Goal: Task Accomplishment & Management: Use online tool/utility

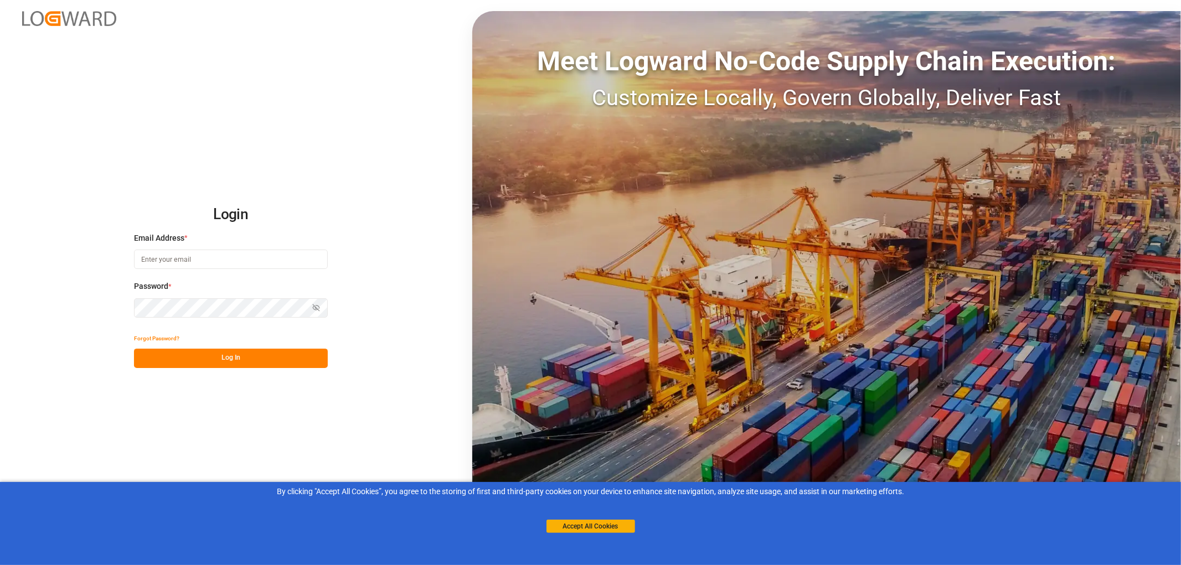
drag, startPoint x: 164, startPoint y: 259, endPoint x: 172, endPoint y: 258, distance: 7.8
click at [164, 259] on input at bounding box center [231, 259] width 194 height 19
type input "[PERSON_NAME][EMAIL_ADDRESS][PERSON_NAME][DOMAIN_NAME]"
click at [236, 360] on button "Log In" at bounding box center [231, 358] width 194 height 19
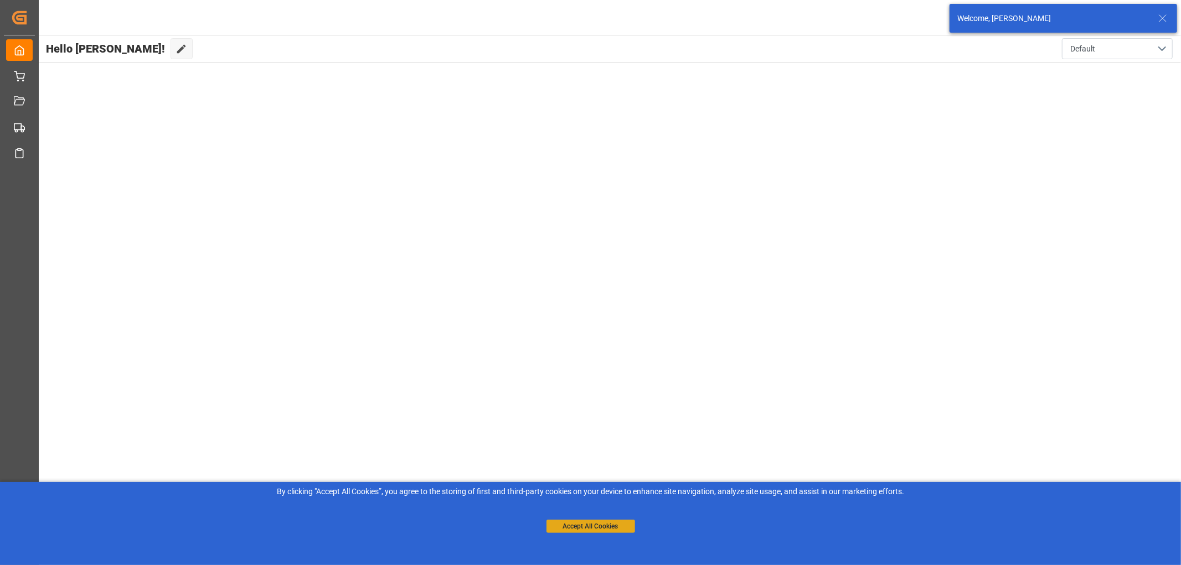
click at [574, 527] on button "Accept All Cookies" at bounding box center [590, 526] width 89 height 13
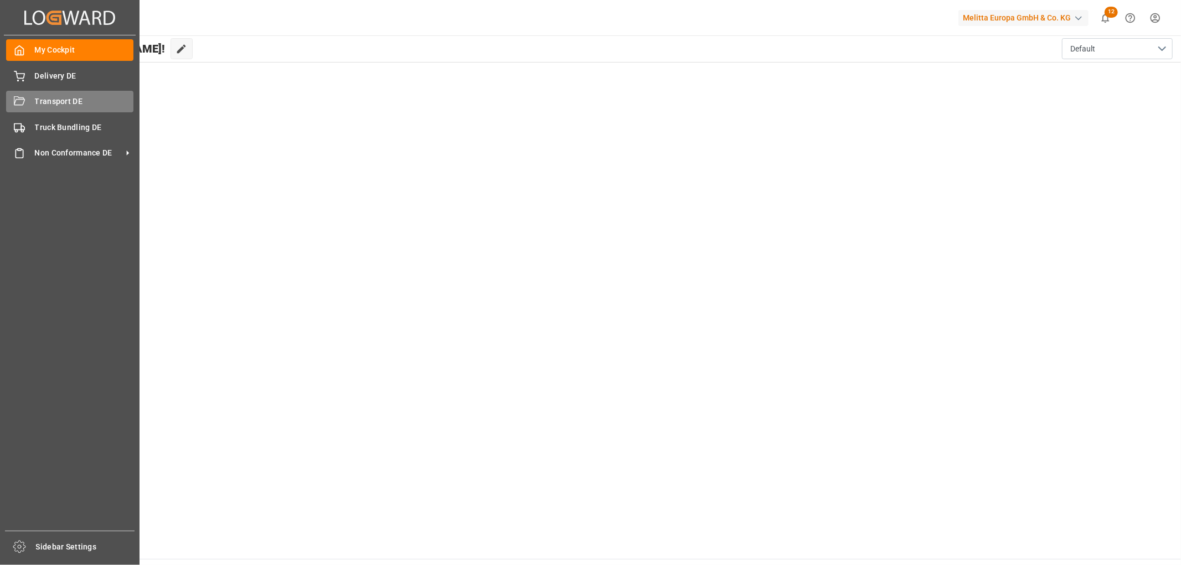
click at [46, 100] on span "Transport DE" at bounding box center [84, 102] width 99 height 12
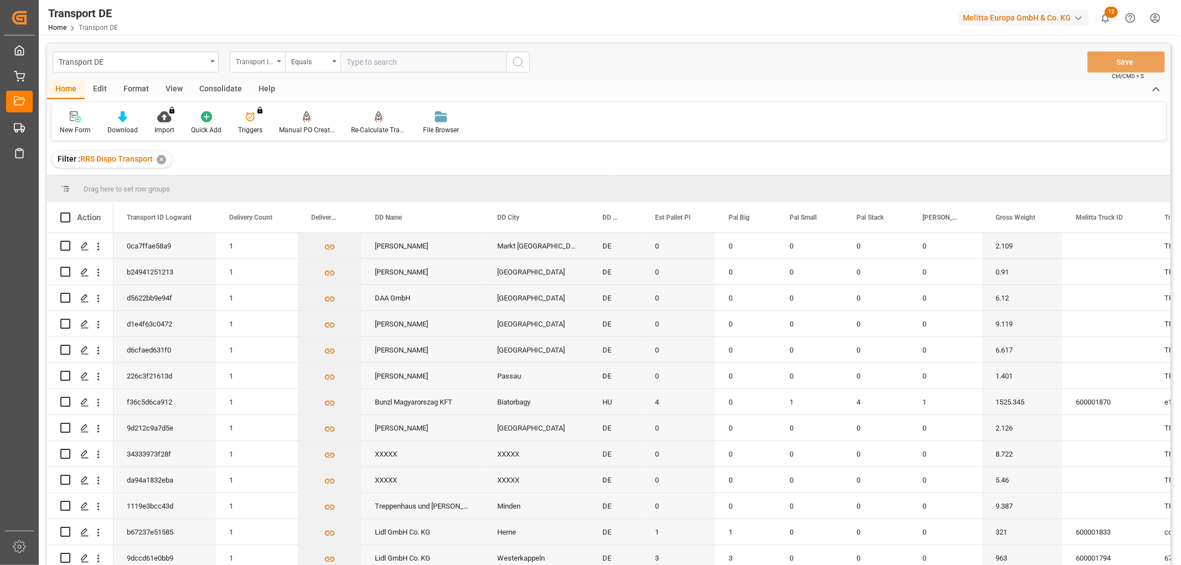
click at [255, 59] on div "Transport ID Logward" at bounding box center [255, 60] width 38 height 13
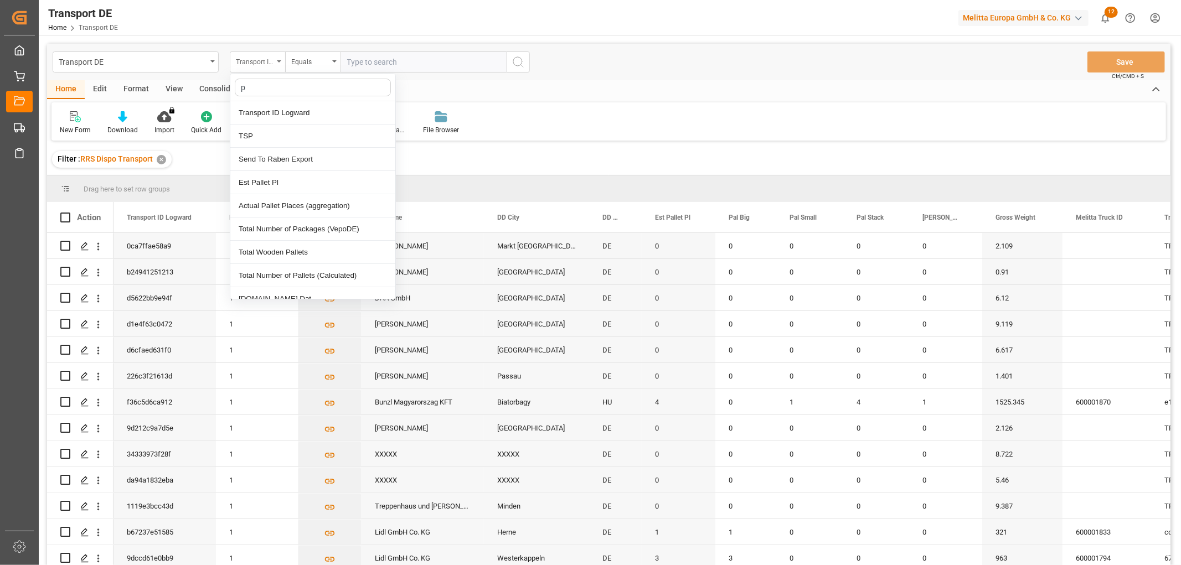
type input "pl"
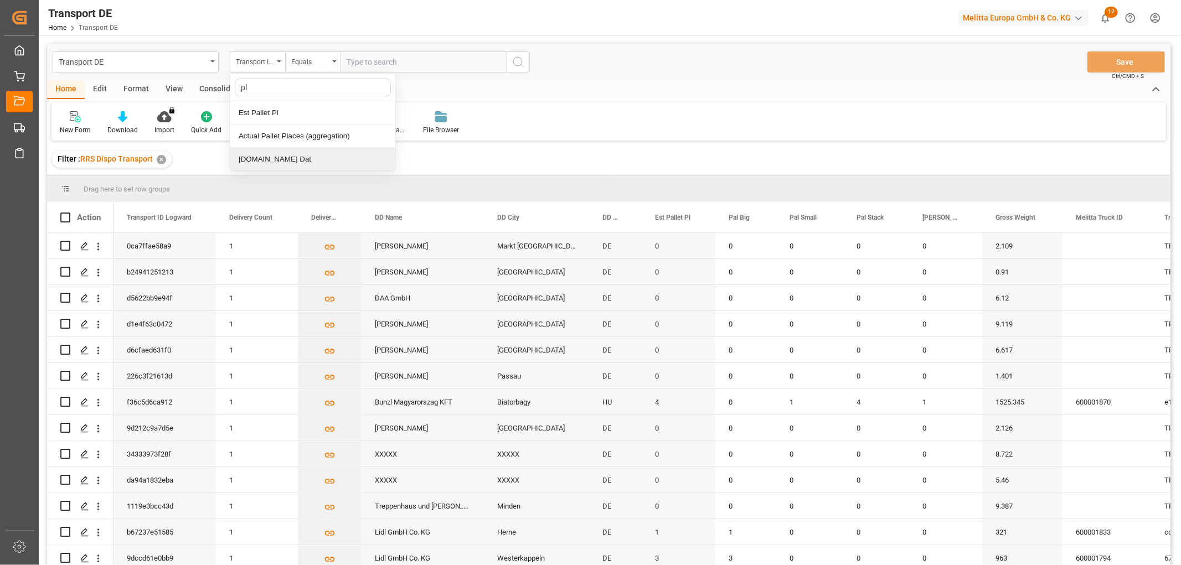
click at [259, 161] on div "[DOMAIN_NAME] Dat" at bounding box center [312, 159] width 165 height 23
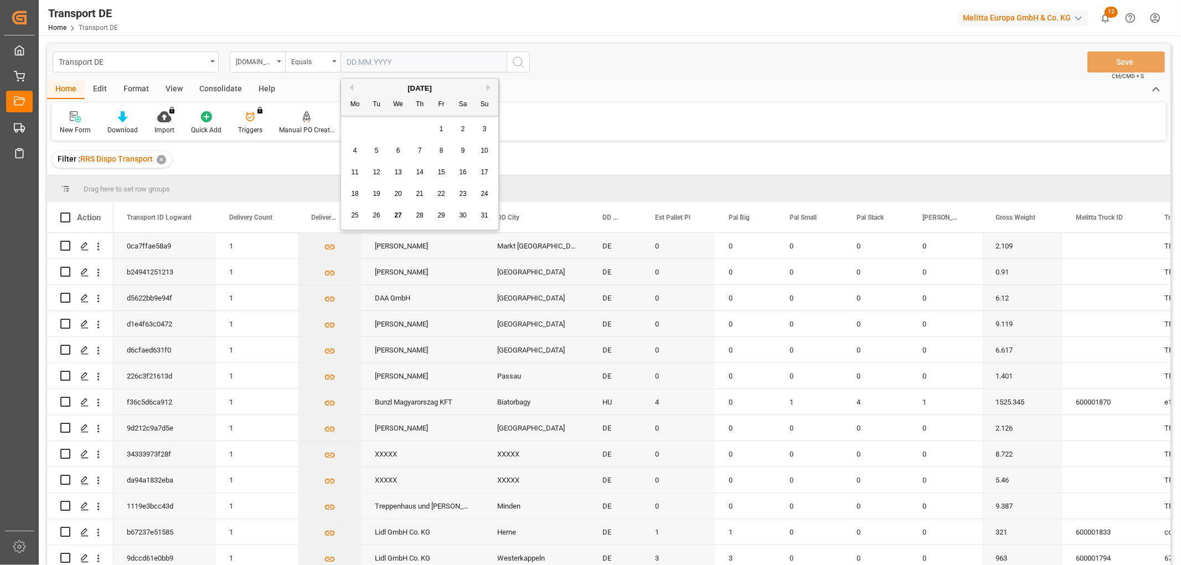
click at [350, 63] on input "text" at bounding box center [423, 61] width 166 height 21
click at [357, 126] on div "28 29 30 31 1 2 3" at bounding box center [419, 129] width 151 height 22
click at [421, 215] on span "28" at bounding box center [419, 215] width 7 height 8
type input "28.08.2025"
click at [517, 61] on icon "search button" at bounding box center [517, 61] width 13 height 13
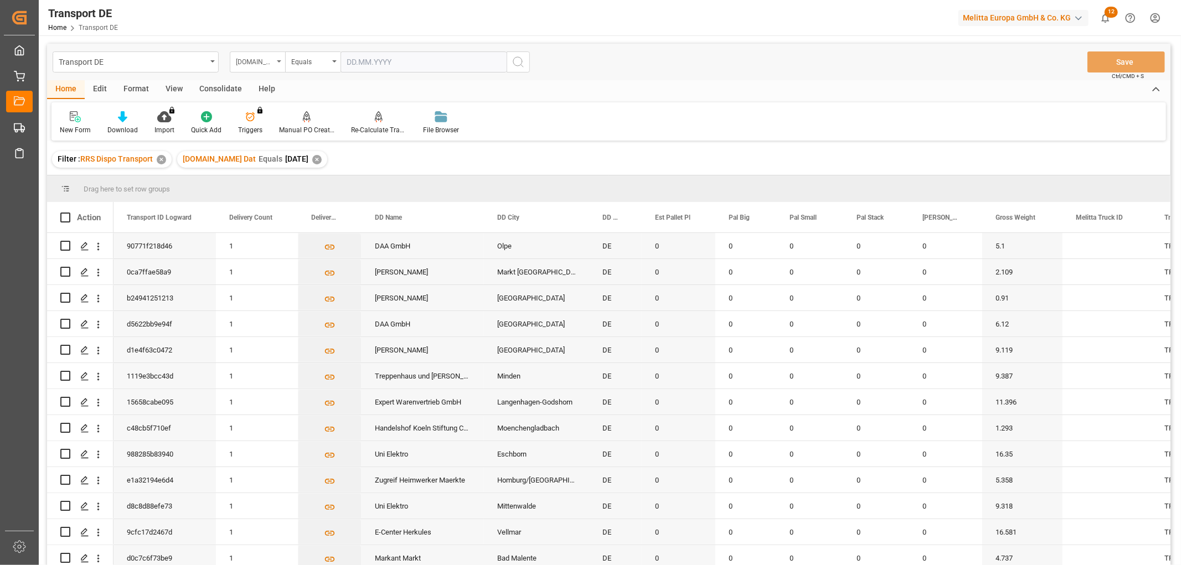
click at [255, 63] on div "Pl.GI Dat" at bounding box center [255, 60] width 38 height 13
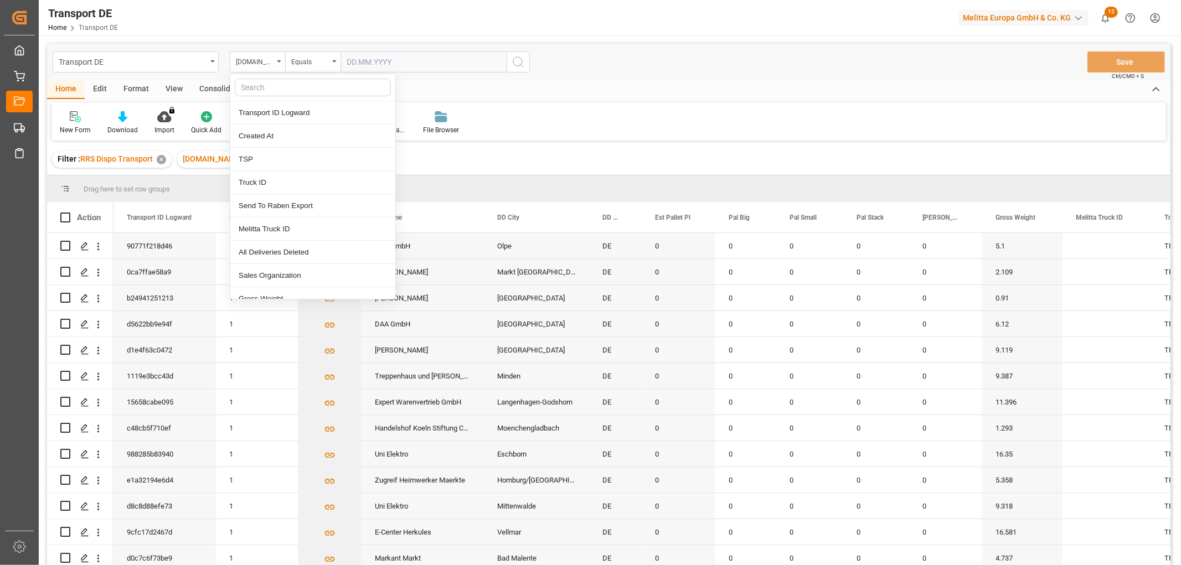
click at [247, 90] on input "text" at bounding box center [313, 88] width 156 height 18
type input "req"
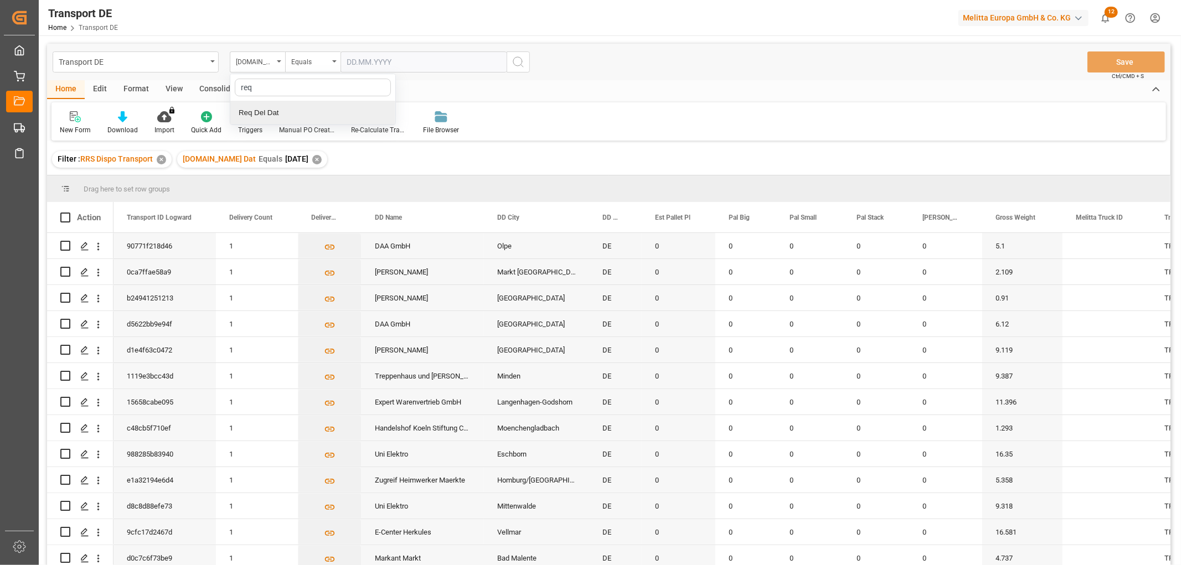
click at [264, 118] on div "Req Del Dat" at bounding box center [312, 112] width 165 height 23
click at [302, 64] on div "Equals" at bounding box center [310, 60] width 38 height 13
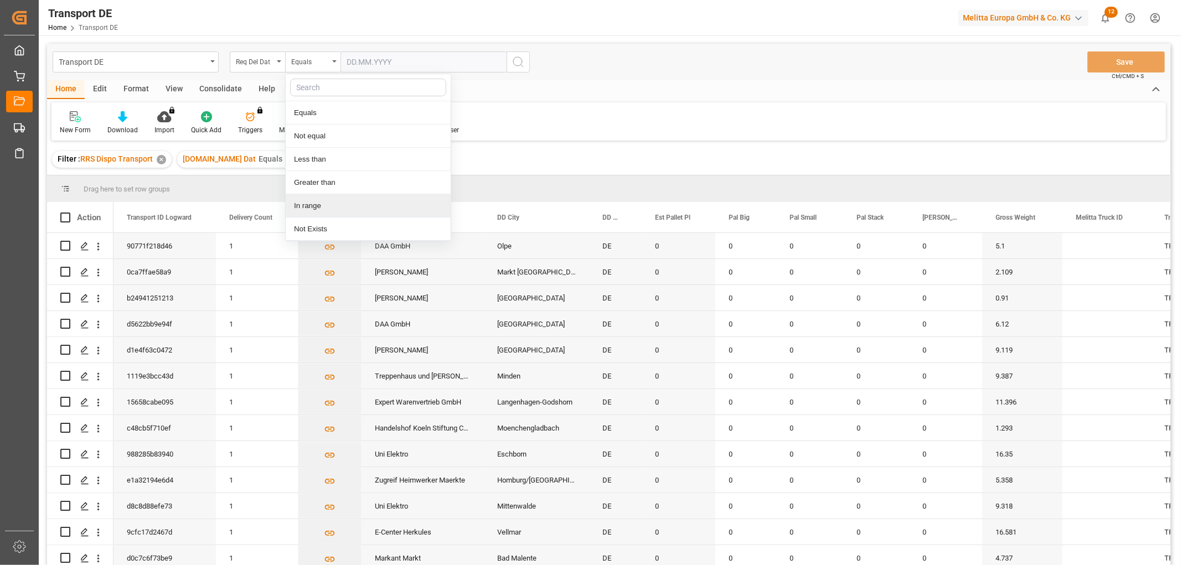
click at [308, 206] on div "In range" at bounding box center [368, 205] width 165 height 23
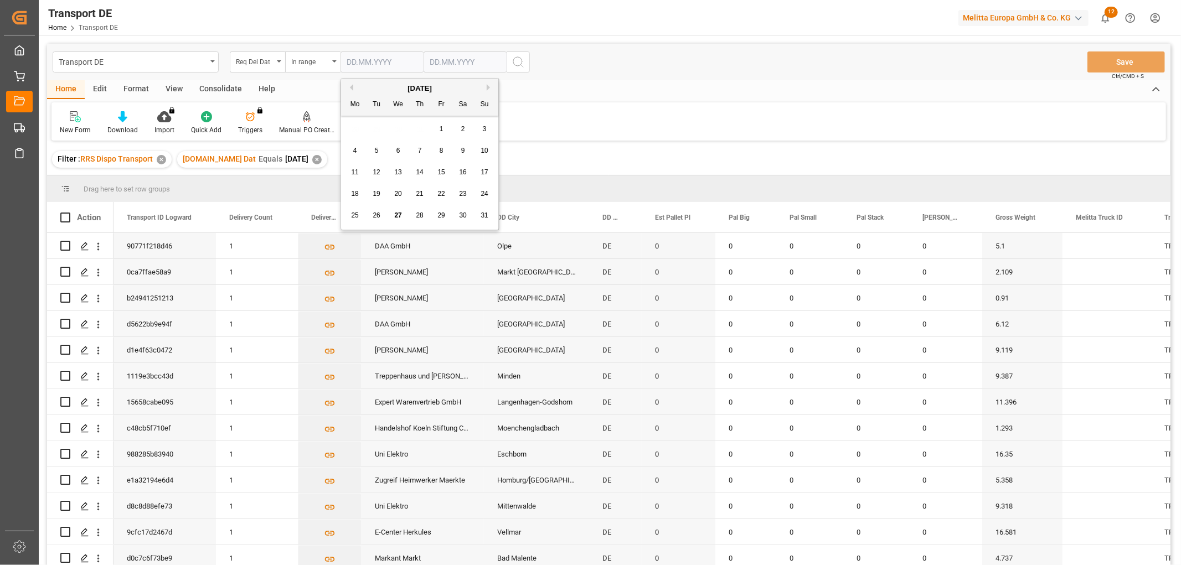
click at [363, 58] on input "text" at bounding box center [381, 61] width 83 height 21
click at [355, 129] on div "28 29 30 31 1 2 3" at bounding box center [419, 129] width 151 height 22
click at [443, 215] on span "29" at bounding box center [440, 215] width 7 height 8
type input "29.08.2025"
click at [454, 59] on input "text" at bounding box center [464, 61] width 83 height 21
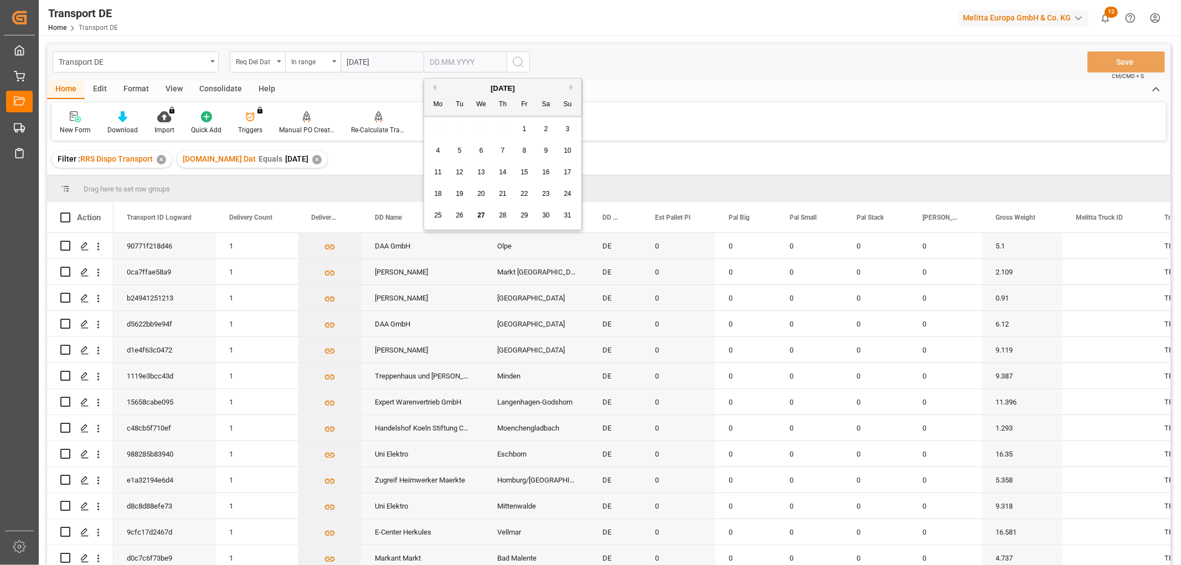
click at [444, 134] on div "28 29 30 31 1 2 3" at bounding box center [502, 129] width 151 height 22
click at [572, 90] on button "Next Month" at bounding box center [572, 87] width 7 height 7
click at [462, 127] on div "2" at bounding box center [460, 129] width 14 height 13
type input "02.09.2025"
click at [516, 59] on icon "search button" at bounding box center [517, 61] width 13 height 13
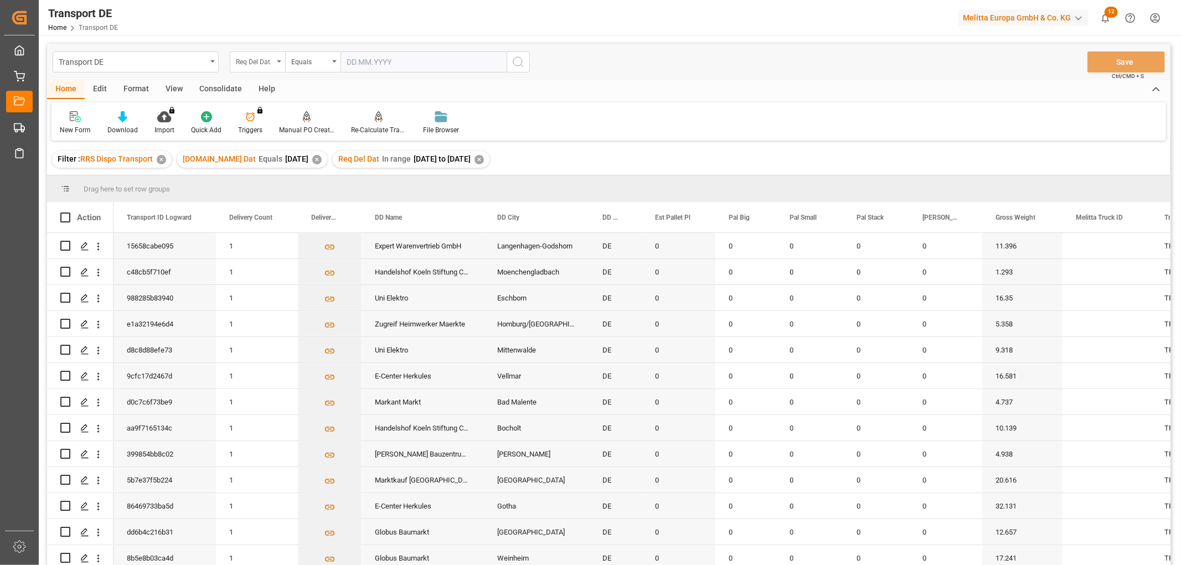
click at [245, 60] on div "Req Del Dat" at bounding box center [255, 60] width 38 height 13
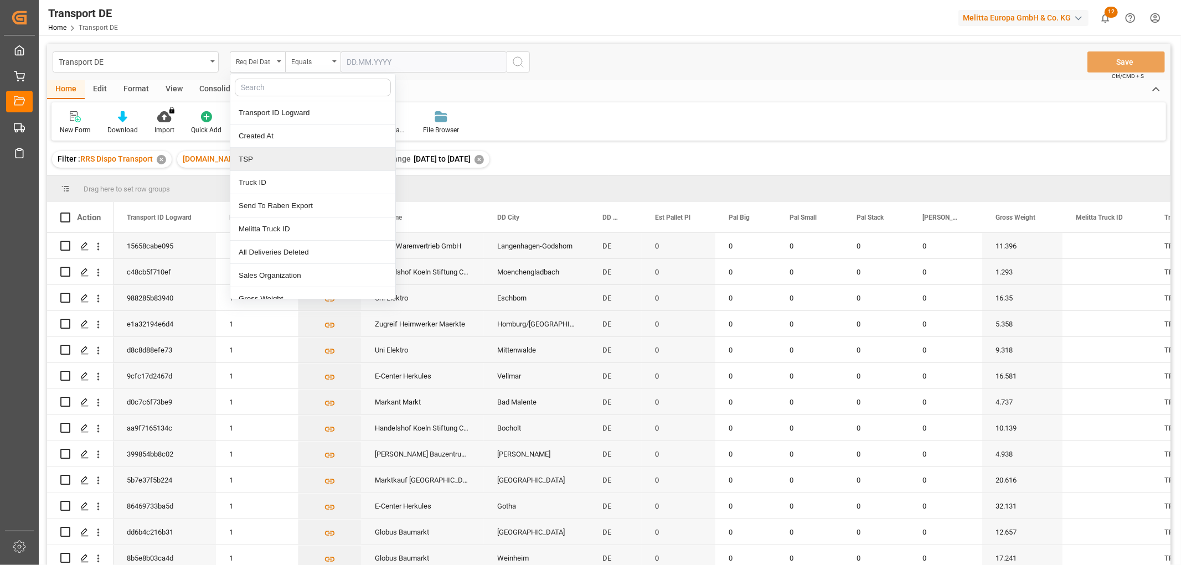
click at [247, 159] on div "TSP" at bounding box center [312, 159] width 165 height 23
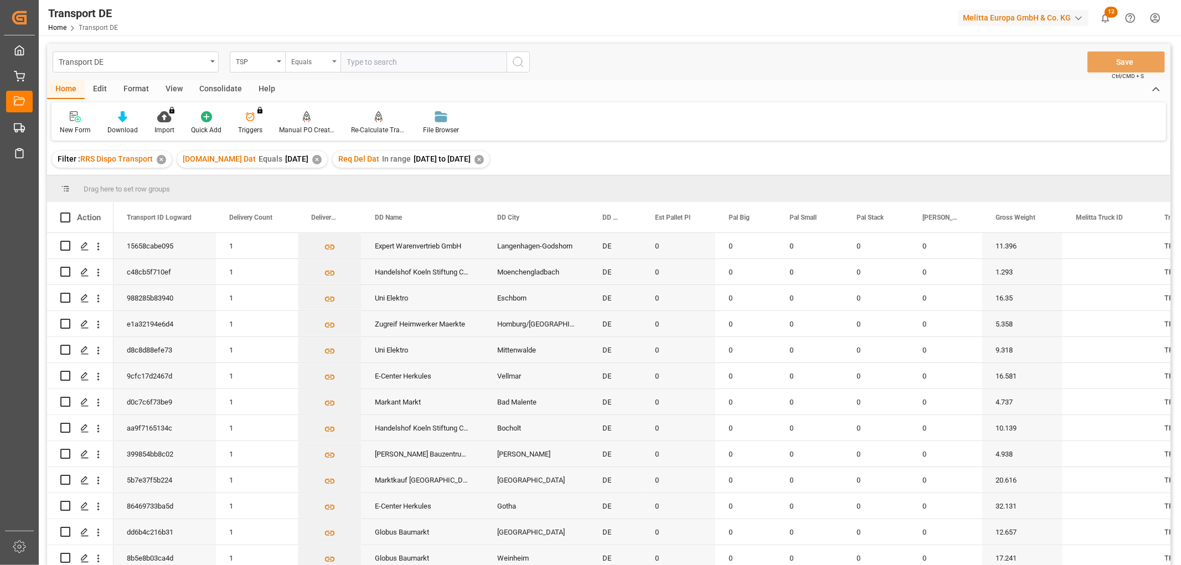
click at [306, 61] on div "Equals" at bounding box center [310, 60] width 38 height 13
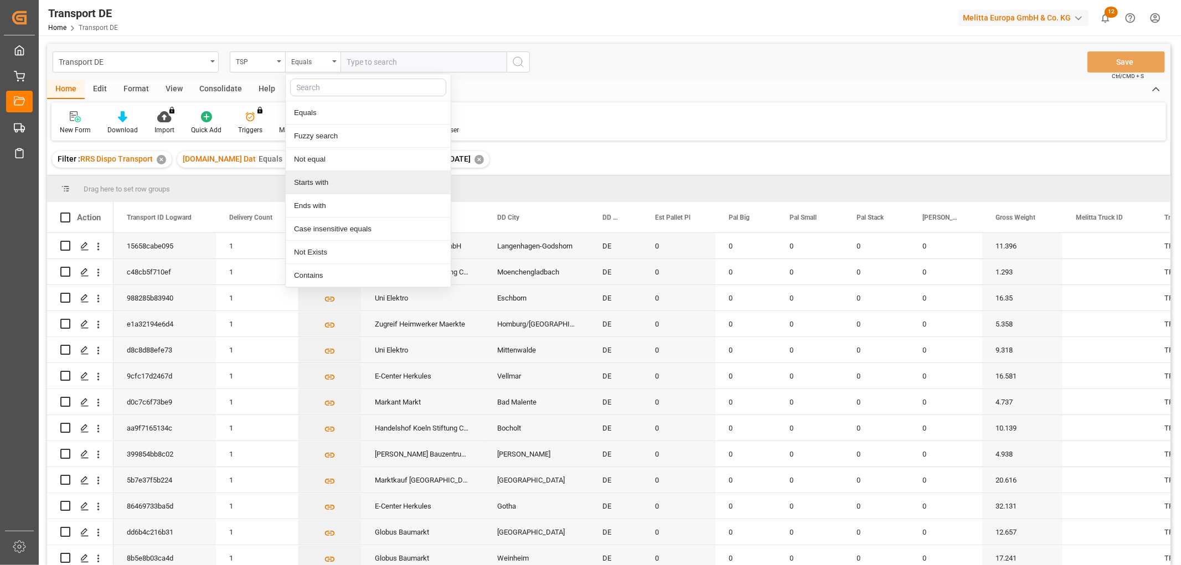
click at [302, 184] on div "Starts with" at bounding box center [368, 182] width 165 height 23
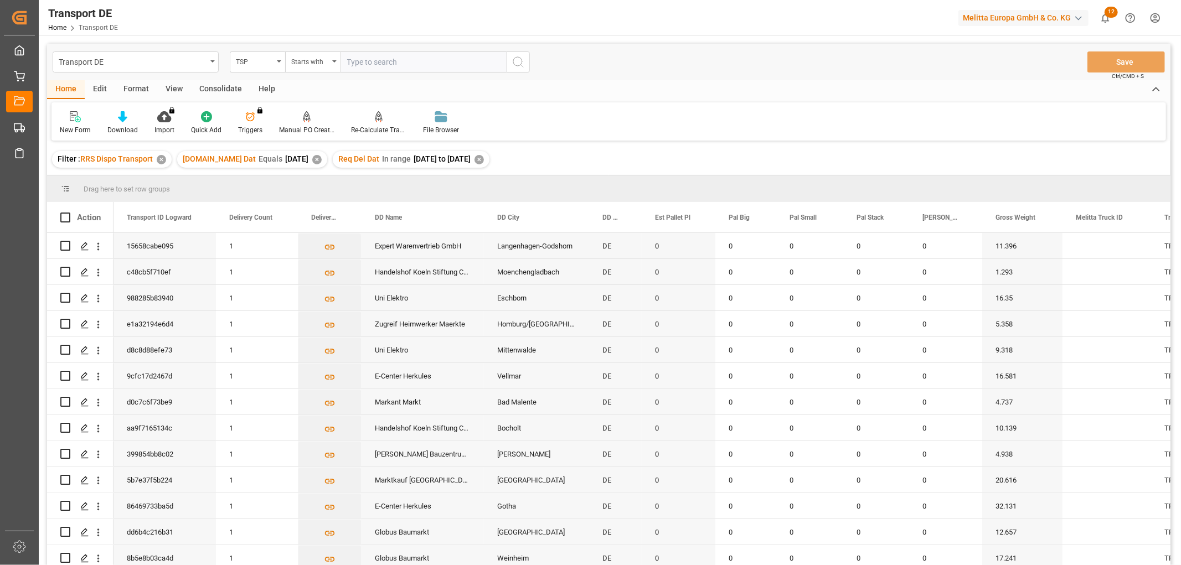
click at [394, 61] on input "text" at bounding box center [423, 61] width 166 height 21
type input "Dachser DE"
click at [516, 58] on icon "search button" at bounding box center [517, 61] width 13 height 13
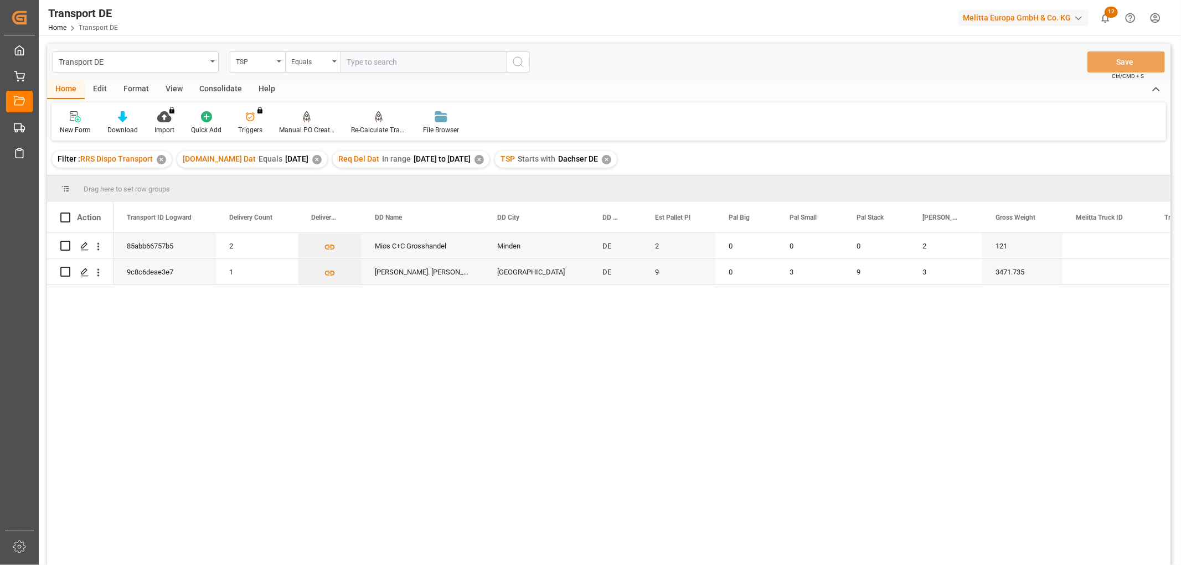
click at [211, 87] on div "Consolidate" at bounding box center [220, 89] width 59 height 19
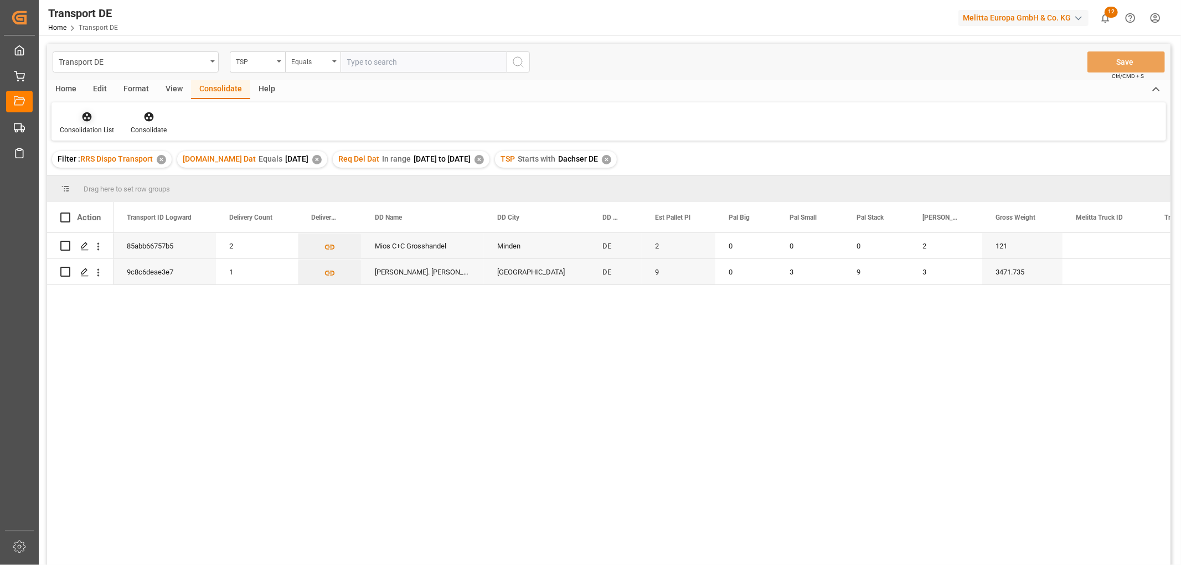
click at [85, 116] on icon at bounding box center [86, 116] width 9 height 9
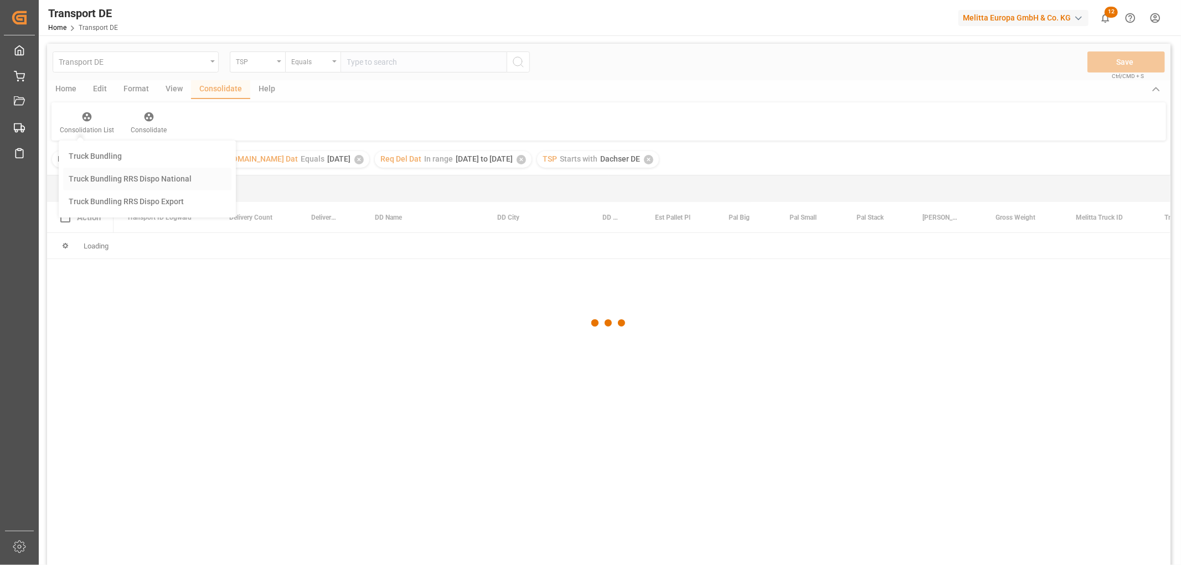
click at [96, 176] on div "Transport DE TSP Equals Save Ctrl/CMD + S Home Edit Format View Consolidate Hel…" at bounding box center [608, 319] width 1123 height 551
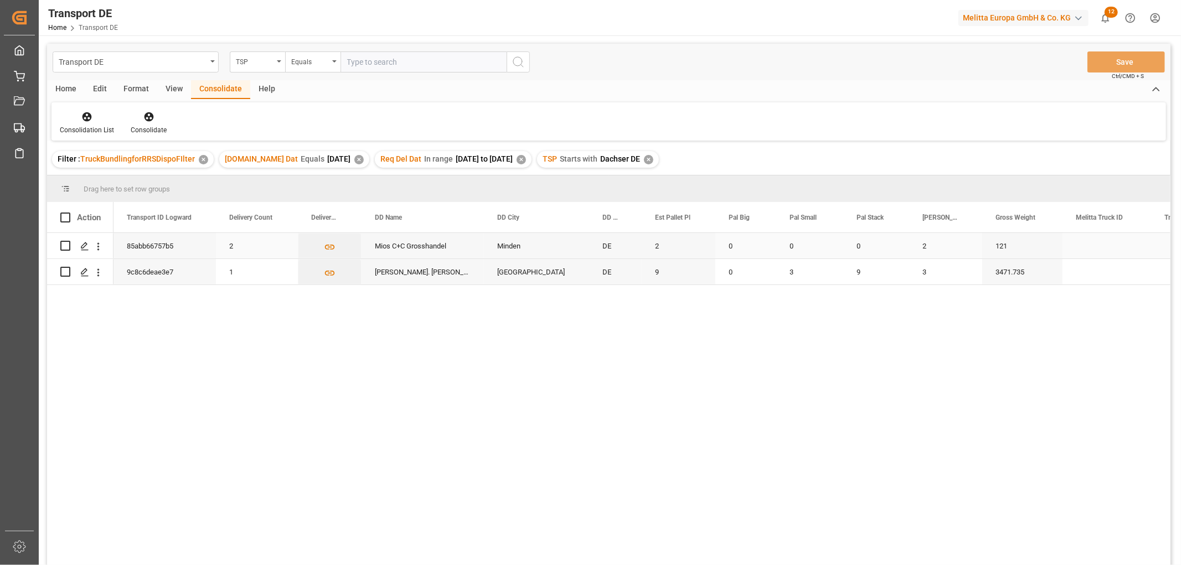
click at [65, 248] on input "Press Space to toggle row selection (unchecked)" at bounding box center [65, 246] width 10 height 10
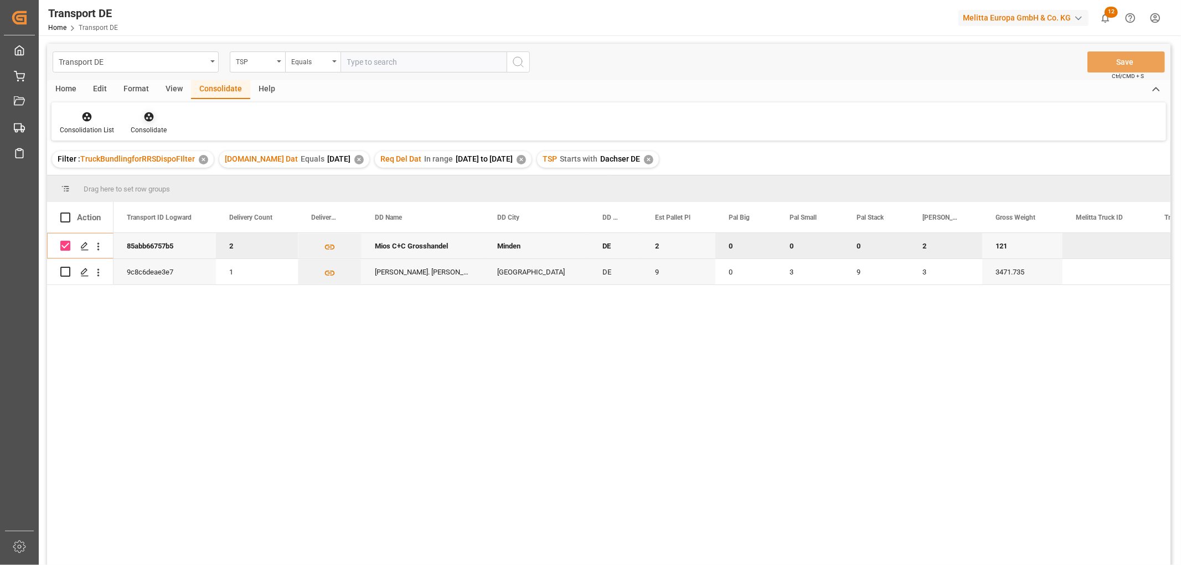
click at [148, 118] on icon at bounding box center [148, 116] width 11 height 11
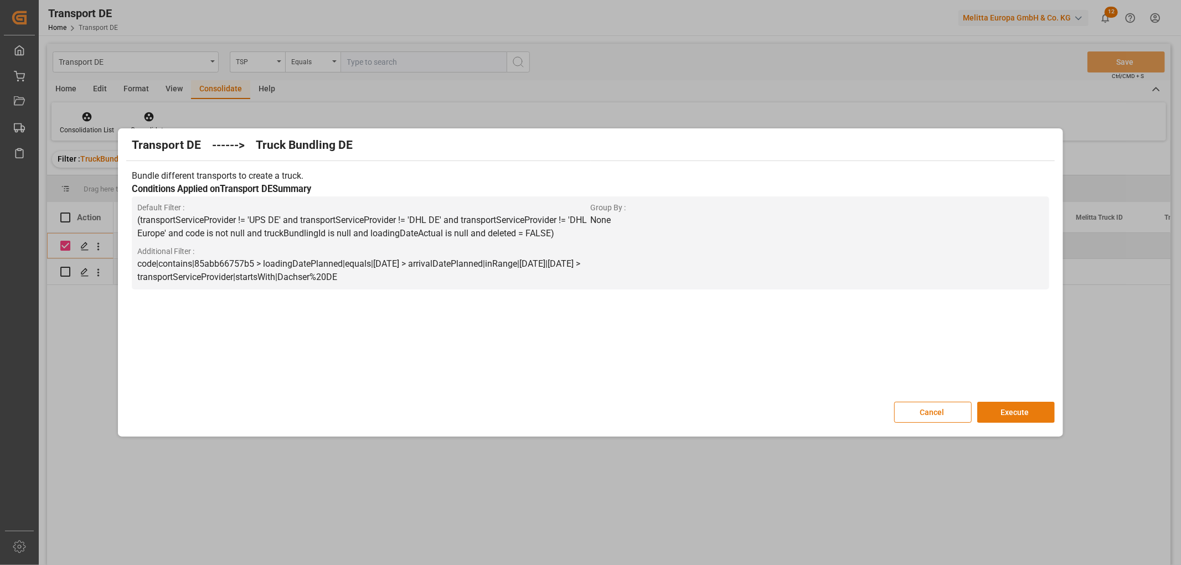
click at [1031, 407] on button "Execute" at bounding box center [1015, 412] width 77 height 21
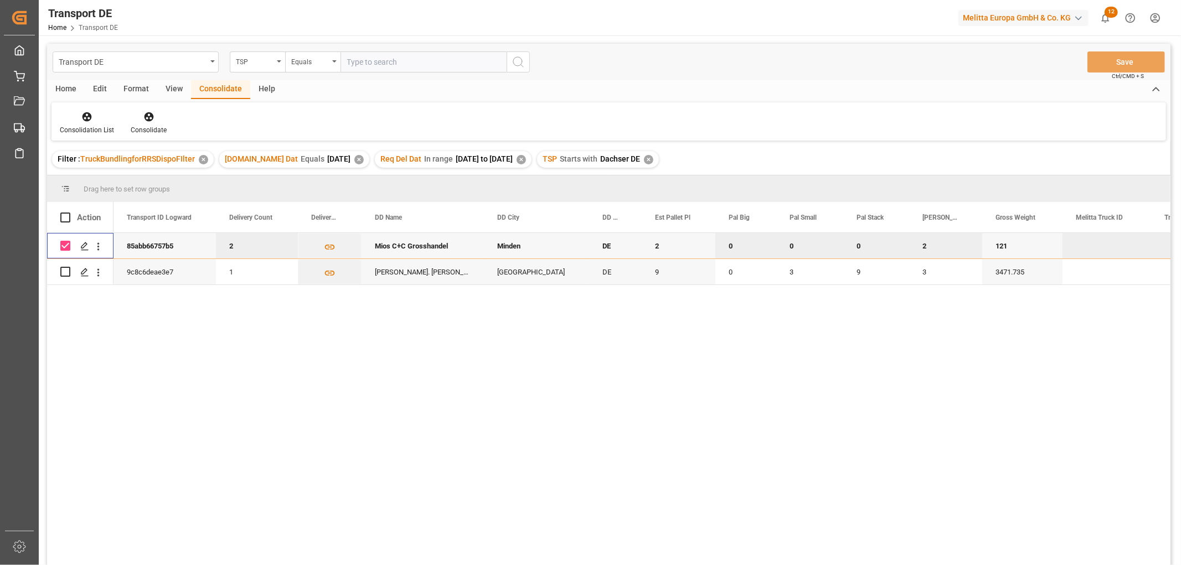
click at [65, 244] on input "Press Space to toggle row selection (checked)" at bounding box center [65, 246] width 10 height 10
checkbox input "false"
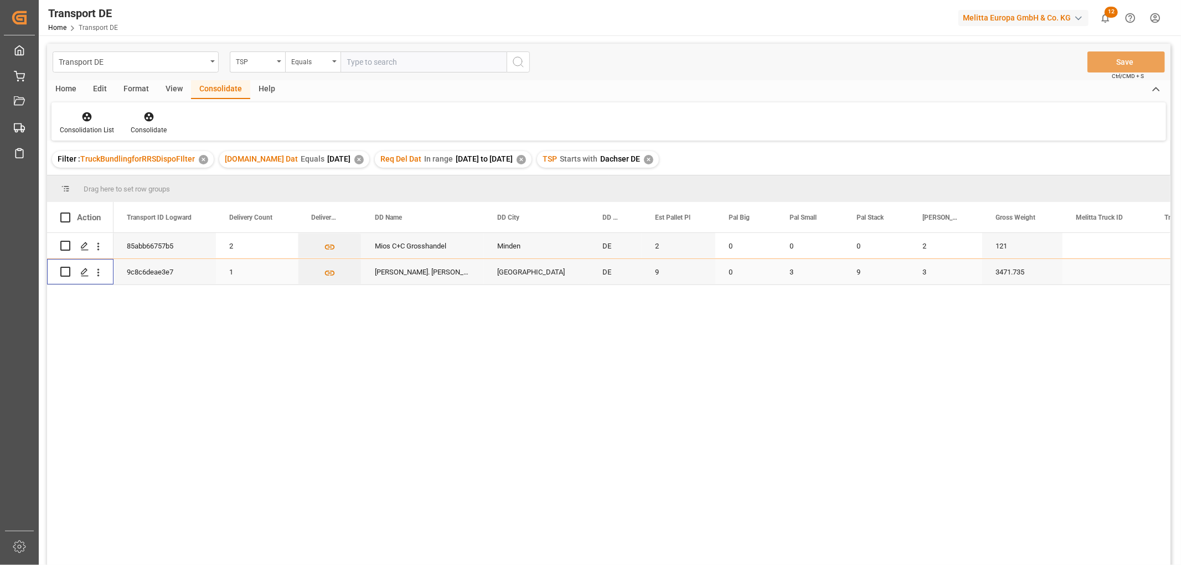
click at [64, 273] on input "Press Space to toggle row selection (unchecked)" at bounding box center [65, 272] width 10 height 10
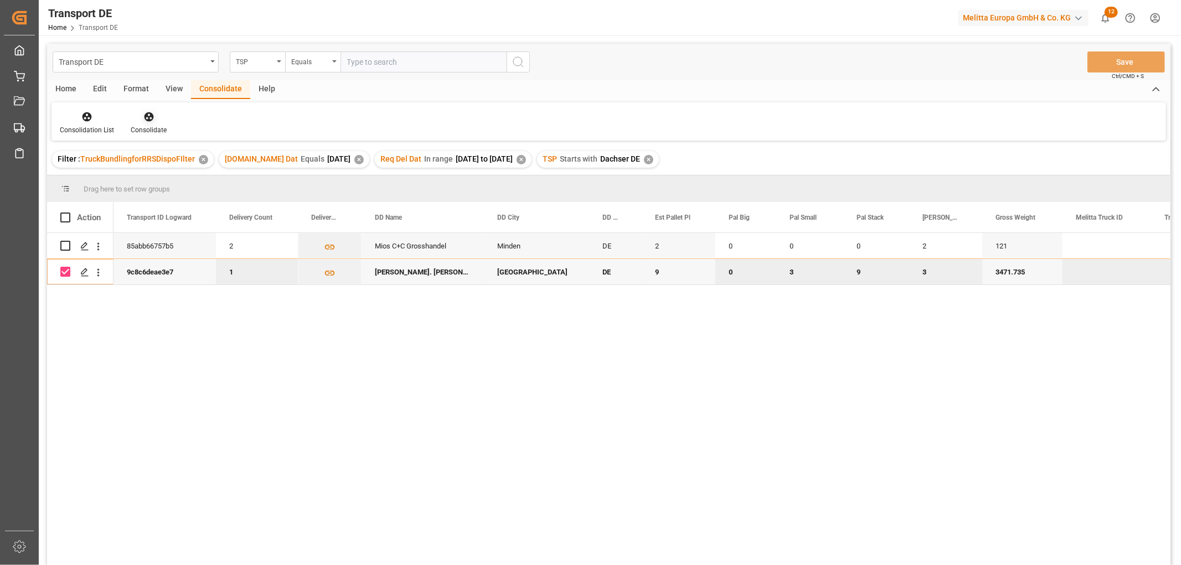
click at [148, 117] on icon at bounding box center [148, 116] width 11 height 11
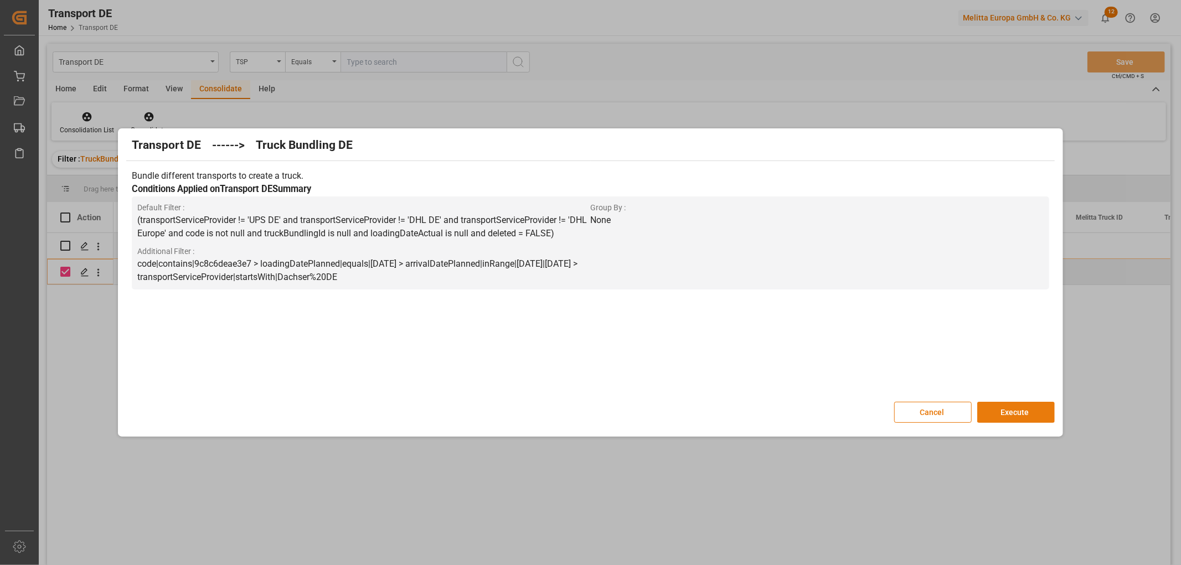
click at [997, 408] on button "Execute" at bounding box center [1015, 412] width 77 height 21
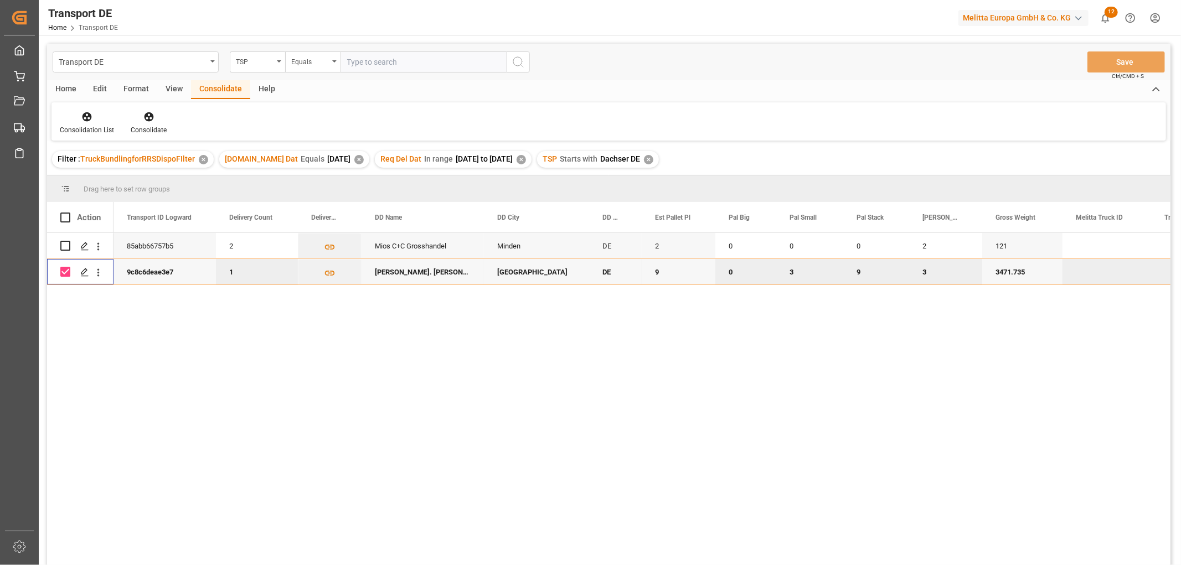
click at [68, 273] on input "Press Space to toggle row selection (checked)" at bounding box center [65, 272] width 10 height 10
checkbox input "false"
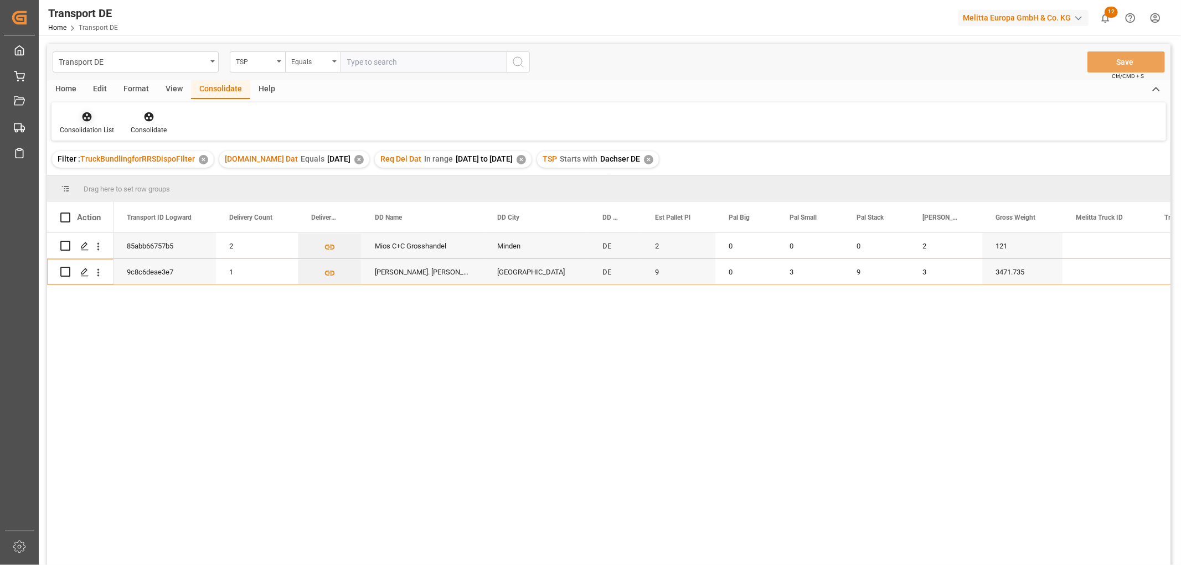
click at [85, 118] on icon at bounding box center [86, 116] width 9 height 9
click at [103, 179] on div "Transport DE TSP Equals Save Ctrl/CMD + S Home Edit Format View Consolidate Hel…" at bounding box center [608, 319] width 1123 height 551
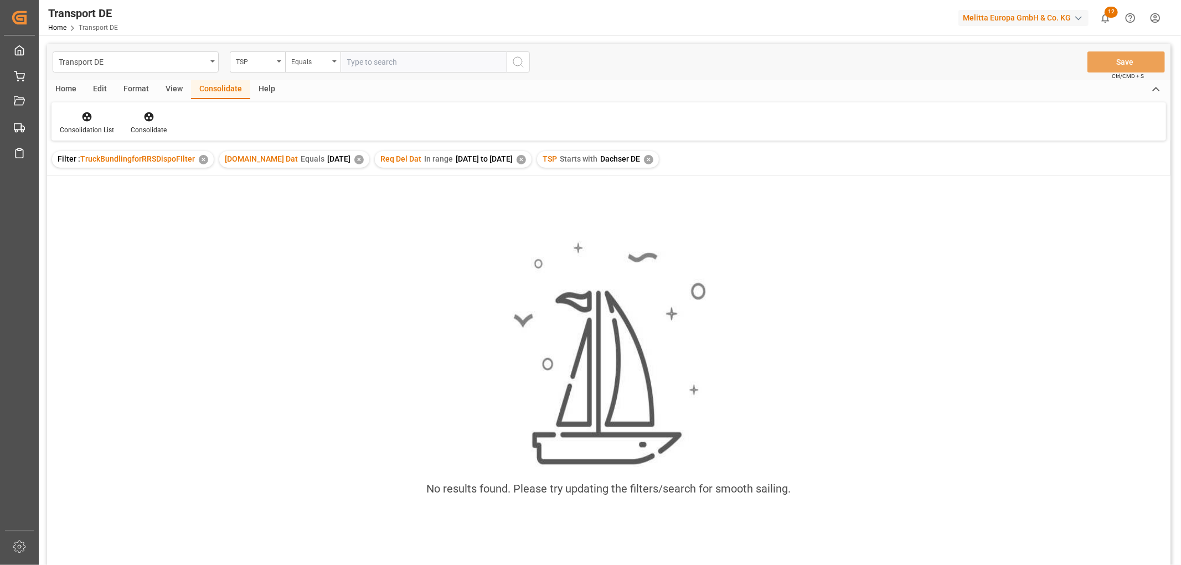
click at [653, 156] on div "✕" at bounding box center [648, 159] width 9 height 9
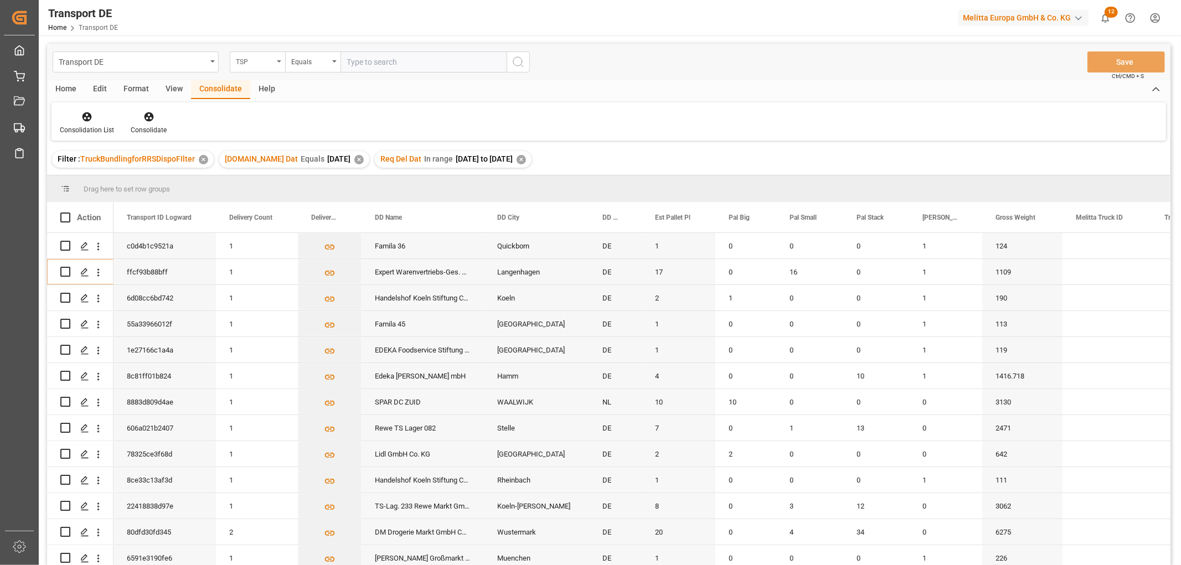
click at [260, 59] on div "TSP" at bounding box center [255, 60] width 38 height 13
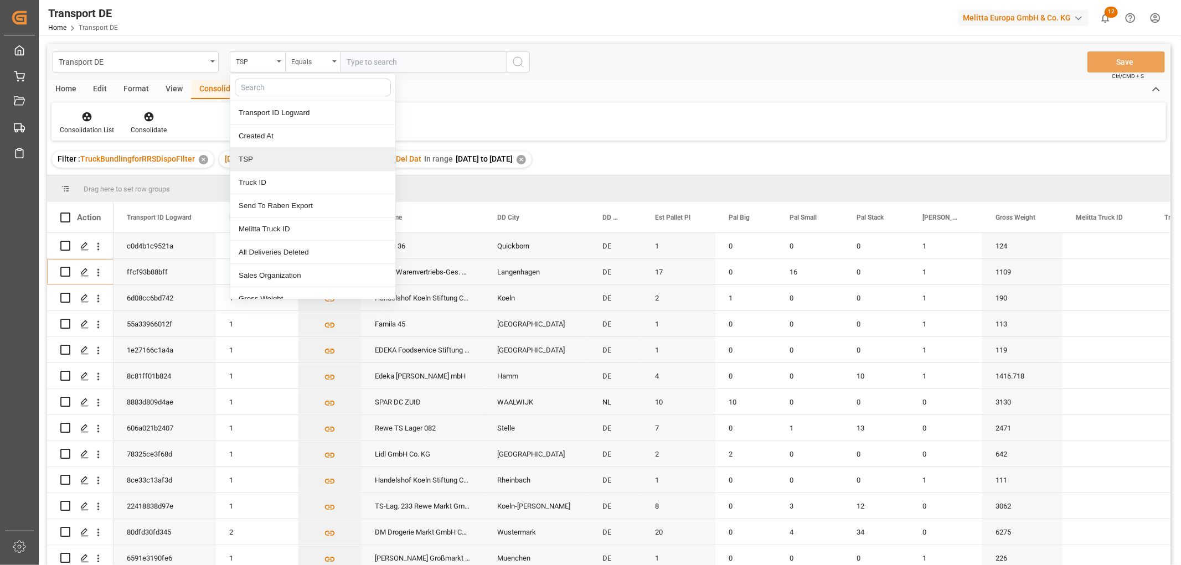
click at [257, 160] on div "TSP" at bounding box center [312, 159] width 165 height 23
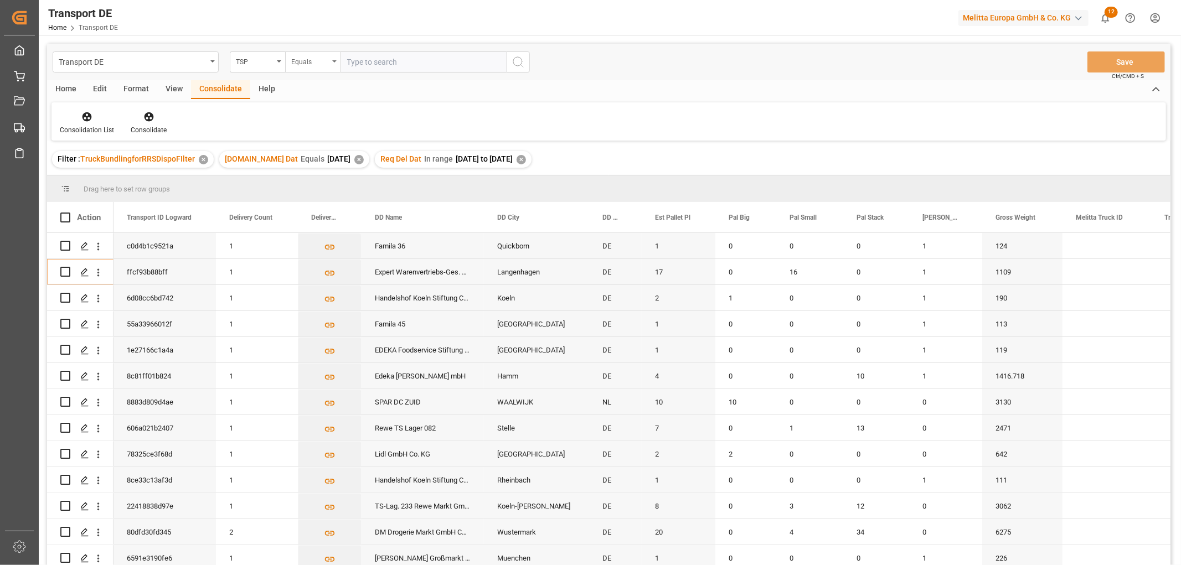
click at [304, 61] on div "Equals" at bounding box center [310, 60] width 38 height 13
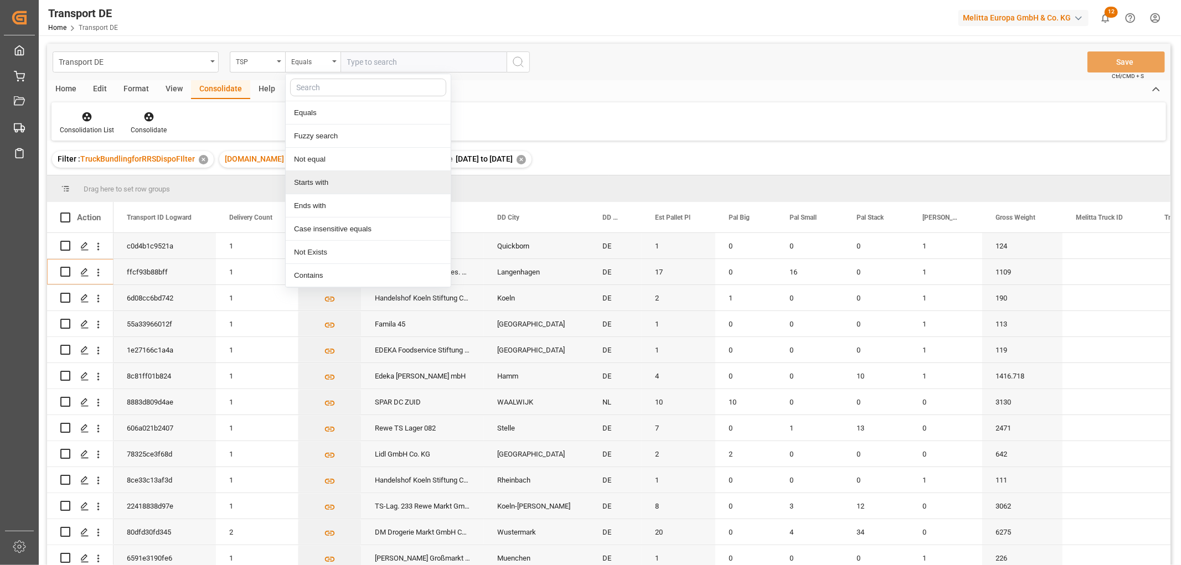
click at [322, 179] on div "Starts with" at bounding box center [368, 182] width 165 height 23
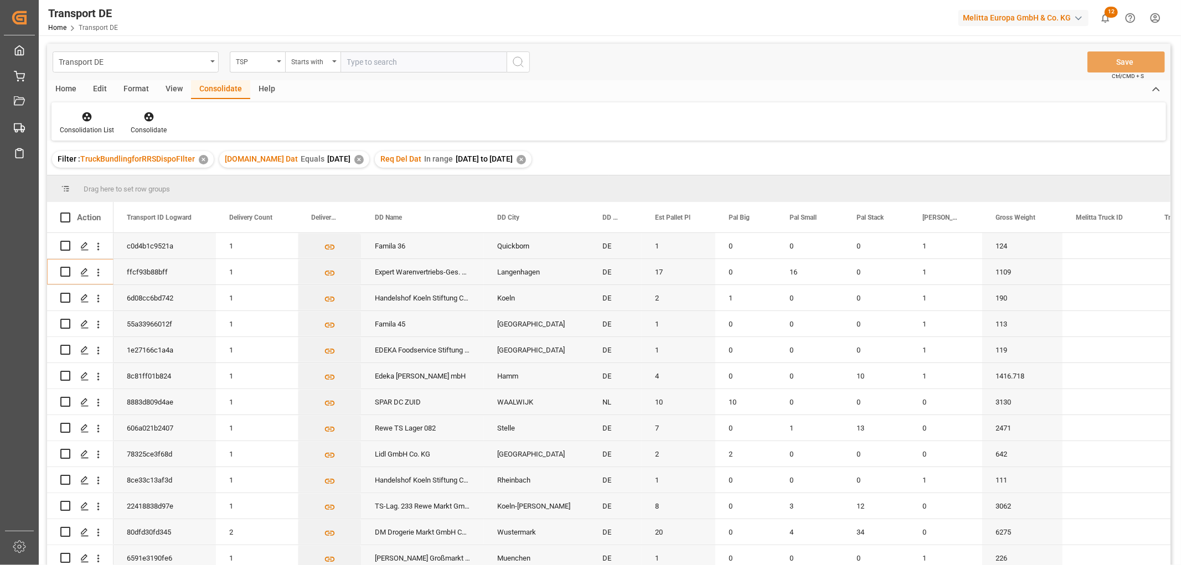
click at [366, 58] on input "text" at bounding box center [423, 61] width 166 height 21
type input "LIT DE"
click at [515, 61] on icon "search button" at bounding box center [517, 61] width 13 height 13
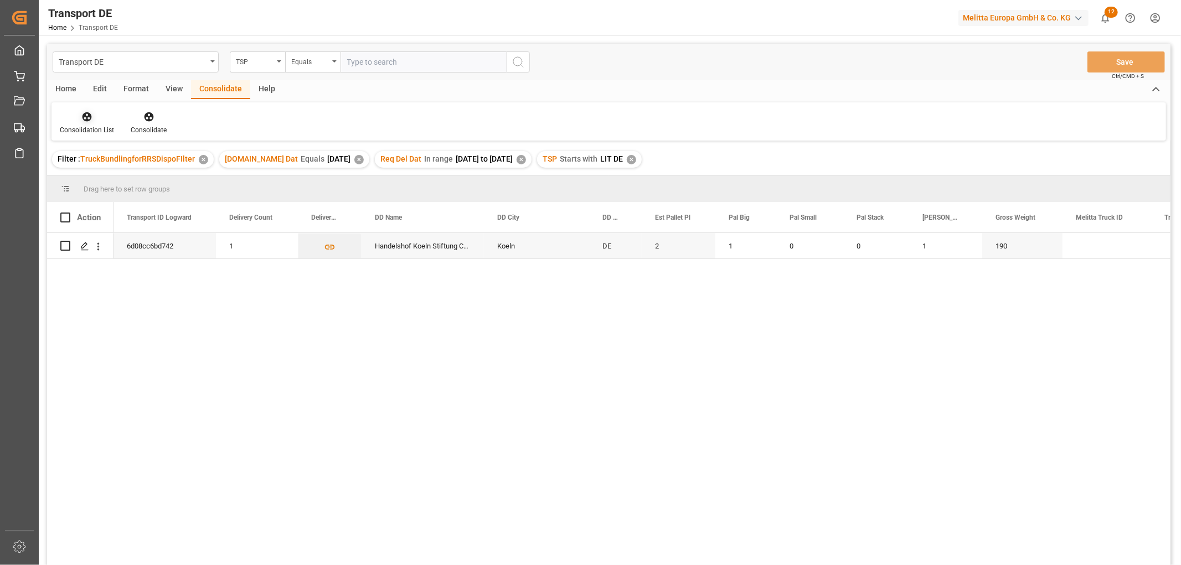
click at [81, 116] on icon at bounding box center [86, 116] width 11 height 11
click at [90, 176] on div "Transport DE TSP Equals Save Ctrl/CMD + S Home Edit Format View Consolidate Hel…" at bounding box center [608, 319] width 1123 height 551
click at [64, 246] on input "Press Space to toggle row selection (unchecked)" at bounding box center [65, 246] width 10 height 10
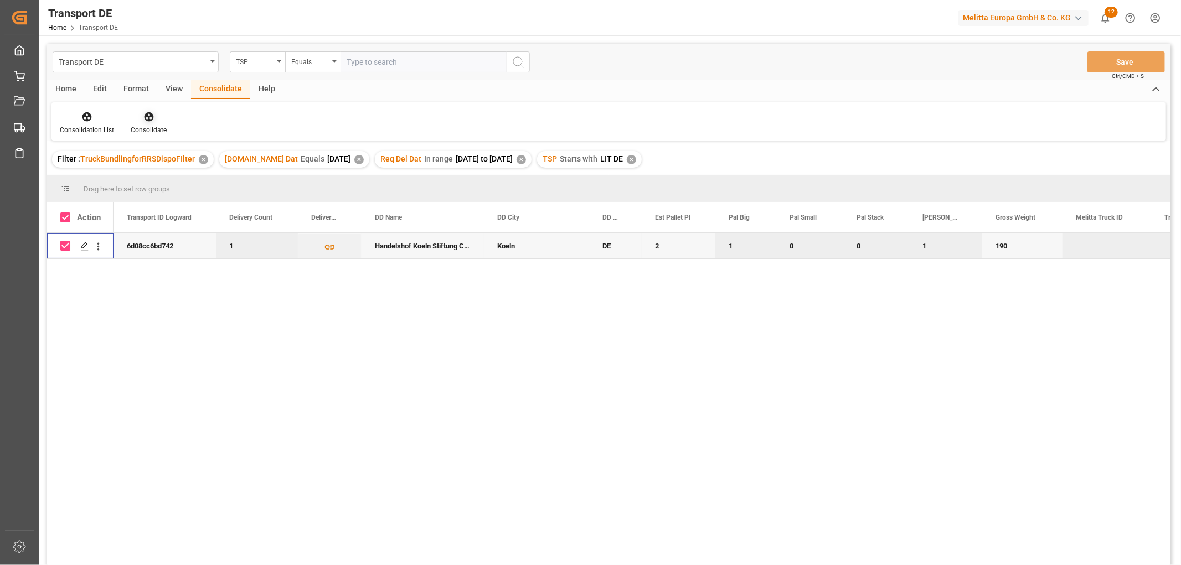
click at [146, 117] on icon at bounding box center [148, 116] width 11 height 11
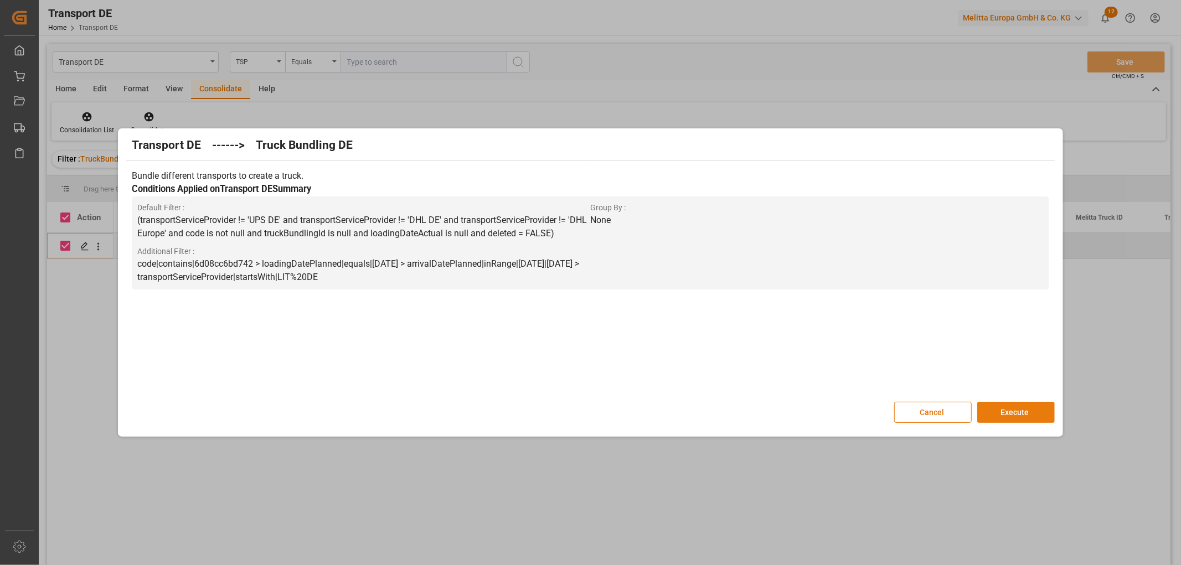
click at [1016, 411] on button "Execute" at bounding box center [1015, 412] width 77 height 21
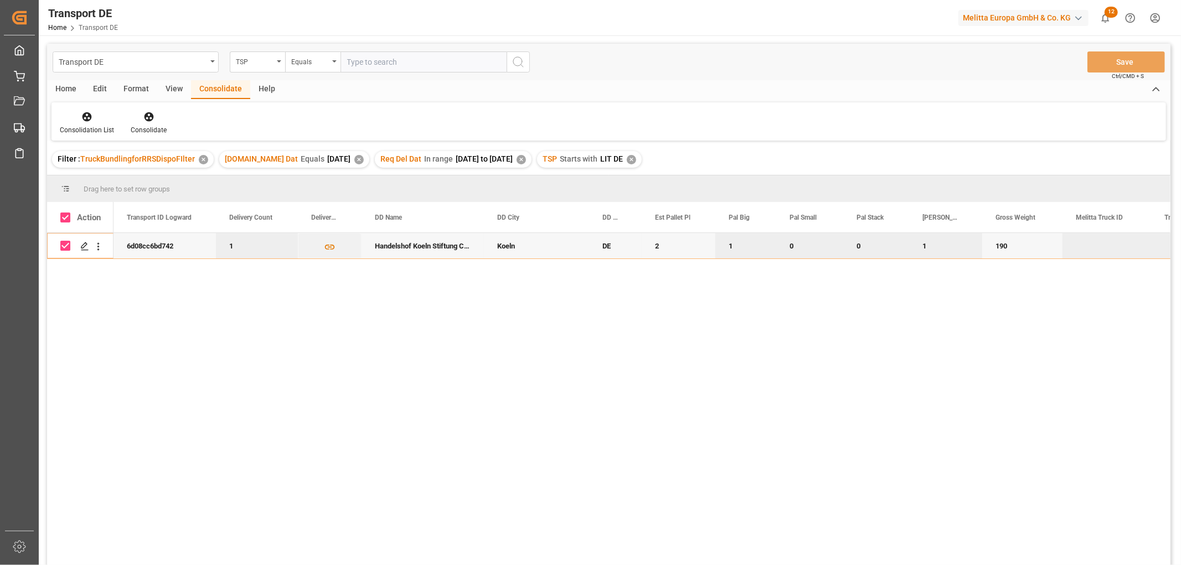
click at [65, 241] on input "Press Space to toggle row selection (checked)" at bounding box center [65, 246] width 10 height 10
checkbox input "false"
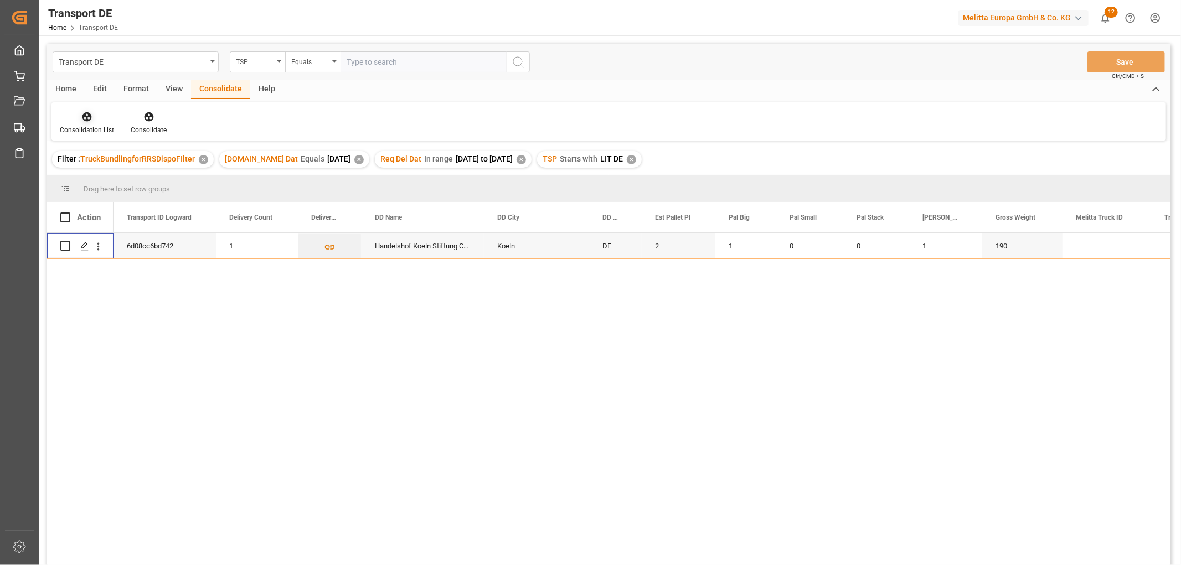
click at [87, 113] on icon at bounding box center [86, 116] width 9 height 9
click at [96, 179] on div "Transport DE TSP Equals Save Ctrl/CMD + S Home Edit Format View Consolidate Hel…" at bounding box center [608, 319] width 1123 height 551
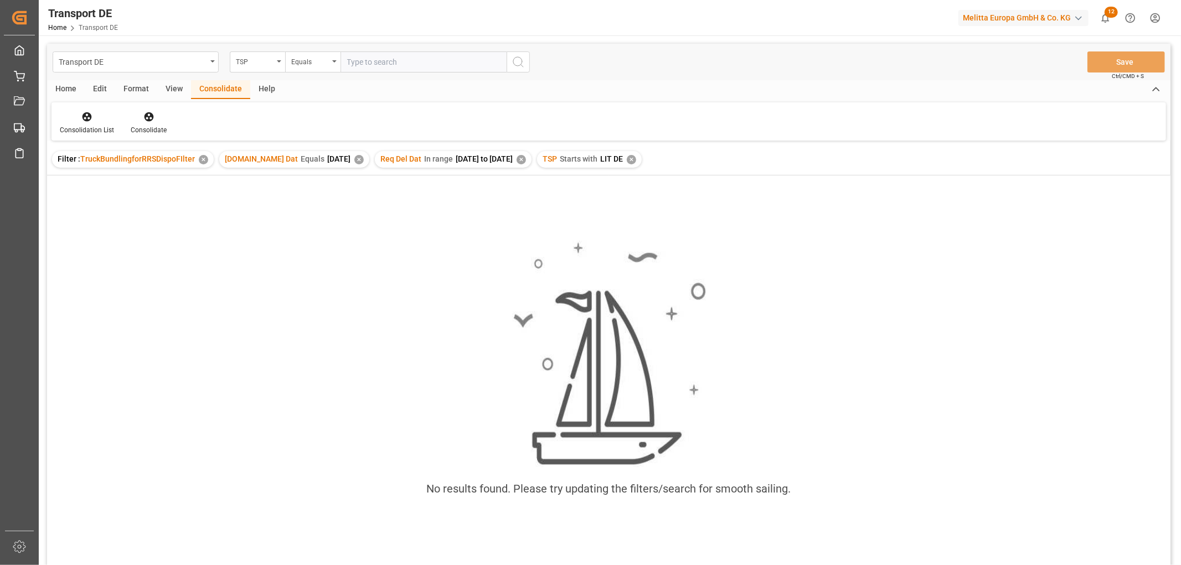
click at [636, 160] on div "✕" at bounding box center [631, 159] width 9 height 9
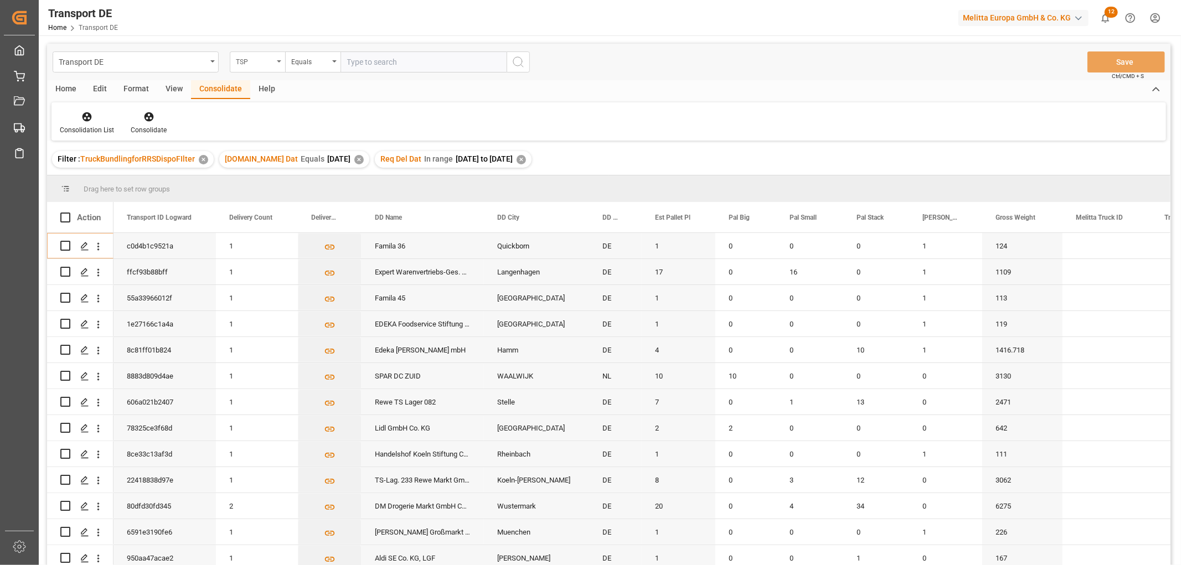
click at [258, 56] on div "TSP" at bounding box center [255, 60] width 38 height 13
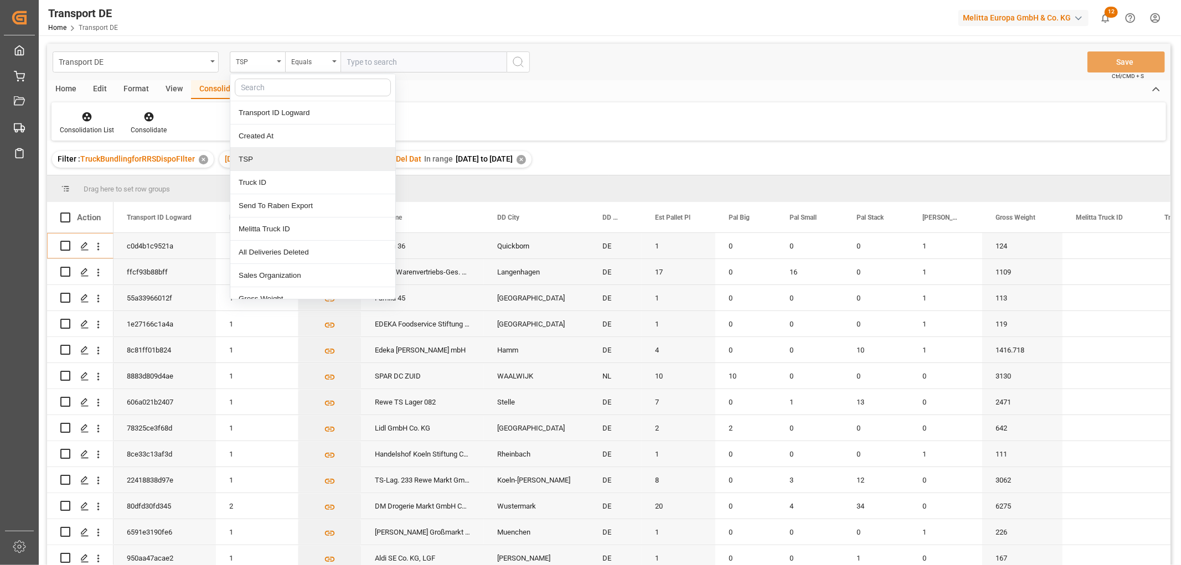
click at [253, 159] on div "TSP" at bounding box center [312, 159] width 165 height 23
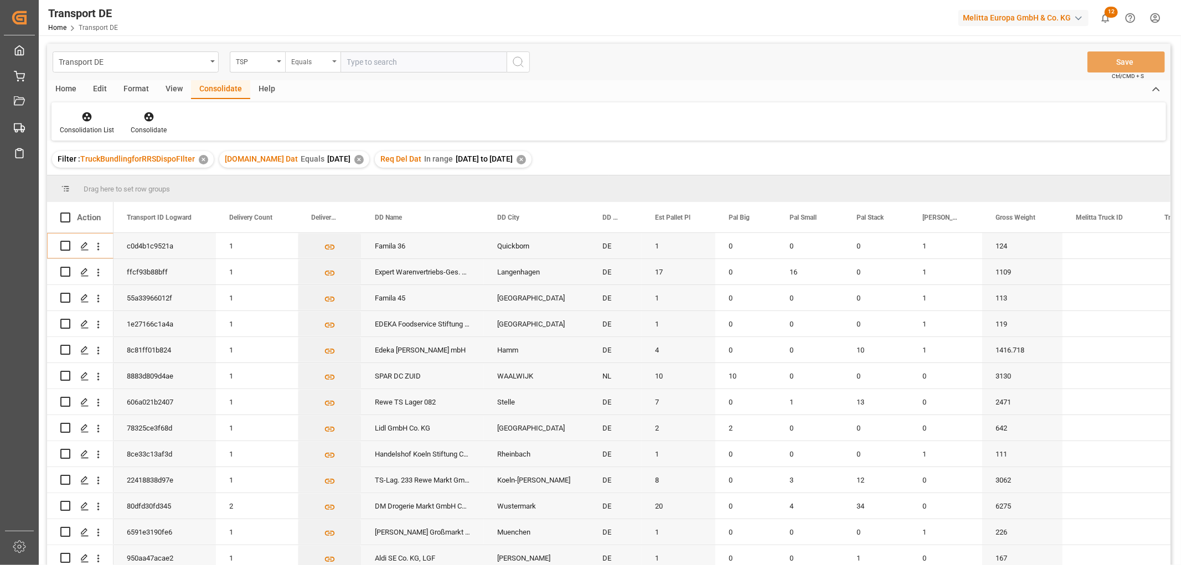
click at [297, 59] on div "Equals" at bounding box center [310, 60] width 38 height 13
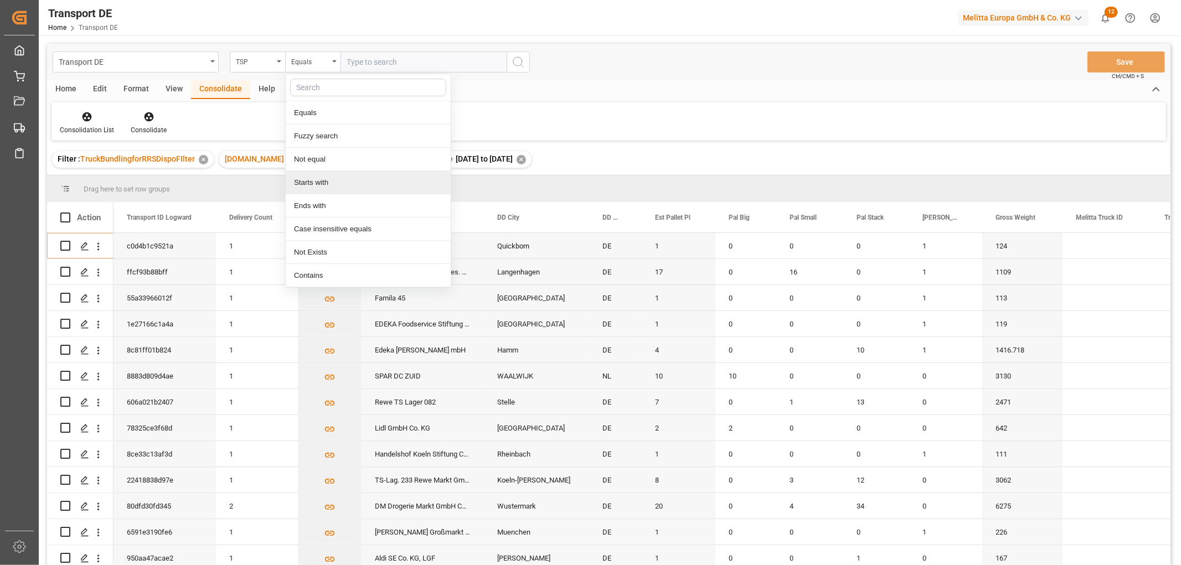
click at [302, 183] on div "Starts with" at bounding box center [368, 182] width 165 height 23
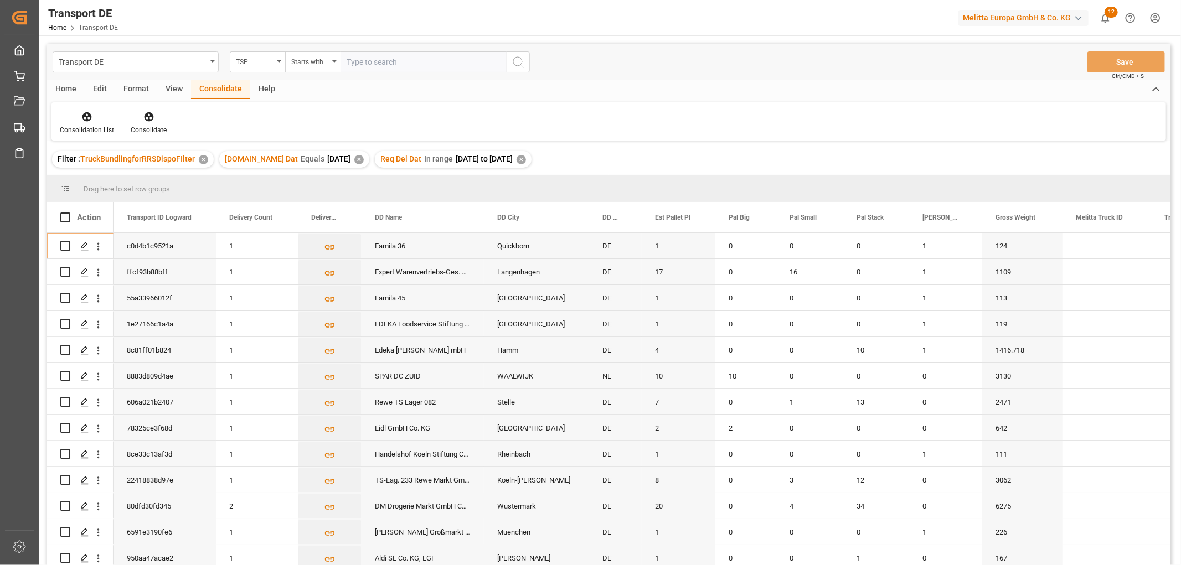
click at [380, 63] on input "text" at bounding box center [423, 61] width 166 height 21
type input "Moeller"
click at [519, 63] on icon "search button" at bounding box center [517, 61] width 13 height 13
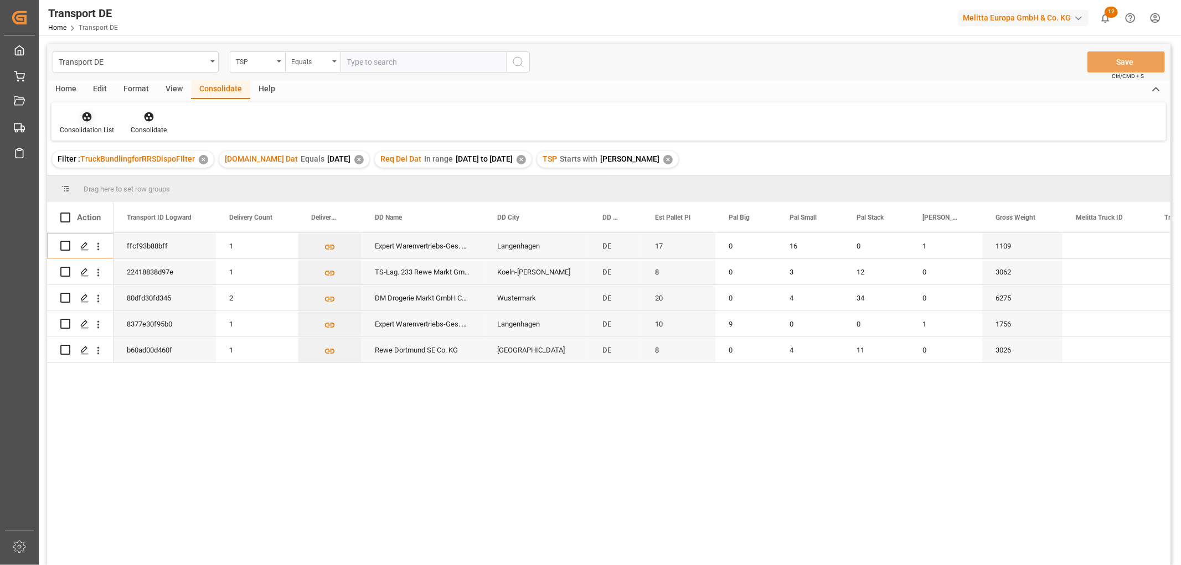
click at [91, 118] on icon at bounding box center [86, 116] width 11 height 11
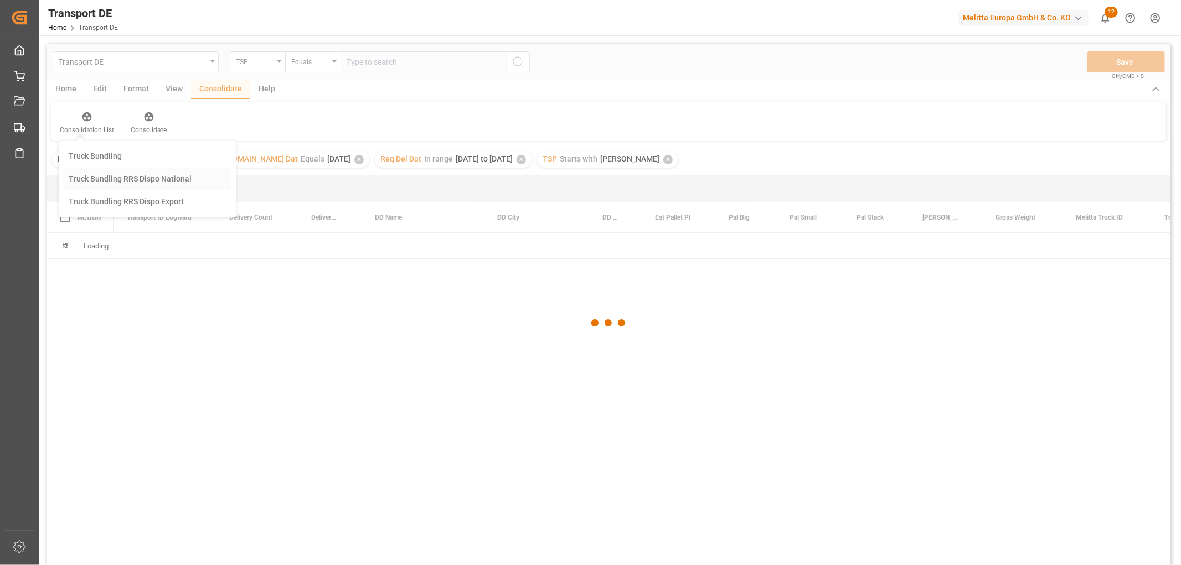
click at [98, 178] on div "Transport DE TSP Equals Save Ctrl/CMD + S Home Edit Format View Consolidate Hel…" at bounding box center [608, 319] width 1123 height 551
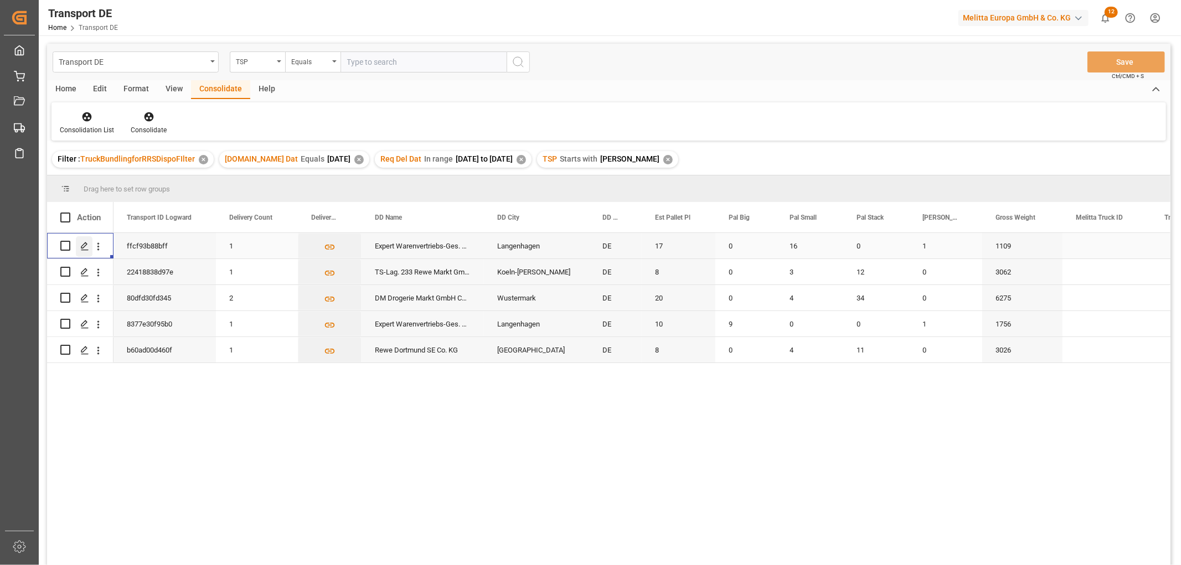
click at [85, 245] on polygon "Press SPACE to select this row." at bounding box center [84, 245] width 6 height 6
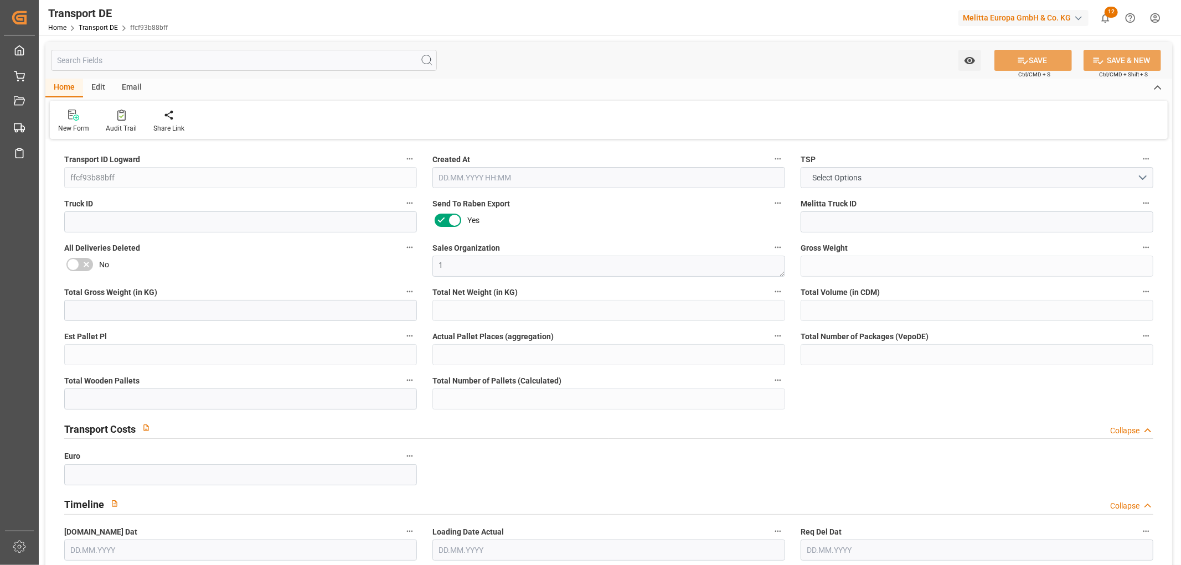
type input "1109"
type input "557.19"
type input "242.28"
type input "14538.245"
type input "17"
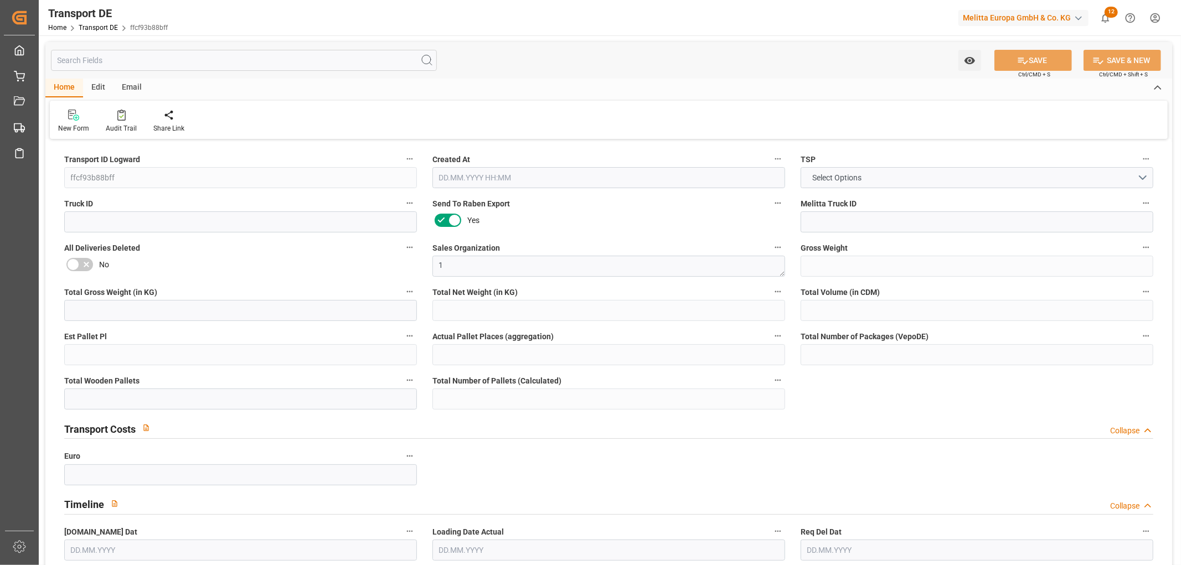
type input "0"
type input "17"
type input "16"
type input "0"
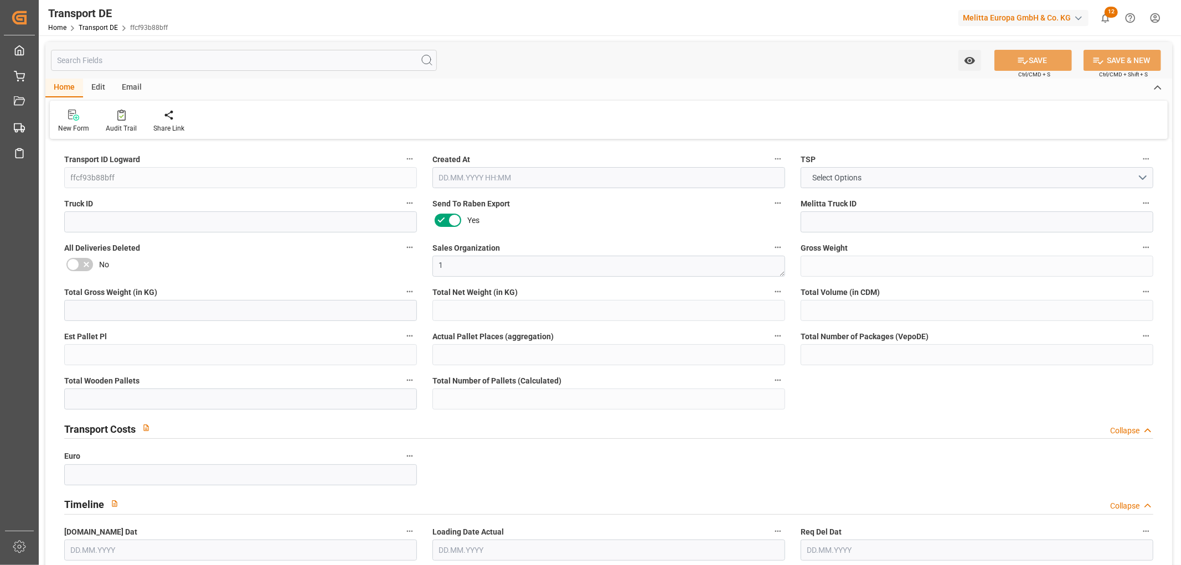
type input "30"
type input "0"
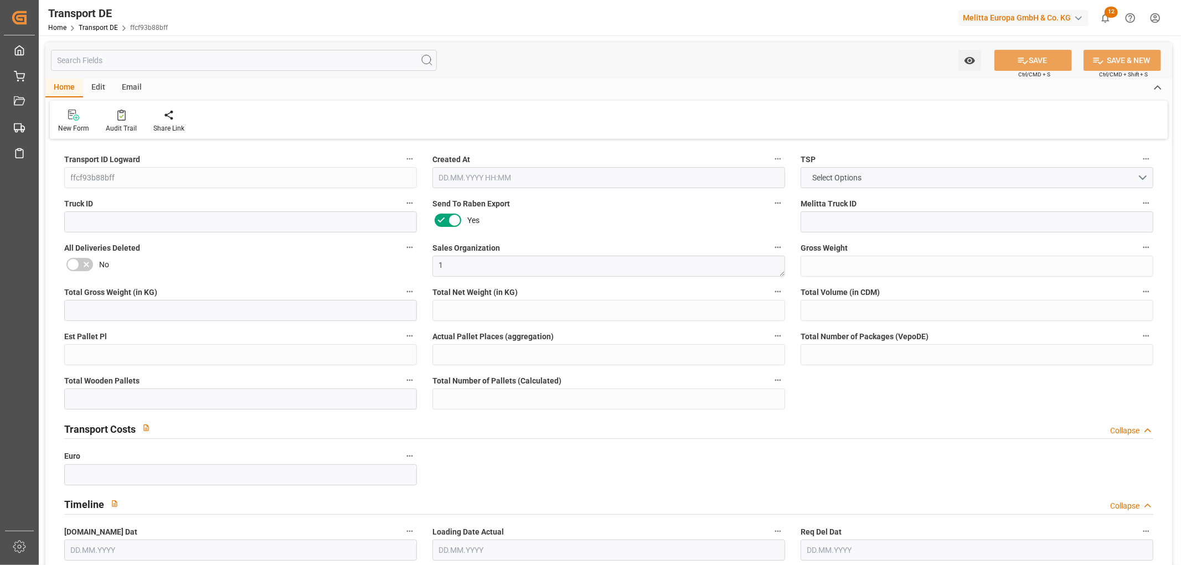
type input "0"
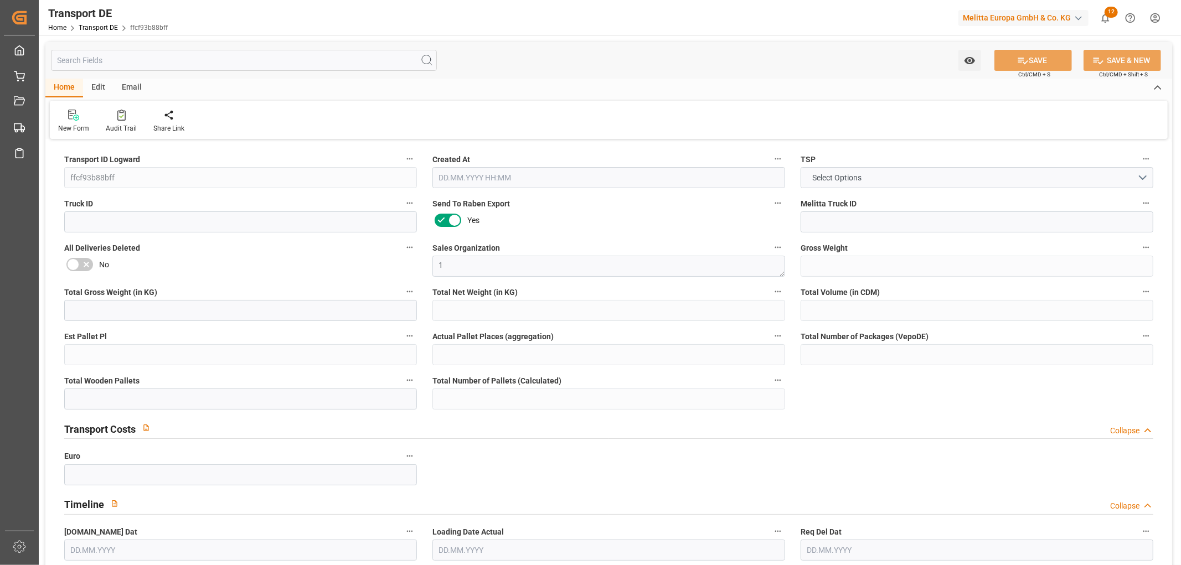
type input "0"
type input "16"
type input "0"
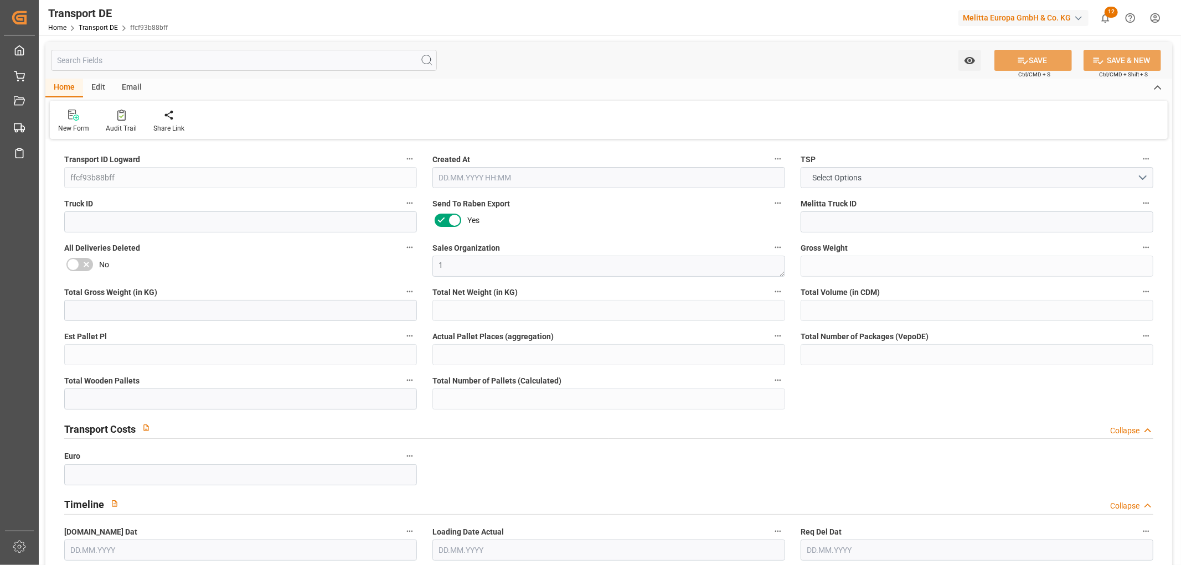
type input "0"
type input "1"
type input "0"
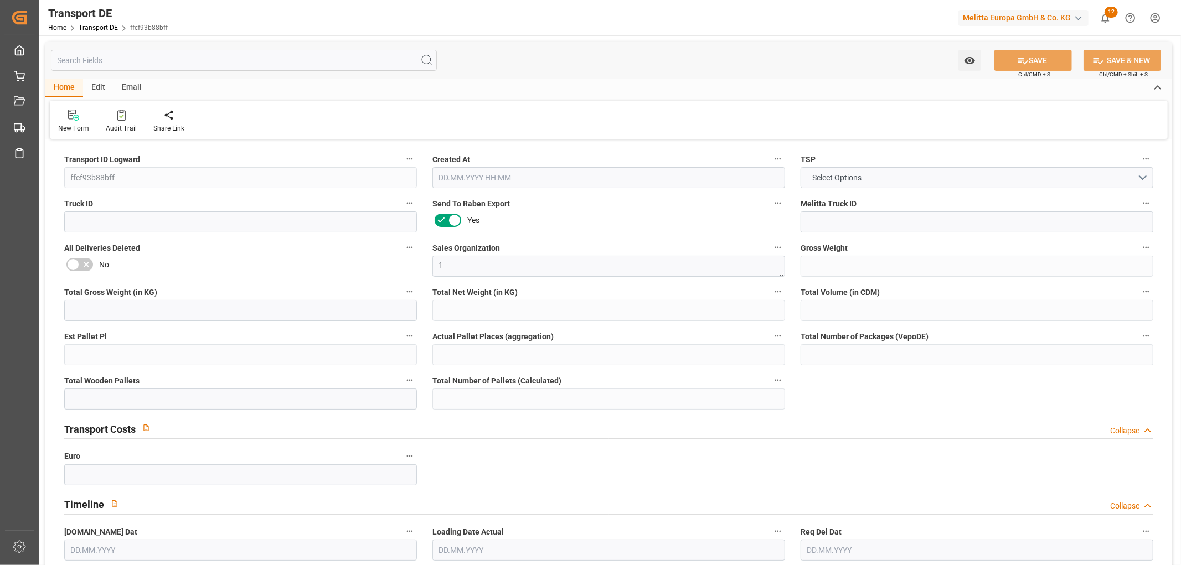
type input "598"
type input "355.9812"
type input "314.0202"
type input "26.08.2025 23:02"
type input "28.08.2025"
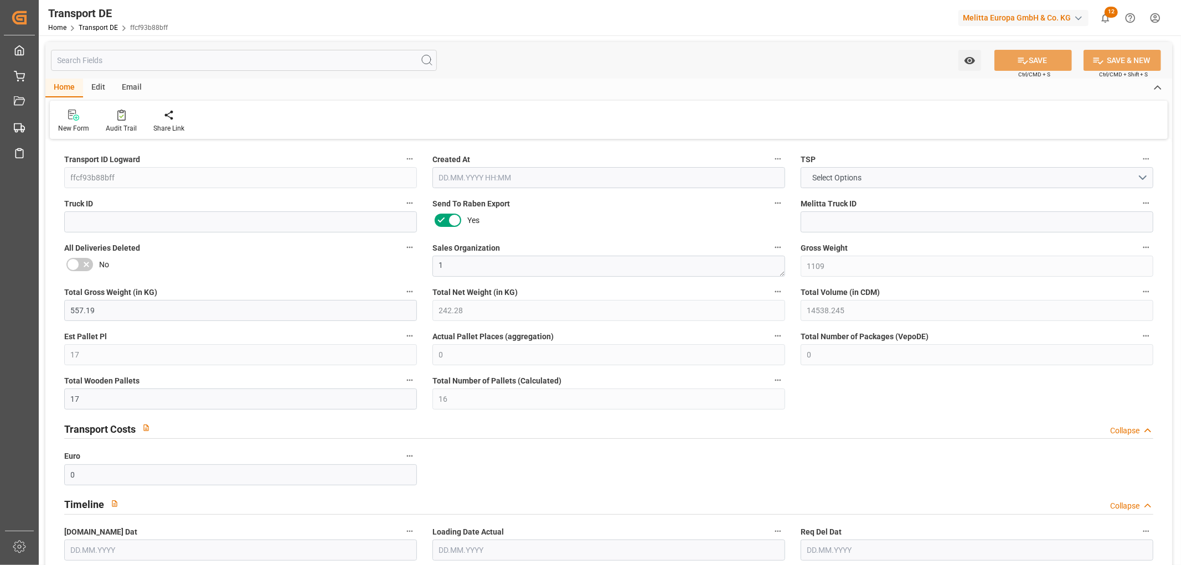
type input "01.09.2025"
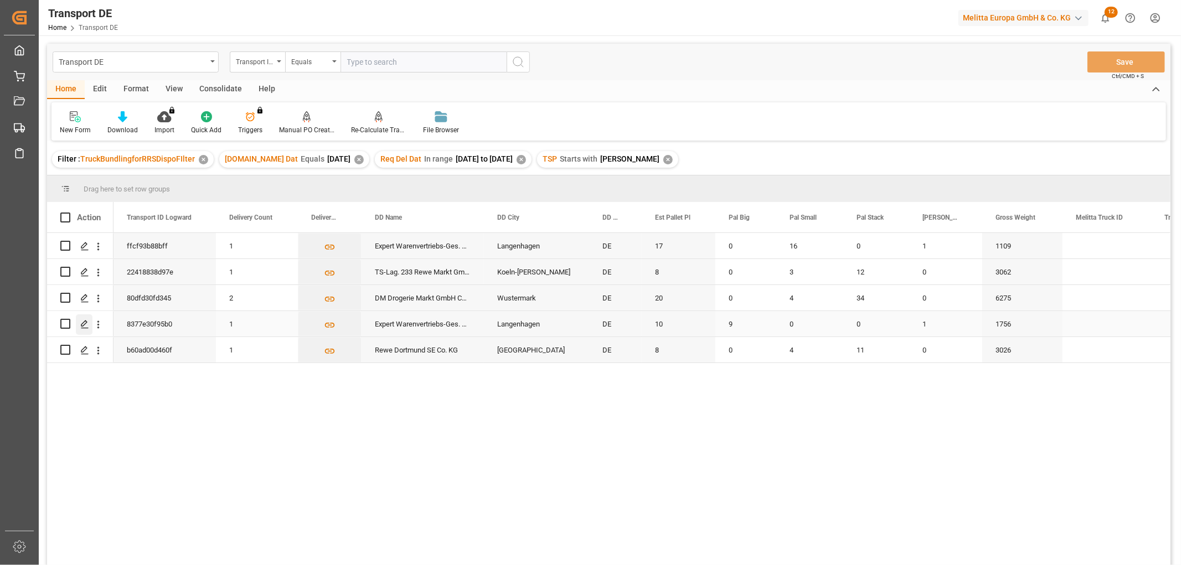
click at [85, 323] on icon "Press SPACE to select this row." at bounding box center [84, 324] width 9 height 9
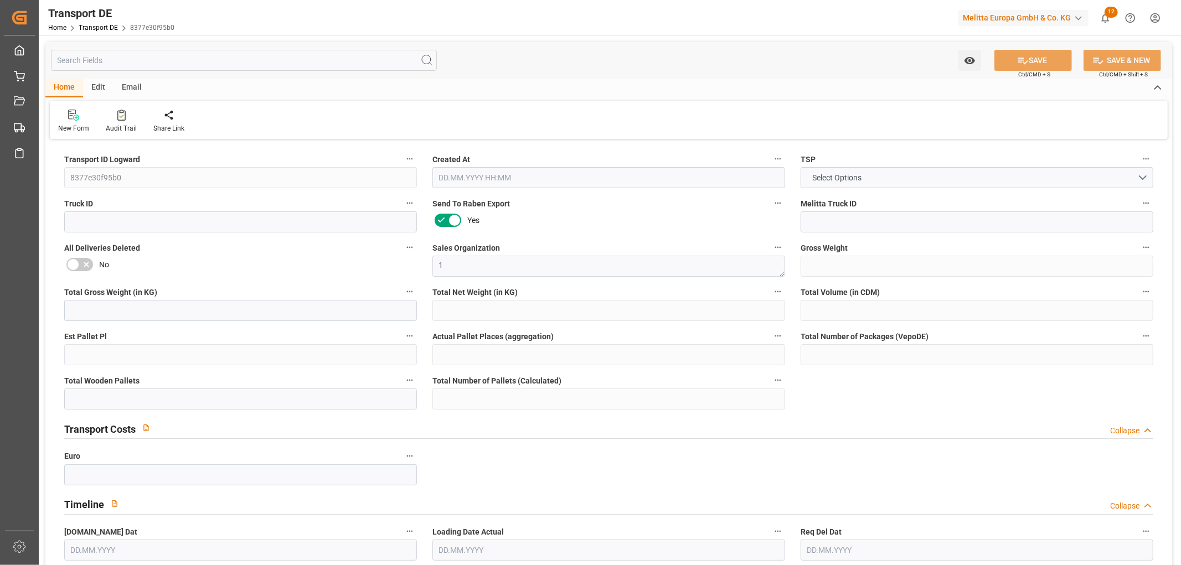
type input "1756"
type input "1399.85"
type input "1079.847"
type input "13474.629"
type input "10"
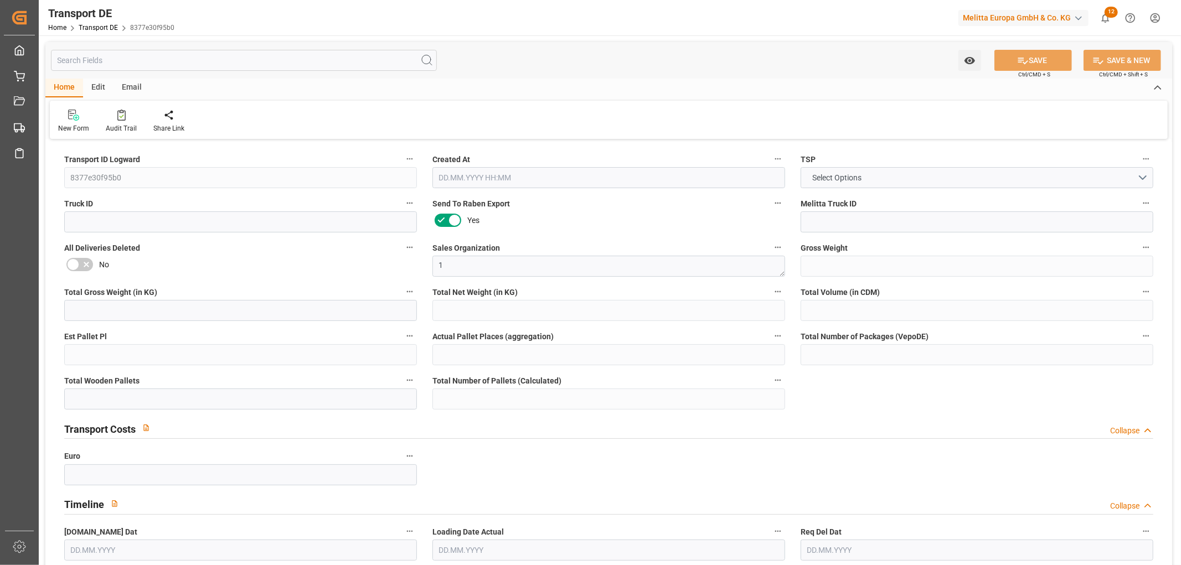
type input "0"
type input "10"
type input "9"
type input "0"
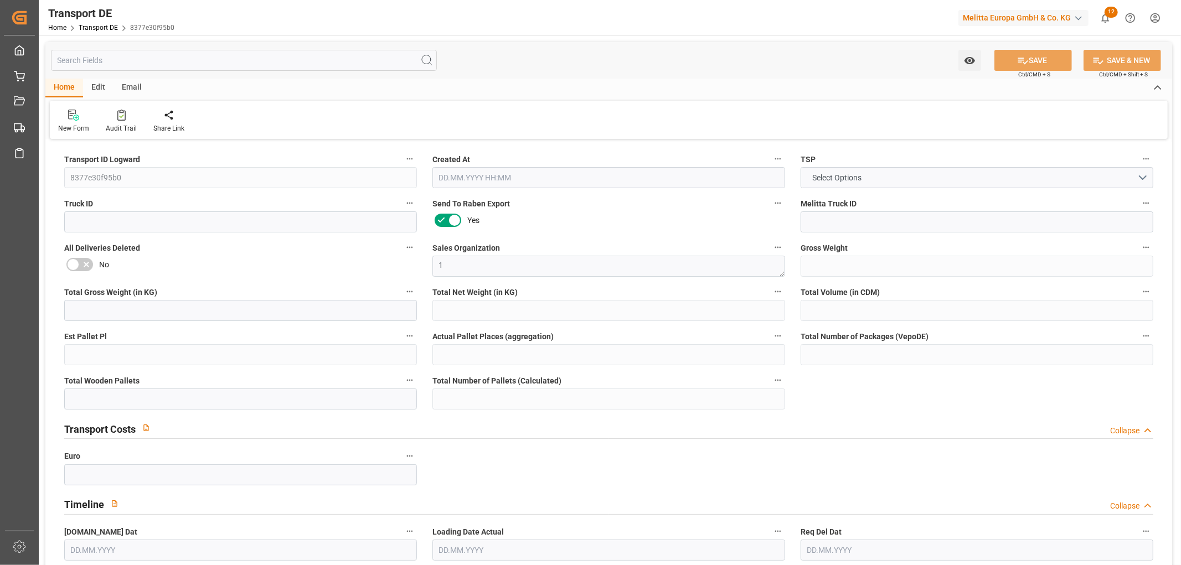
type input "30"
type input "0"
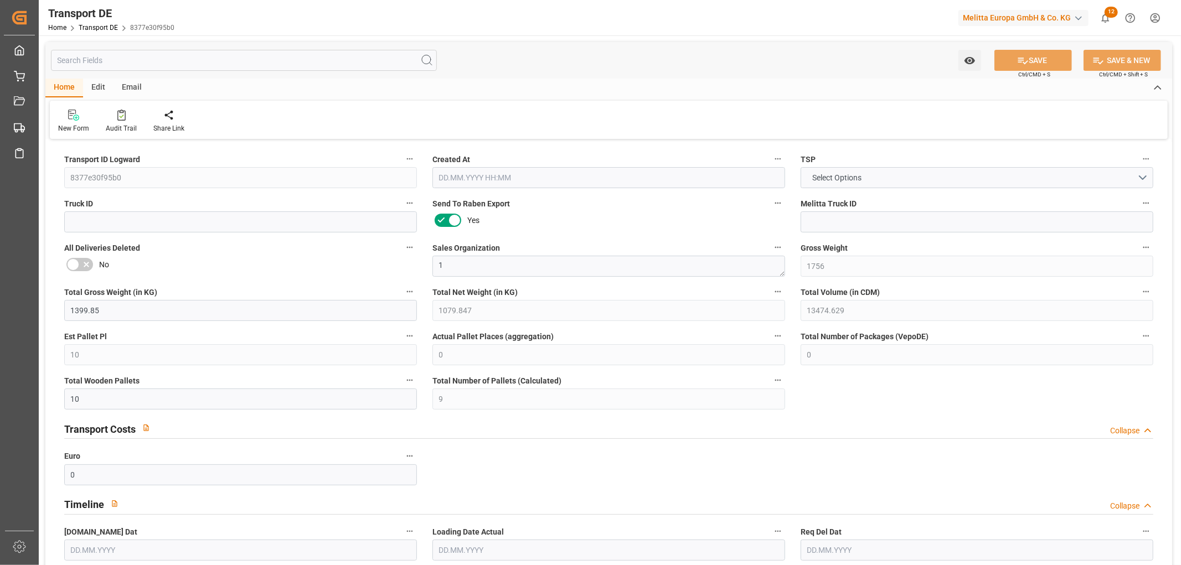
type input "0"
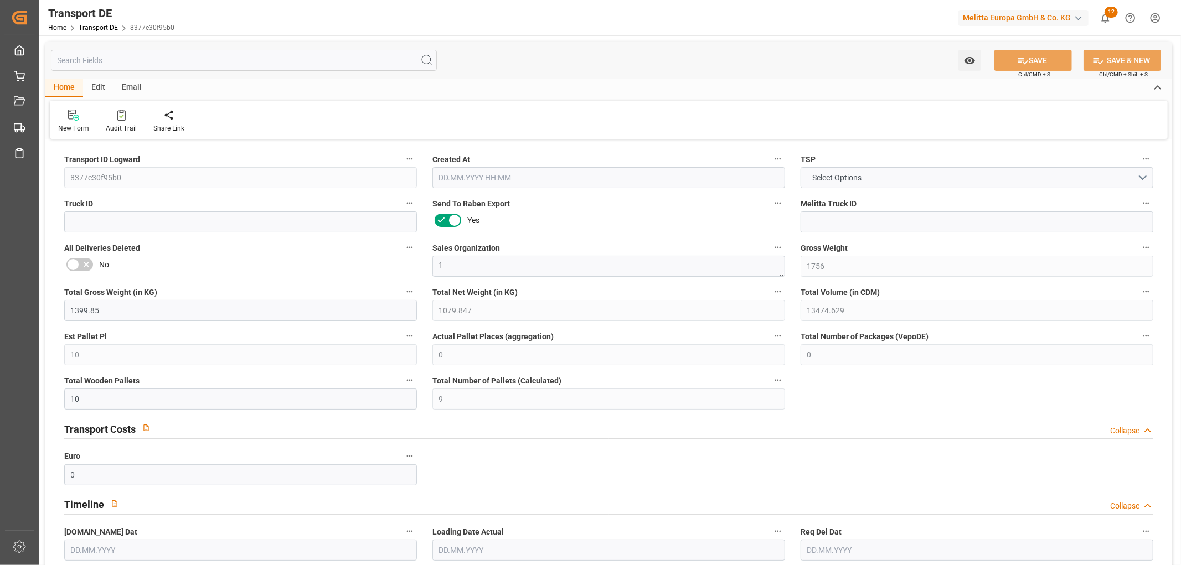
type input "0"
type input "9"
type input "0"
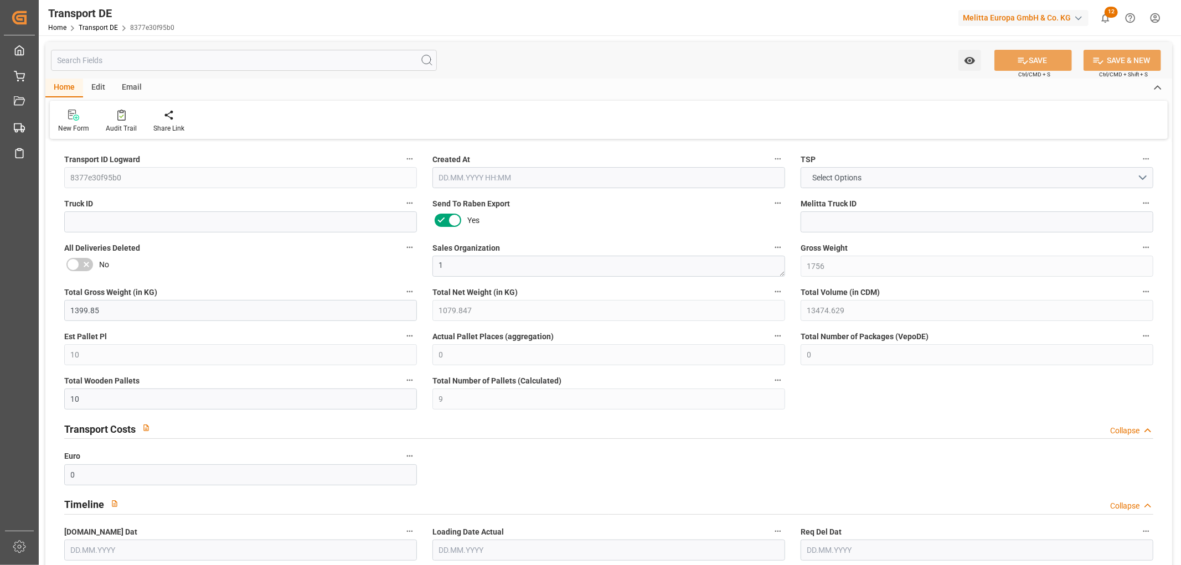
type input "0"
type input "1"
type input "0"
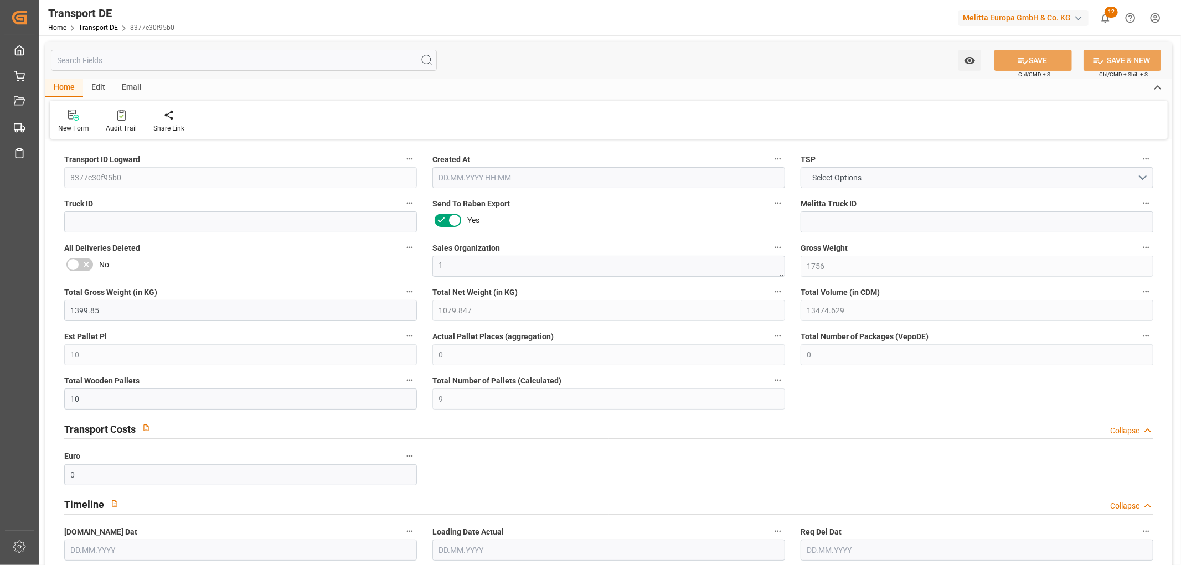
type input "396"
type input "253.6964"
type input "216.9414"
type input "20.08.2025 23:01"
type input "28.08.2025"
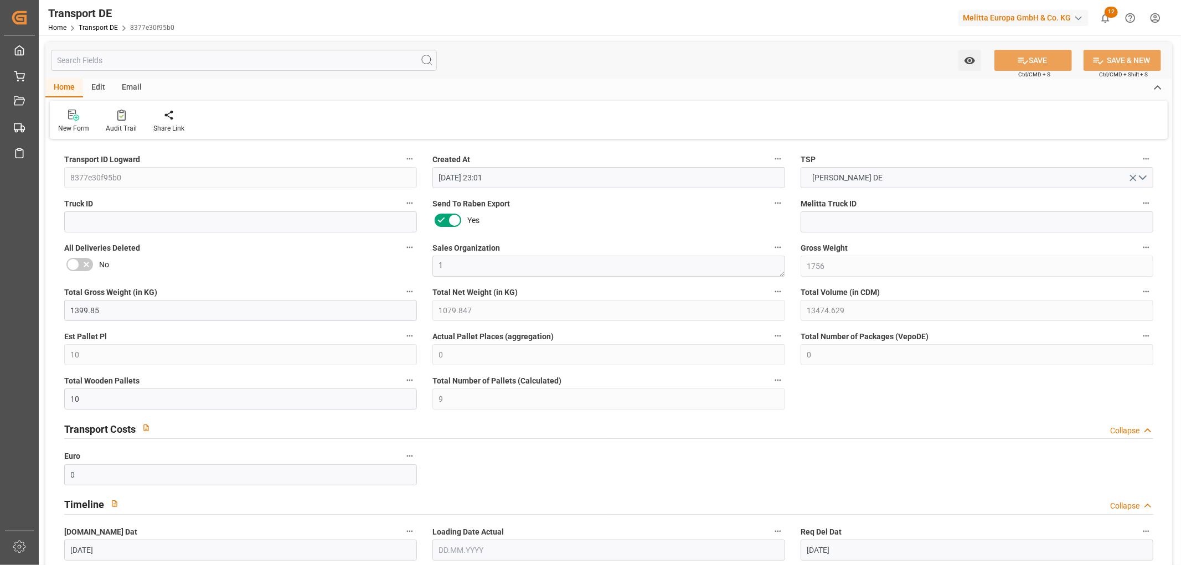
type input "01.09.2025"
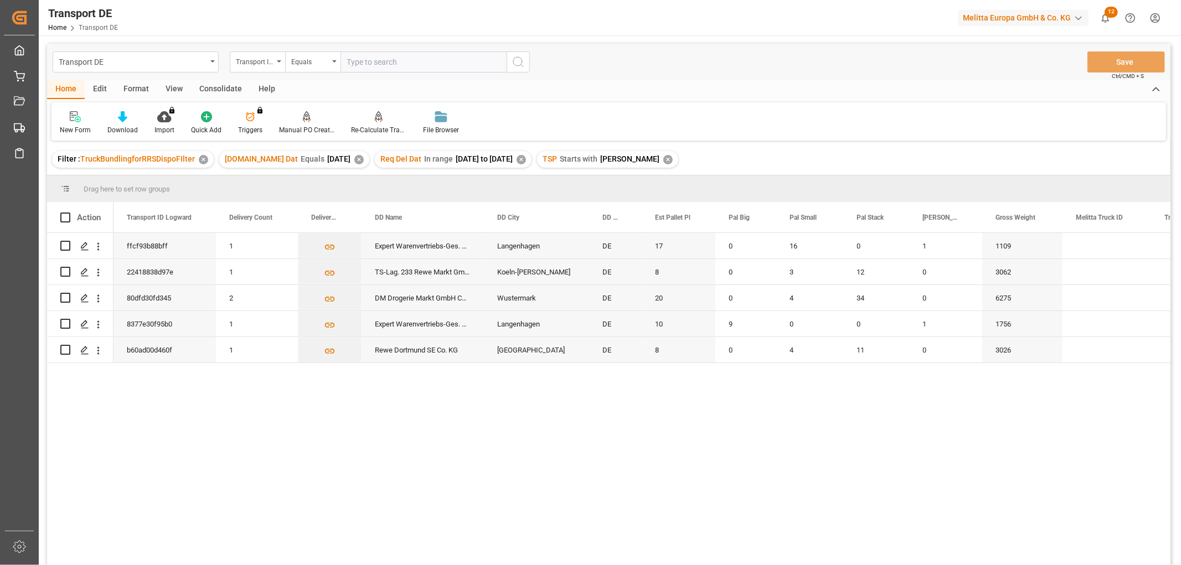
click at [222, 86] on div "Consolidate" at bounding box center [220, 89] width 59 height 19
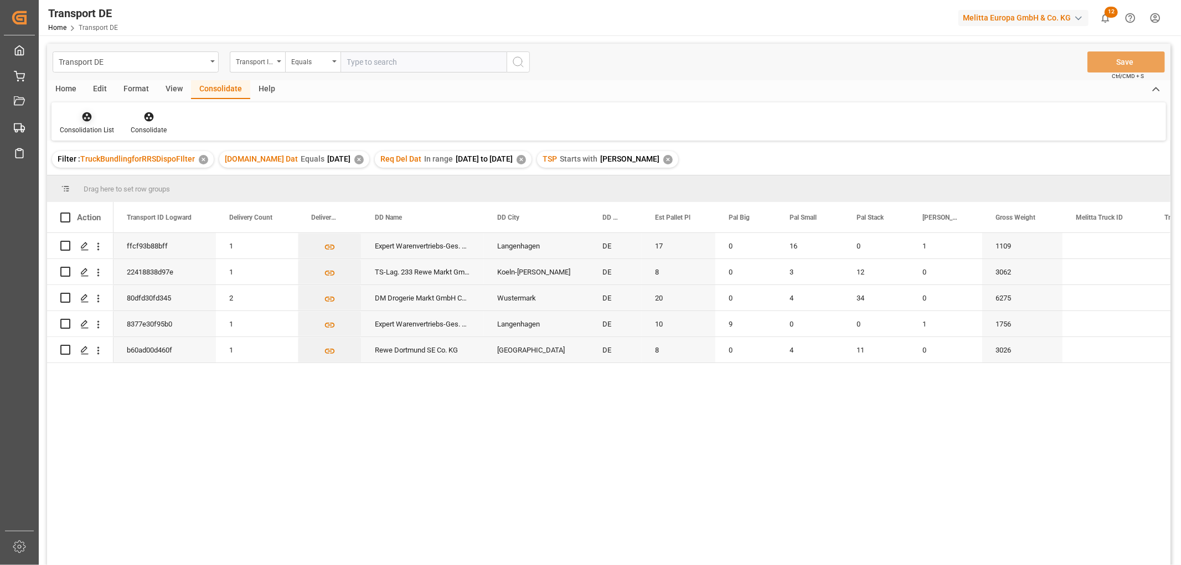
click at [85, 120] on icon at bounding box center [86, 116] width 9 height 9
click at [99, 178] on div "Transport DE Transport ID Logward Equals Save Ctrl/CMD + S Home Edit Format Vie…" at bounding box center [608, 319] width 1123 height 551
click at [65, 272] on input "Press Space to toggle row selection (unchecked)" at bounding box center [65, 272] width 10 height 10
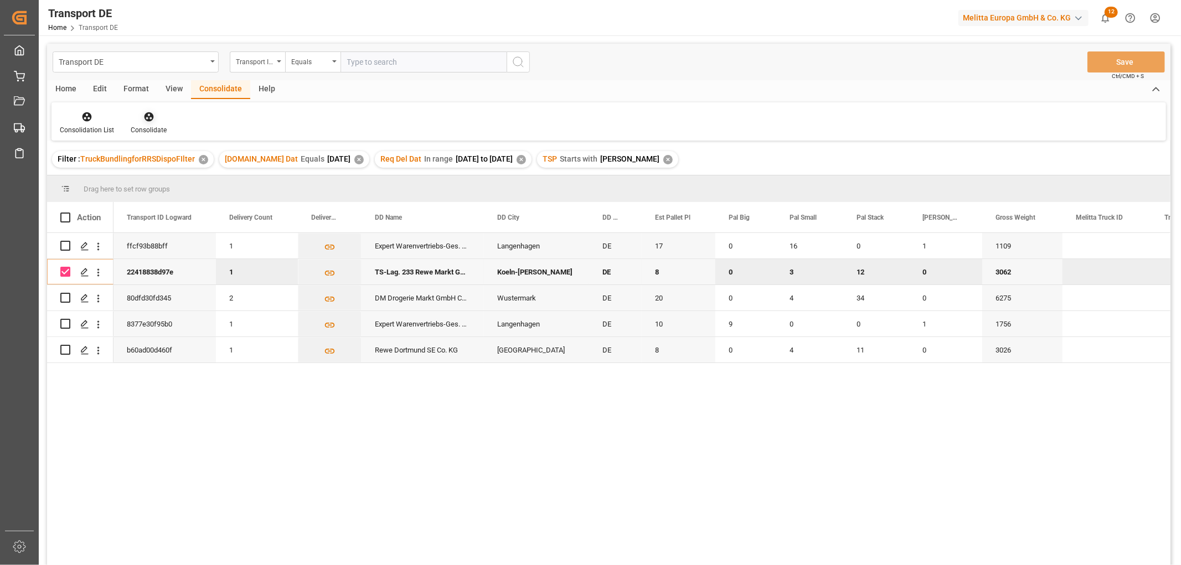
click at [145, 119] on icon at bounding box center [148, 116] width 9 height 9
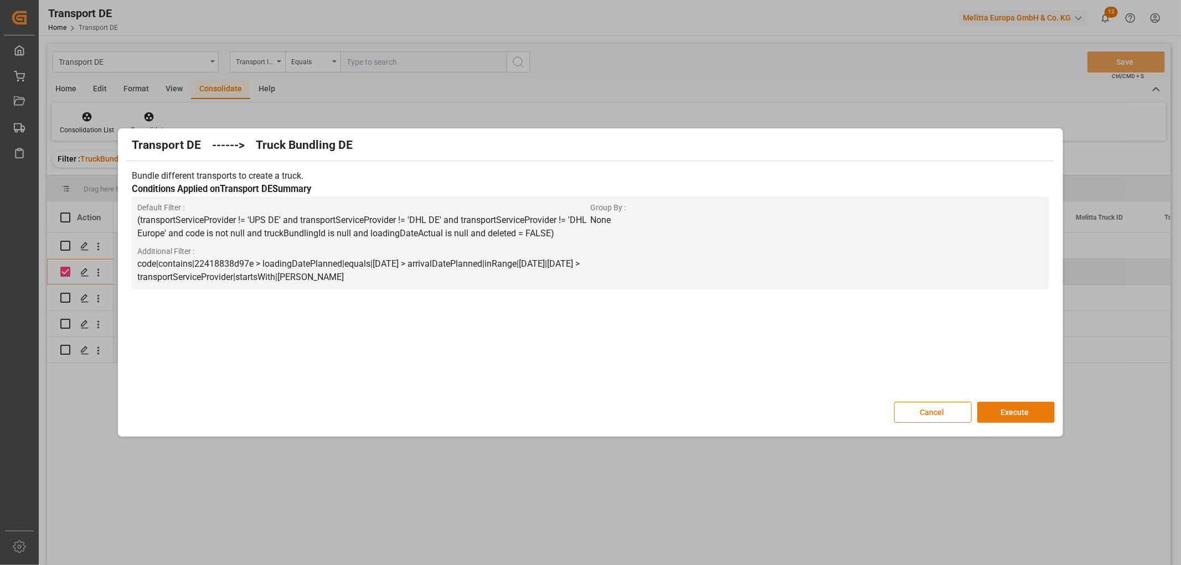
click at [1012, 410] on button "Execute" at bounding box center [1015, 412] width 77 height 21
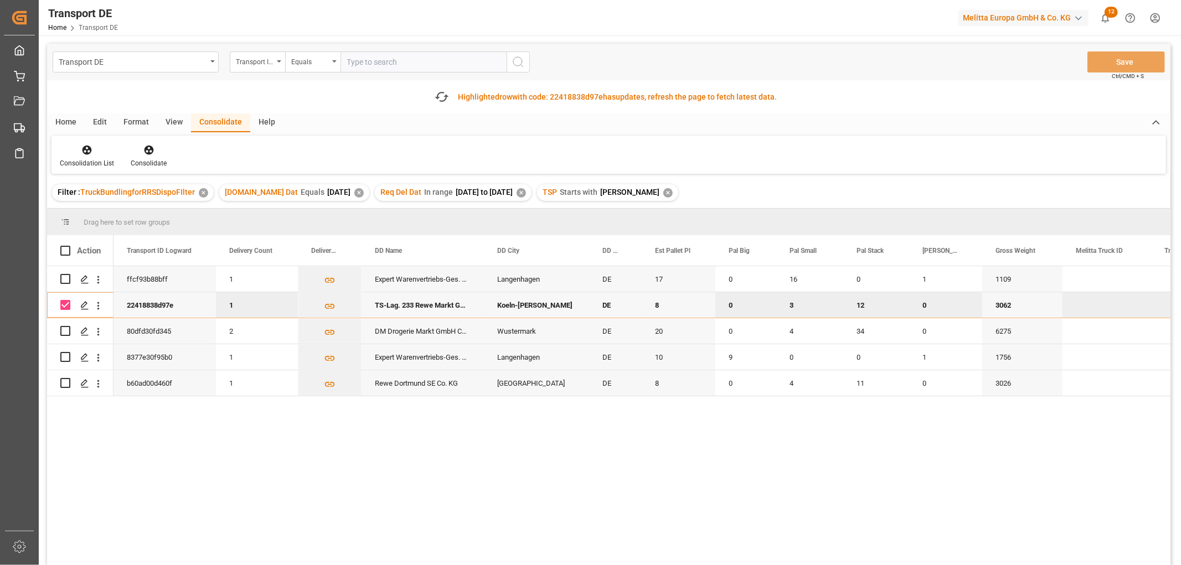
click at [67, 303] on input "Press Space to toggle row selection (checked)" at bounding box center [65, 305] width 10 height 10
checkbox input "false"
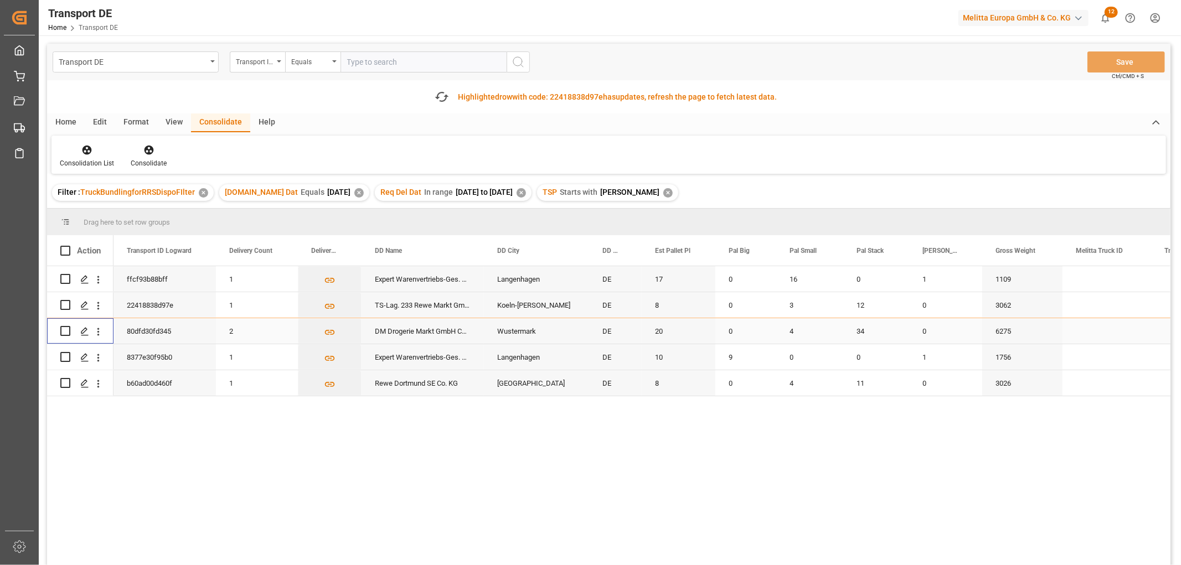
click at [65, 329] on input "Press Space to toggle row selection (unchecked)" at bounding box center [65, 331] width 10 height 10
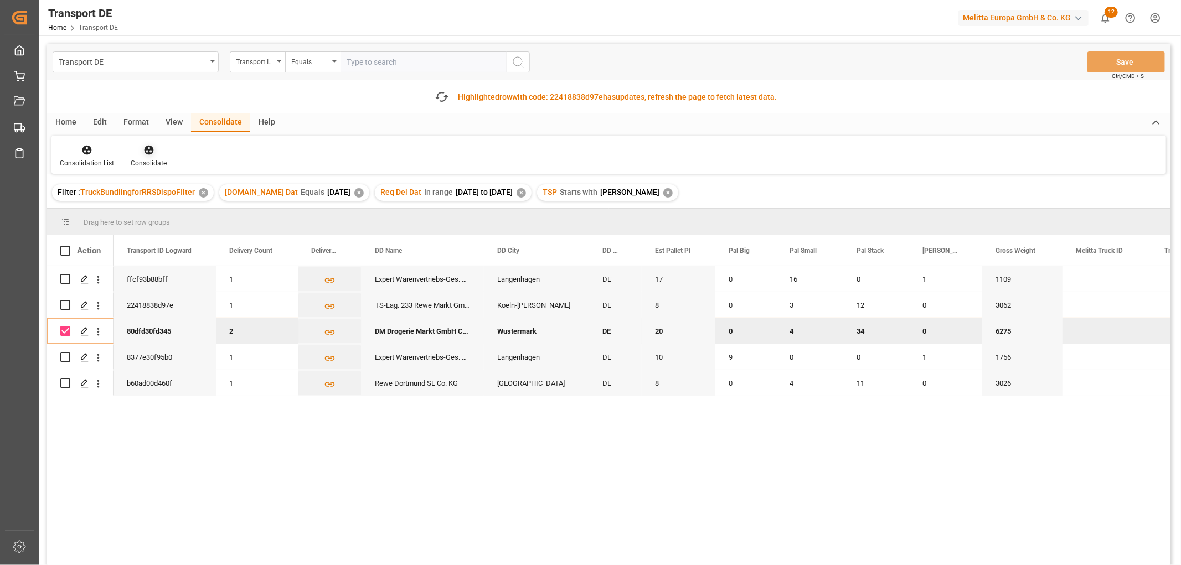
click at [146, 151] on icon at bounding box center [148, 149] width 11 height 11
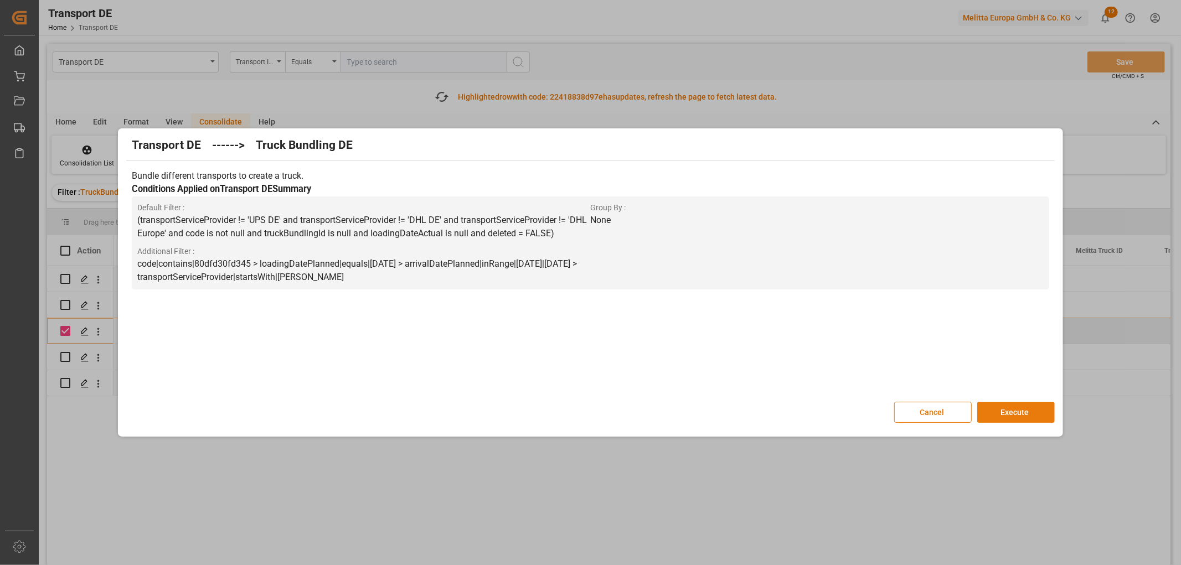
click at [1002, 411] on button "Execute" at bounding box center [1015, 412] width 77 height 21
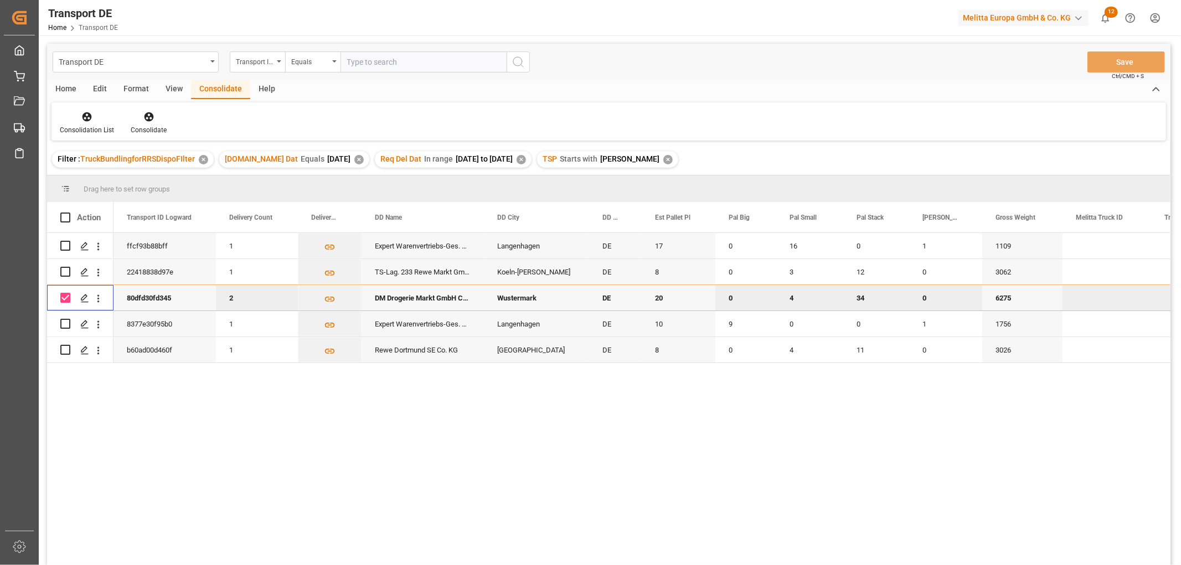
click at [66, 296] on input "Press Space to toggle row selection (checked)" at bounding box center [65, 298] width 10 height 10
checkbox input "false"
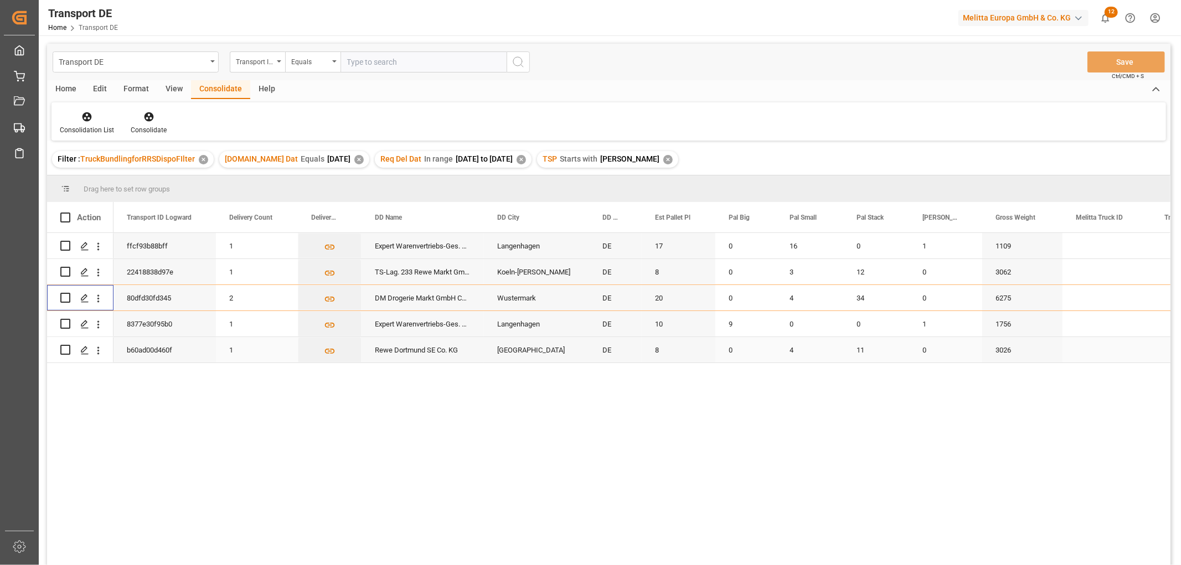
click at [68, 352] on input "Press Space to toggle row selection (unchecked)" at bounding box center [65, 350] width 10 height 10
click at [148, 117] on icon at bounding box center [148, 116] width 9 height 9
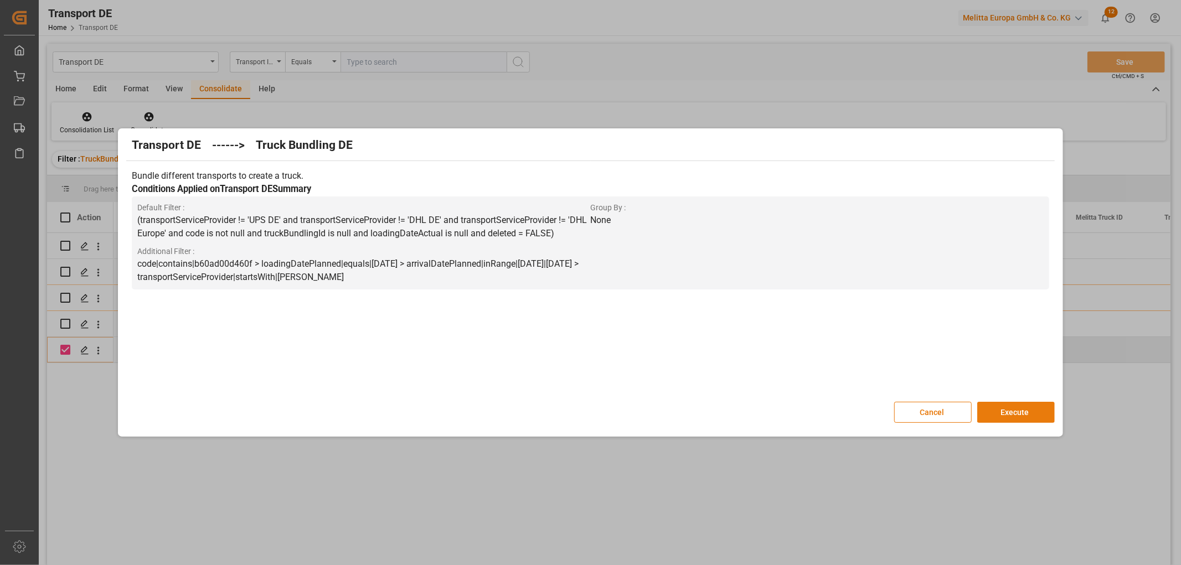
click at [1024, 412] on button "Execute" at bounding box center [1015, 412] width 77 height 21
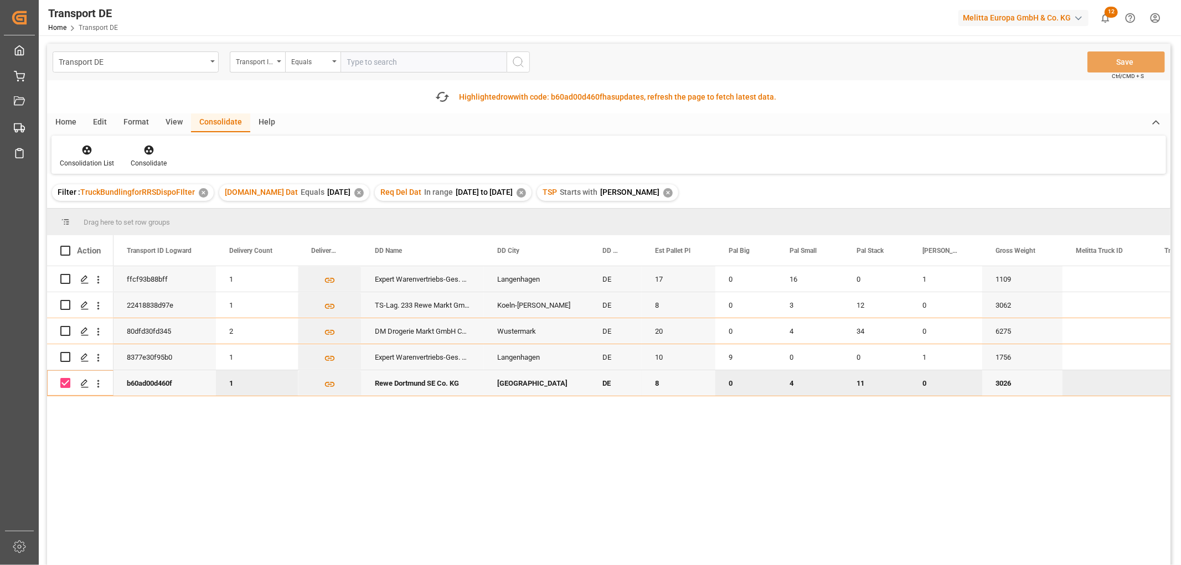
click at [64, 384] on input "Press Space to toggle row selection (checked)" at bounding box center [65, 383] width 10 height 10
checkbox input "false"
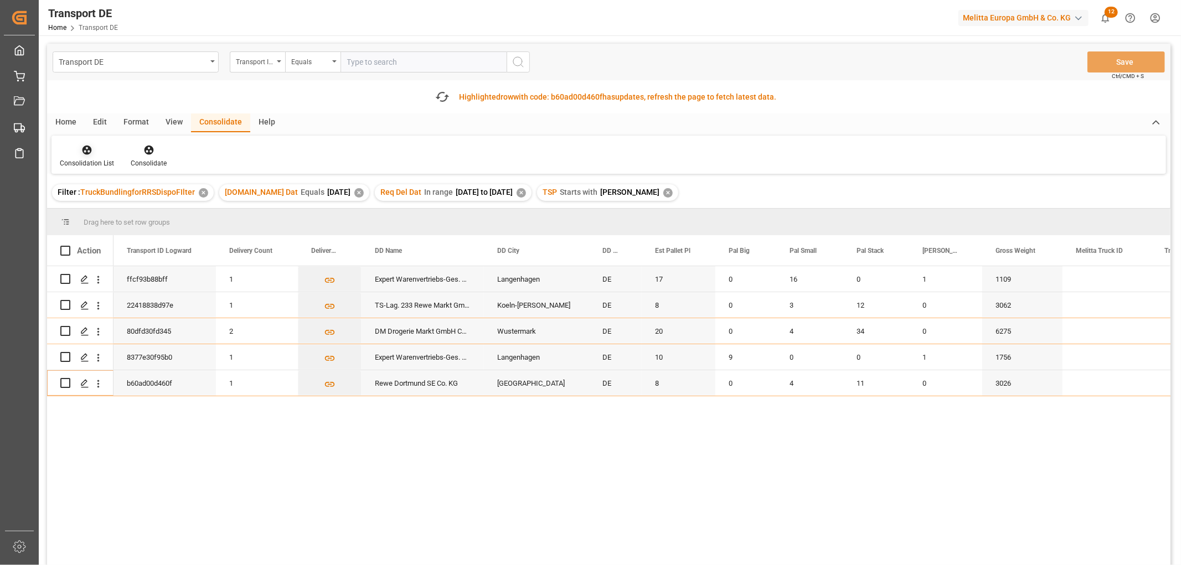
click at [90, 153] on icon at bounding box center [86, 149] width 11 height 11
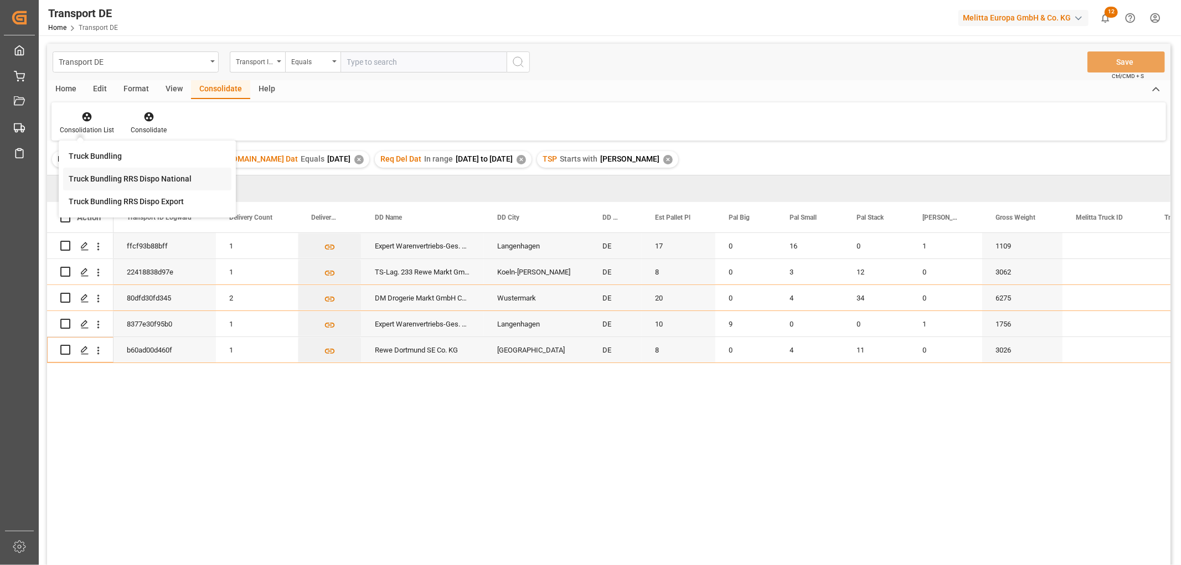
click at [100, 178] on div "Transport DE Transport ID Logward Equals Save Ctrl/CMD + S Home Edit Format Vie…" at bounding box center [608, 319] width 1123 height 551
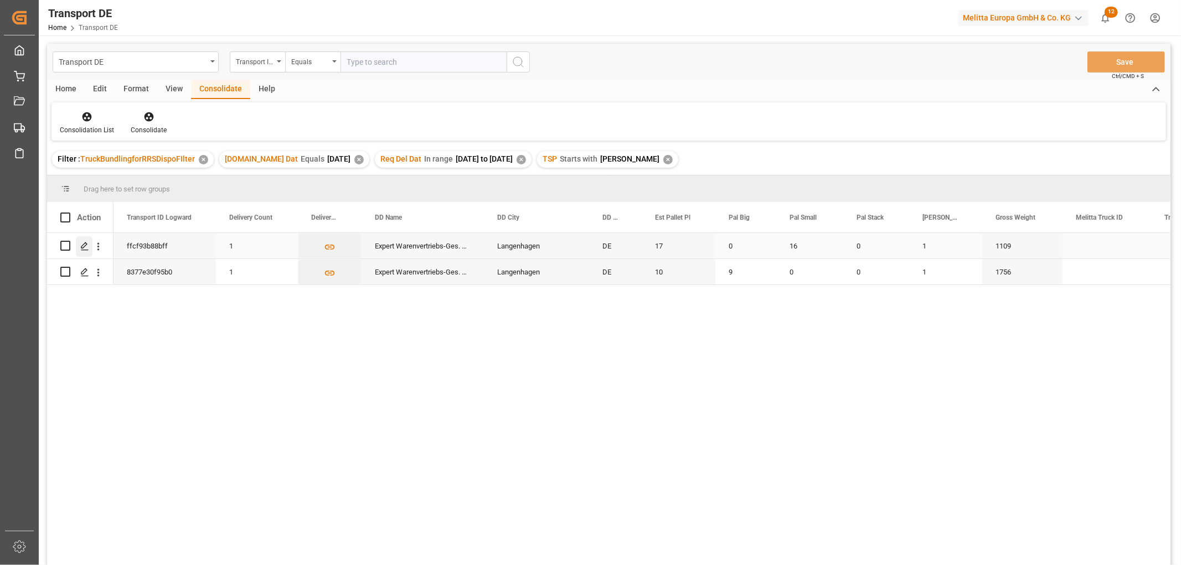
click at [85, 246] on polygon "Press SPACE to select this row." at bounding box center [84, 245] width 6 height 6
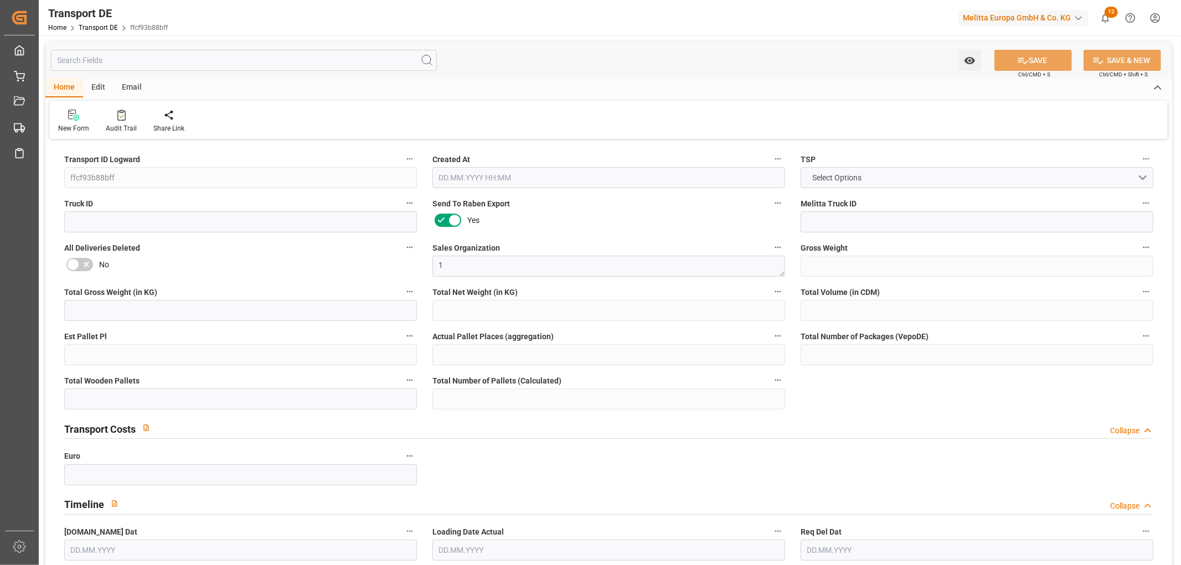
type input "1109"
type input "557.19"
type input "242.28"
type input "14538.245"
type input "17"
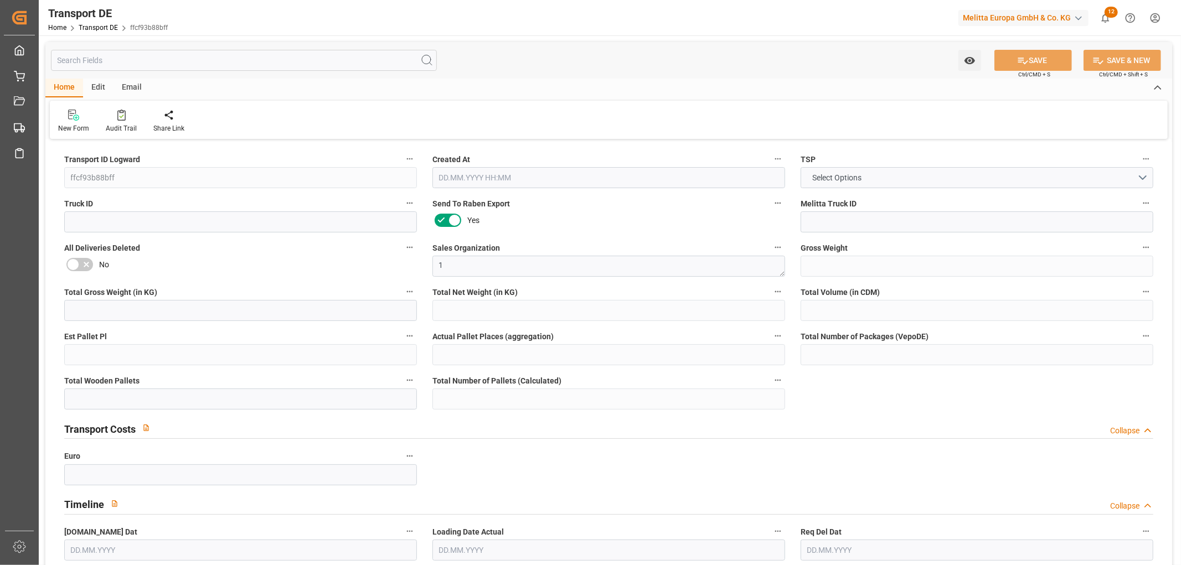
type input "0"
type input "17"
type input "16"
type input "0"
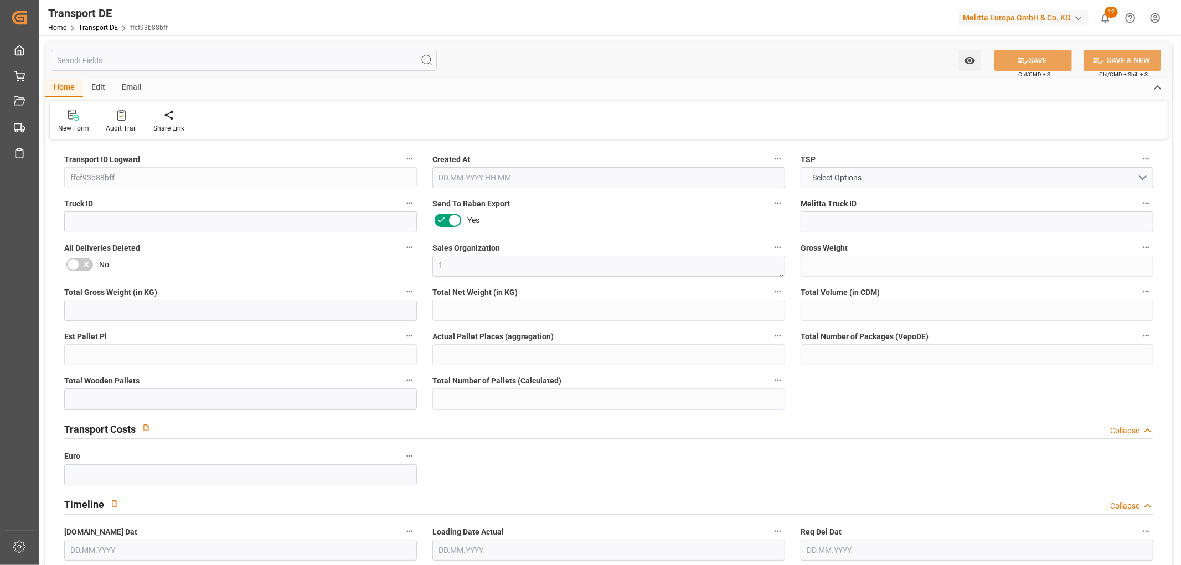
type input "30"
type input "0"
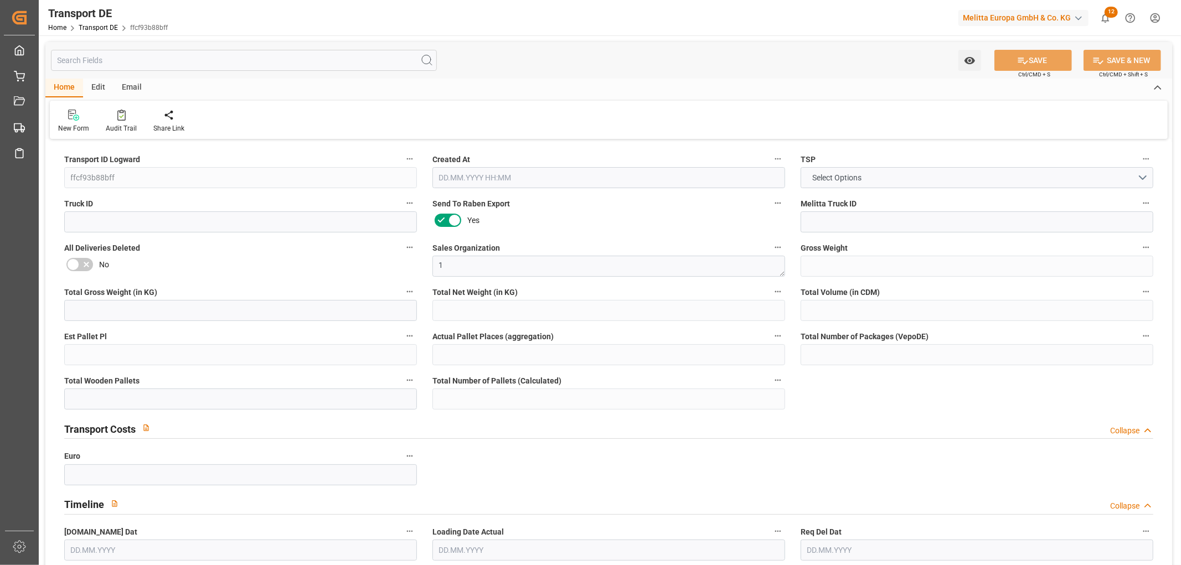
type input "0"
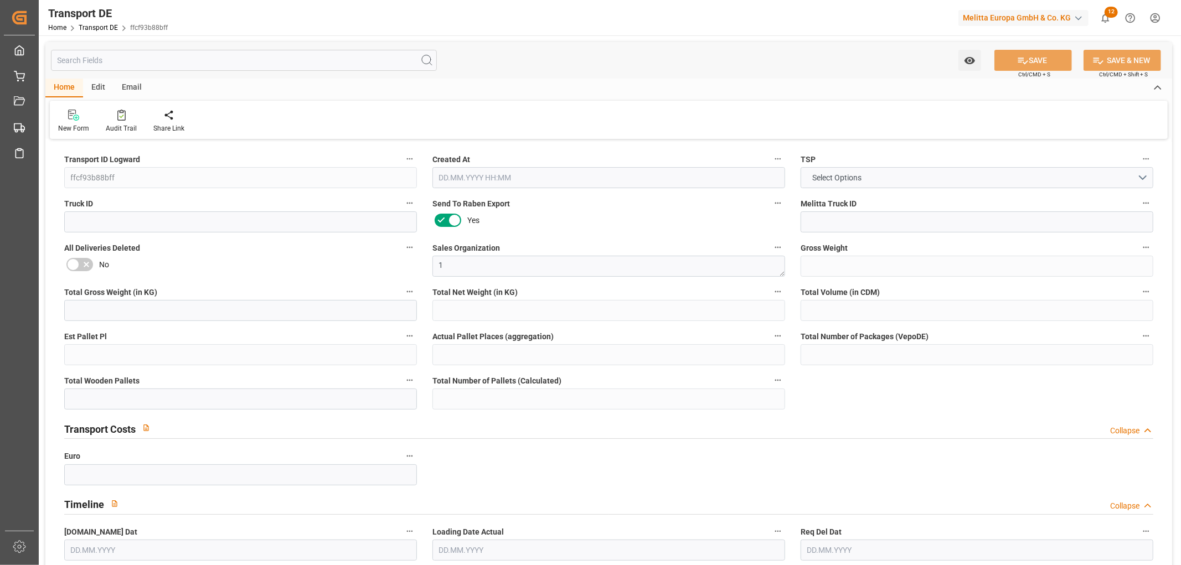
type input "0"
type input "16"
type input "0"
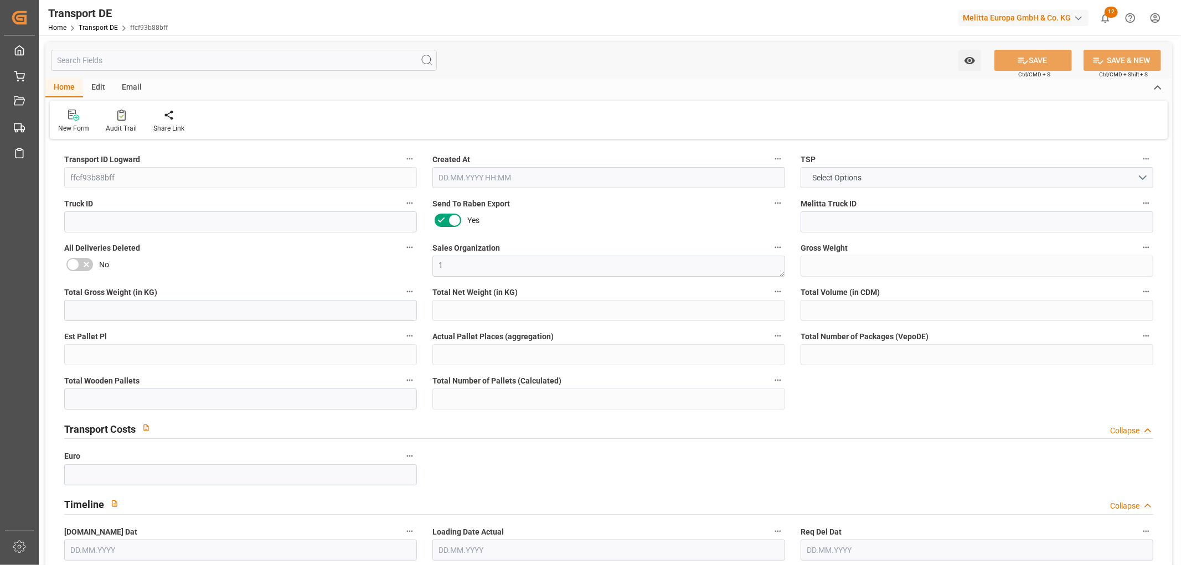
type input "0"
type input "1"
type input "0"
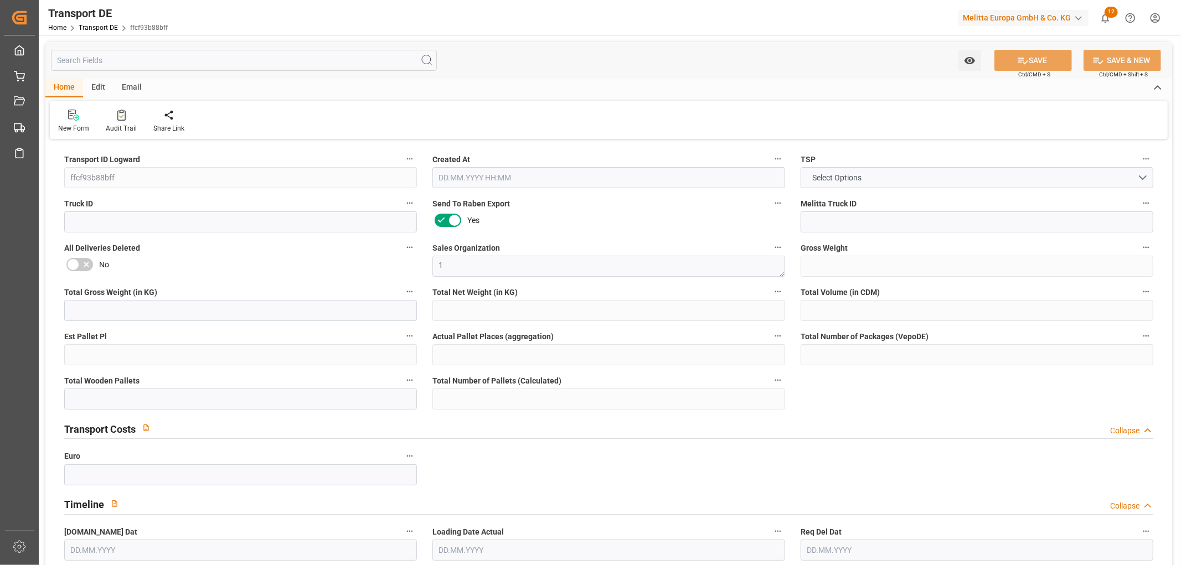
type input "598"
type input "355.9812"
type input "314.0202"
type input "26.08.2025 23:02"
type input "28.08.2025"
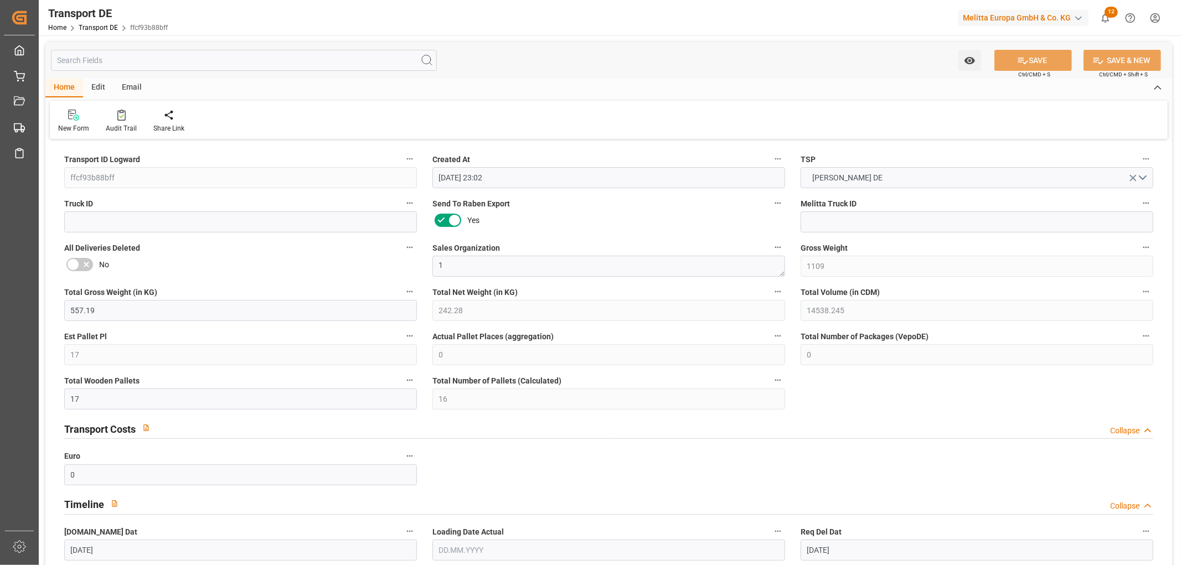
type input "01.09.2025"
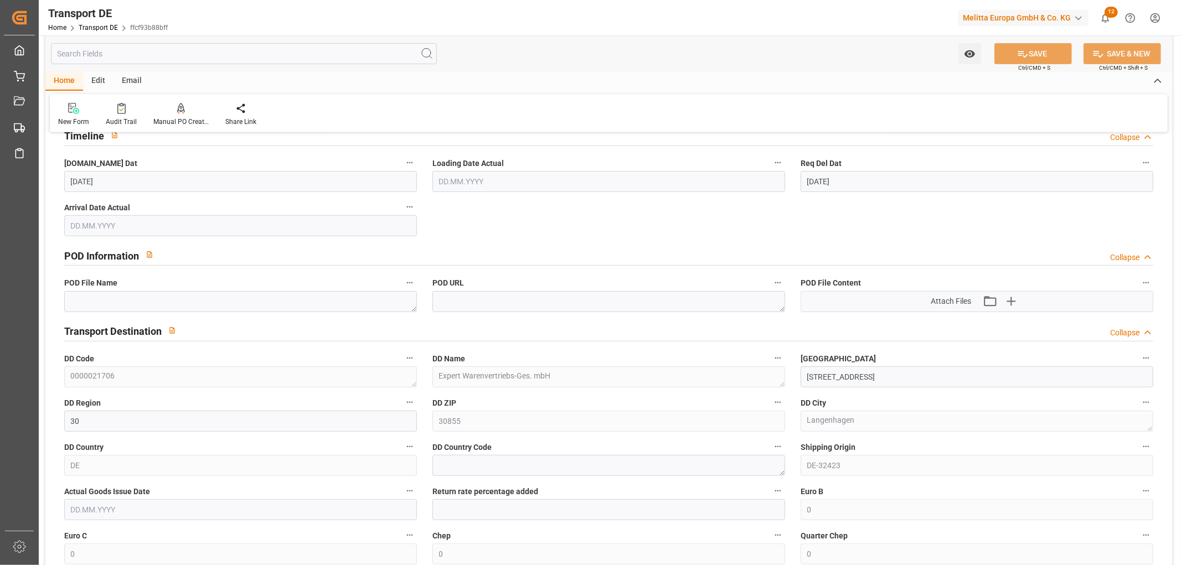
scroll to position [430, 0]
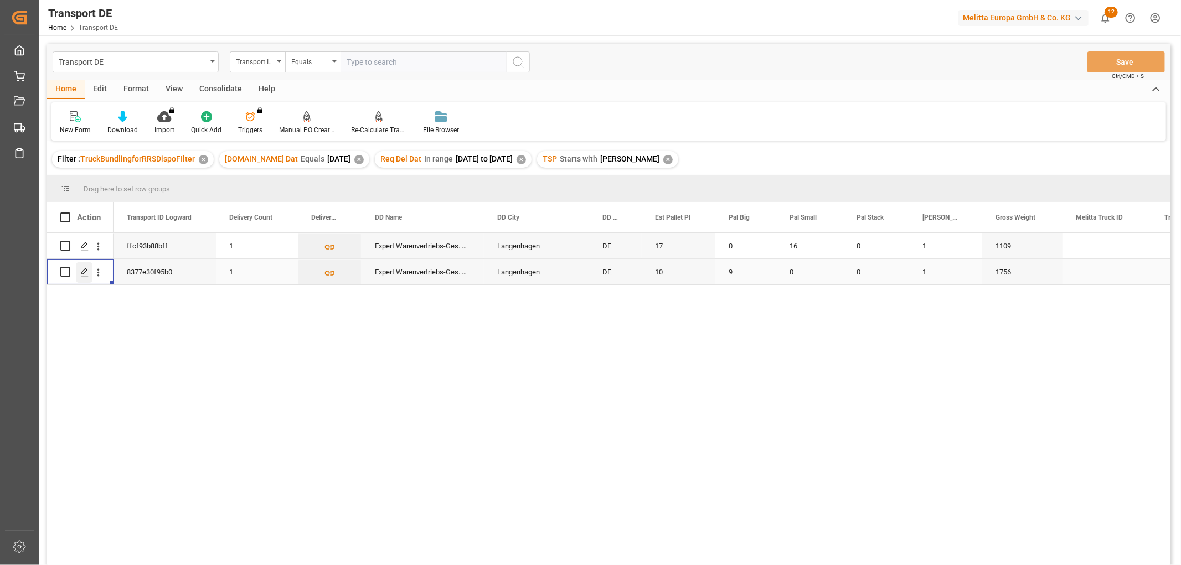
click at [83, 273] on icon "Press SPACE to select this row." at bounding box center [84, 272] width 9 height 9
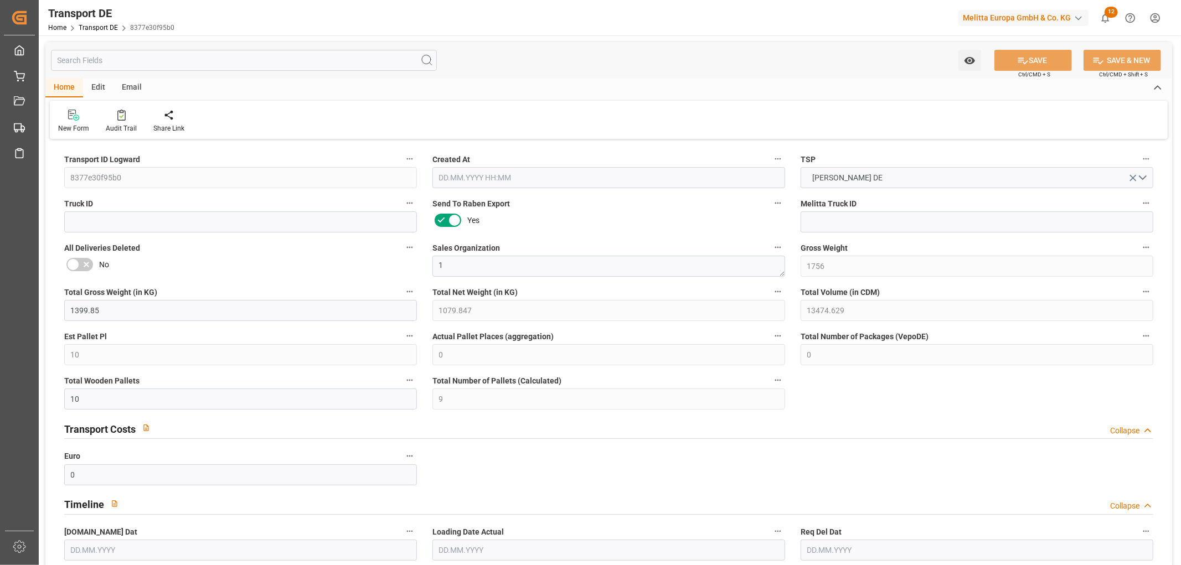
type input "1756"
type input "1399.85"
type input "1079.847"
type input "13474.629"
type input "10"
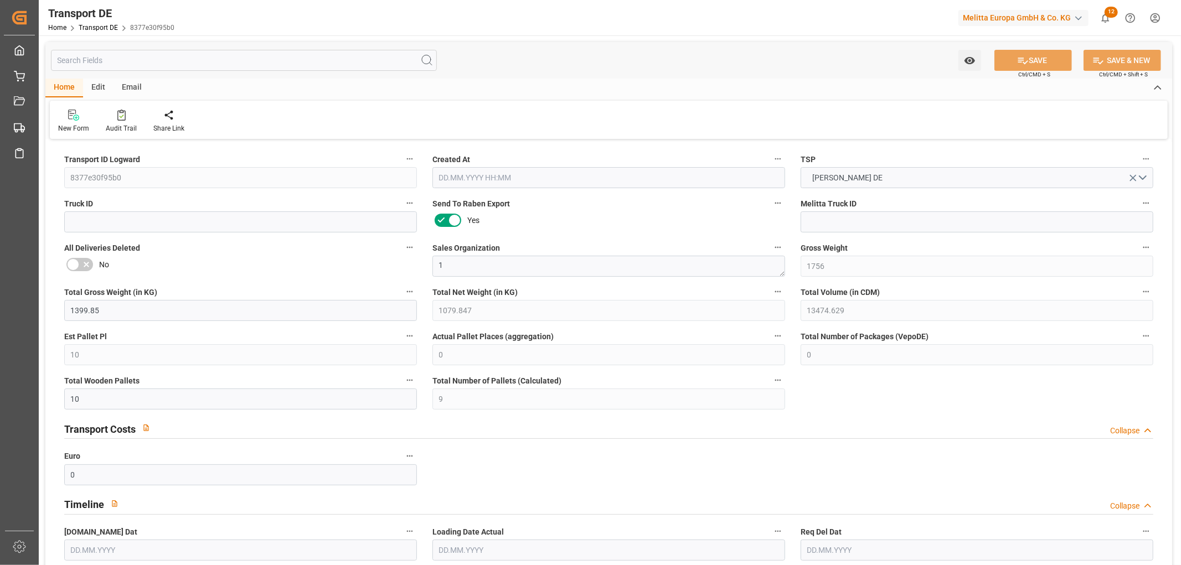
type input "0"
type input "10"
type input "9"
type input "0"
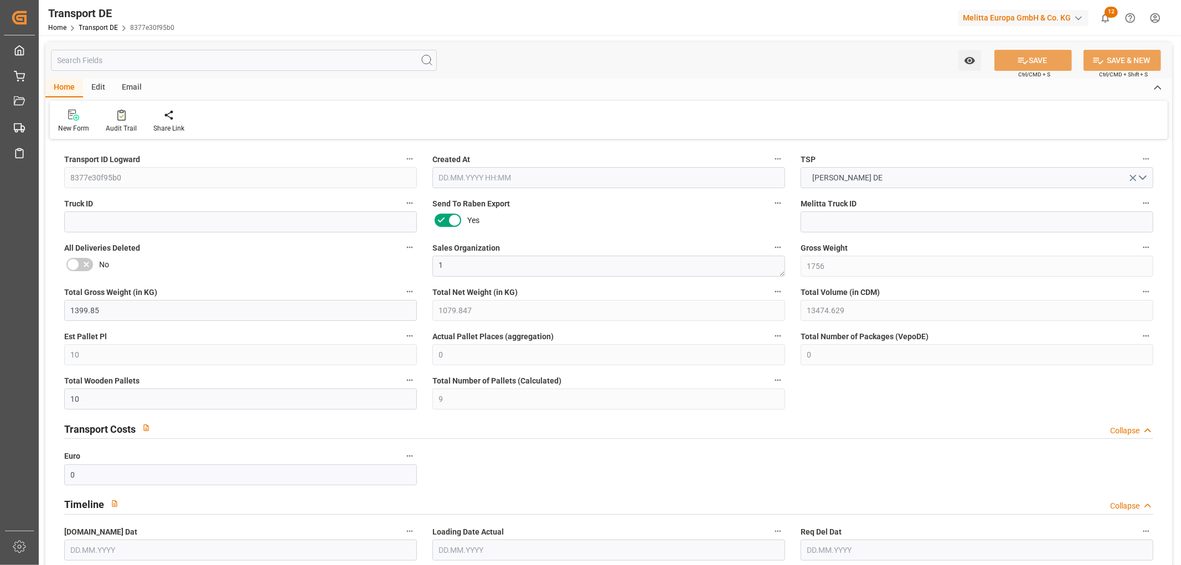
type input "30"
type input "0"
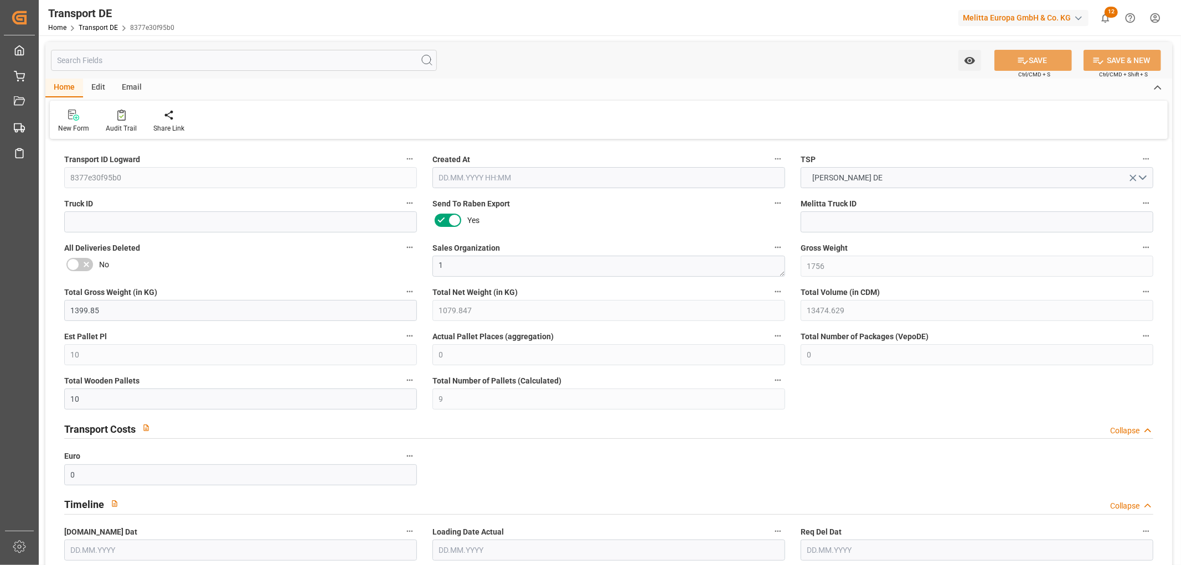
type input "0"
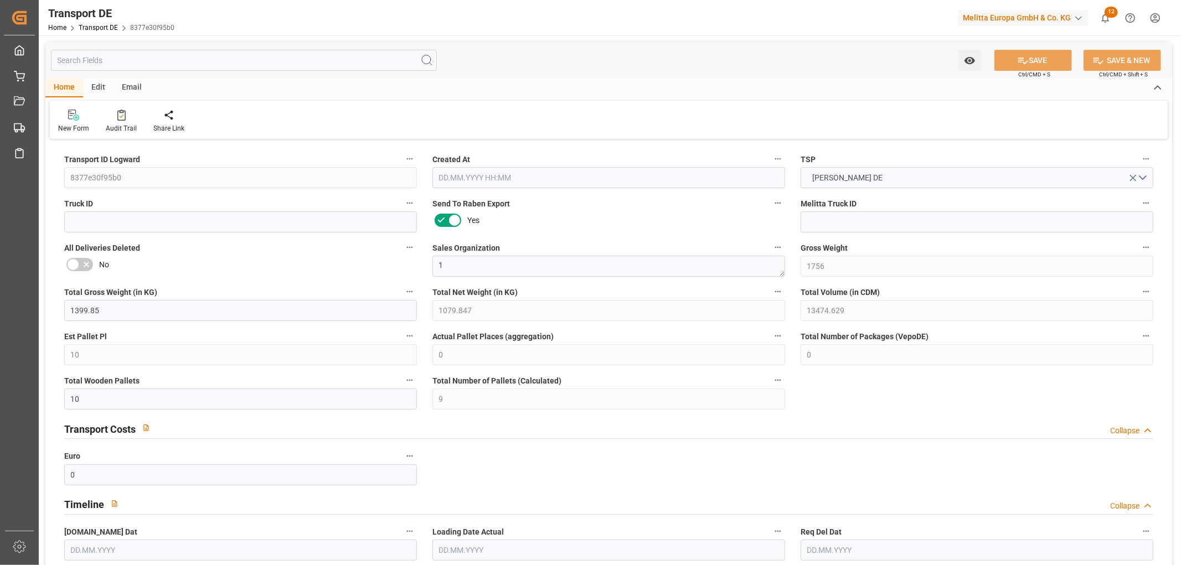
type input "0"
type input "9"
type input "0"
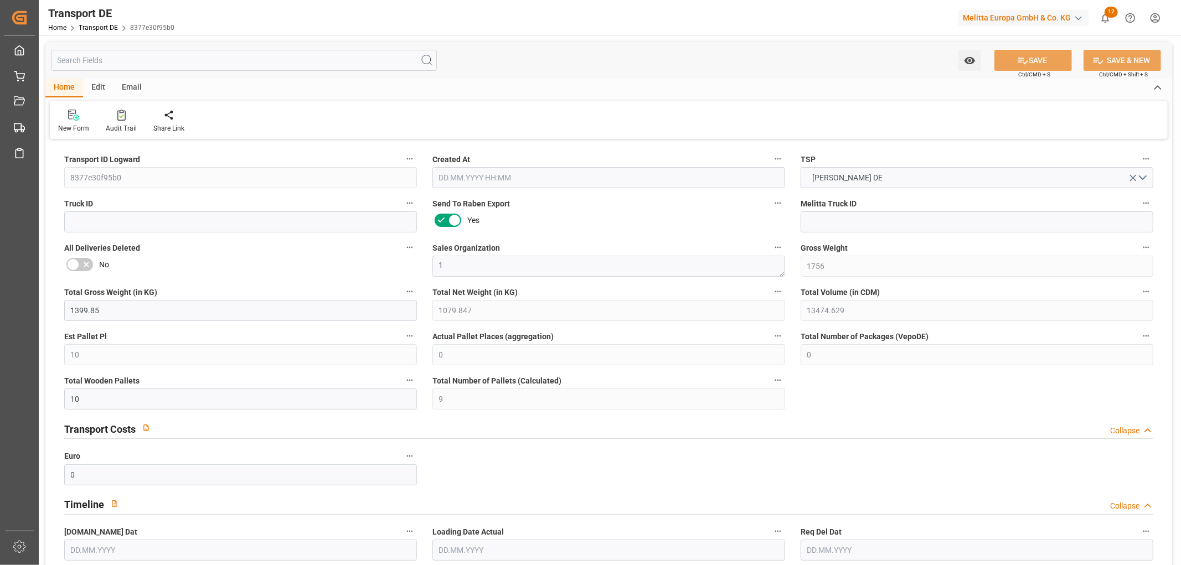
type input "0"
type input "1"
type input "0"
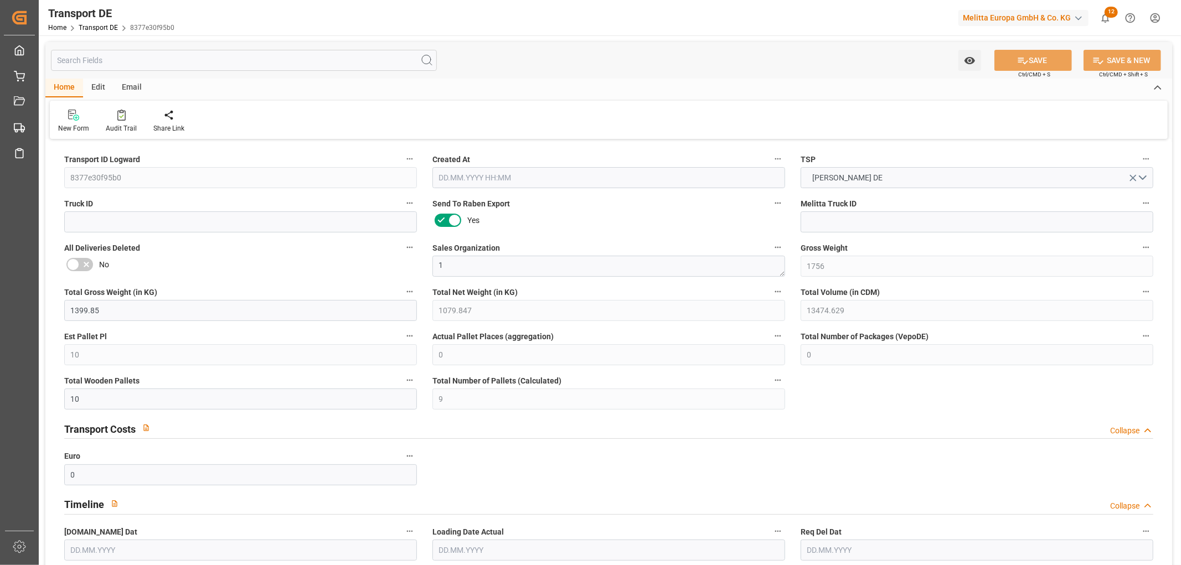
type input "396"
type input "253.6964"
type input "216.9414"
type input "20.08.2025 23:01"
type input "28.08.2025"
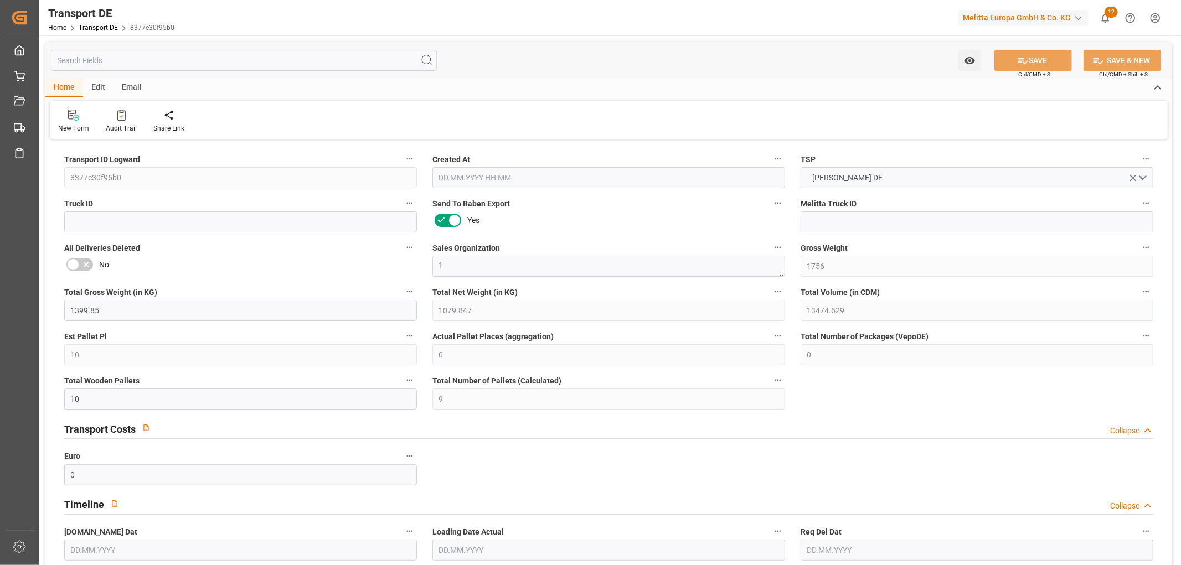
type input "01.09.2025"
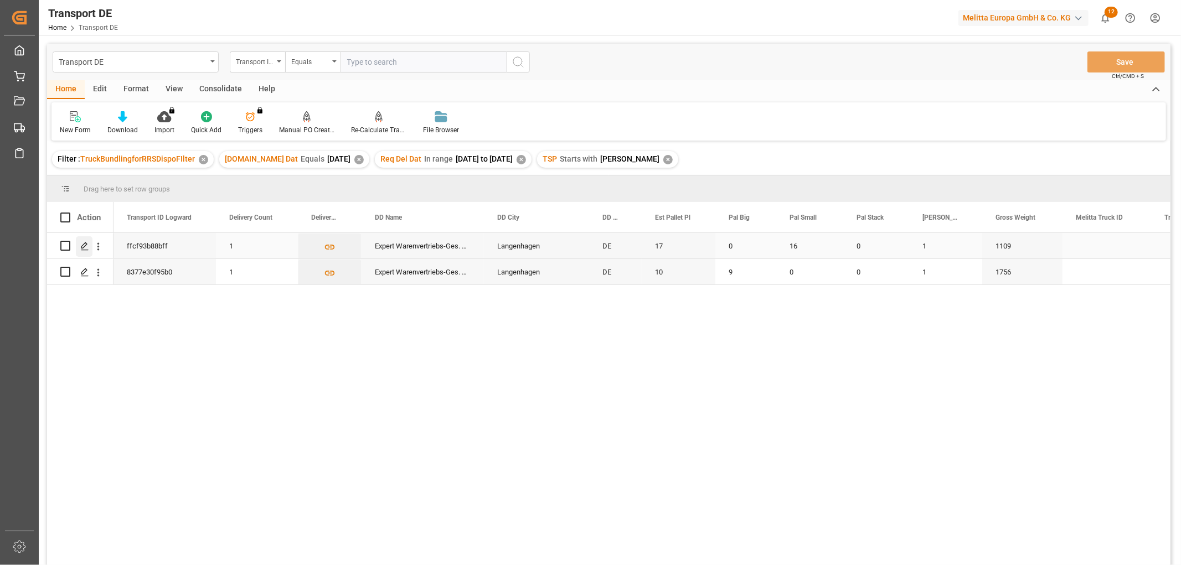
click at [83, 245] on icon "Press SPACE to select this row." at bounding box center [84, 246] width 9 height 9
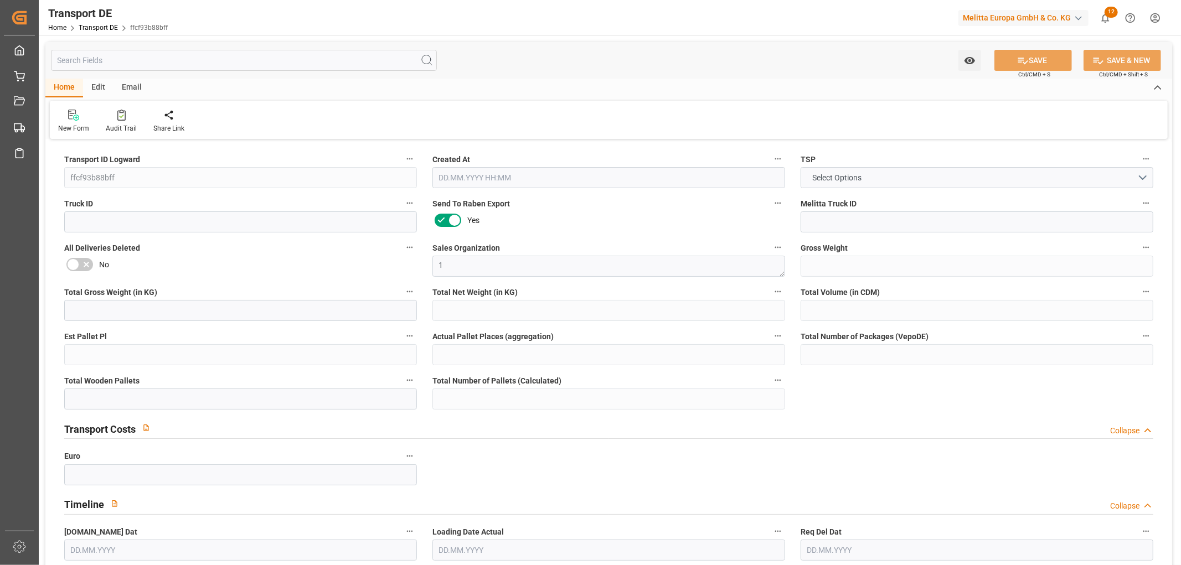
type input "1109"
type input "557.19"
type input "242.28"
type input "14538.245"
type input "17"
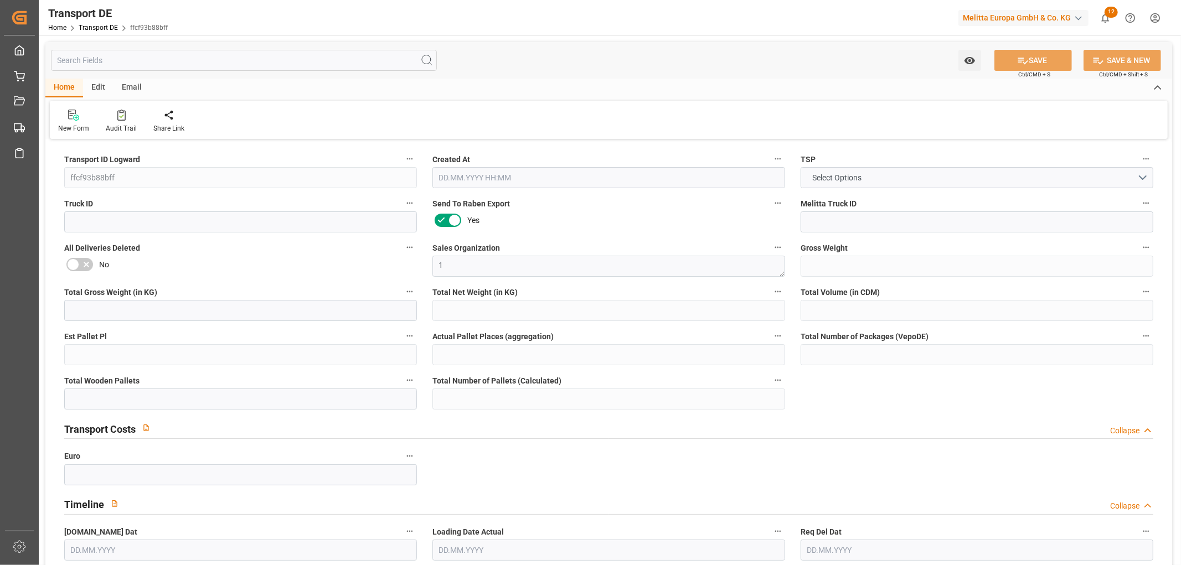
type input "0"
type input "17"
type input "16"
type input "0"
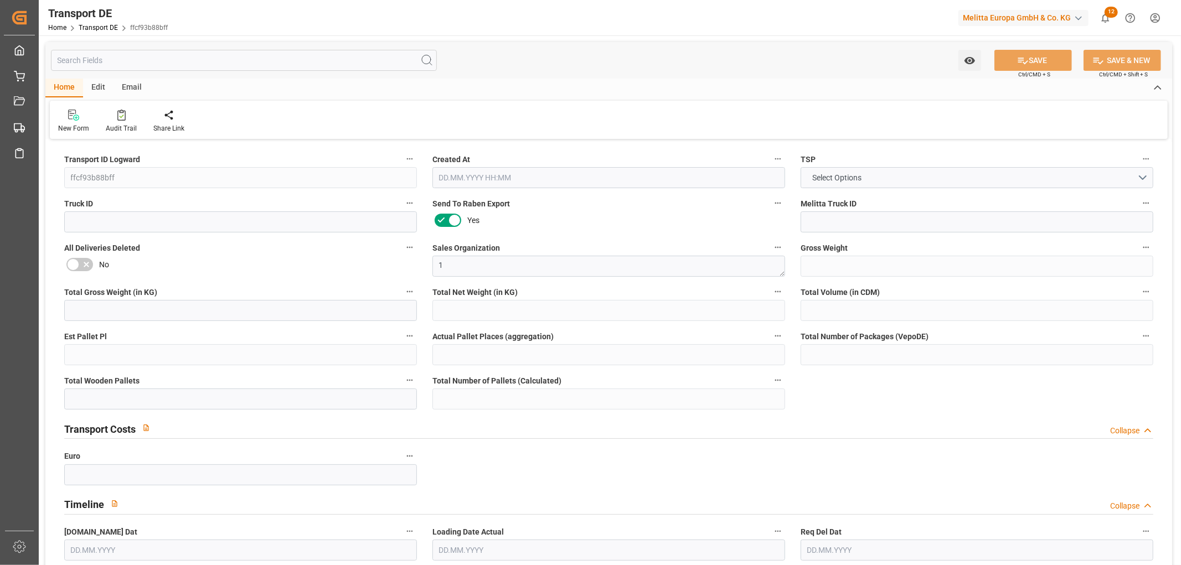
type input "30"
type input "0"
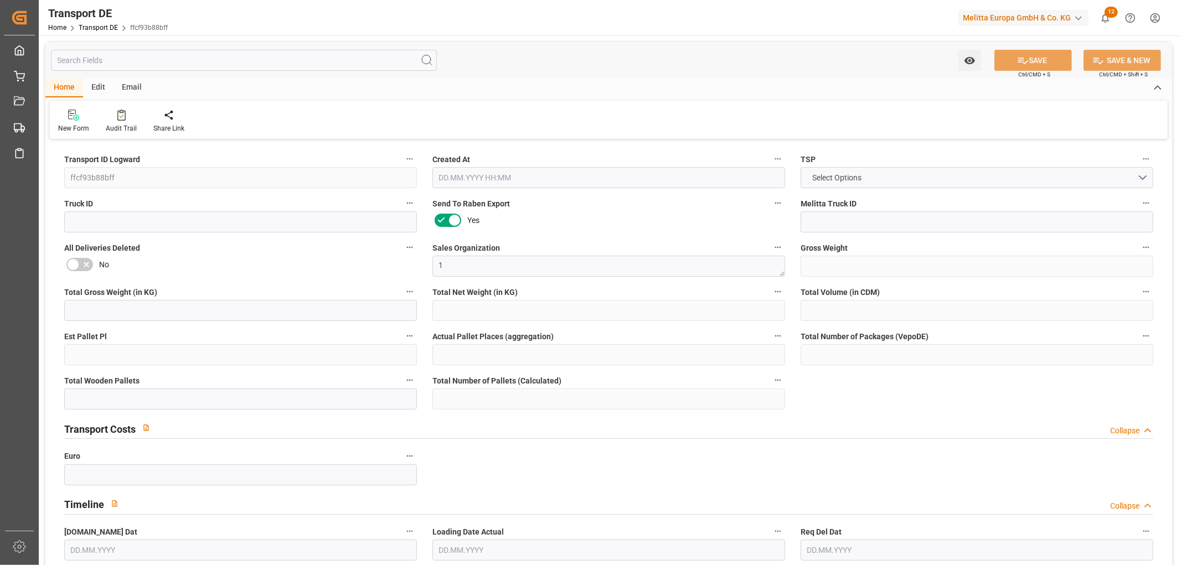
type input "0"
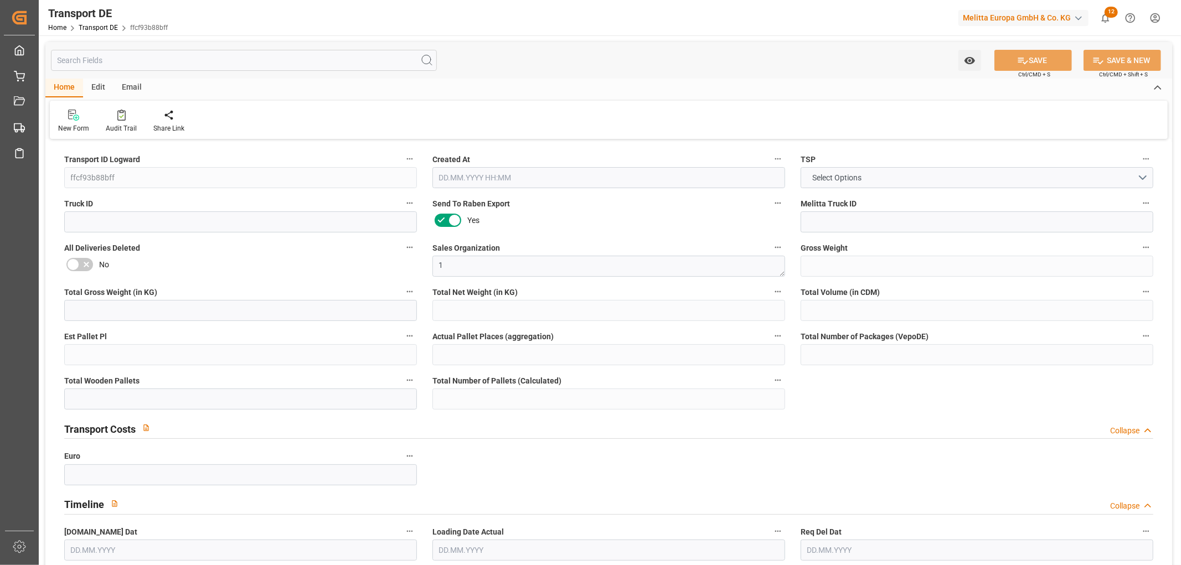
type input "0"
type input "16"
type input "0"
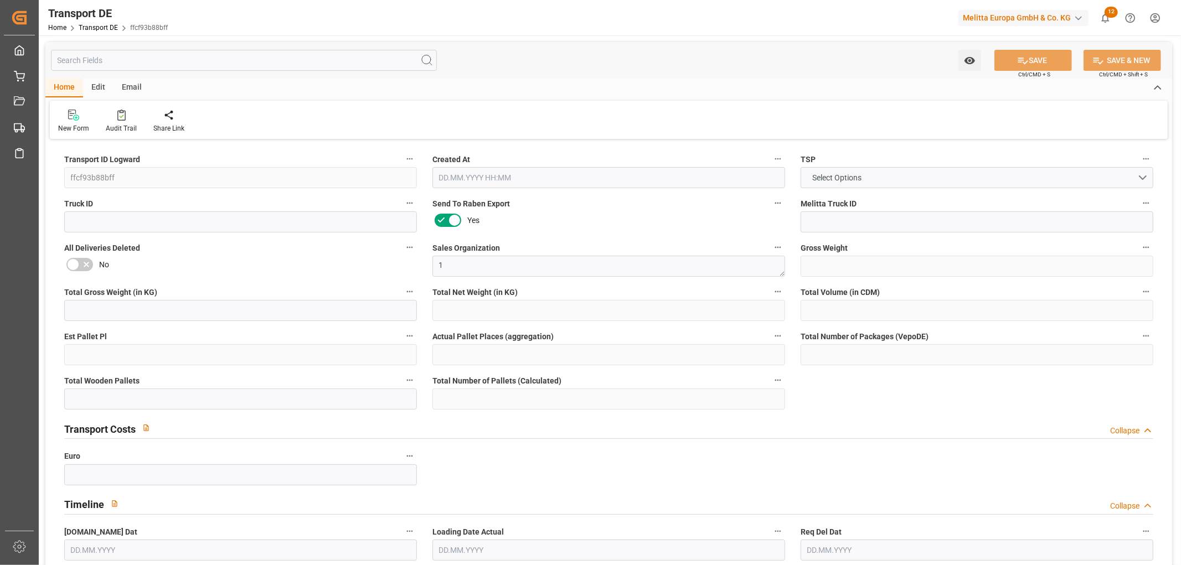
type input "0"
type input "1"
type input "0"
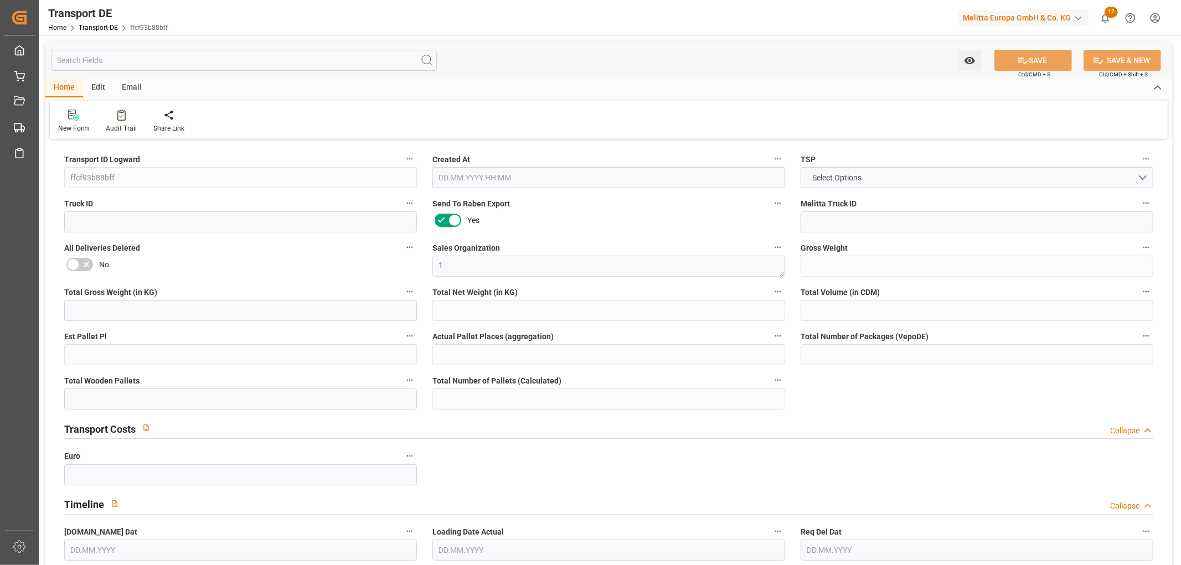
type input "598"
type input "355.9812"
type input "314.0202"
type input "26.08.2025 23:02"
type input "28.08.2025"
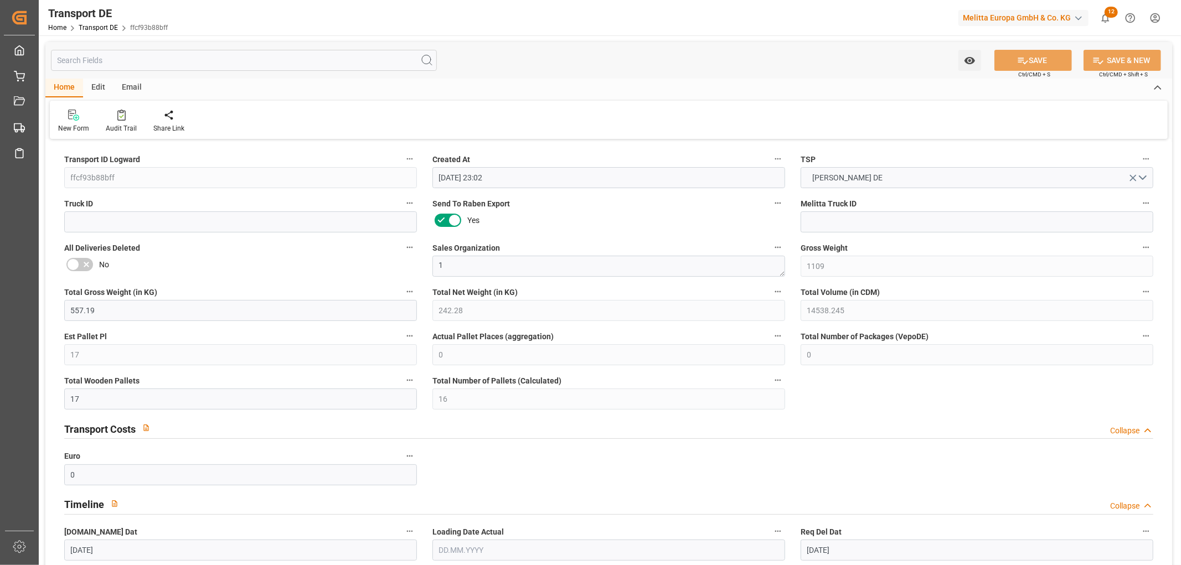
type input "01.09.2025"
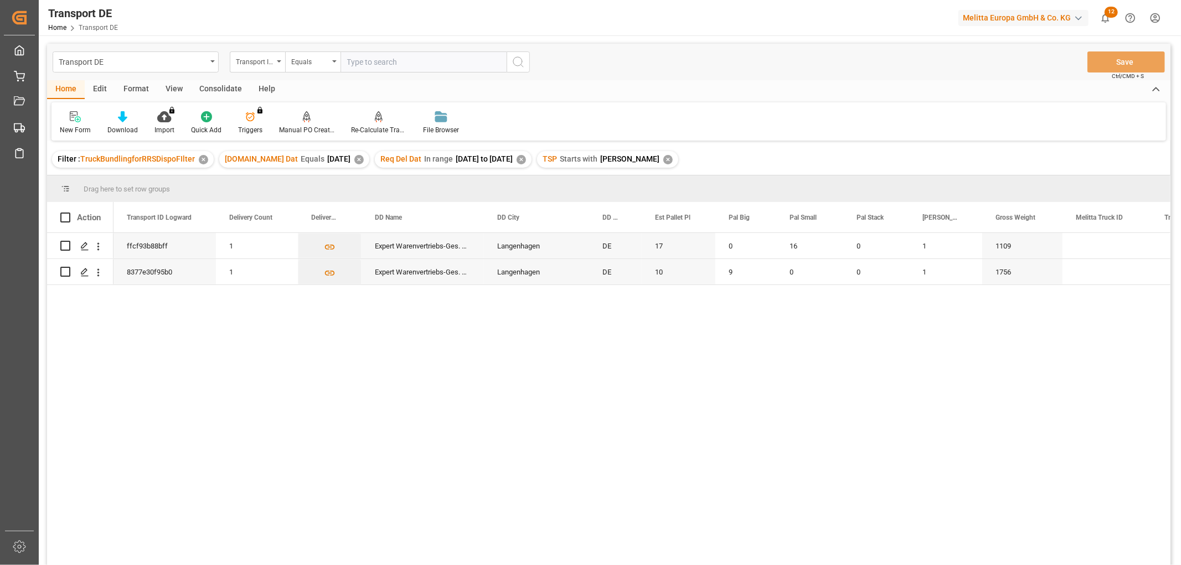
click at [209, 82] on div "Consolidate" at bounding box center [220, 89] width 59 height 19
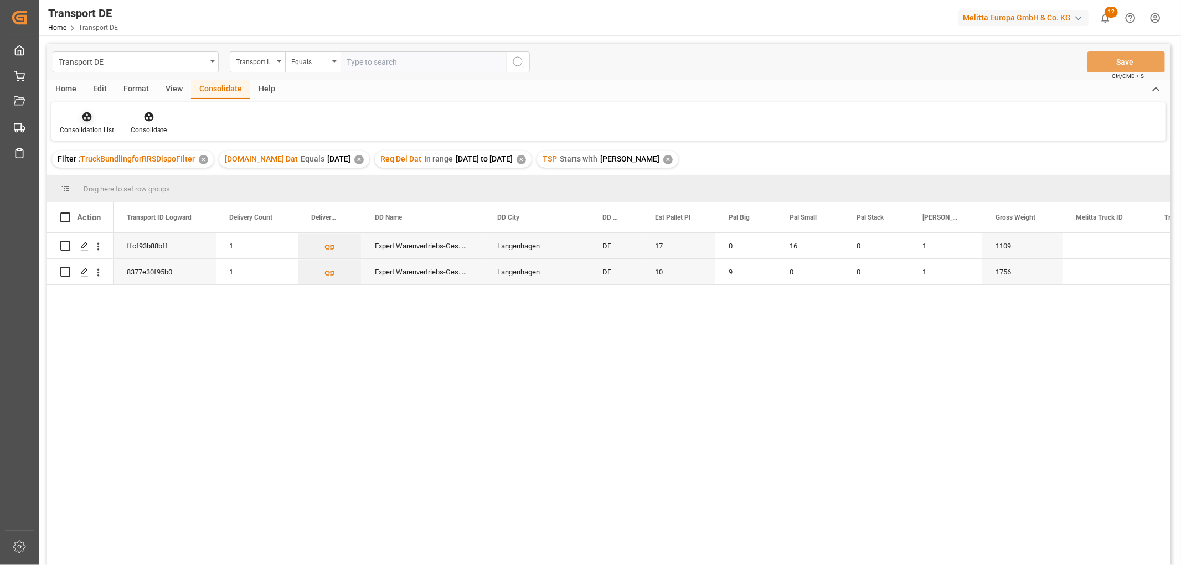
click at [82, 111] on icon at bounding box center [86, 116] width 11 height 11
click at [94, 179] on div "Transport DE Transport ID Logward Equals Save Ctrl/CMD + S Home Edit Format Vie…" at bounding box center [608, 319] width 1123 height 551
click at [86, 246] on icon "Press SPACE to select this row." at bounding box center [84, 246] width 9 height 9
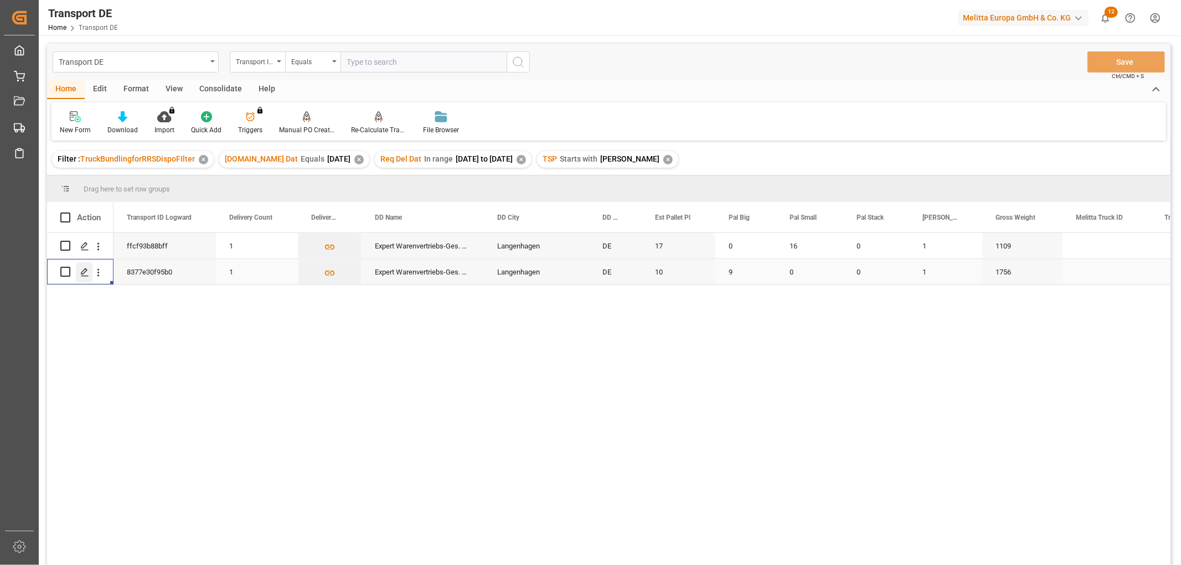
click at [82, 270] on icon "Press SPACE to select this row." at bounding box center [84, 272] width 9 height 9
click at [211, 89] on div "Consolidate" at bounding box center [220, 89] width 59 height 19
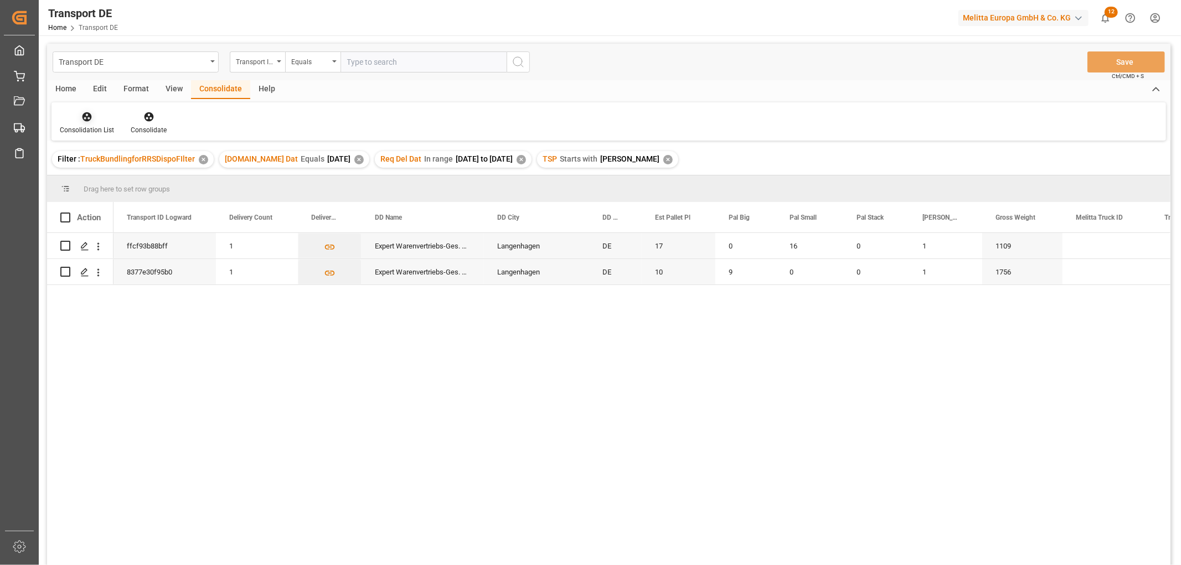
click at [87, 113] on icon at bounding box center [86, 116] width 9 height 9
click at [100, 176] on div "Transport DE Transport ID Logward Equals Save Ctrl/CMD + S Home Edit Format Vie…" at bounding box center [608, 319] width 1123 height 551
click at [65, 244] on input "Press Space to toggle row selection (unchecked)" at bounding box center [65, 246] width 10 height 10
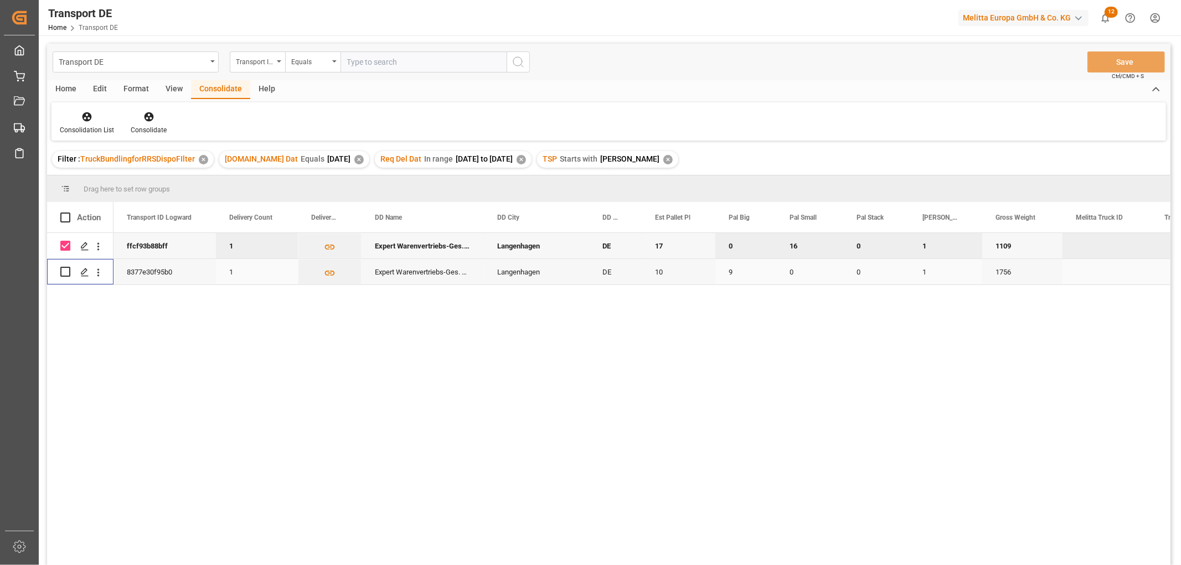
click at [64, 270] on input "Press Space to toggle row selection (unchecked)" at bounding box center [65, 272] width 10 height 10
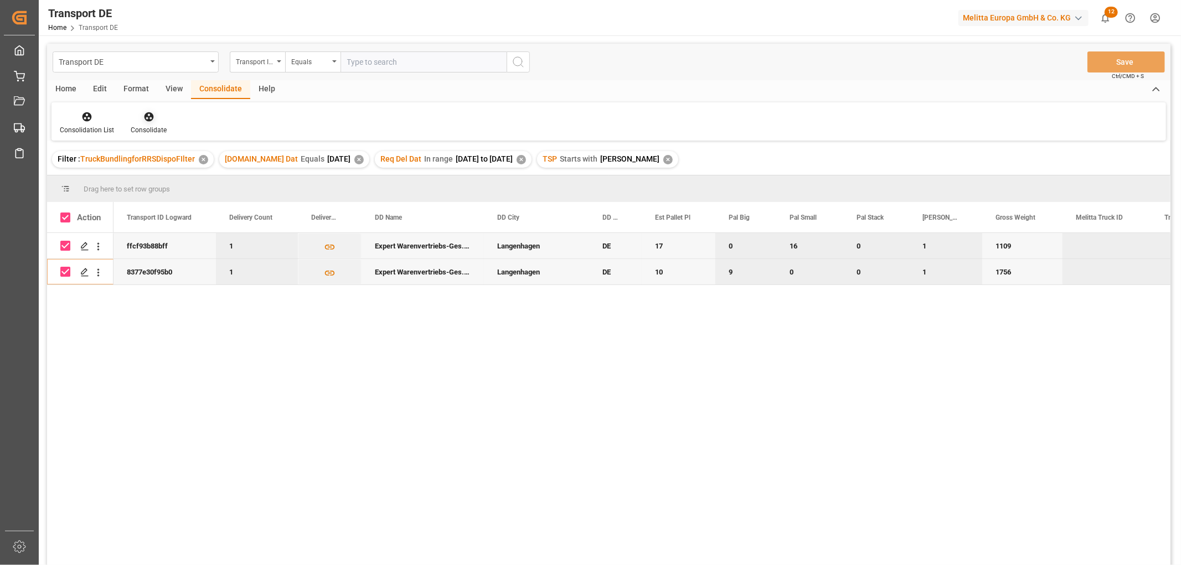
click at [147, 116] on icon at bounding box center [148, 116] width 9 height 9
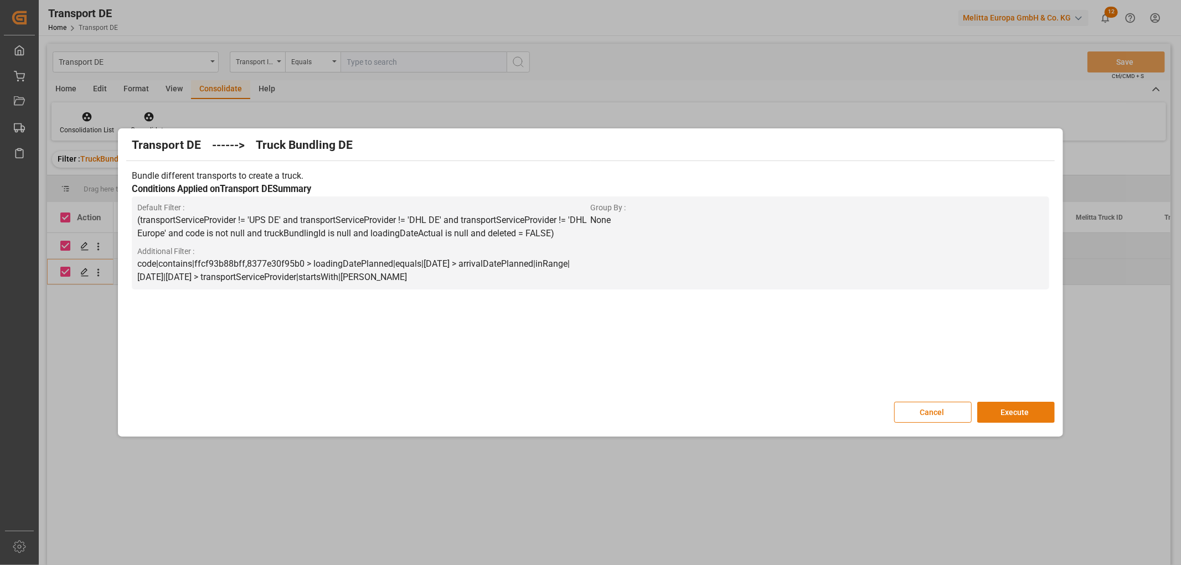
click at [1008, 408] on button "Execute" at bounding box center [1015, 412] width 77 height 21
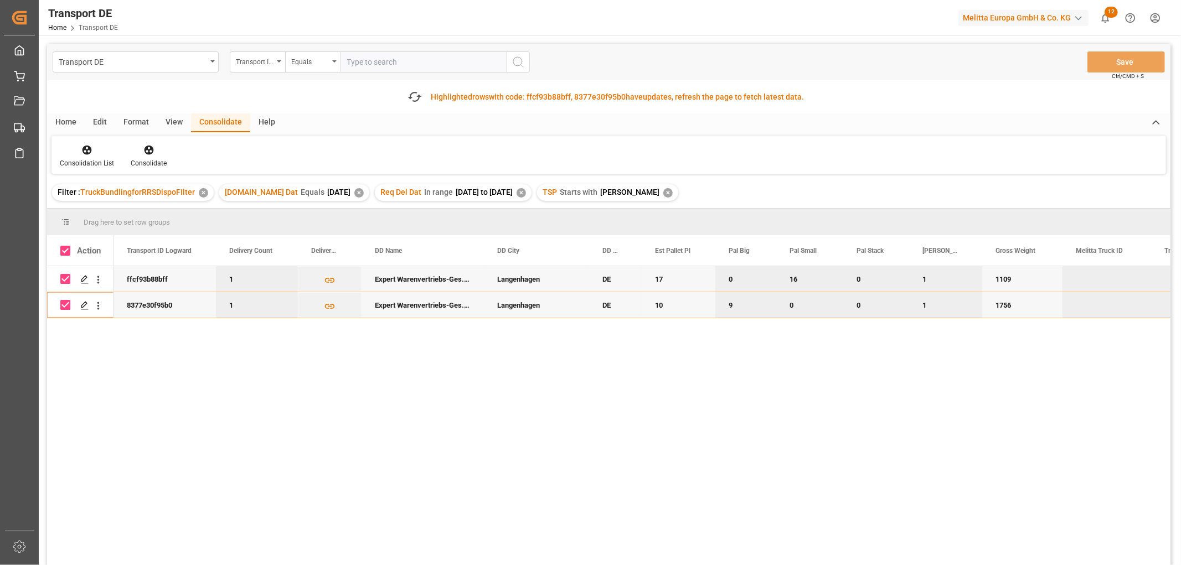
click at [65, 277] on input "Press Space to toggle row selection (checked)" at bounding box center [65, 279] width 10 height 10
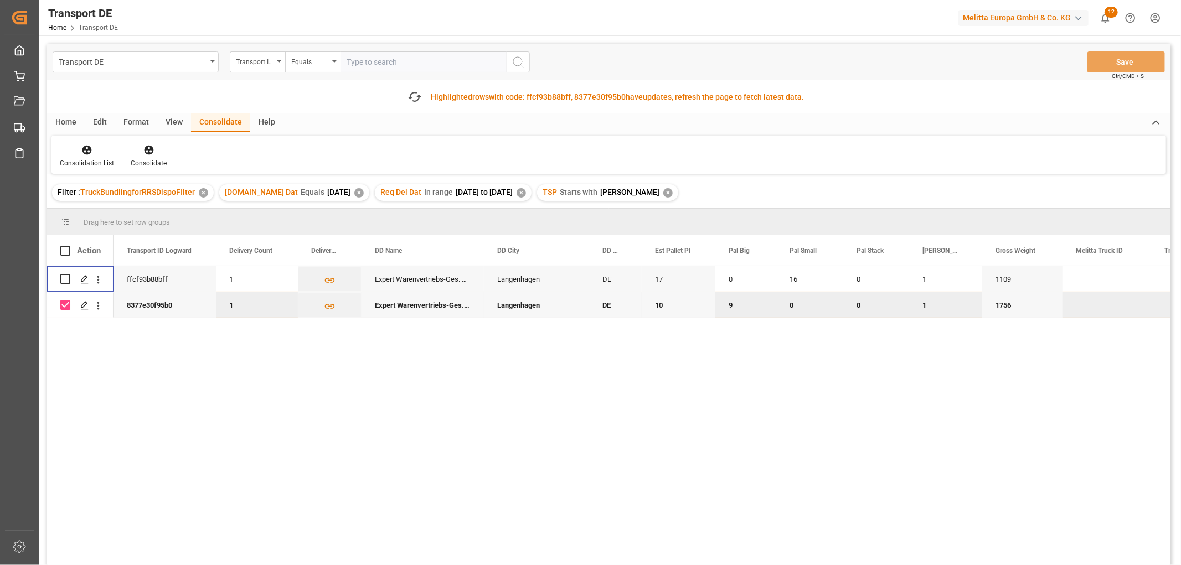
click at [68, 306] on input "Press Space to toggle row selection (checked)" at bounding box center [65, 305] width 10 height 10
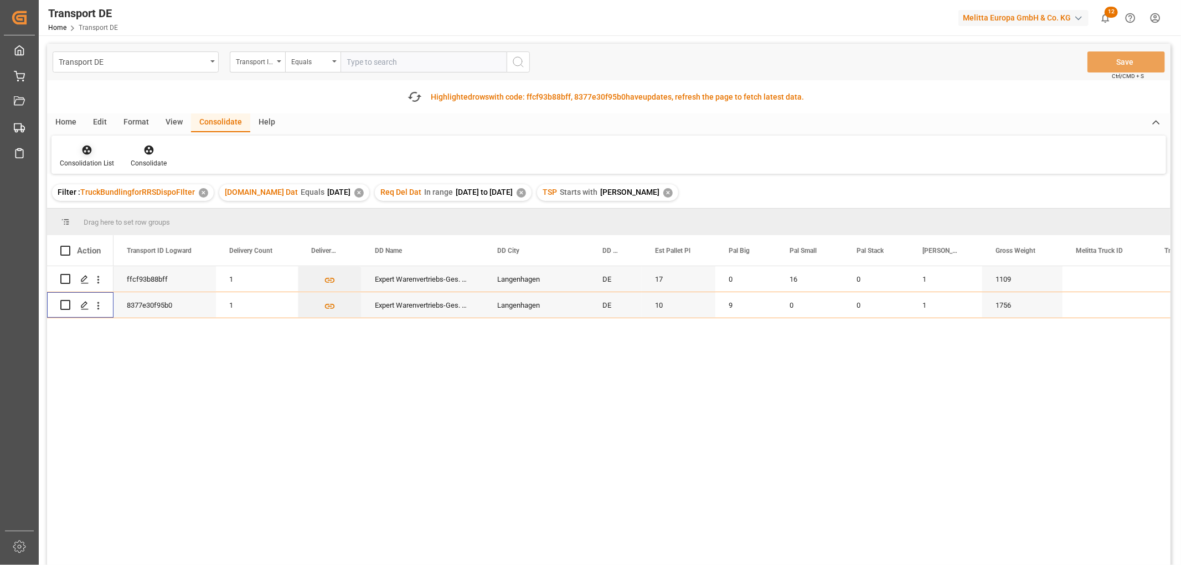
click at [84, 148] on icon at bounding box center [86, 150] width 9 height 9
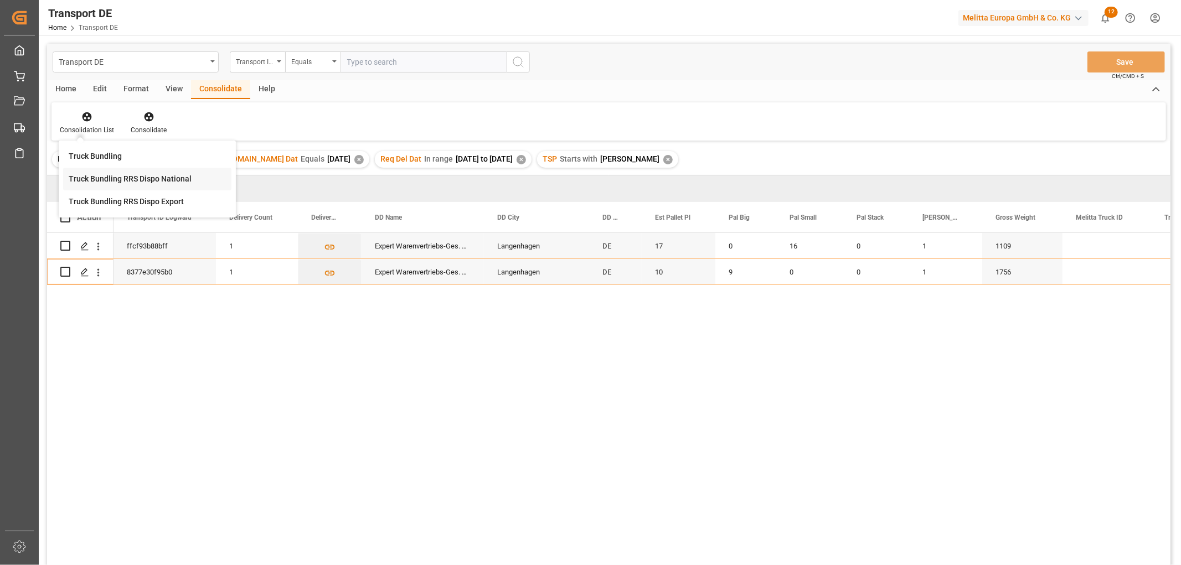
click at [92, 178] on div "Transport DE Transport ID Logward Equals Save Ctrl/CMD + S Home Edit Format Vie…" at bounding box center [608, 319] width 1123 height 551
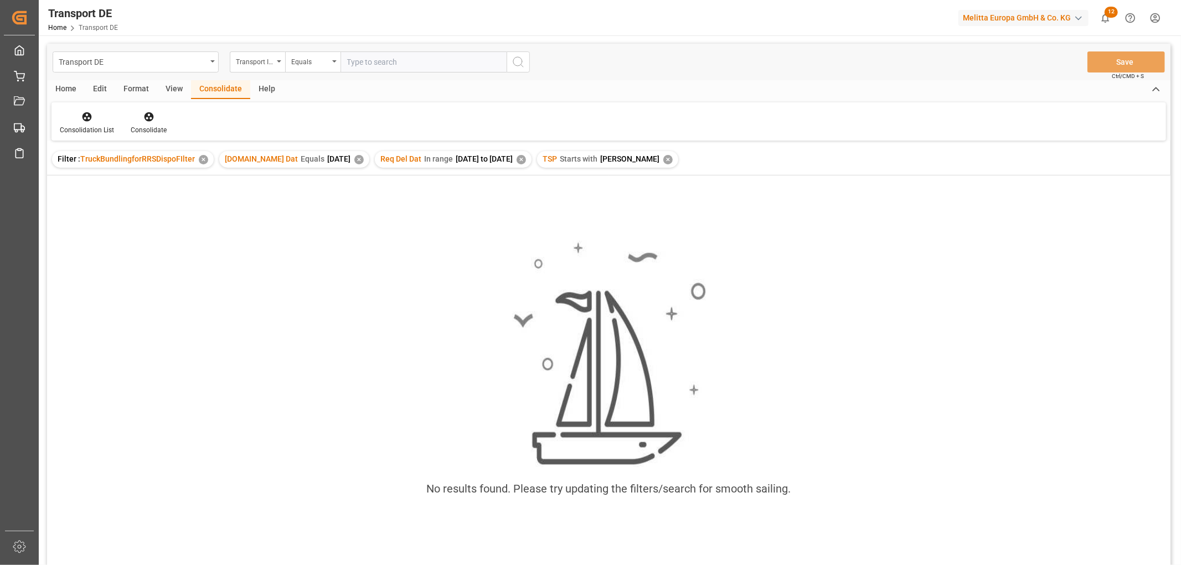
click at [663, 162] on div "✕" at bounding box center [667, 159] width 9 height 9
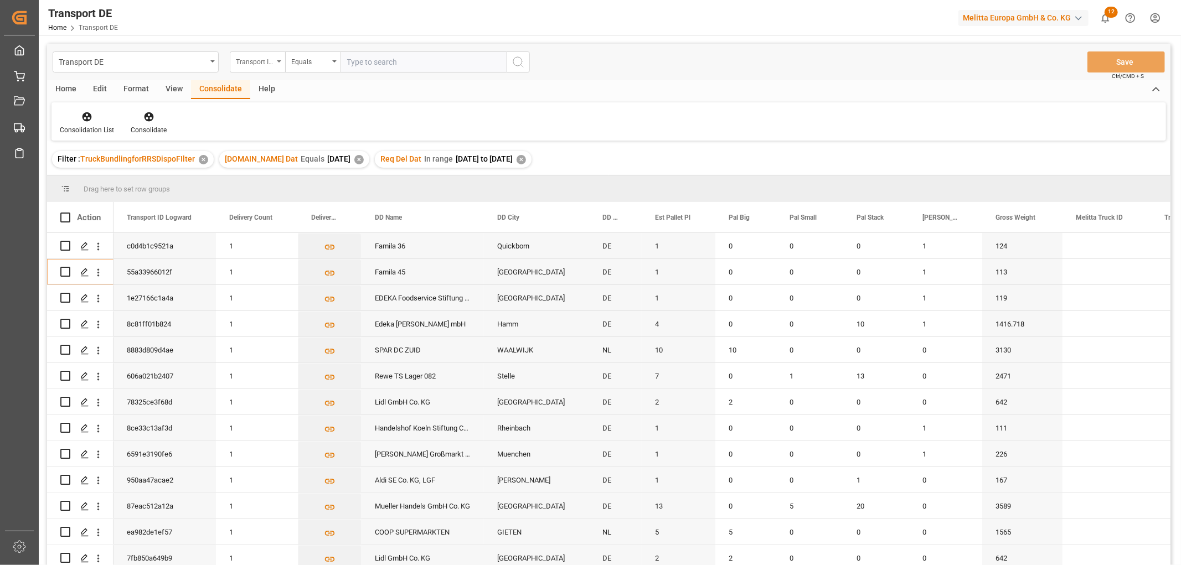
click at [255, 60] on div "Transport ID Logward" at bounding box center [255, 60] width 38 height 13
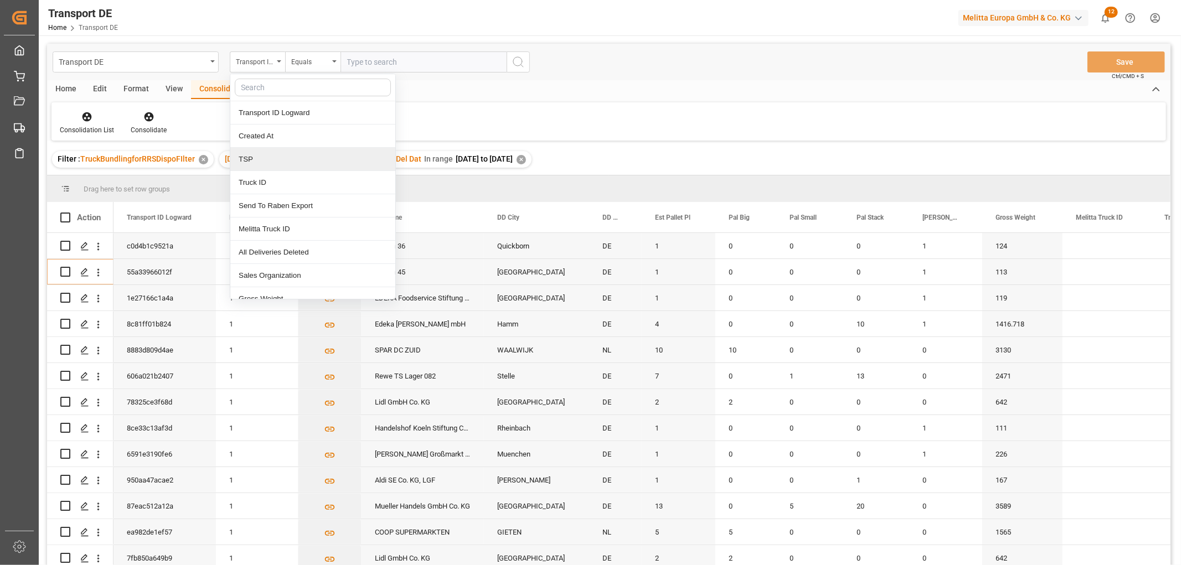
click at [255, 157] on div "TSP" at bounding box center [312, 159] width 165 height 23
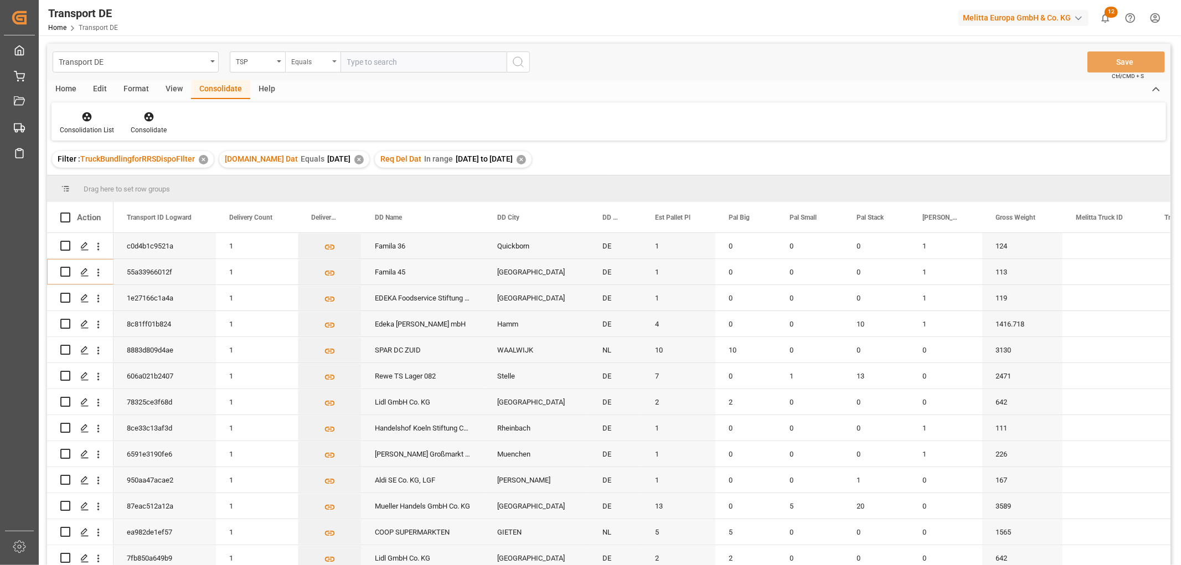
click at [302, 61] on div "Equals" at bounding box center [310, 60] width 38 height 13
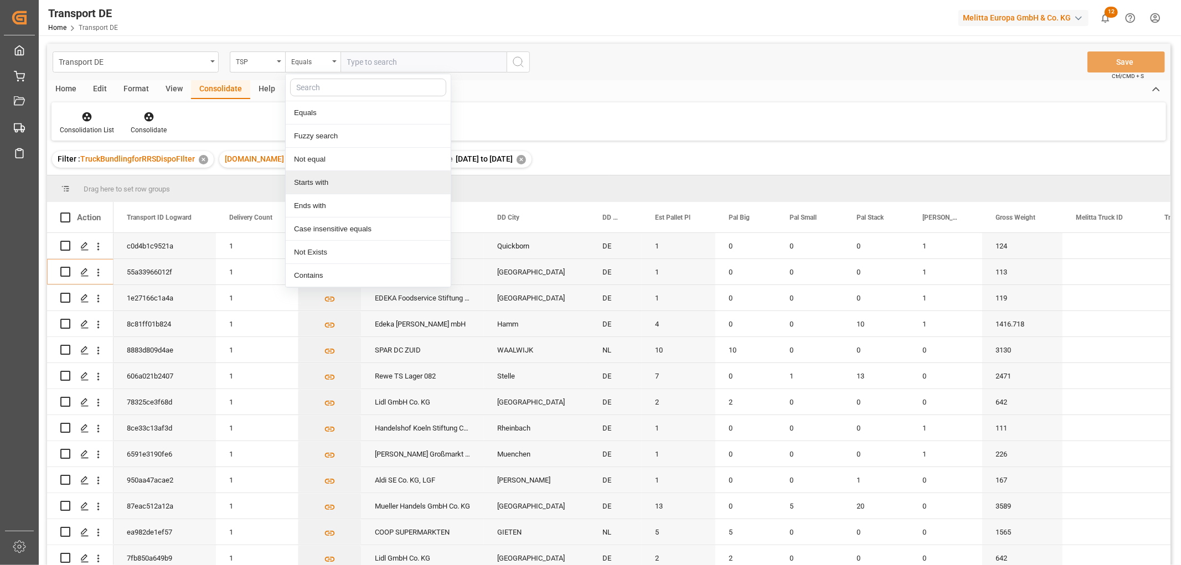
click at [313, 185] on div "Starts with" at bounding box center [368, 182] width 165 height 23
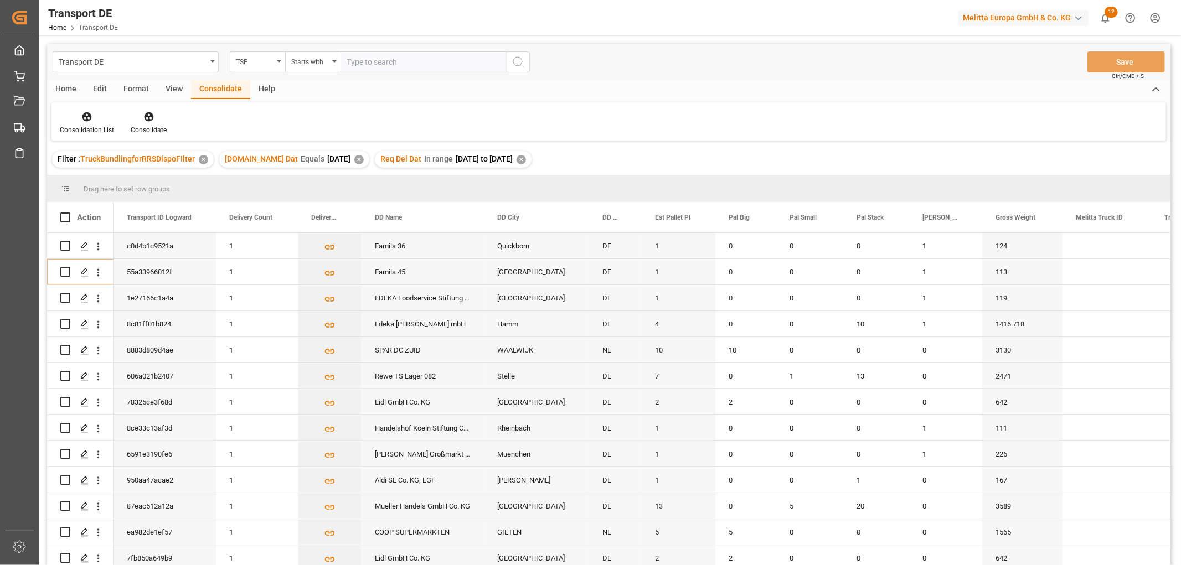
click at [354, 59] on input "text" at bounding box center [423, 61] width 166 height 21
click at [515, 58] on icon "search button" at bounding box center [517, 61] width 13 height 13
click at [85, 117] on icon at bounding box center [86, 116] width 11 height 11
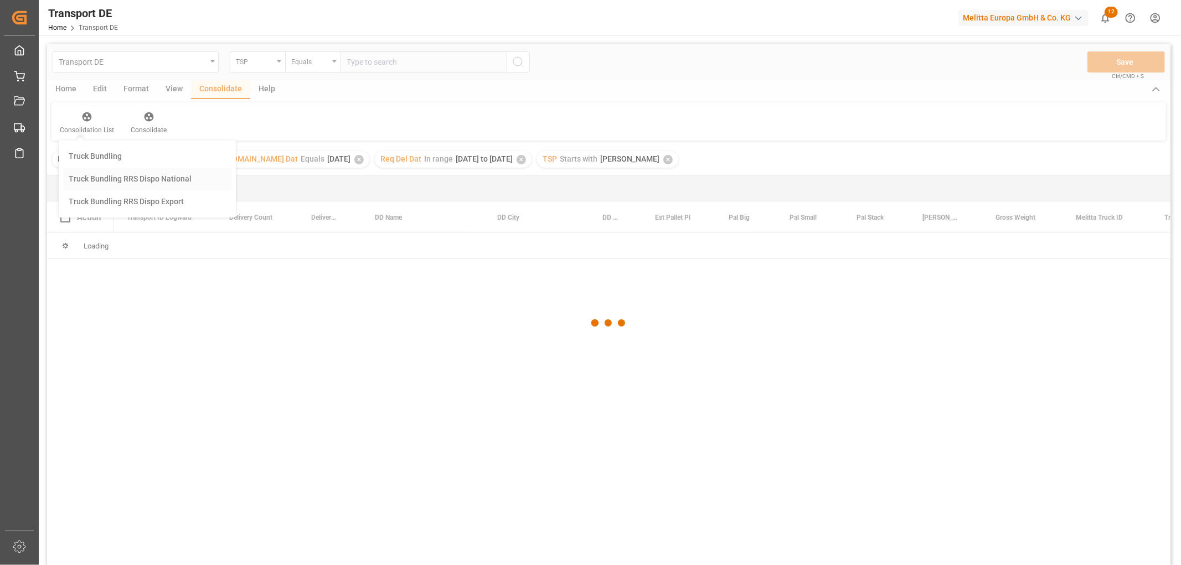
click at [94, 178] on div "Transport DE TSP Equals Save Ctrl/CMD + S Home Edit Format View Consolidate Hel…" at bounding box center [608, 319] width 1123 height 551
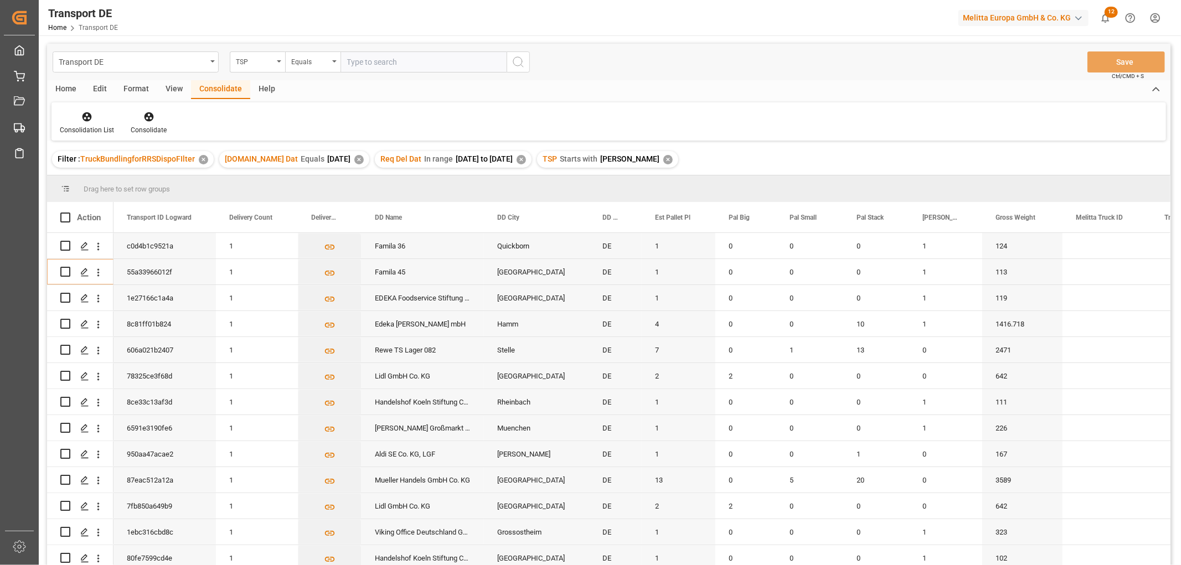
click at [64, 86] on div "Home" at bounding box center [66, 89] width 38 height 19
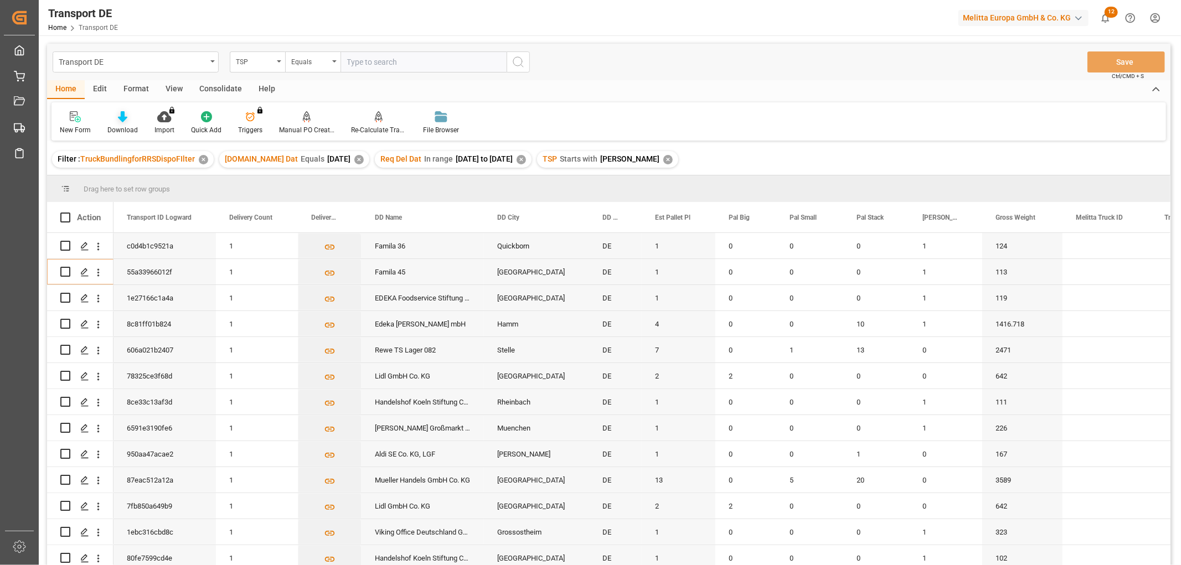
click at [122, 123] on div "Download" at bounding box center [122, 123] width 47 height 24
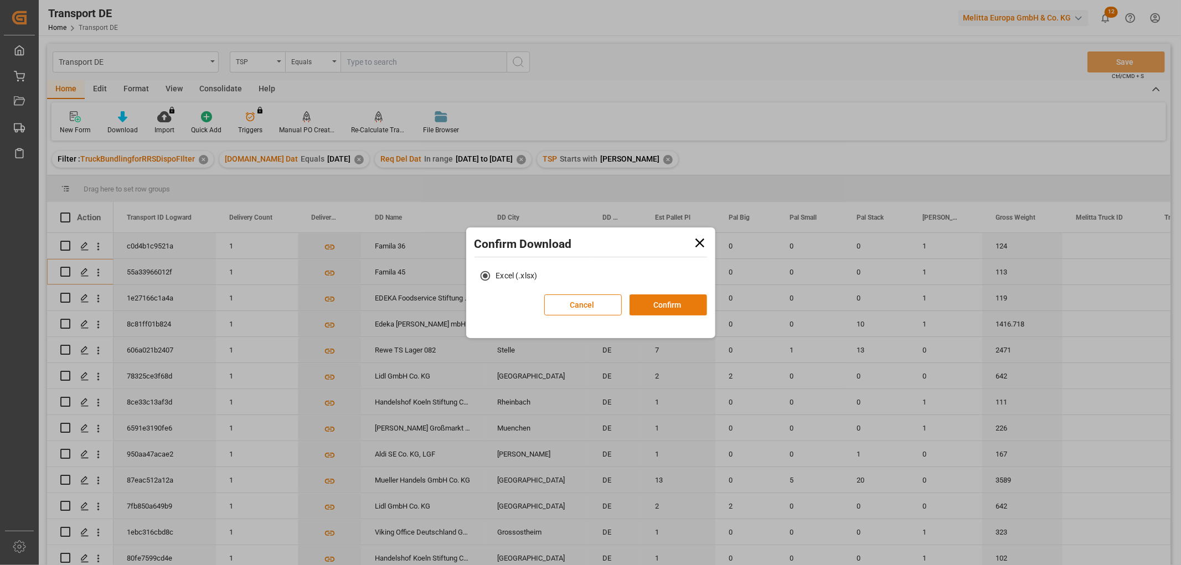
click at [676, 308] on button "Confirm" at bounding box center [667, 304] width 77 height 21
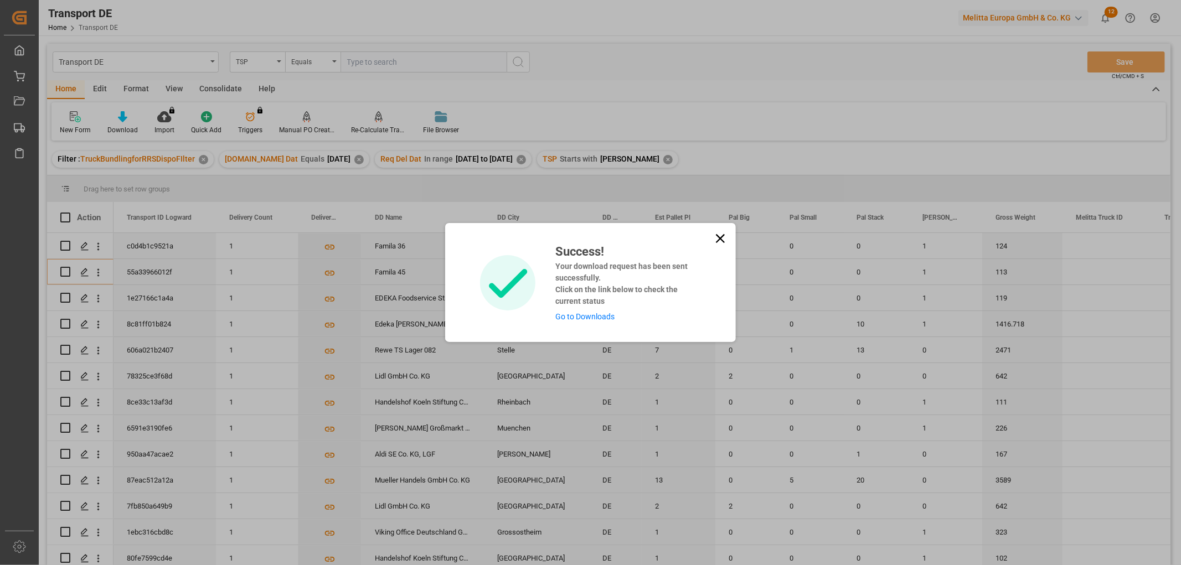
click at [593, 317] on link "Go to Downloads" at bounding box center [584, 316] width 59 height 9
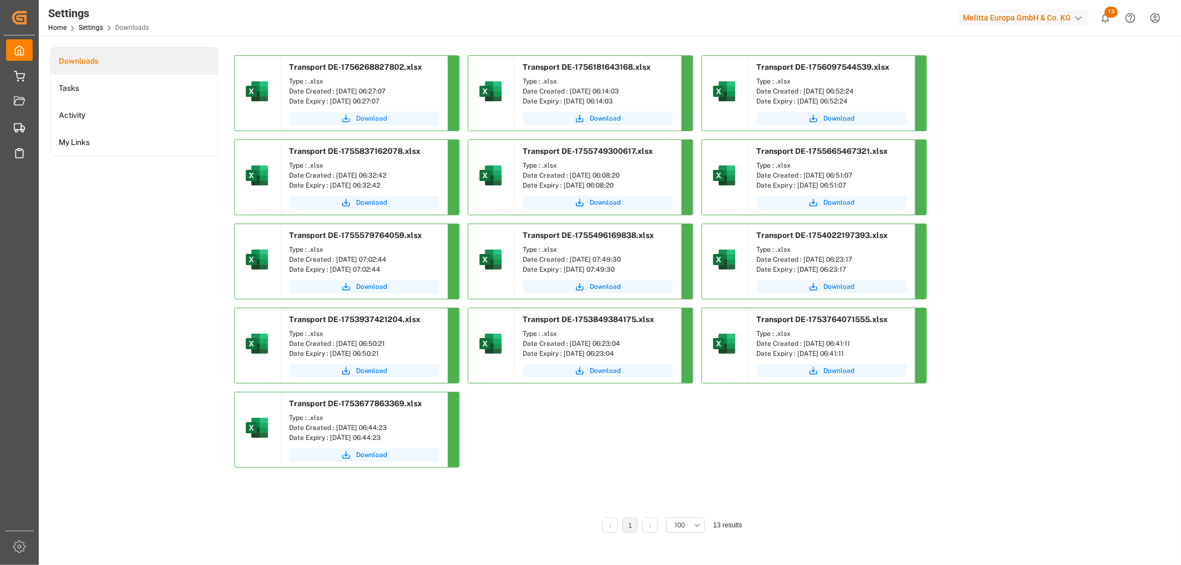
click at [378, 119] on span "Download" at bounding box center [371, 118] width 31 height 10
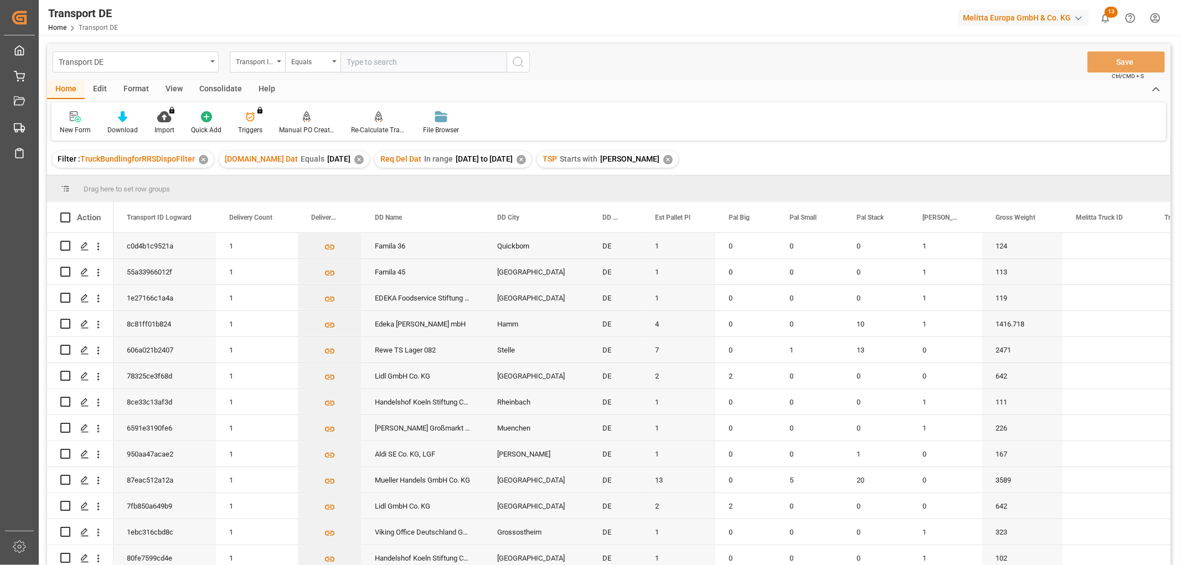
click at [209, 86] on div "Consolidate" at bounding box center [220, 89] width 59 height 19
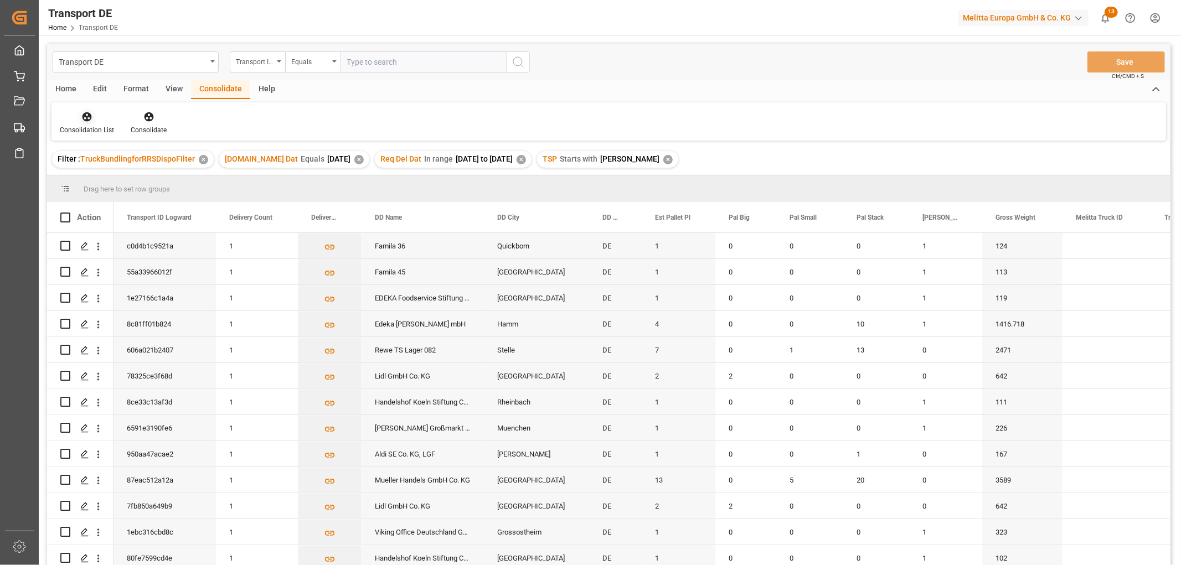
click at [87, 118] on icon at bounding box center [86, 116] width 11 height 11
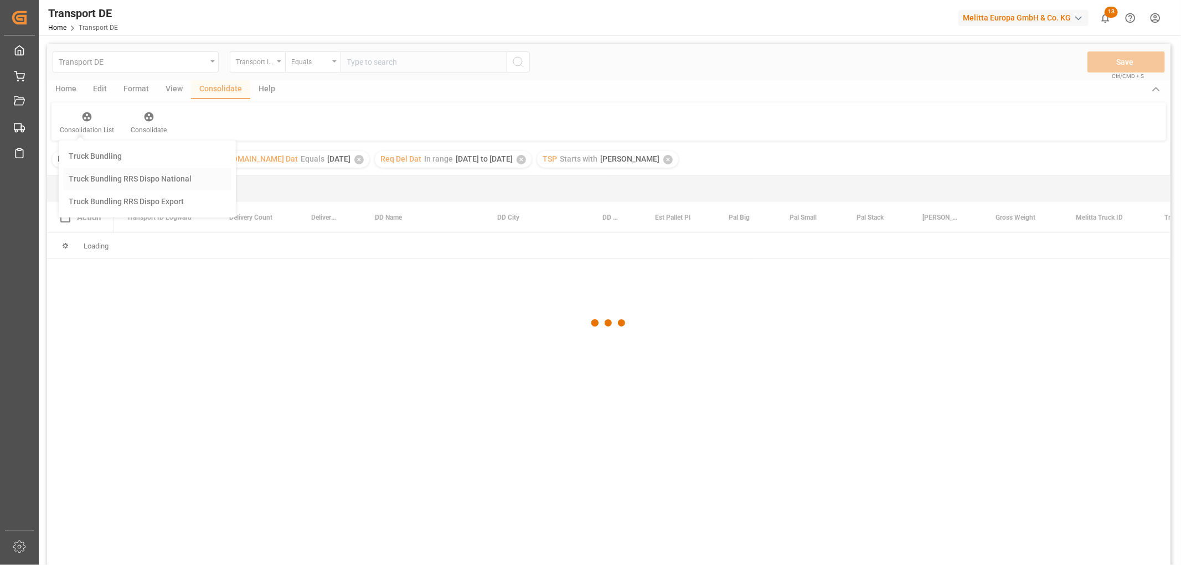
click at [91, 178] on div "Transport DE Transport ID Logward Equals Save Ctrl/CMD + S Home Edit Format Vie…" at bounding box center [608, 319] width 1123 height 551
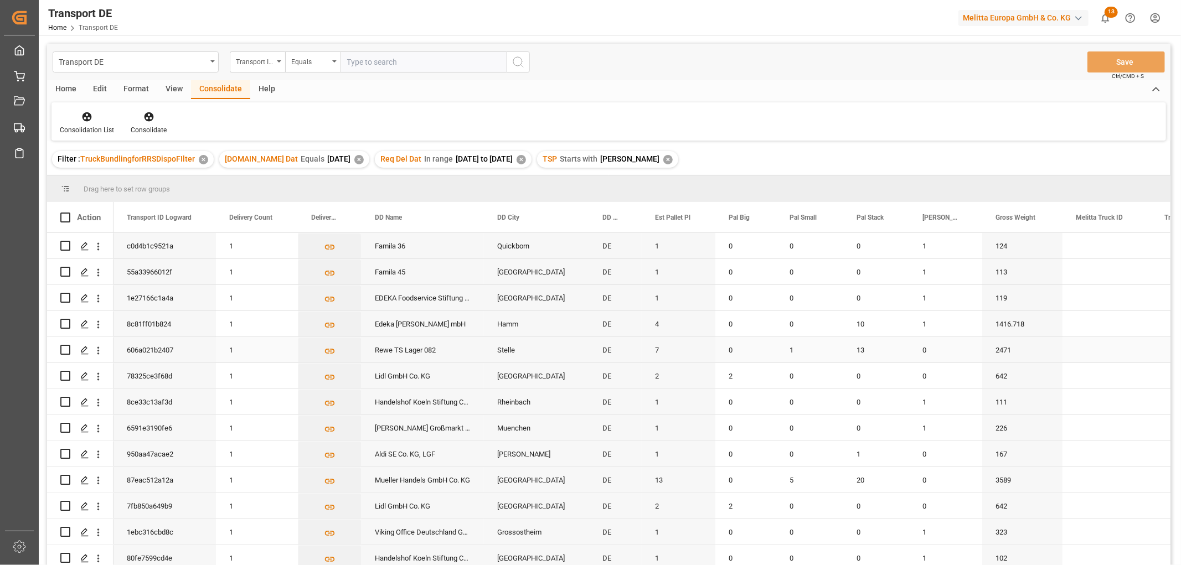
click at [68, 349] on input "Press Space to toggle row selection (unchecked)" at bounding box center [65, 350] width 10 height 10
click at [146, 118] on icon at bounding box center [148, 116] width 11 height 11
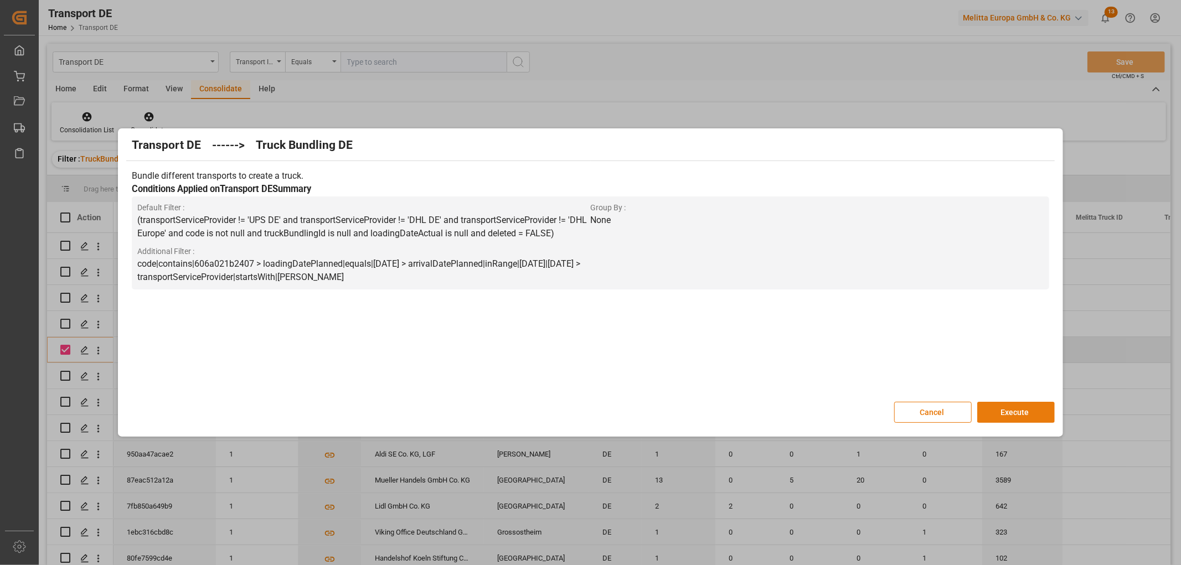
click at [1021, 410] on button "Execute" at bounding box center [1015, 412] width 77 height 21
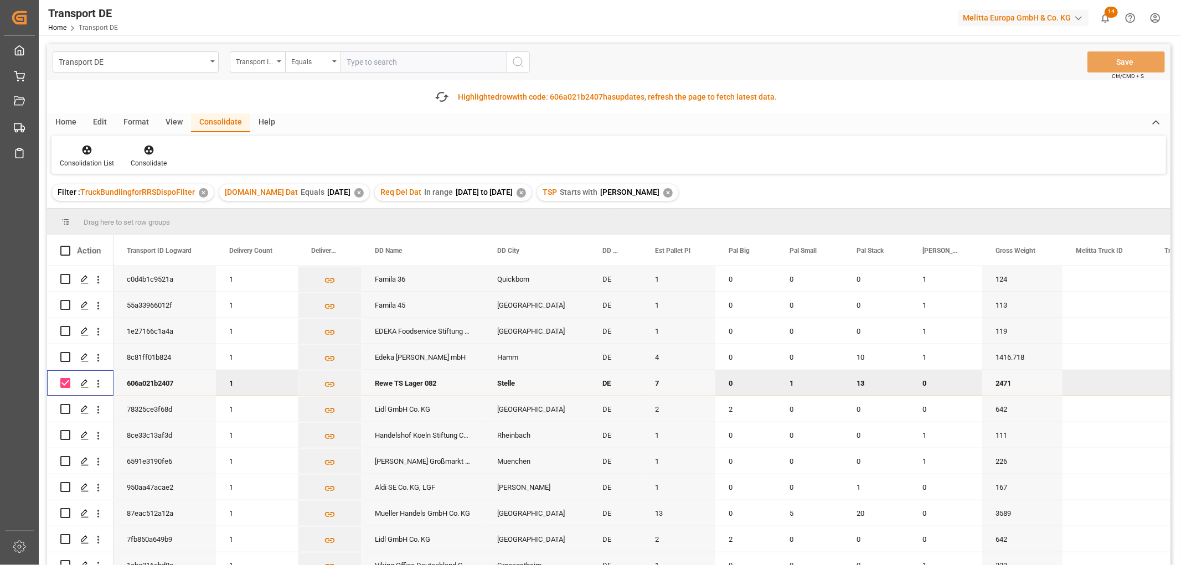
click at [68, 385] on input "Press Space to toggle row selection (checked)" at bounding box center [65, 383] width 10 height 10
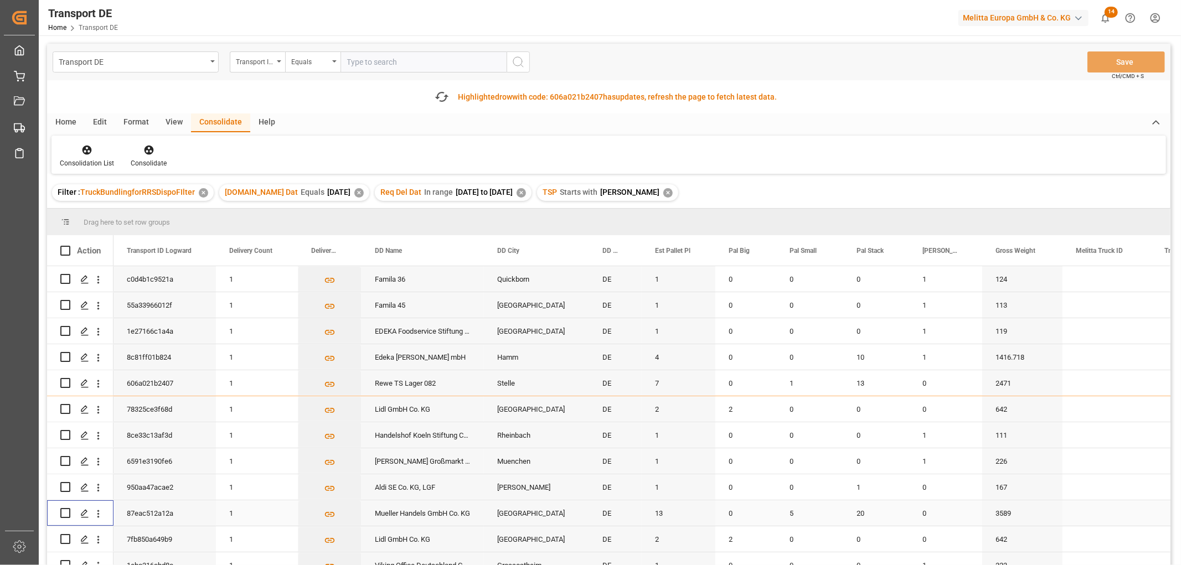
click at [65, 511] on input "Press Space to toggle row selection (unchecked)" at bounding box center [65, 513] width 10 height 10
click at [146, 151] on icon at bounding box center [148, 149] width 11 height 11
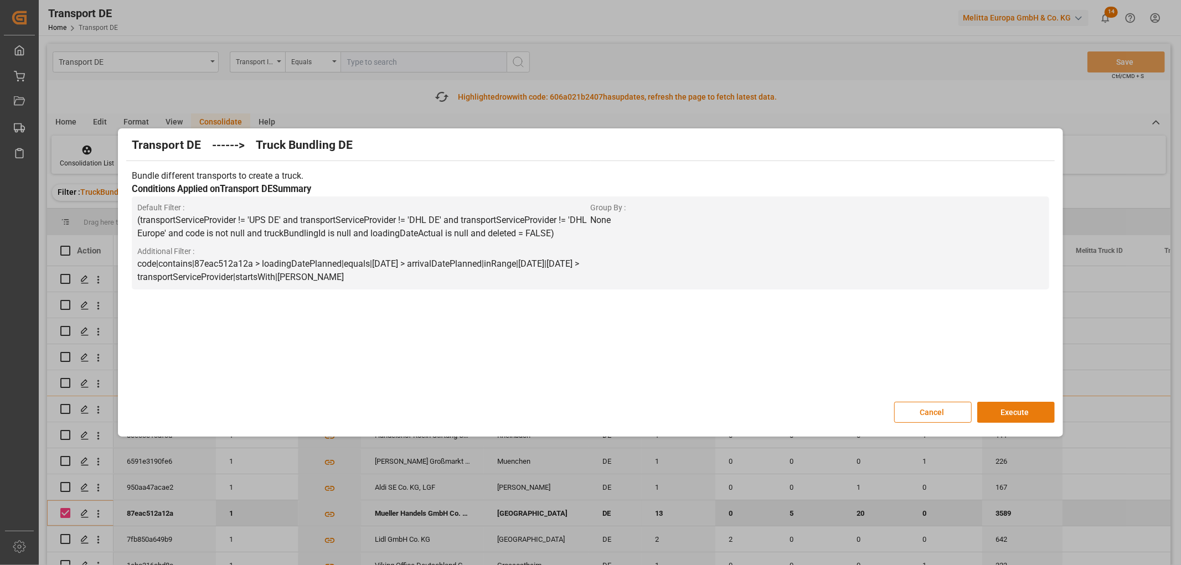
click at [1009, 412] on button "Execute" at bounding box center [1015, 412] width 77 height 21
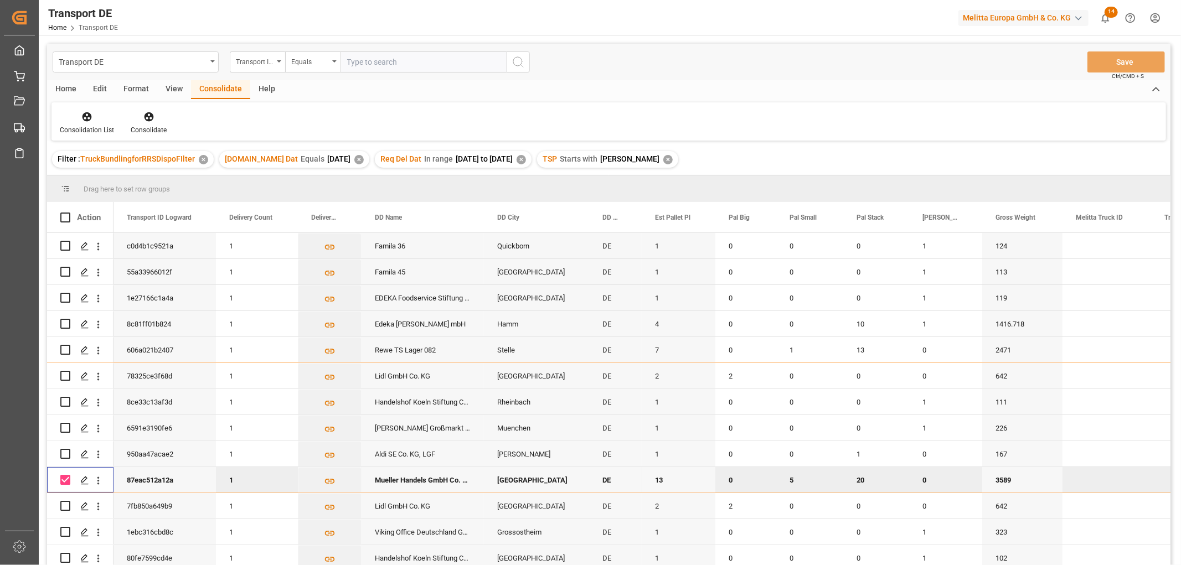
click at [61, 479] on input "Press Space to toggle row selection (checked)" at bounding box center [65, 480] width 10 height 10
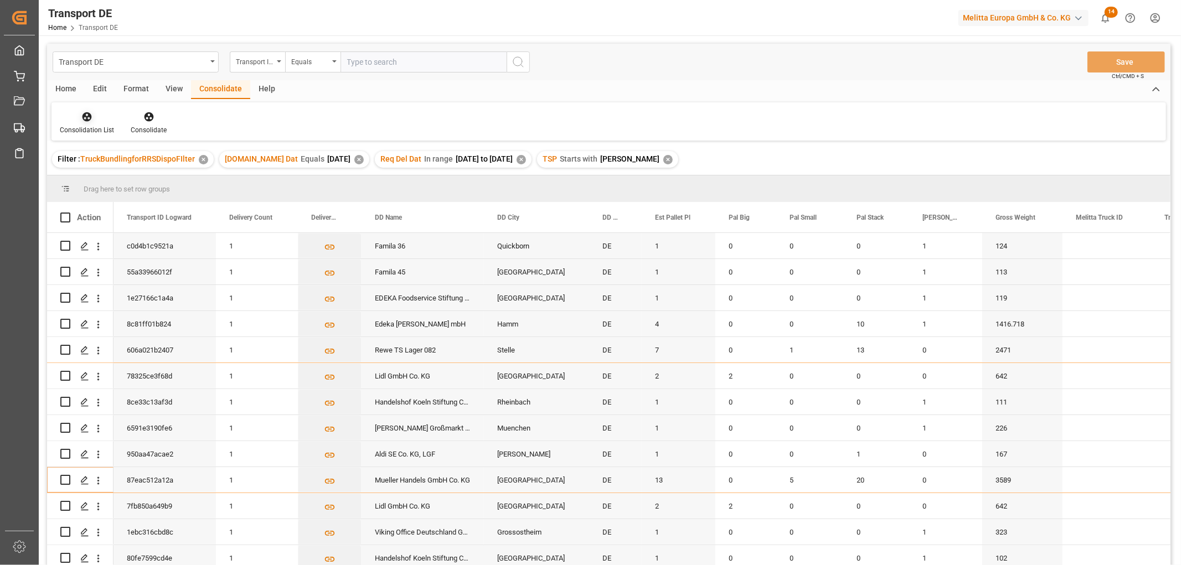
click at [84, 115] on icon at bounding box center [86, 116] width 9 height 9
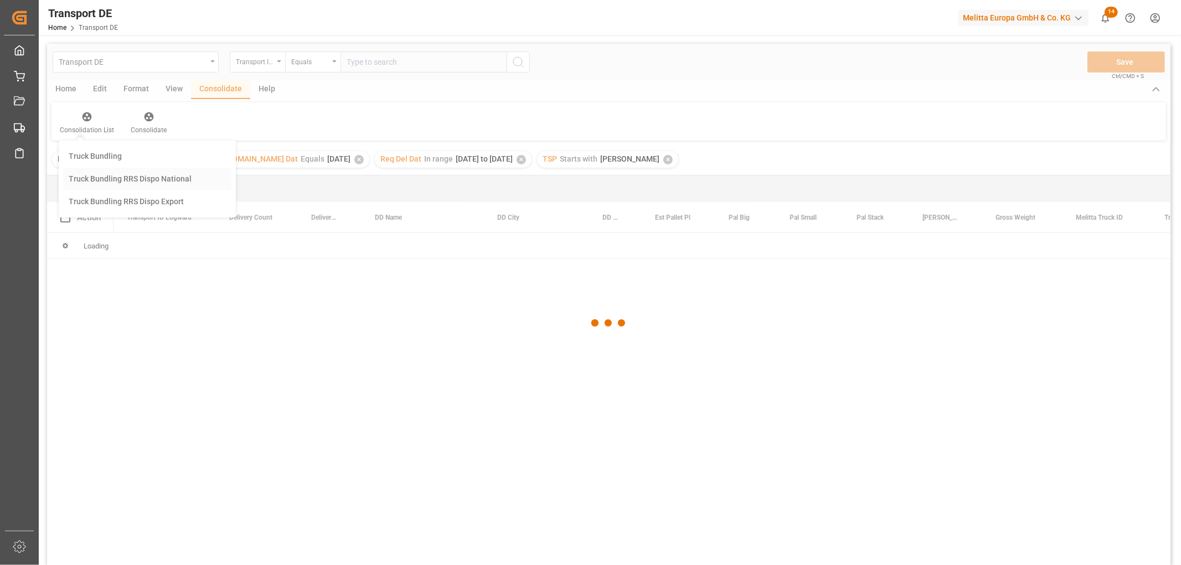
click at [87, 175] on div "Transport DE Transport ID Logward Equals Save Ctrl/CMD + S Home Edit Format Vie…" at bounding box center [608, 319] width 1123 height 551
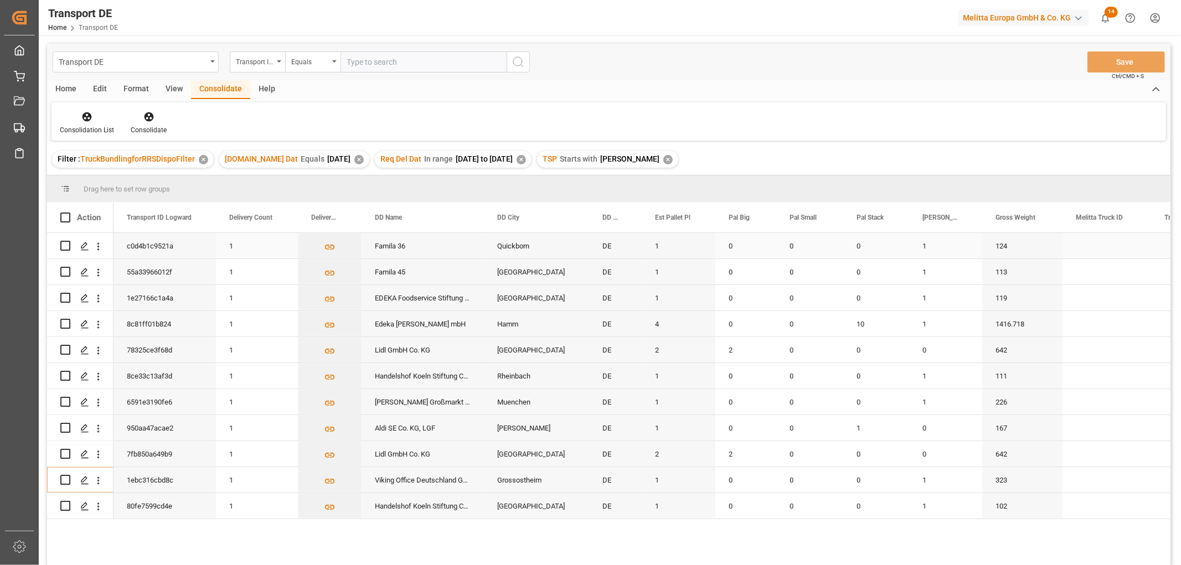
click at [68, 246] on input "Press Space to toggle row selection (unchecked)" at bounding box center [65, 246] width 10 height 10
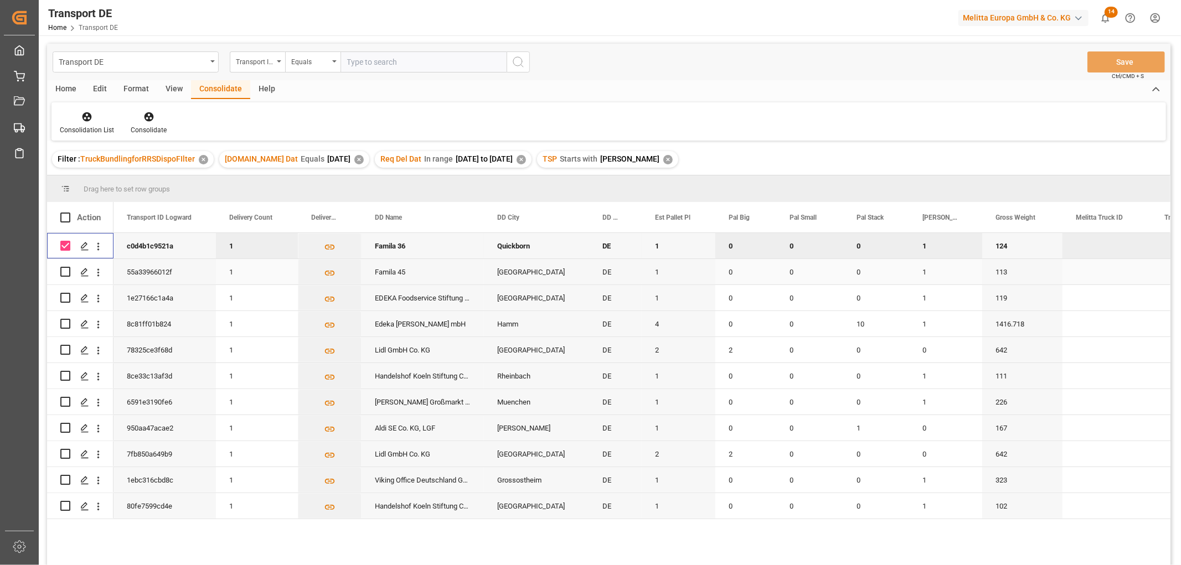
click at [63, 273] on input "Press Space to toggle row selection (unchecked)" at bounding box center [65, 272] width 10 height 10
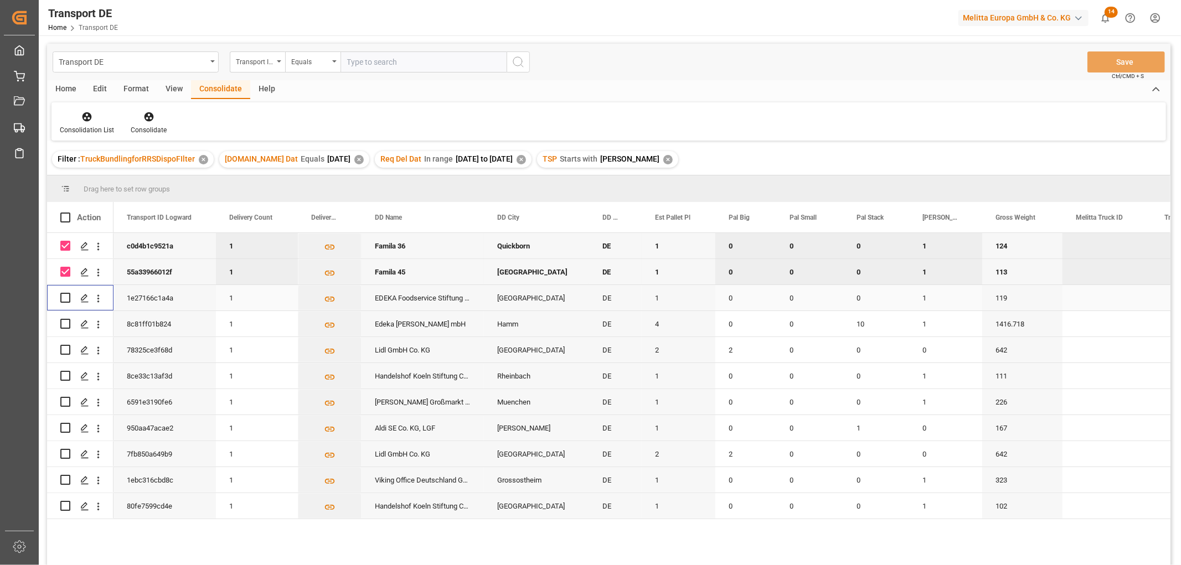
click at [65, 296] on input "Press Space to toggle row selection (unchecked)" at bounding box center [65, 298] width 10 height 10
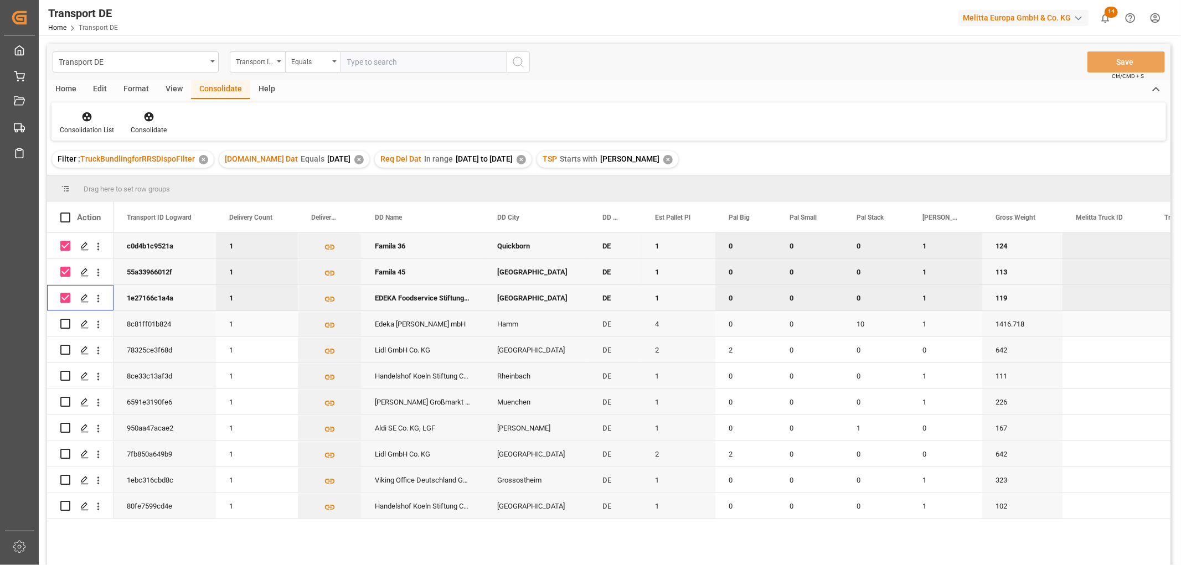
click at [63, 322] on input "Press Space to toggle row selection (unchecked)" at bounding box center [65, 324] width 10 height 10
click at [65, 348] on input "Press Space to toggle row selection (unchecked)" at bounding box center [65, 350] width 10 height 10
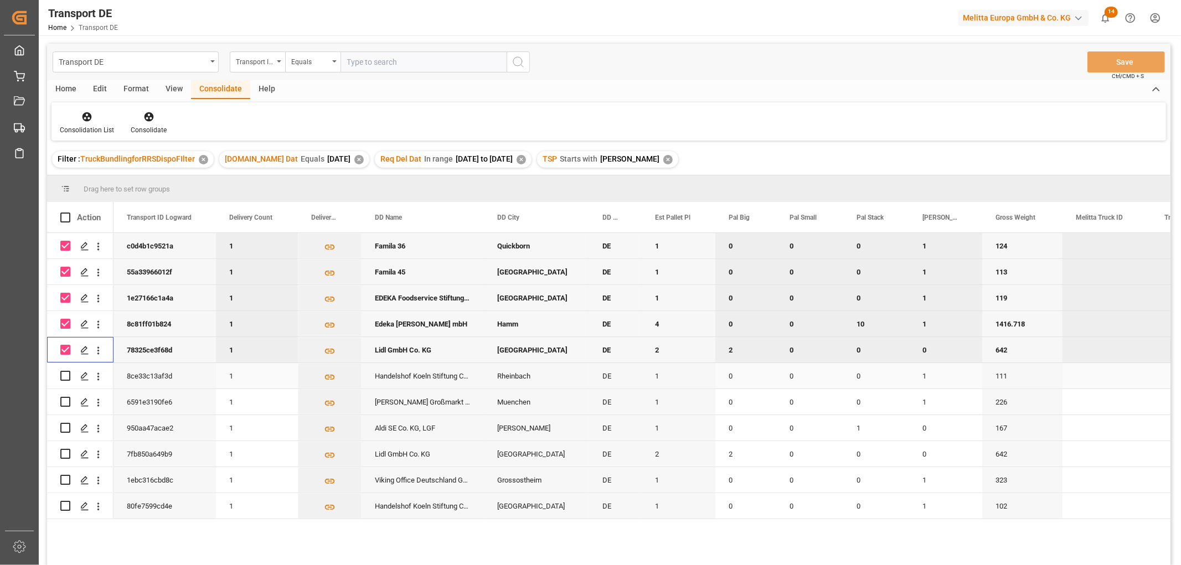
click at [64, 380] on input "Press Space to toggle row selection (unchecked)" at bounding box center [65, 376] width 10 height 10
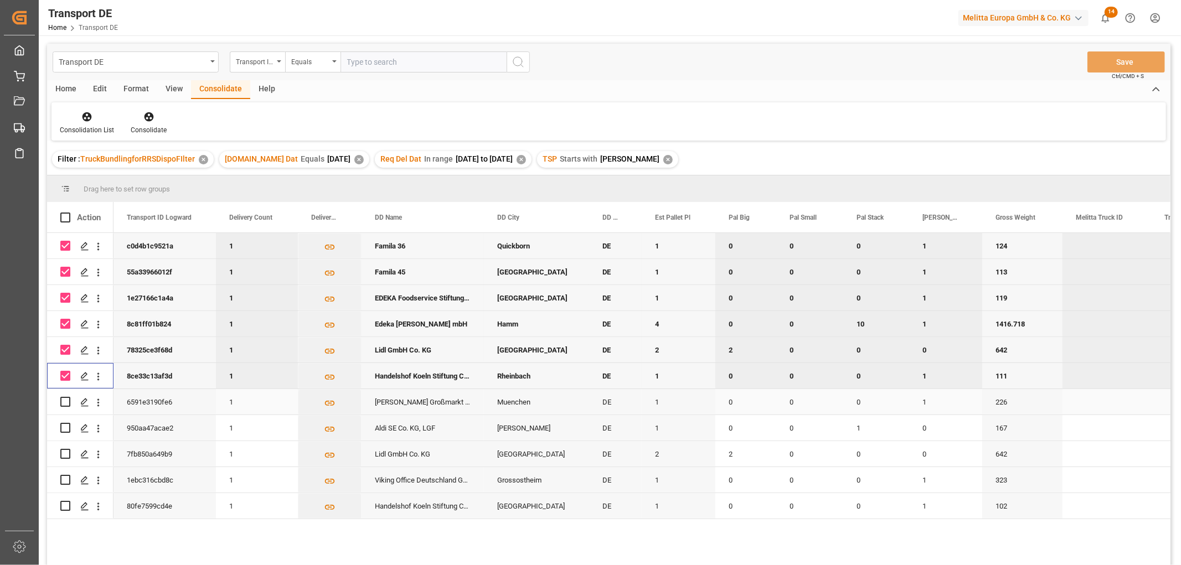
click at [65, 401] on input "Press Space to toggle row selection (unchecked)" at bounding box center [65, 402] width 10 height 10
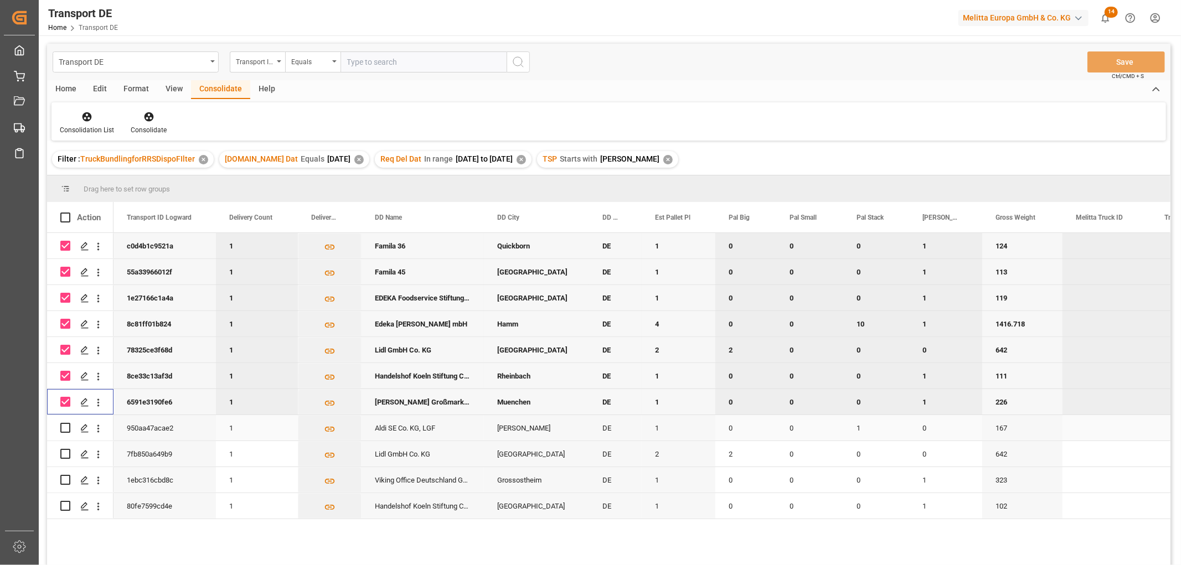
click at [67, 427] on input "Press Space to toggle row selection (unchecked)" at bounding box center [65, 428] width 10 height 10
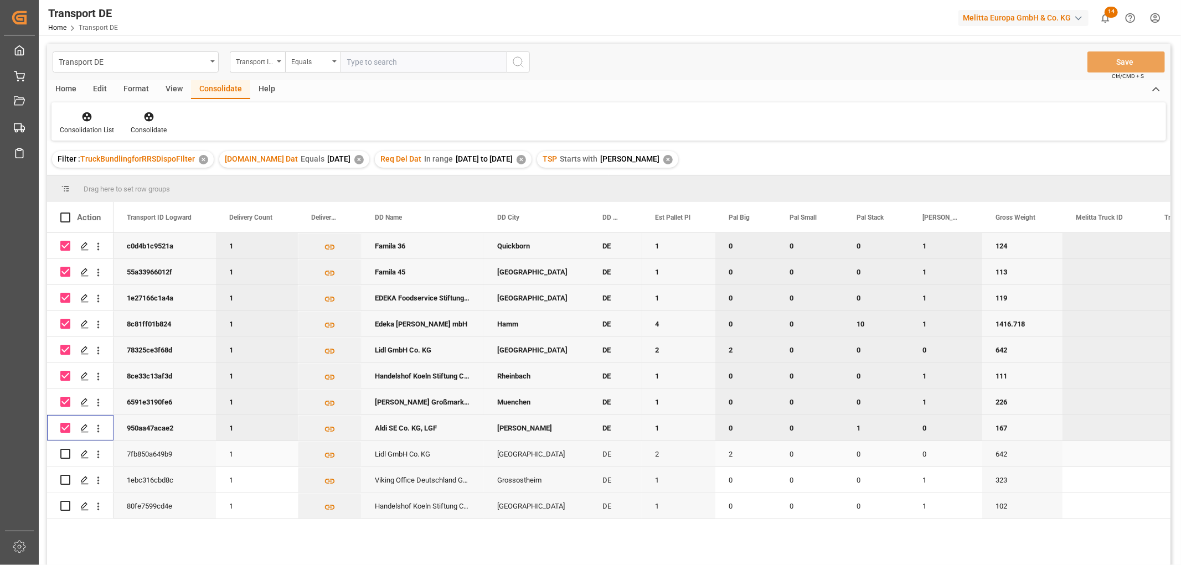
click at [67, 454] on input "Press Space to toggle row selection (unchecked)" at bounding box center [65, 454] width 10 height 10
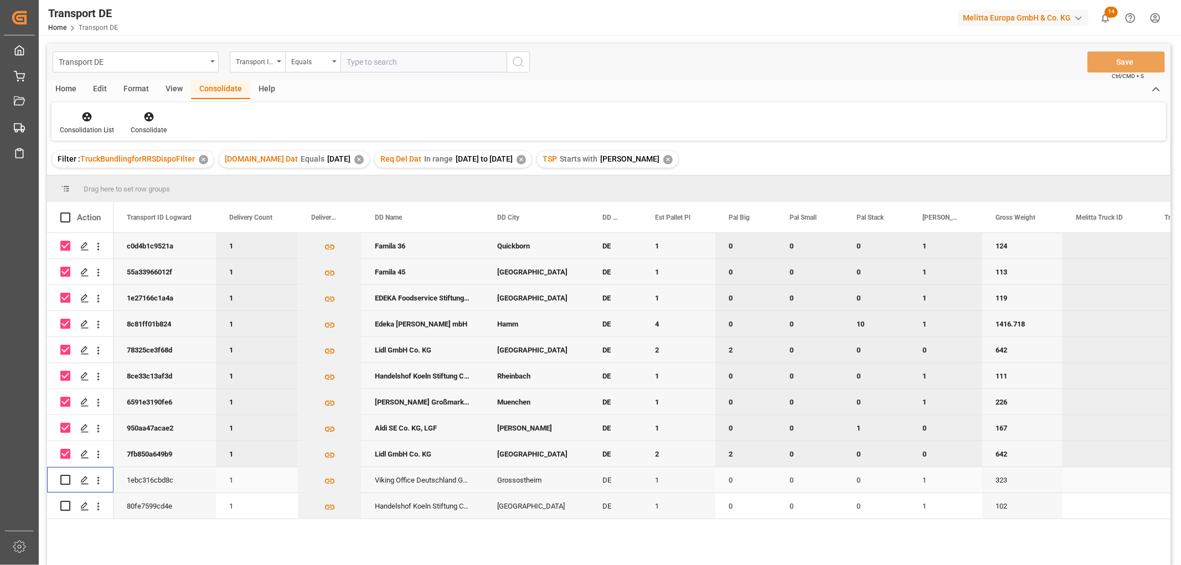
click at [67, 478] on input "Press Space to toggle row selection (unchecked)" at bounding box center [65, 480] width 10 height 10
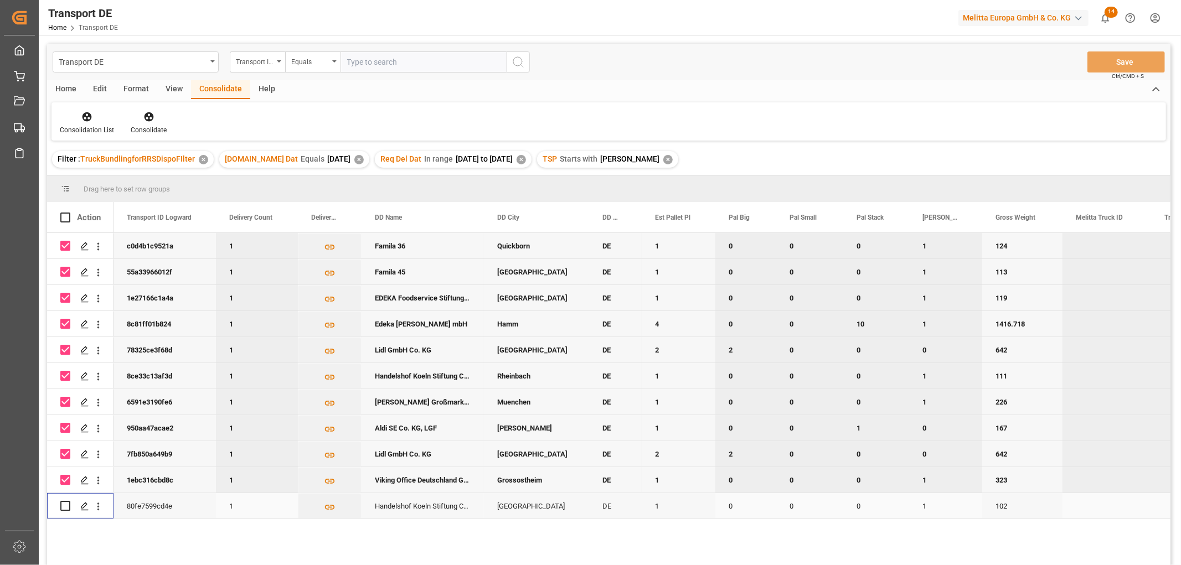
click at [64, 504] on input "Press Space to toggle row selection (unchecked)" at bounding box center [65, 506] width 10 height 10
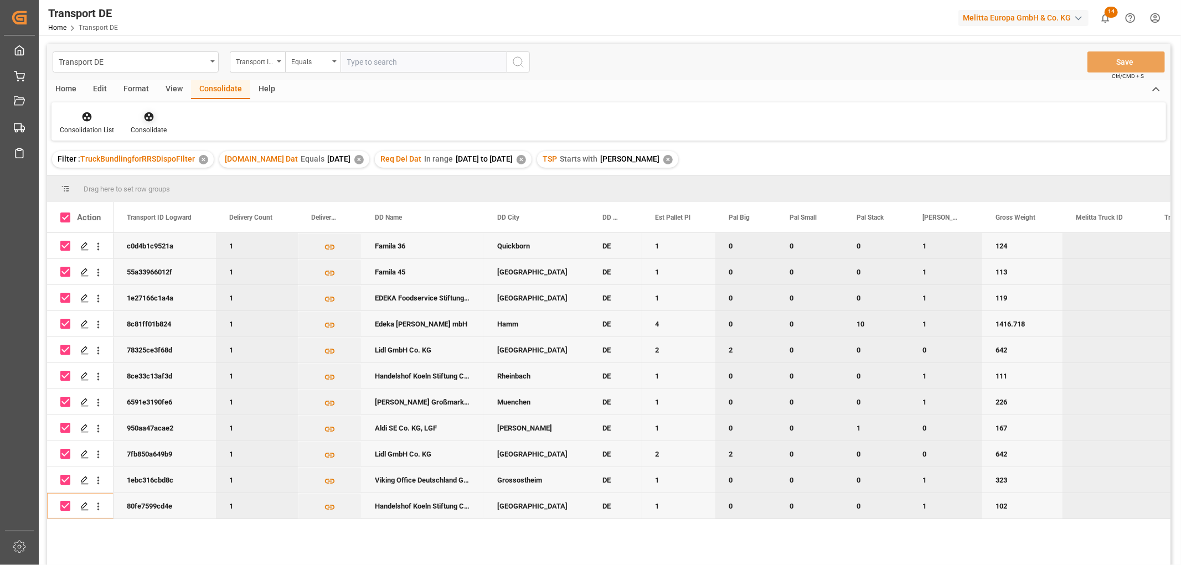
click at [144, 118] on icon at bounding box center [148, 116] width 9 height 9
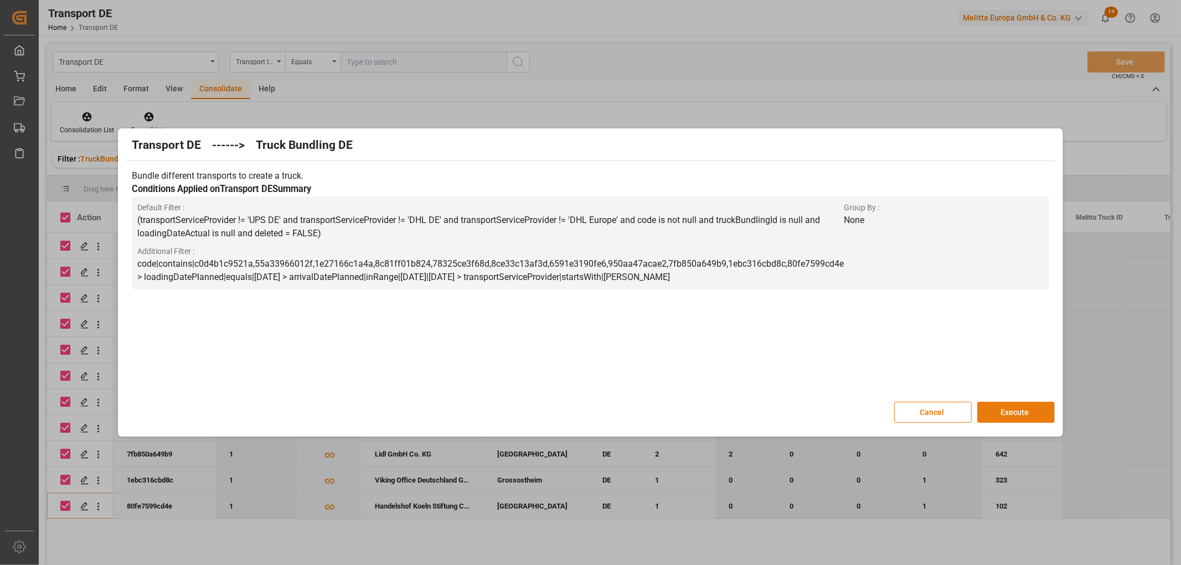
click at [1013, 410] on button "Execute" at bounding box center [1015, 412] width 77 height 21
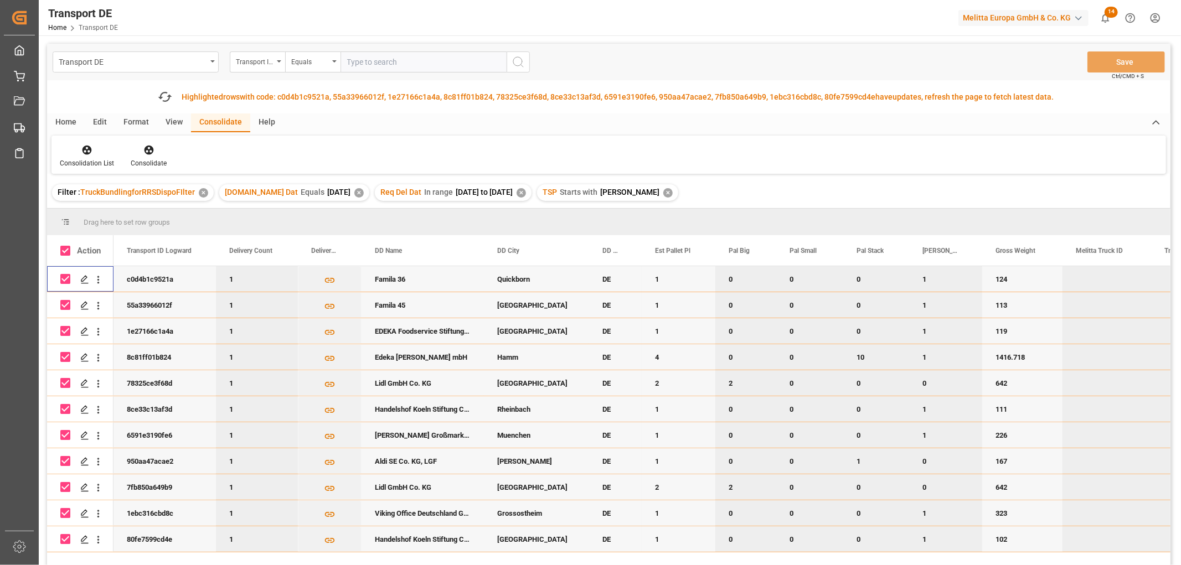
click at [65, 277] on input "Press Space to toggle row selection (checked)" at bounding box center [65, 279] width 10 height 10
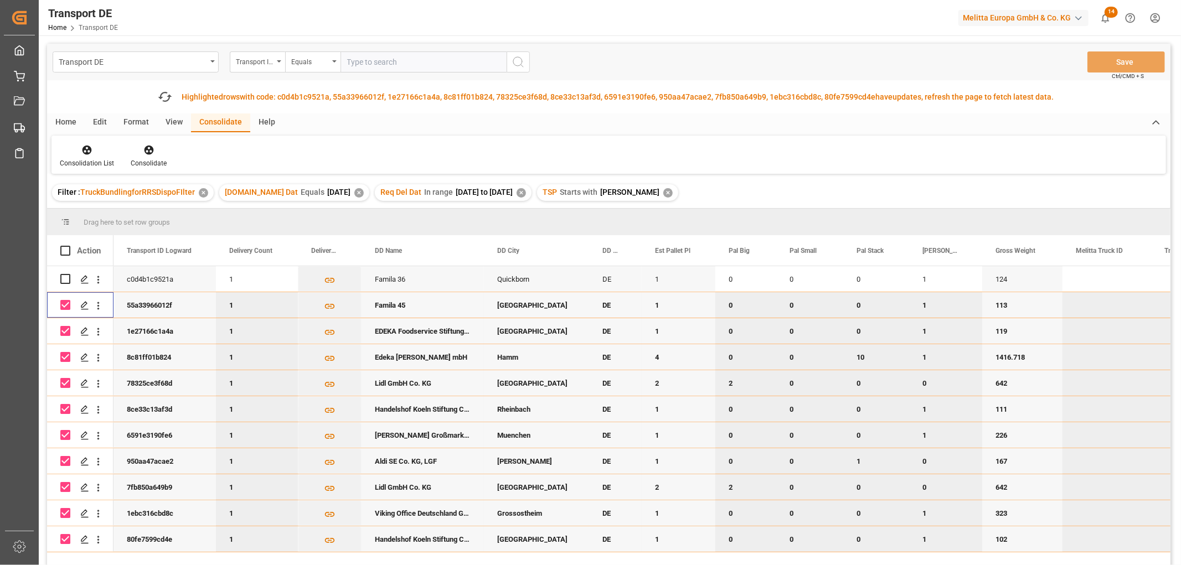
click at [66, 305] on input "Press Space to toggle row selection (checked)" at bounding box center [65, 305] width 10 height 10
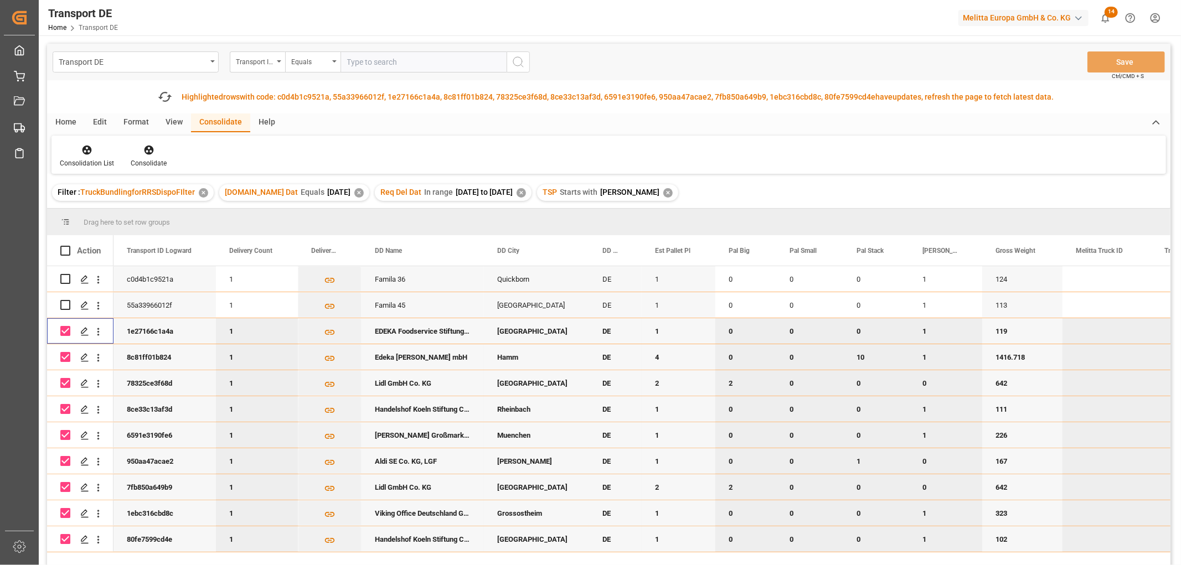
click at [64, 329] on input "Press Space to toggle row selection (checked)" at bounding box center [65, 331] width 10 height 10
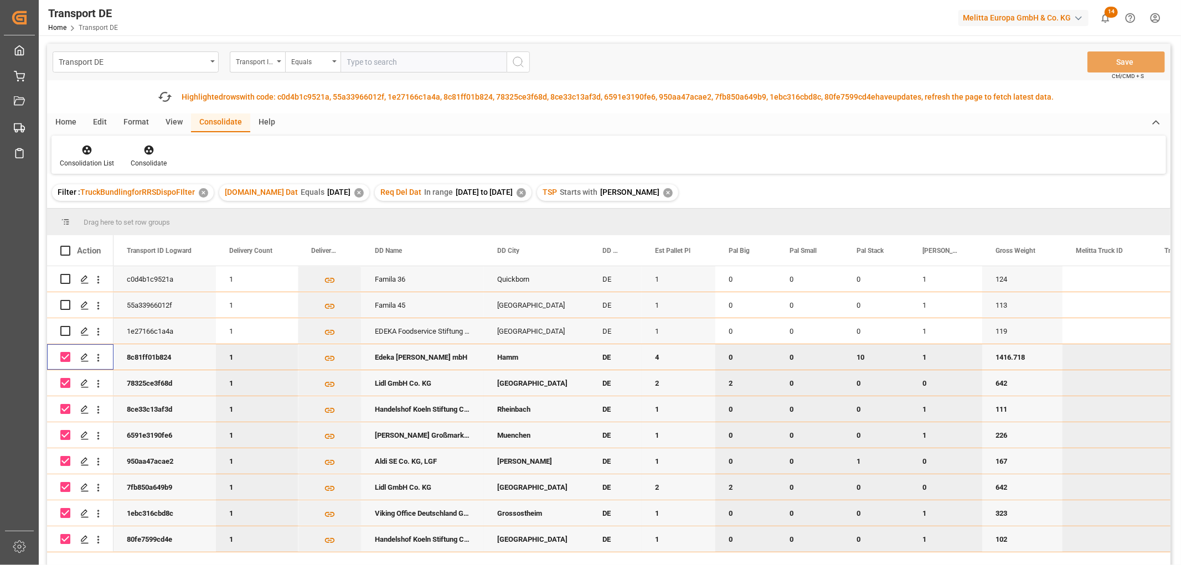
click at [63, 358] on input "Press Space to toggle row selection (checked)" at bounding box center [65, 357] width 10 height 10
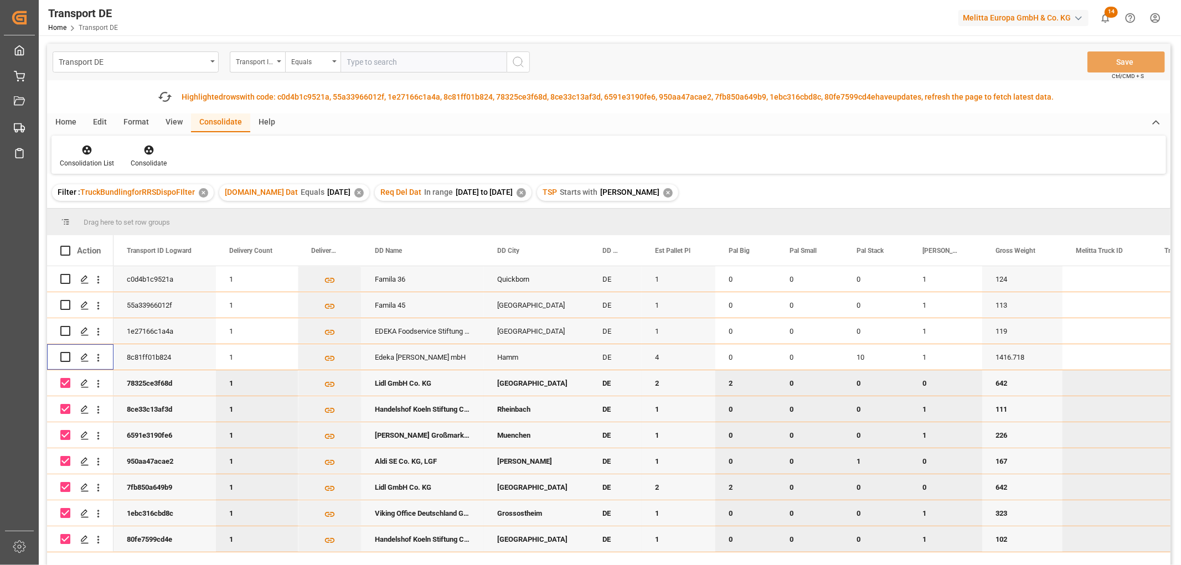
click at [64, 388] on div "Press SPACE to deselect this row." at bounding box center [65, 383] width 10 height 10
click at [63, 383] on input "Press Space to toggle row selection (checked)" at bounding box center [65, 383] width 10 height 10
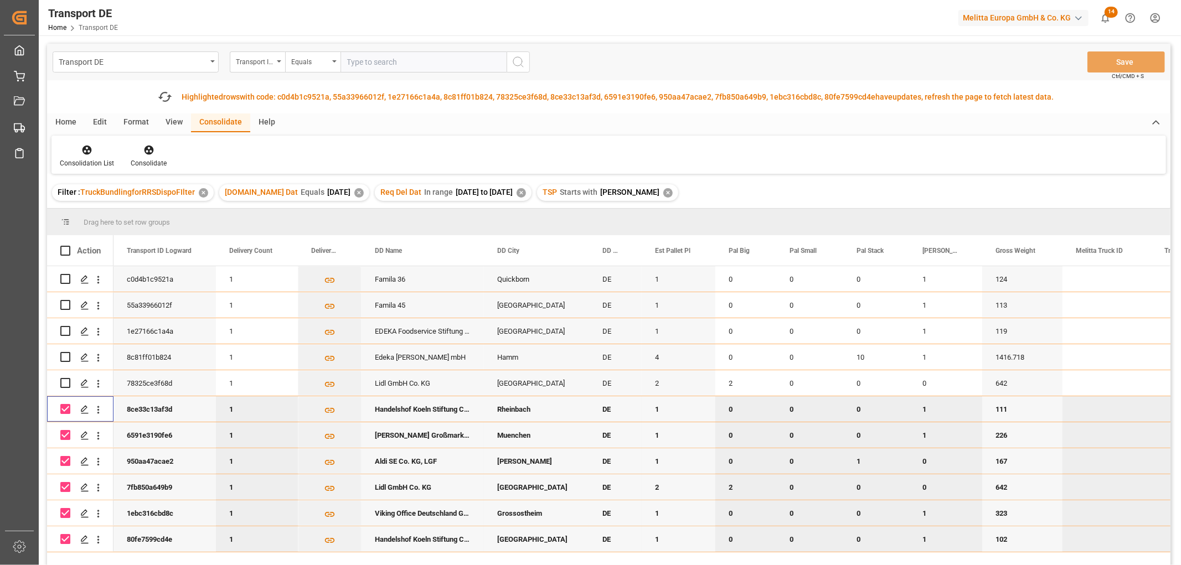
click at [61, 407] on div at bounding box center [80, 409] width 66 height 286
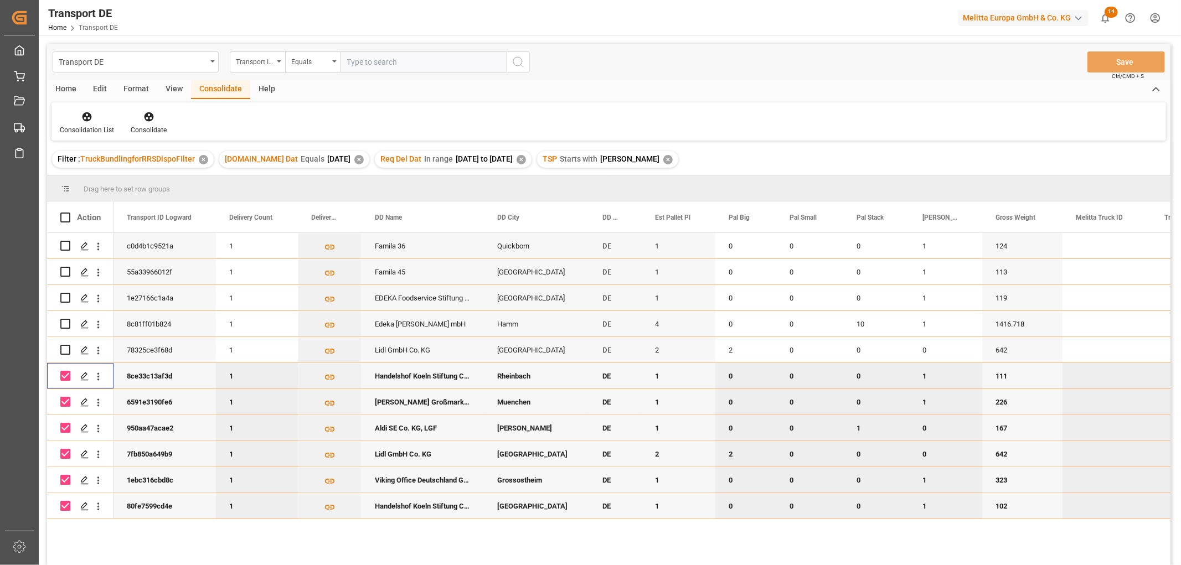
click at [61, 376] on input "Press Space to toggle row selection (checked)" at bounding box center [65, 376] width 10 height 10
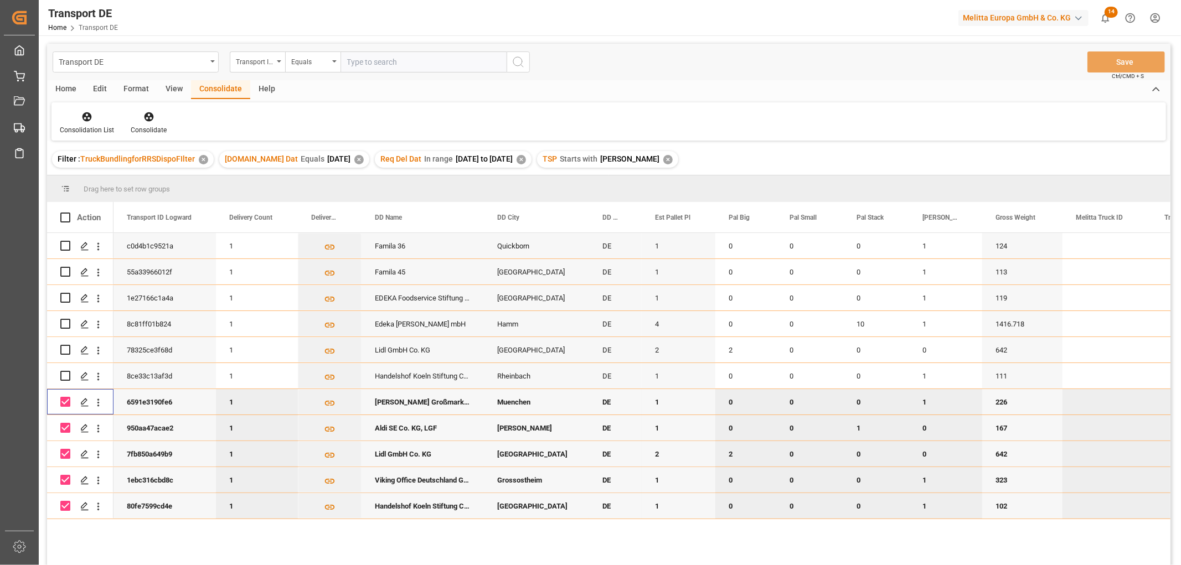
click at [64, 397] on input "Press Space to toggle row selection (checked)" at bounding box center [65, 402] width 10 height 10
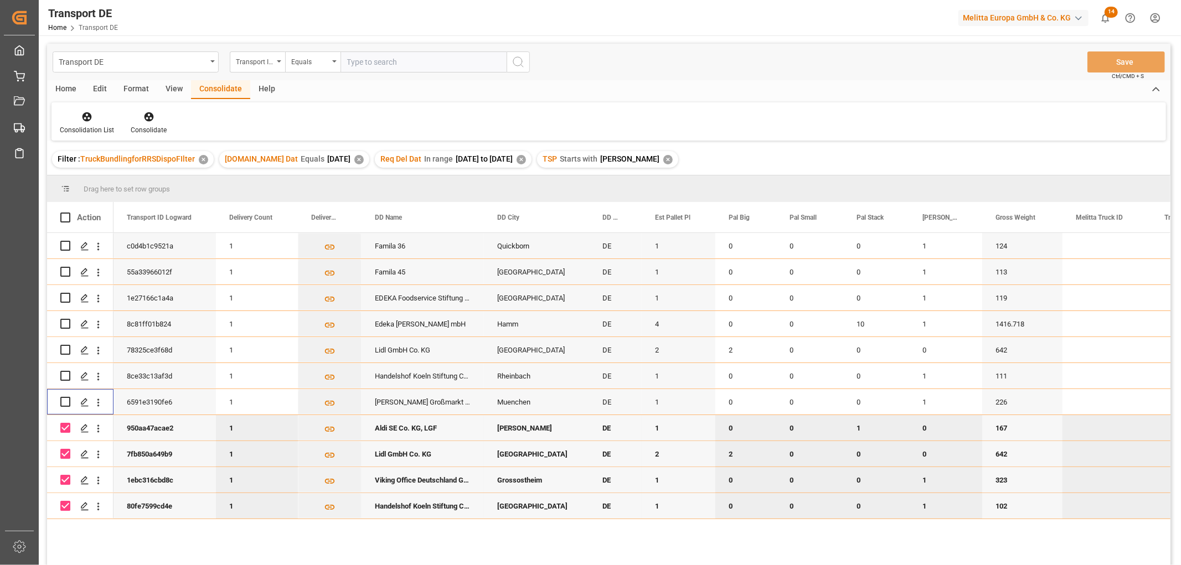
click at [64, 424] on input "Press Space to toggle row selection (checked)" at bounding box center [65, 428] width 10 height 10
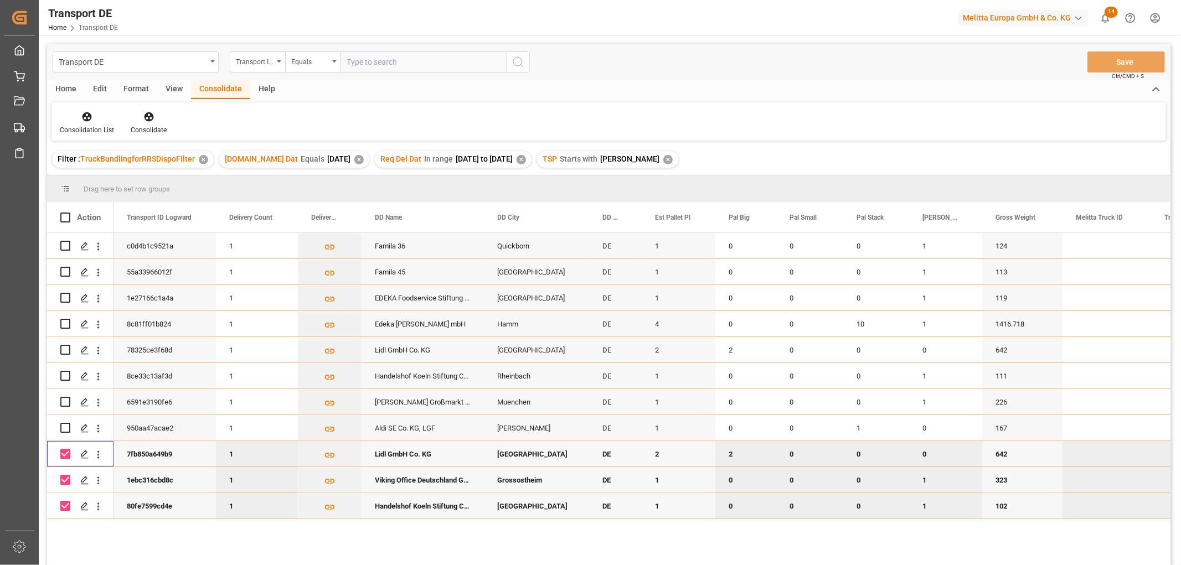
click at [64, 454] on input "Press Space to toggle row selection (checked)" at bounding box center [65, 454] width 10 height 10
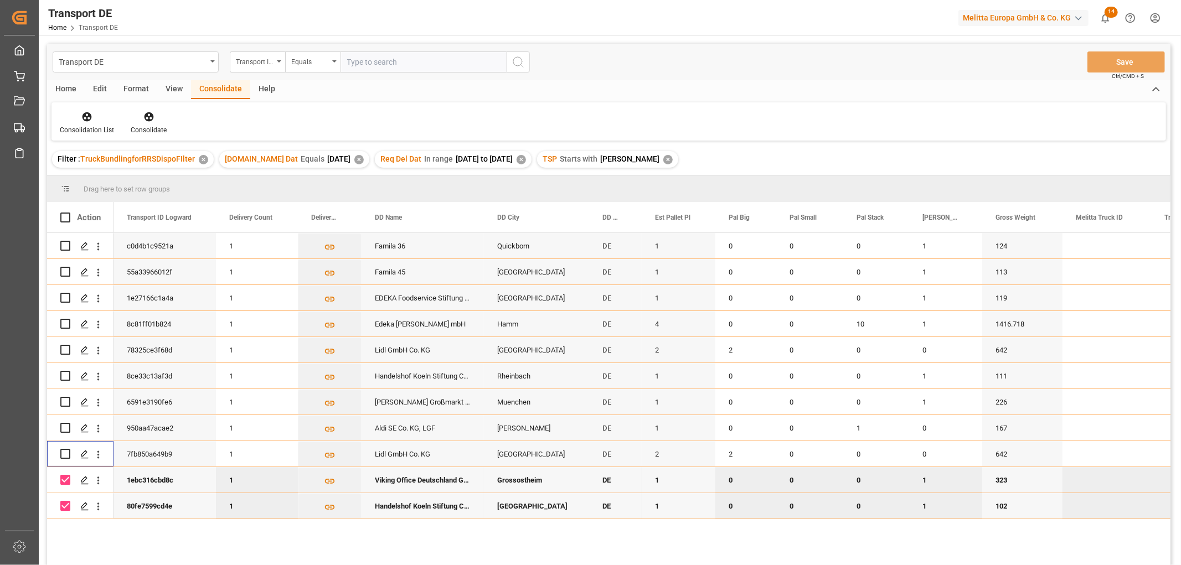
drag, startPoint x: 65, startPoint y: 479, endPoint x: 65, endPoint y: 488, distance: 8.3
click at [65, 480] on input "Press Space to toggle row selection (checked)" at bounding box center [65, 480] width 10 height 10
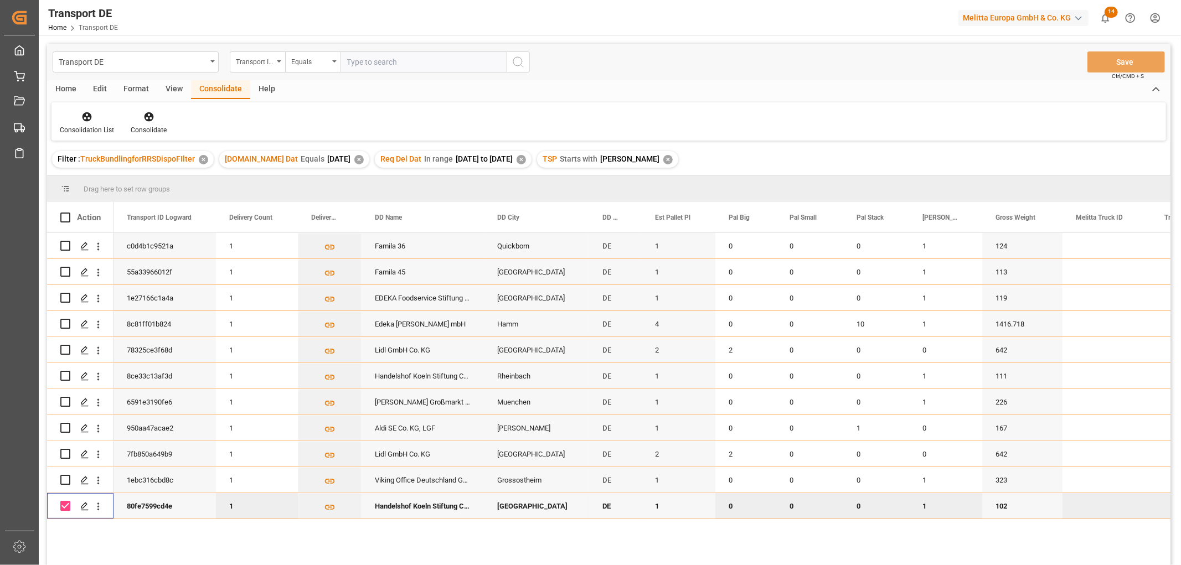
click at [67, 504] on input "Press Space to toggle row selection (checked)" at bounding box center [65, 506] width 10 height 10
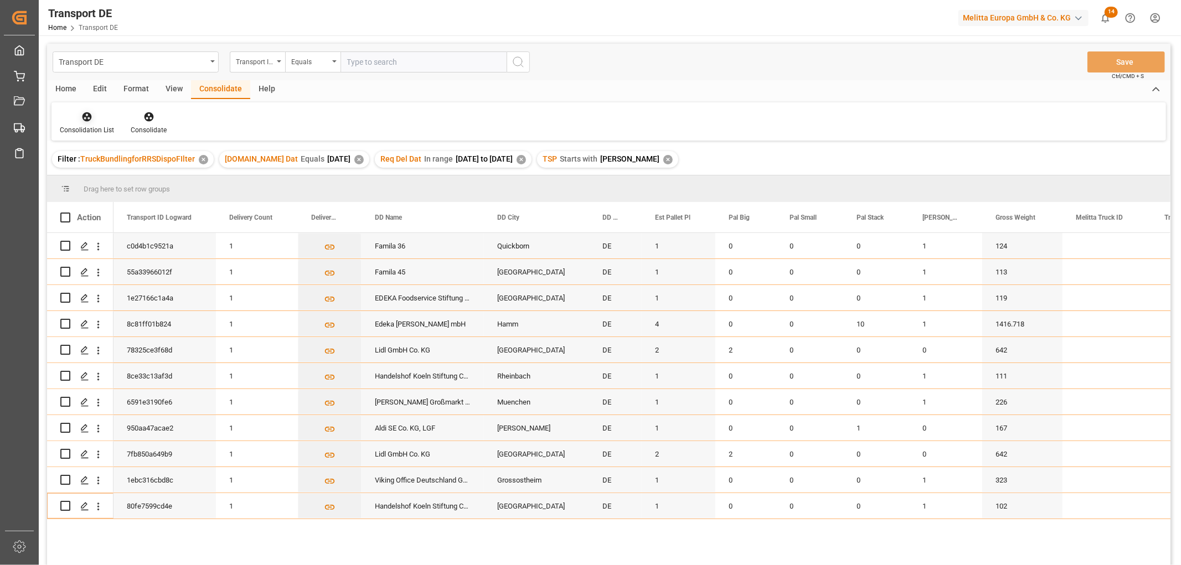
click at [87, 120] on icon at bounding box center [86, 116] width 9 height 9
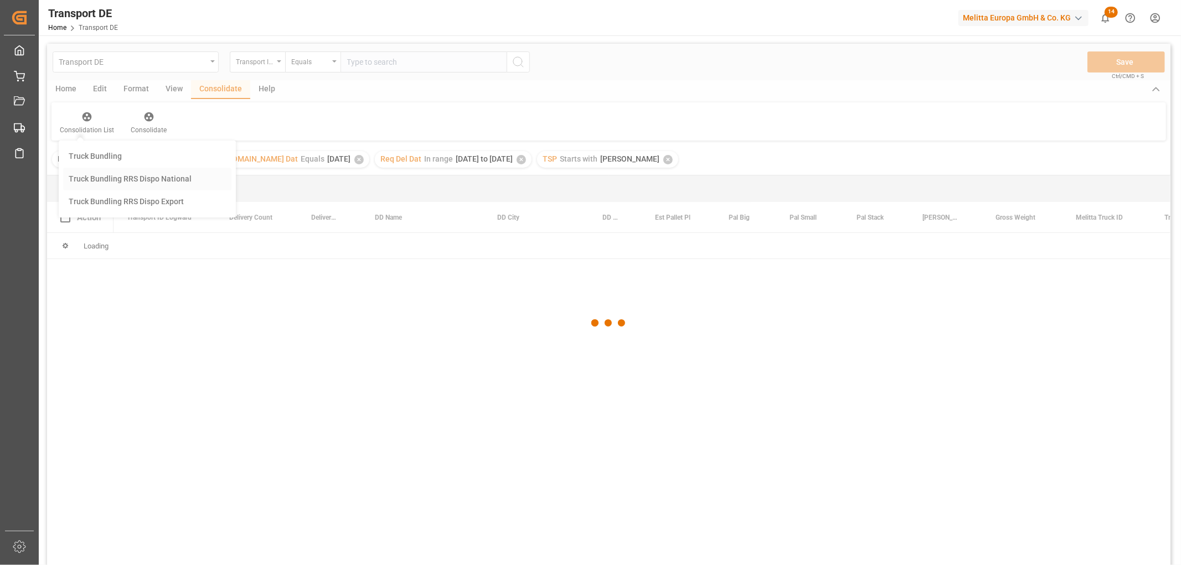
click at [99, 180] on div "Transport DE Transport ID Logward Equals Save Ctrl/CMD + S Home Edit Format Vie…" at bounding box center [608, 319] width 1123 height 551
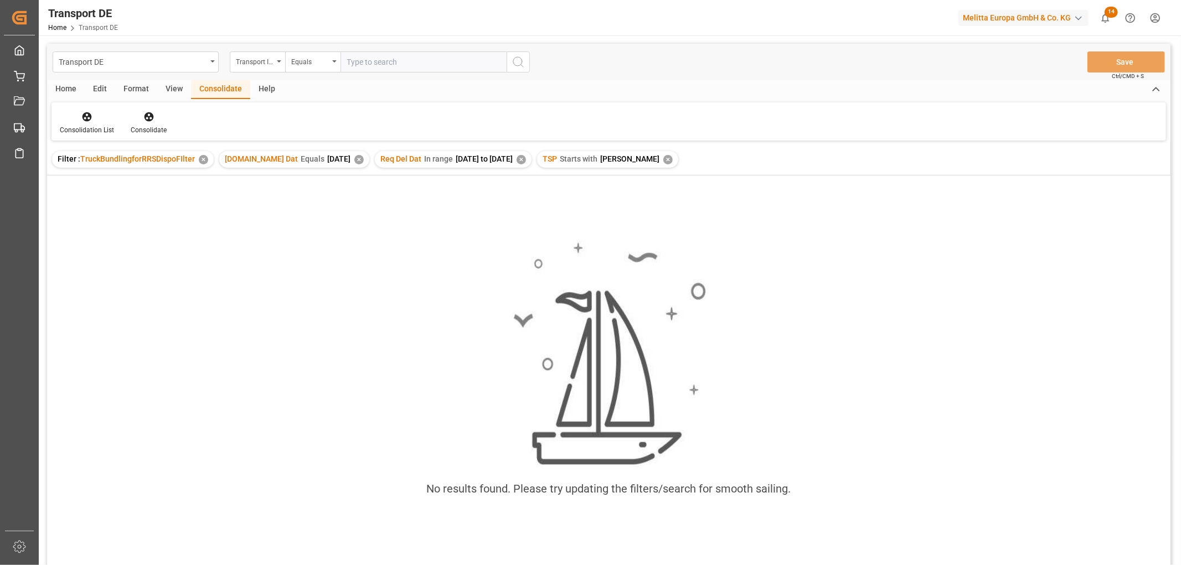
click at [663, 158] on div "✕" at bounding box center [667, 159] width 9 height 9
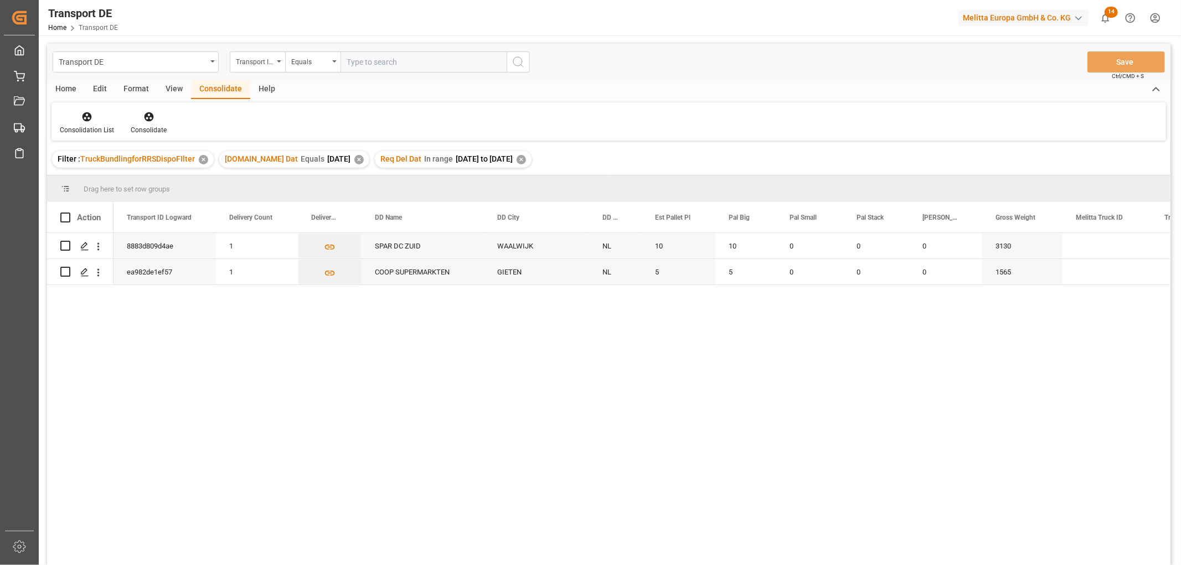
click at [526, 158] on div "✕" at bounding box center [520, 159] width 9 height 9
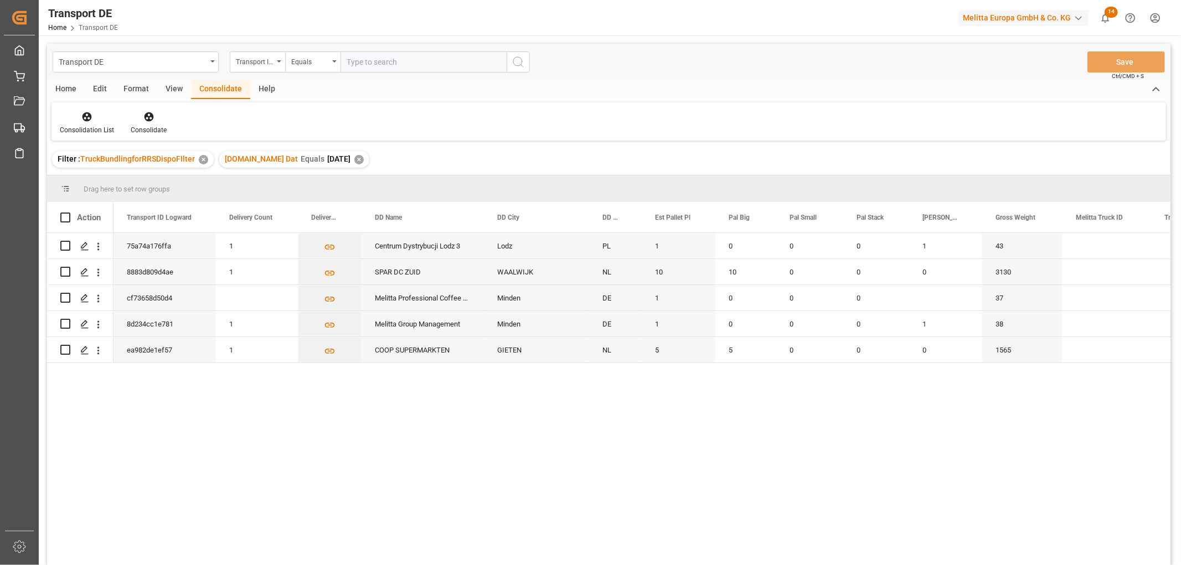
click at [354, 159] on div "✕" at bounding box center [358, 159] width 9 height 9
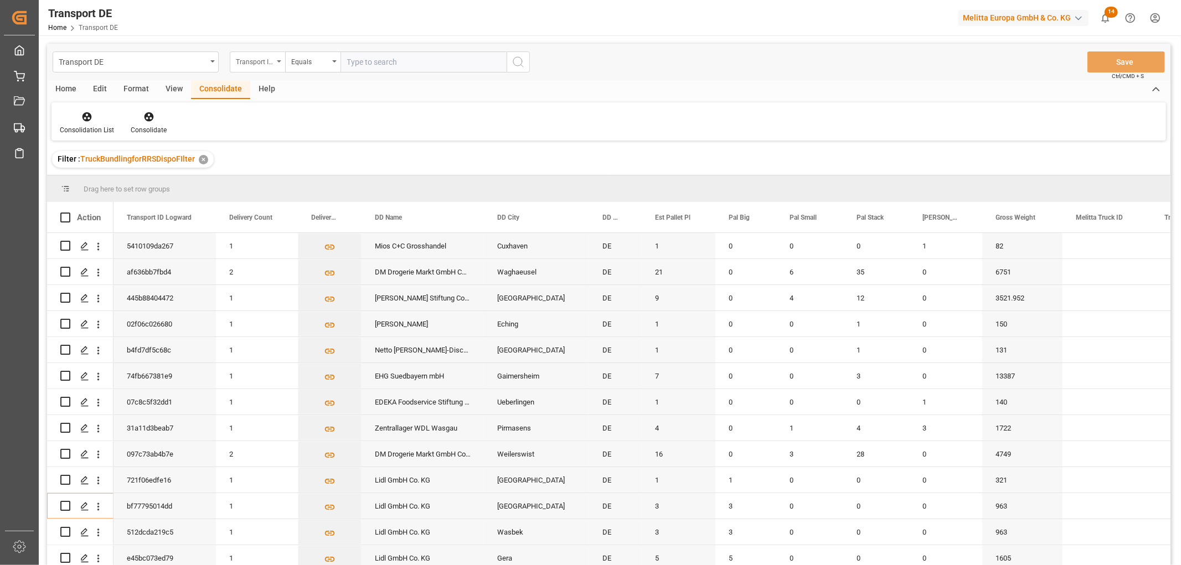
click at [260, 58] on div "Transport ID Logward" at bounding box center [255, 60] width 38 height 13
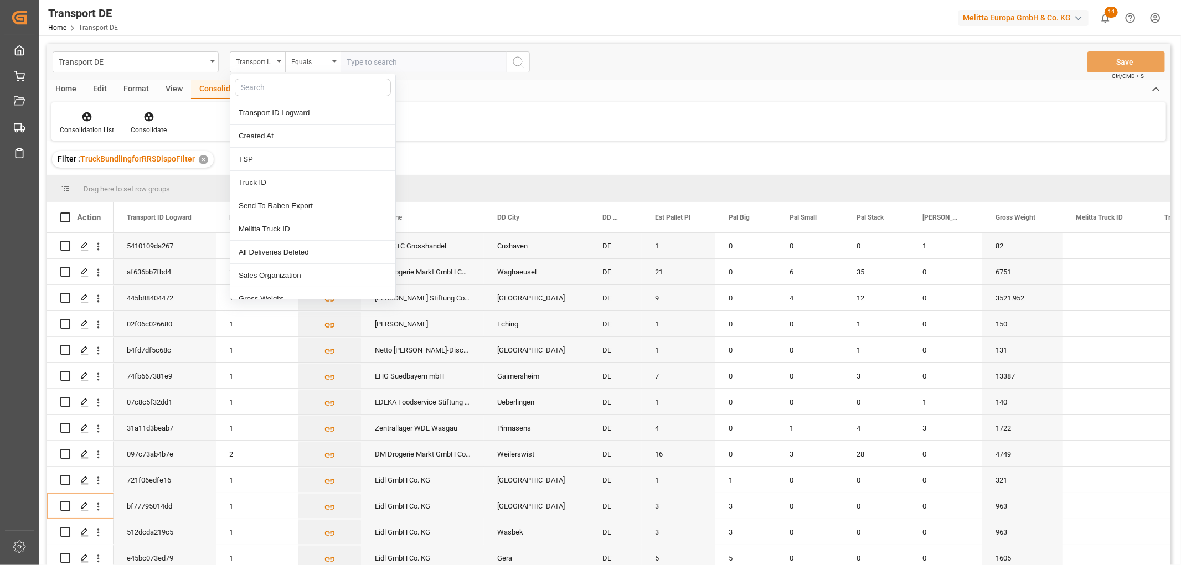
click at [258, 86] on input "text" at bounding box center [313, 88] width 156 height 18
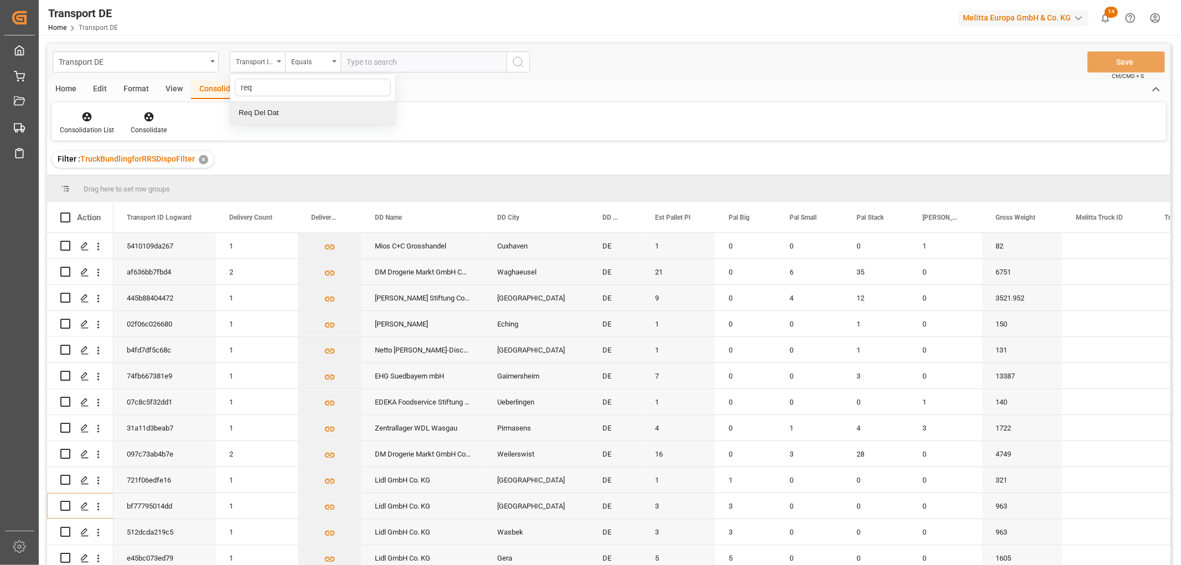
click at [264, 112] on div "Req Del Dat" at bounding box center [312, 112] width 165 height 23
click at [308, 61] on div "Equals" at bounding box center [310, 60] width 38 height 13
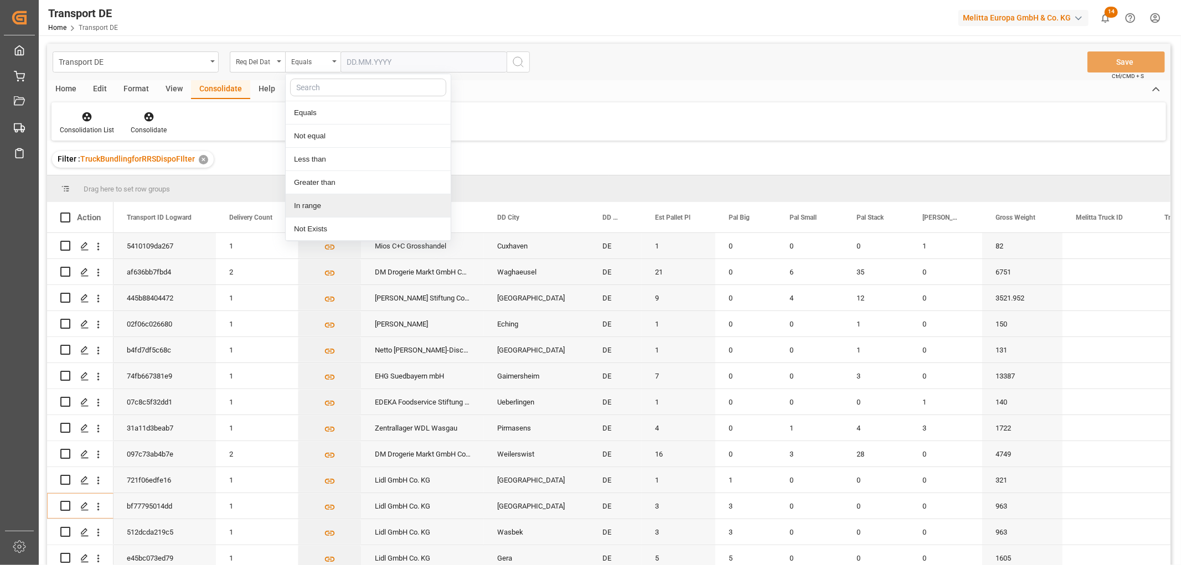
click at [311, 205] on div "In range" at bounding box center [368, 205] width 165 height 23
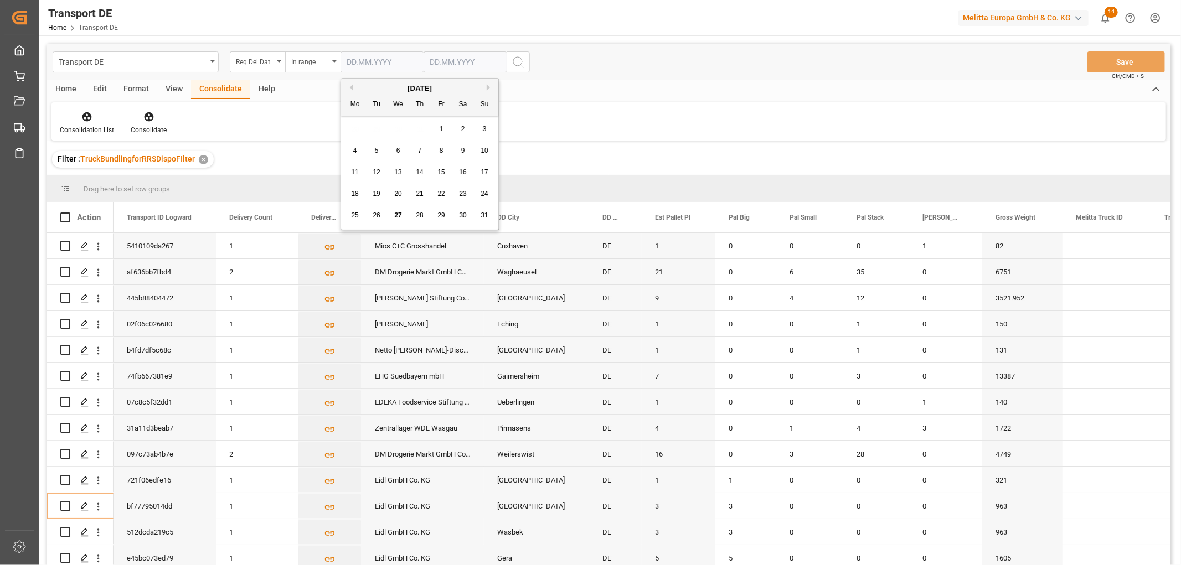
click at [363, 58] on input "text" at bounding box center [381, 61] width 83 height 21
click at [349, 136] on div "28 29 30 31 1 2 3" at bounding box center [419, 129] width 151 height 22
click at [441, 130] on span "1" at bounding box center [441, 129] width 4 height 8
click at [447, 63] on input "text" at bounding box center [464, 61] width 83 height 21
click at [447, 132] on div "28 29 30 31 1 2 3" at bounding box center [502, 129] width 151 height 22
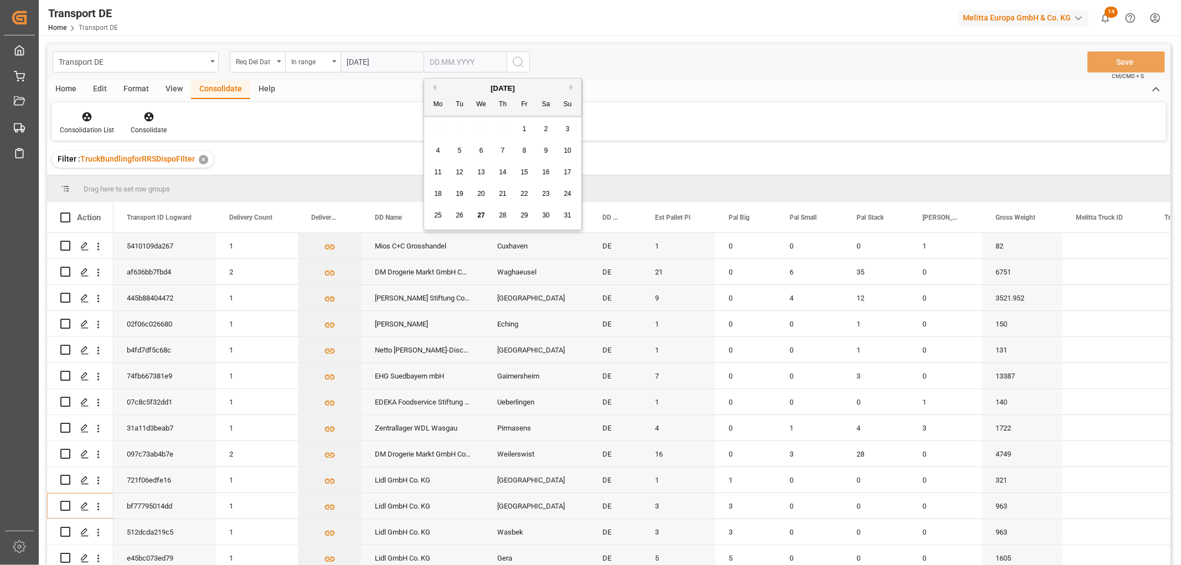
click at [526, 214] on span "29" at bounding box center [523, 215] width 7 height 8
click at [519, 59] on icon "search button" at bounding box center [517, 61] width 13 height 13
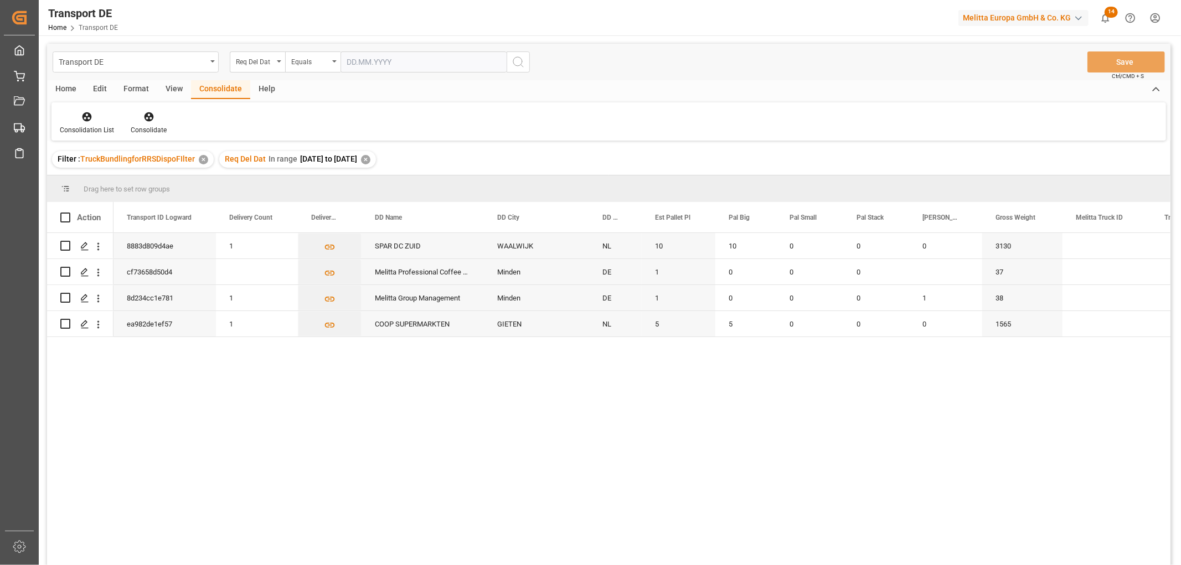
click at [370, 160] on div "✕" at bounding box center [365, 159] width 9 height 9
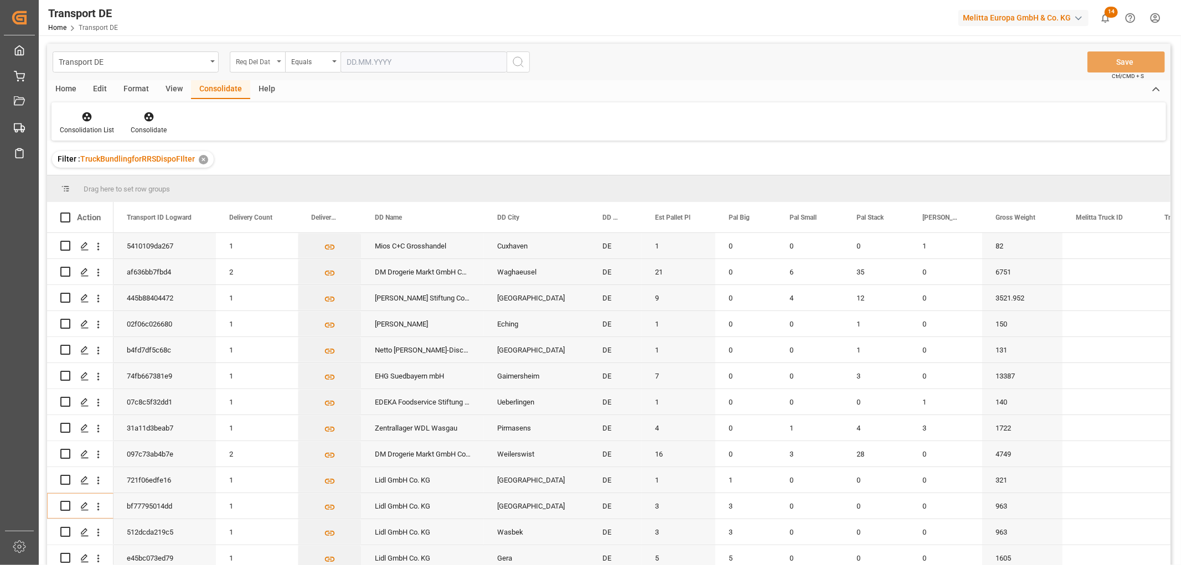
click at [248, 59] on div "Req Del Dat" at bounding box center [255, 60] width 38 height 13
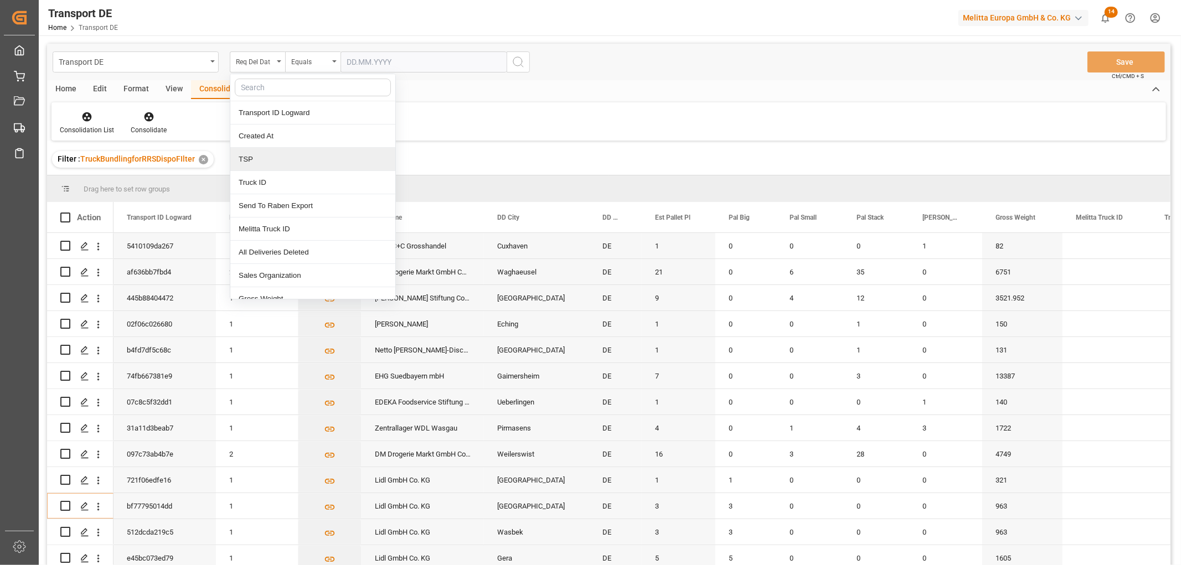
click at [252, 158] on div "TSP" at bounding box center [312, 159] width 165 height 23
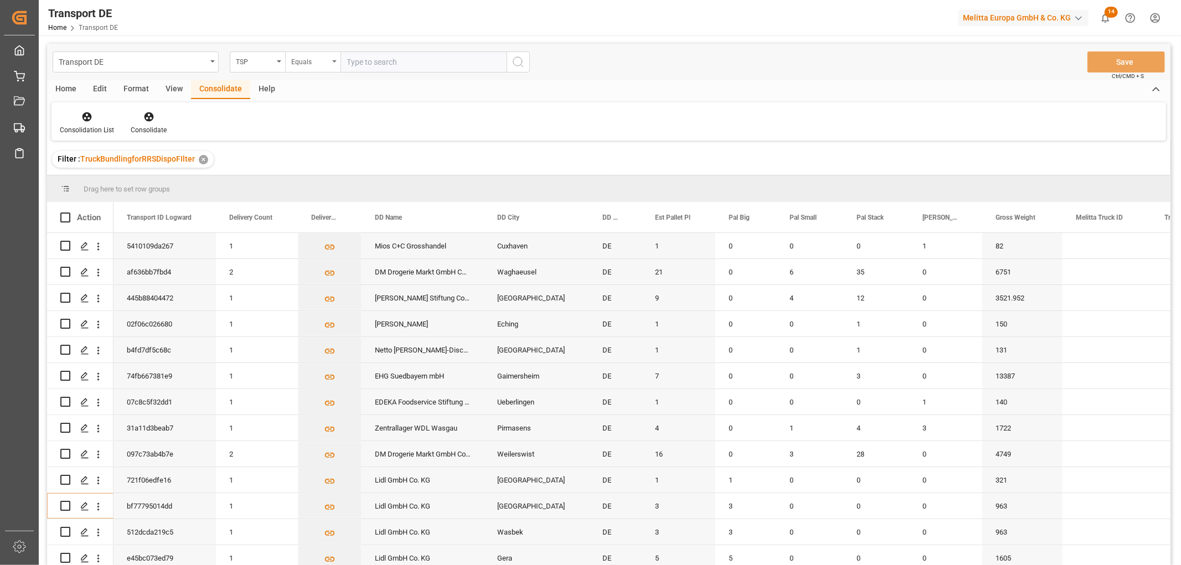
click at [302, 56] on div "Equals" at bounding box center [310, 60] width 38 height 13
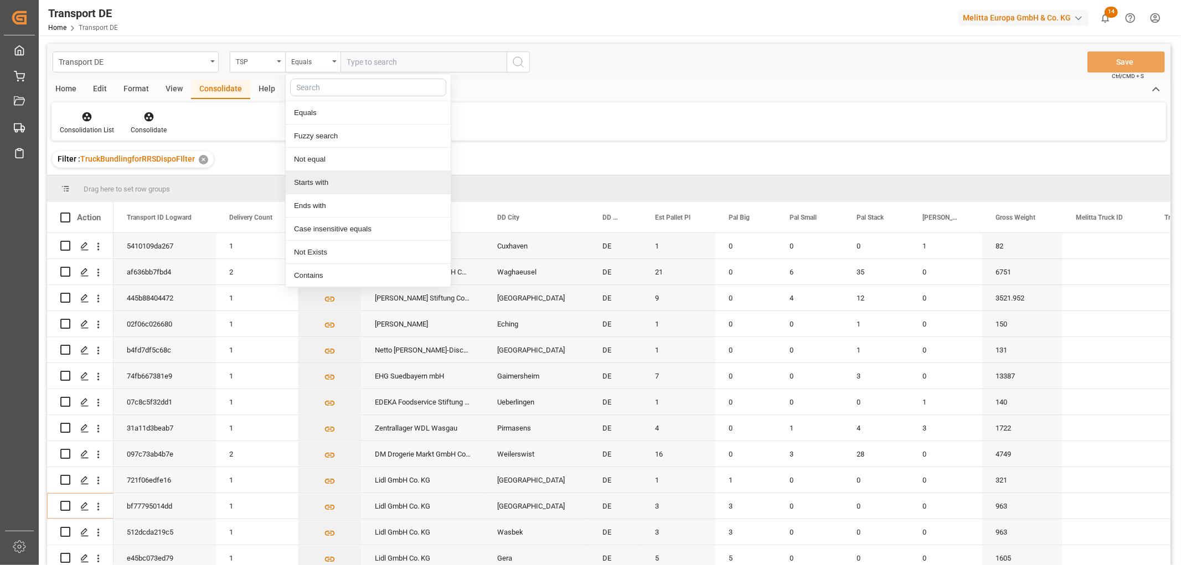
click at [318, 184] on div "Starts with" at bounding box center [368, 182] width 165 height 23
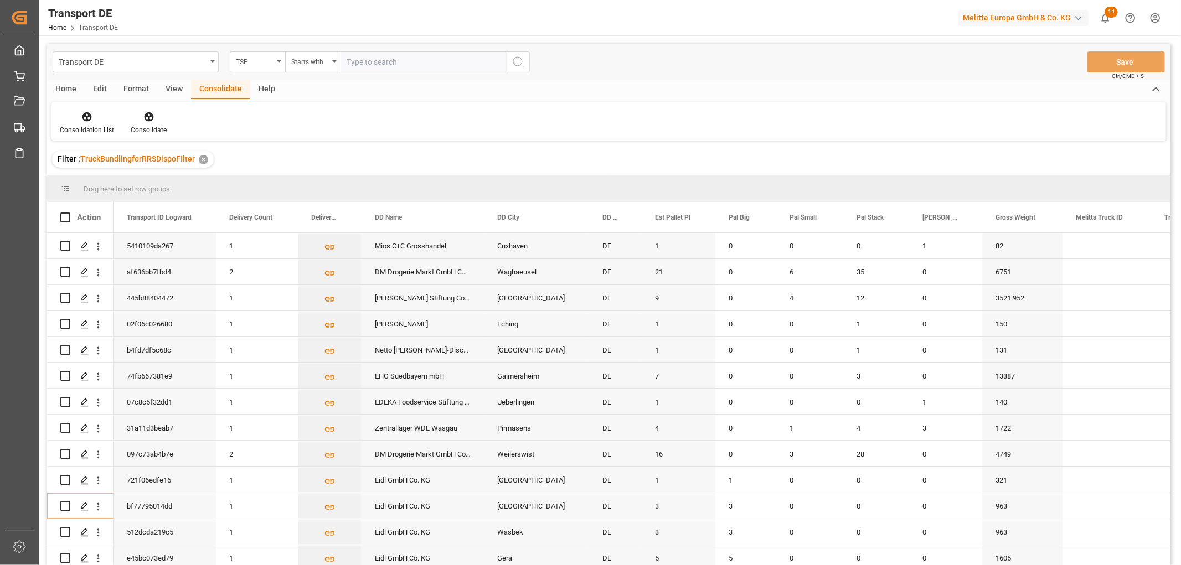
click at [357, 59] on input "text" at bounding box center [423, 61] width 166 height 21
click at [518, 65] on icon "search button" at bounding box center [517, 61] width 13 height 13
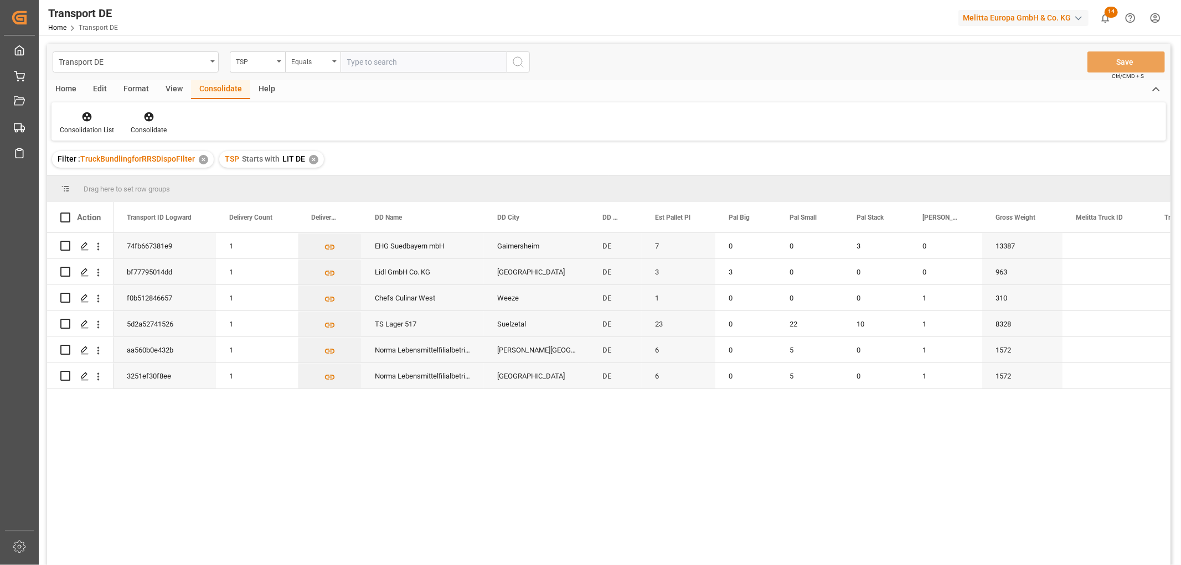
click at [310, 160] on div "✕" at bounding box center [313, 159] width 9 height 9
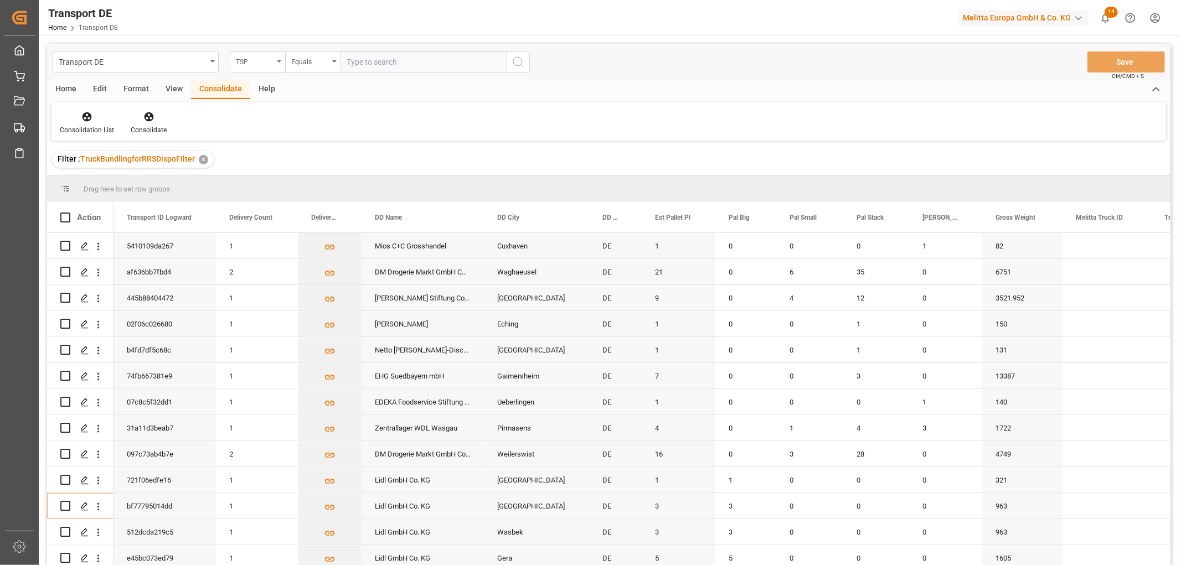
click at [263, 63] on div "TSP" at bounding box center [255, 60] width 38 height 13
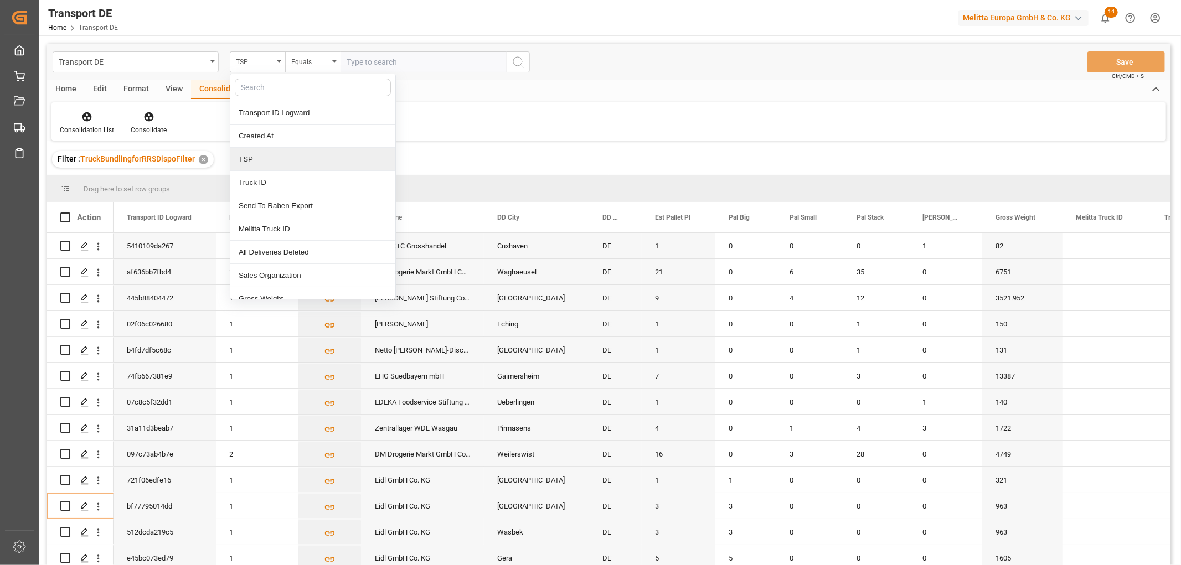
click at [257, 163] on div "TSP" at bounding box center [312, 159] width 165 height 23
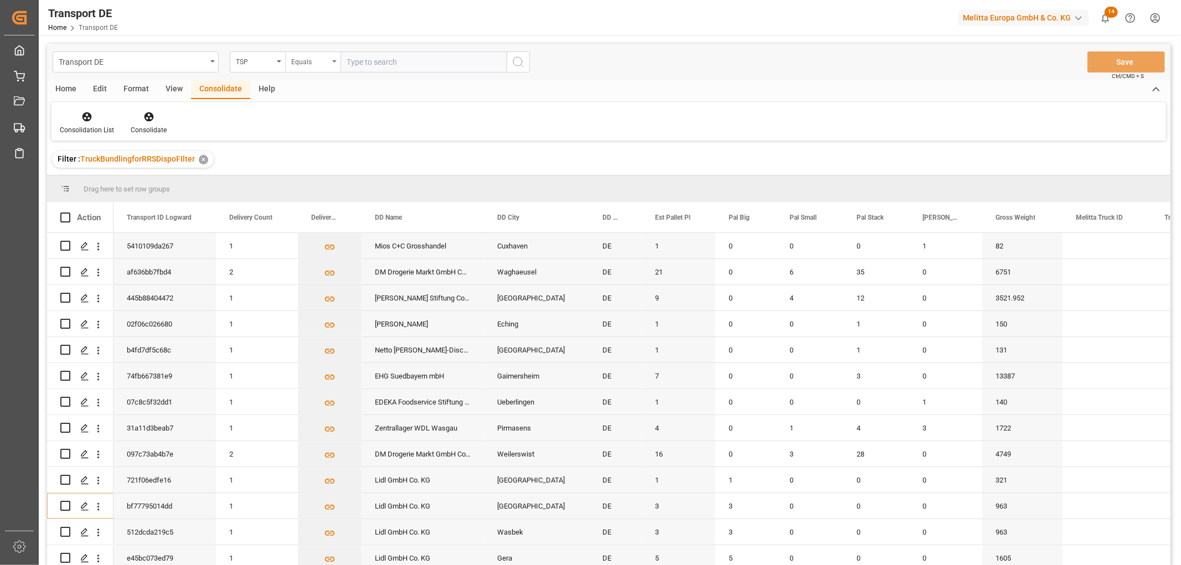
click at [320, 63] on div "Equals" at bounding box center [310, 60] width 38 height 13
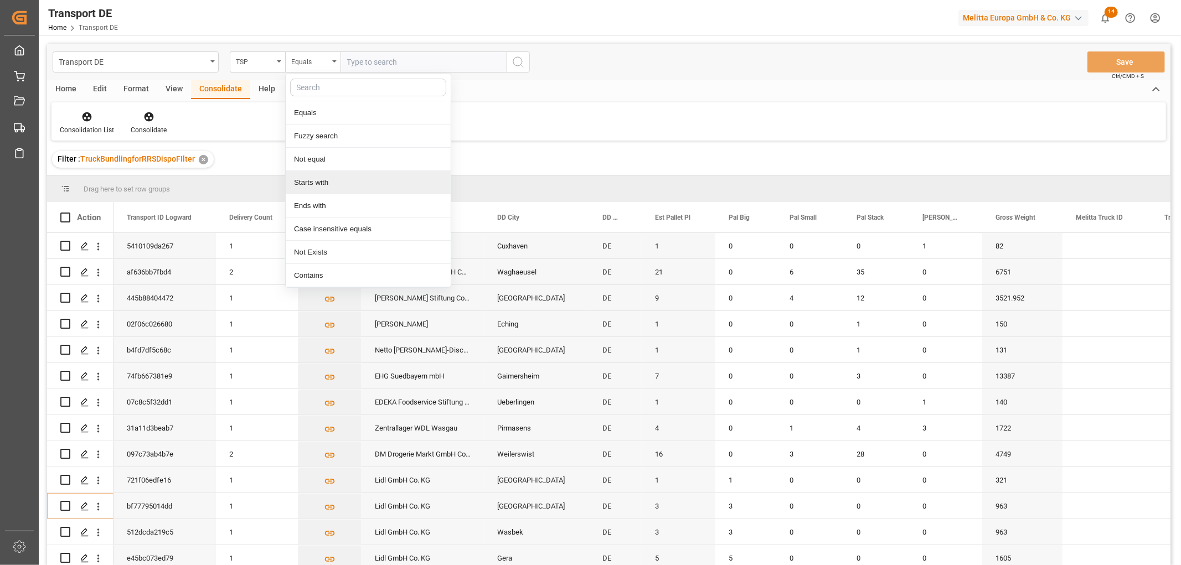
click at [310, 183] on div "Starts with" at bounding box center [368, 182] width 165 height 23
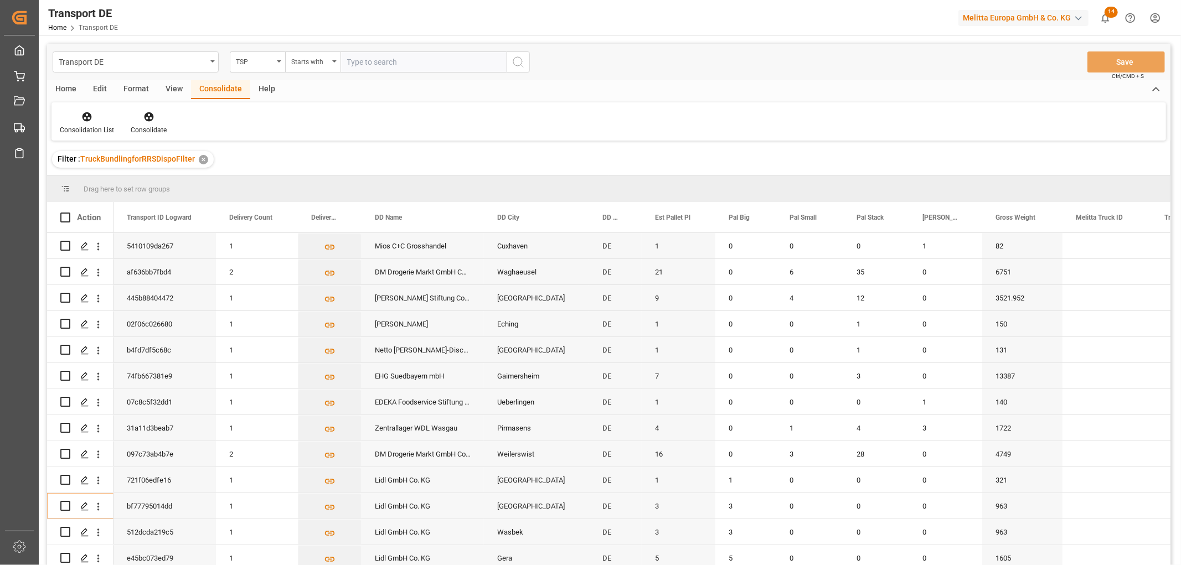
click at [349, 61] on input "text" at bounding box center [423, 61] width 166 height 21
click at [516, 61] on icon "search button" at bounding box center [517, 61] width 13 height 13
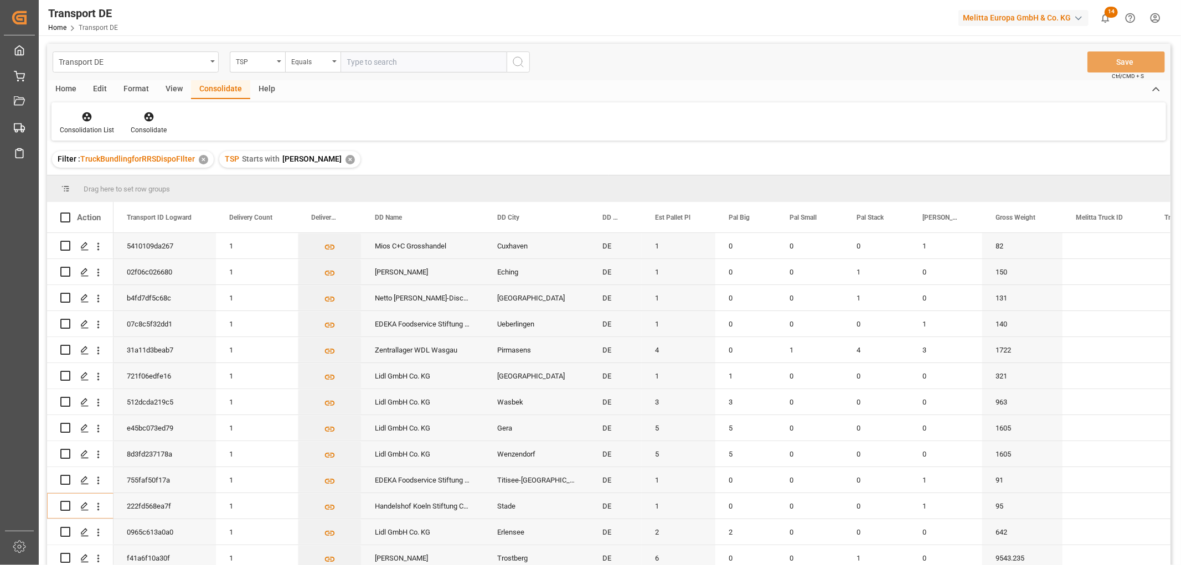
click at [345, 158] on div "✕" at bounding box center [349, 159] width 9 height 9
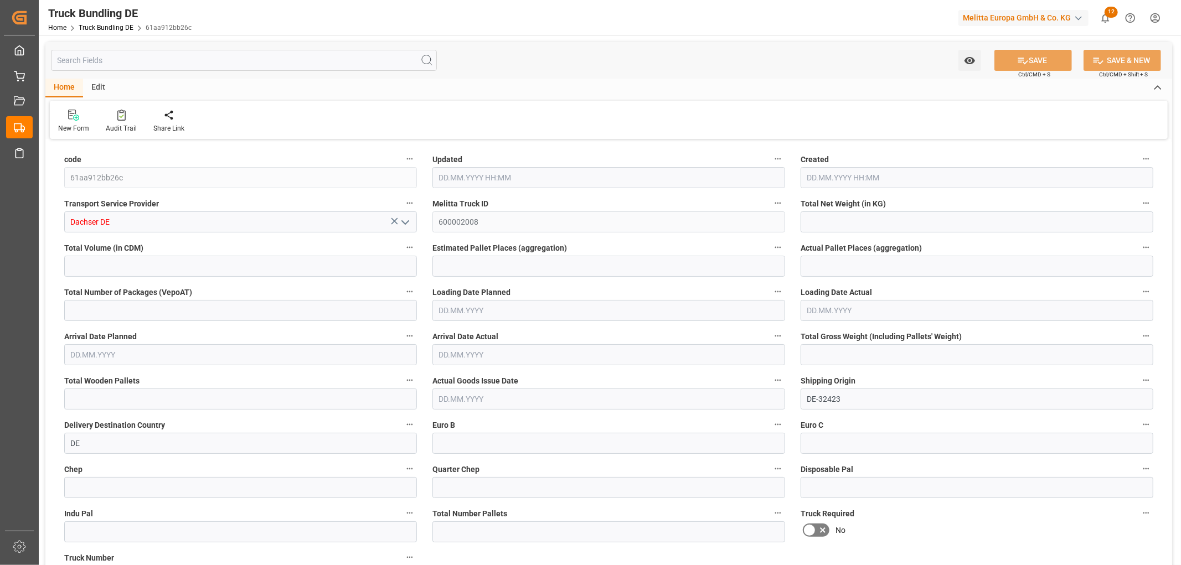
type input "55.538"
type input "597.288"
type input "2"
type input "0"
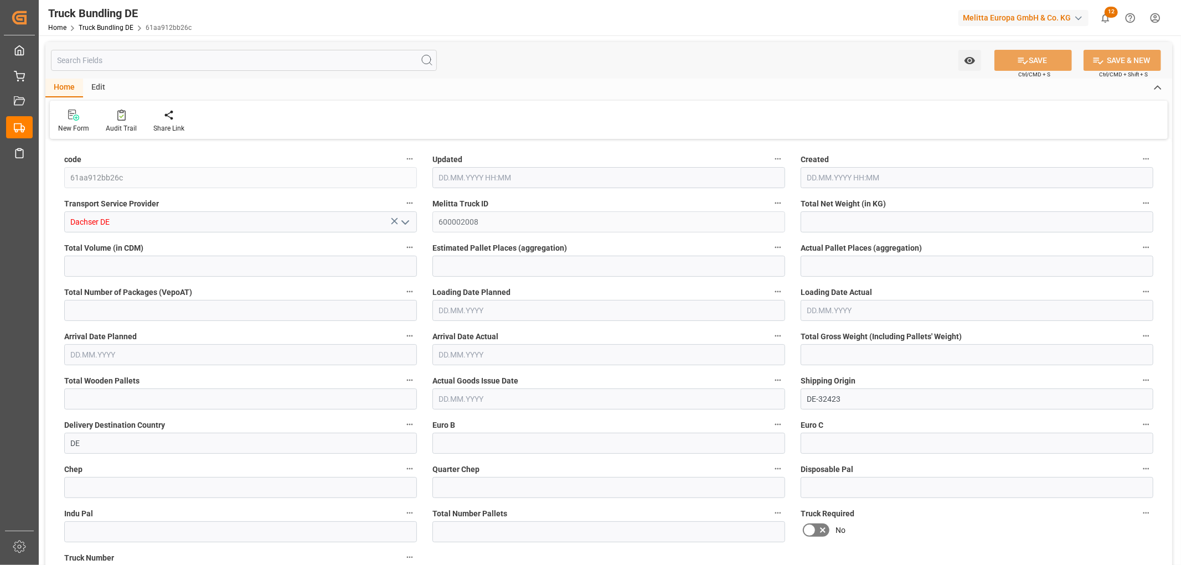
type input "121"
type input "2"
type input "0"
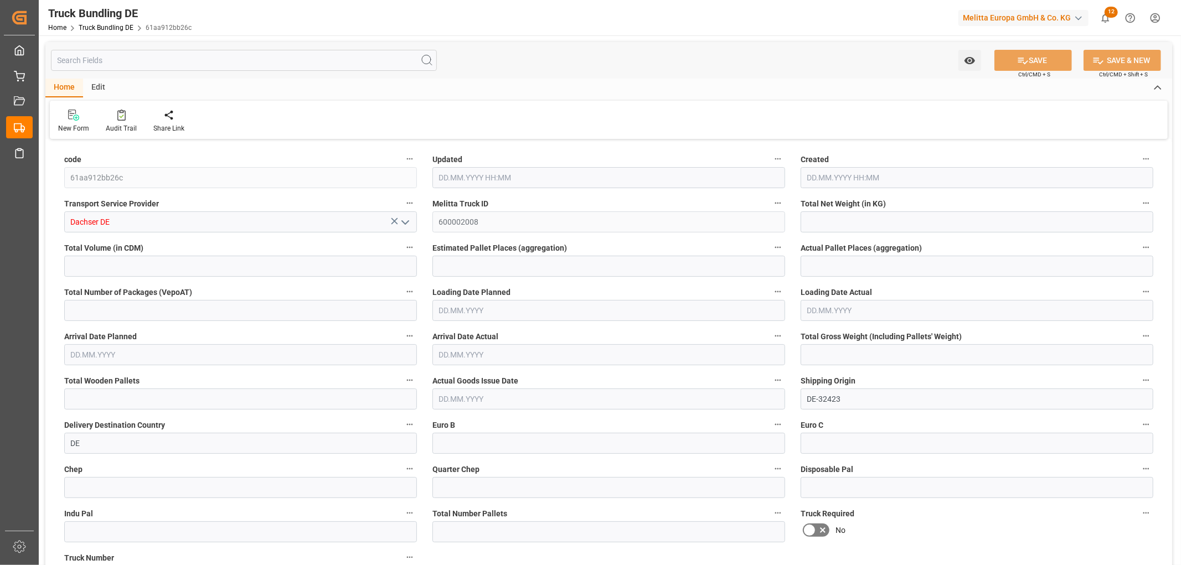
type input "0"
type input "27.08.2025 06:20"
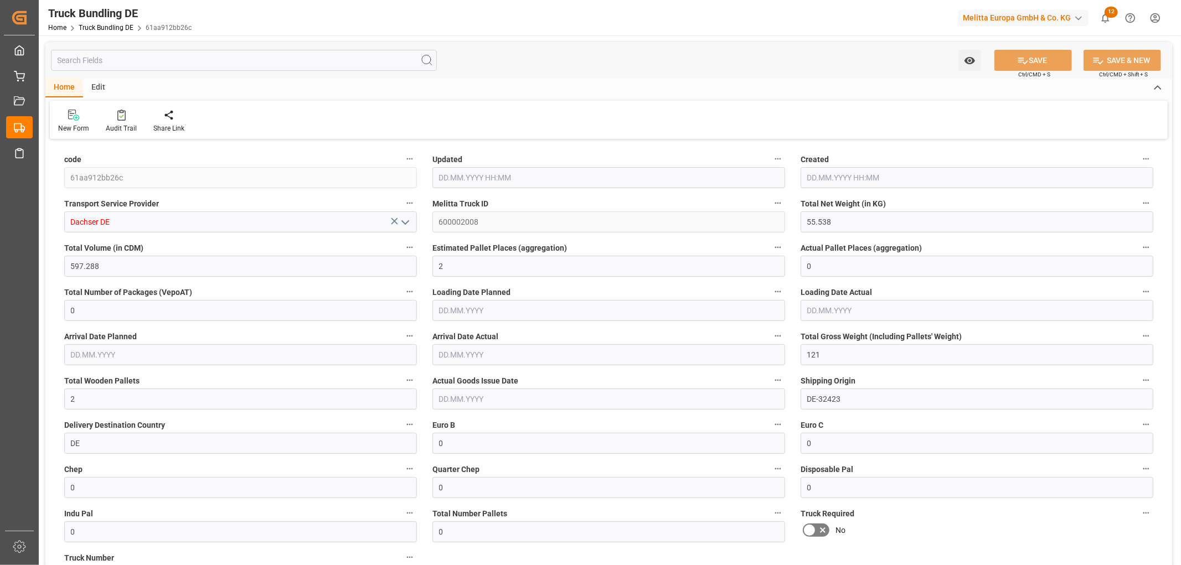
type input "27.08.2025 06:20"
type input "[DATE]"
type input "27.08.2025"
type input "96.885"
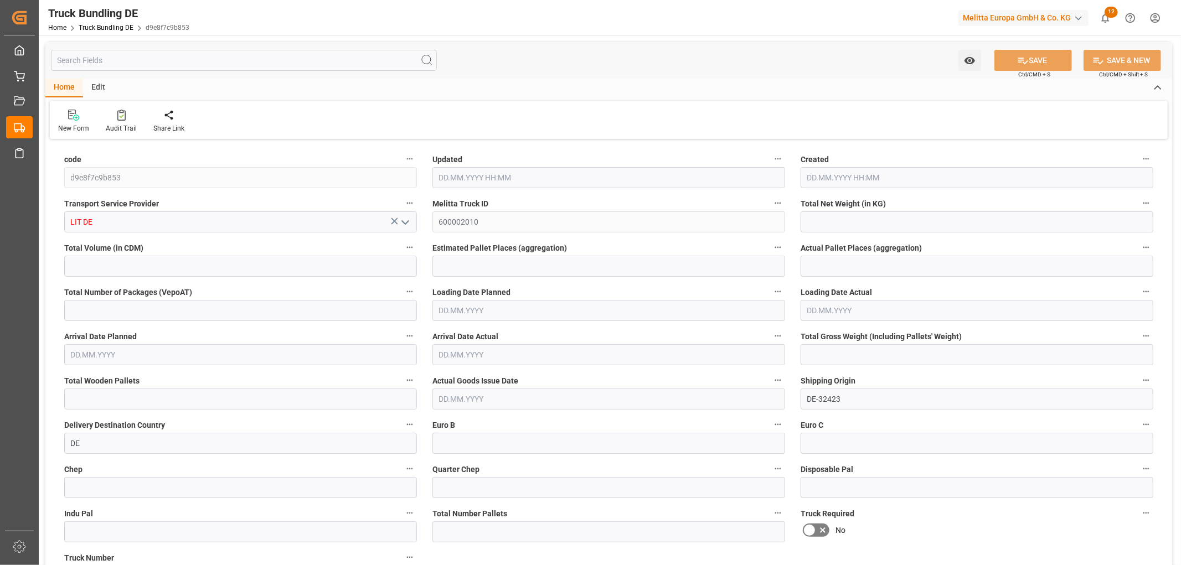
type input "2061.075"
type input "2"
type input "0"
type input "190"
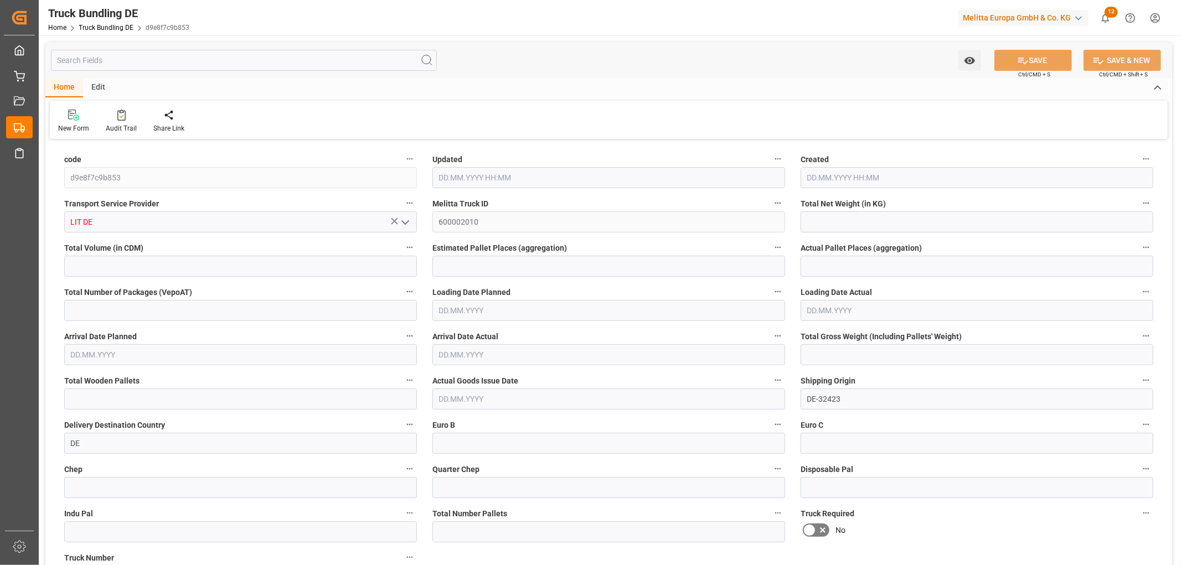
type input "2"
type input "0"
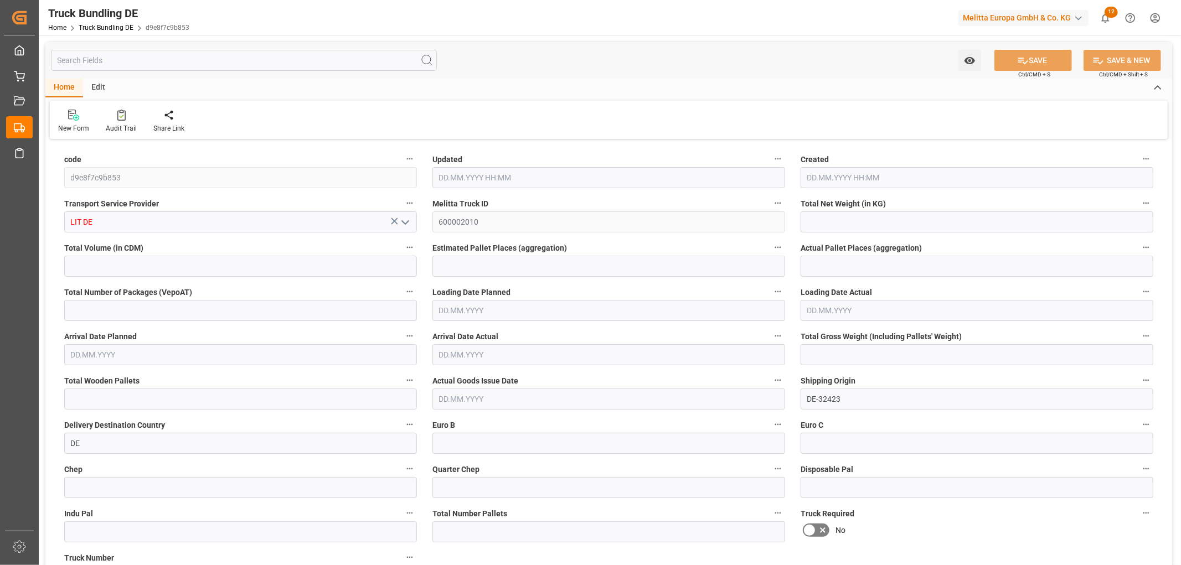
type input "0"
type input "27.08.2025 06:21"
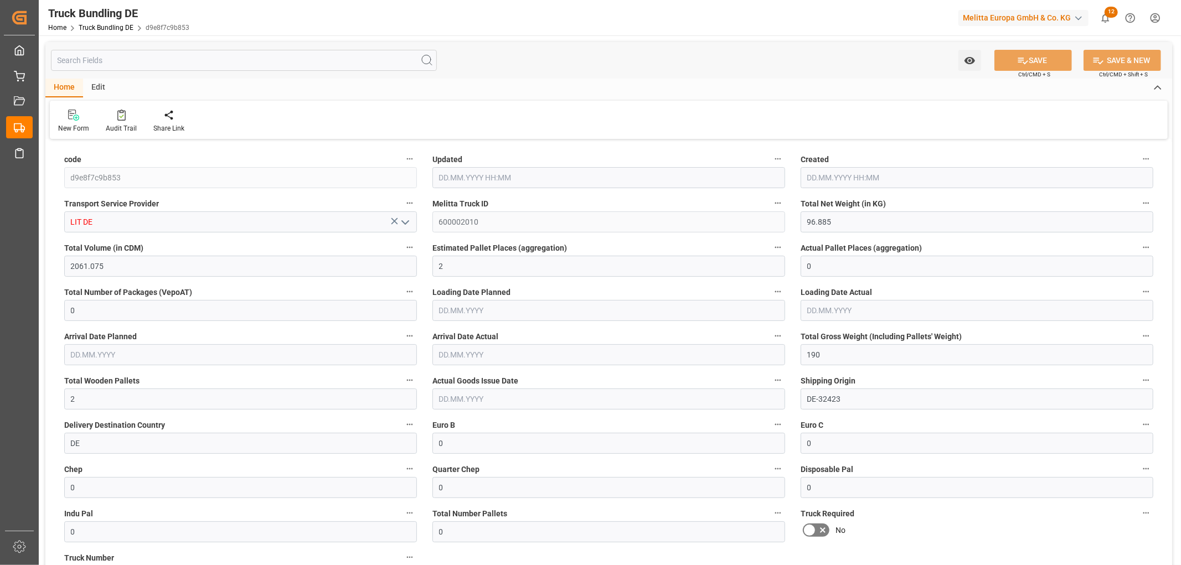
type input "[DATE]"
type input "29.08.2025"
type input "[DATE]"
type input "2188.464"
type input "13080.008"
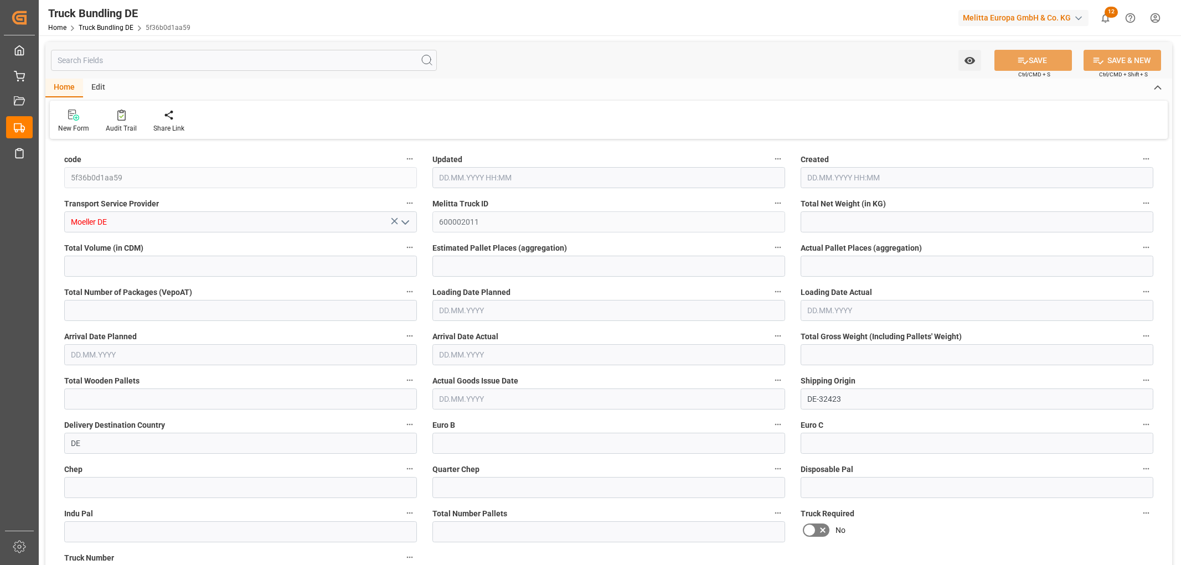
type input "8"
type input "0"
type input "3062"
type input "15"
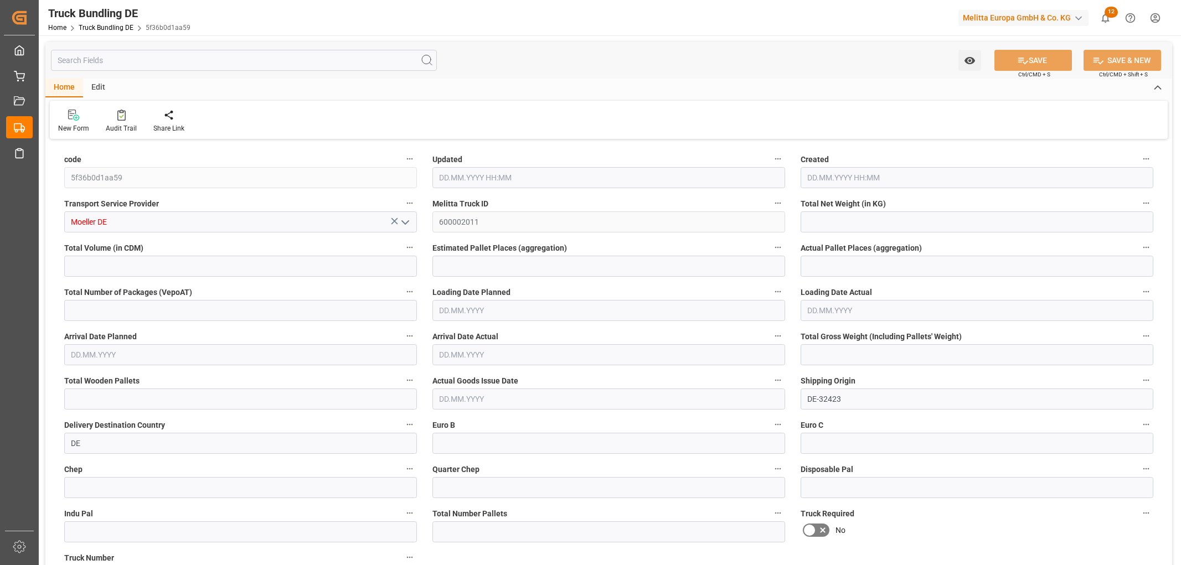
type input "0"
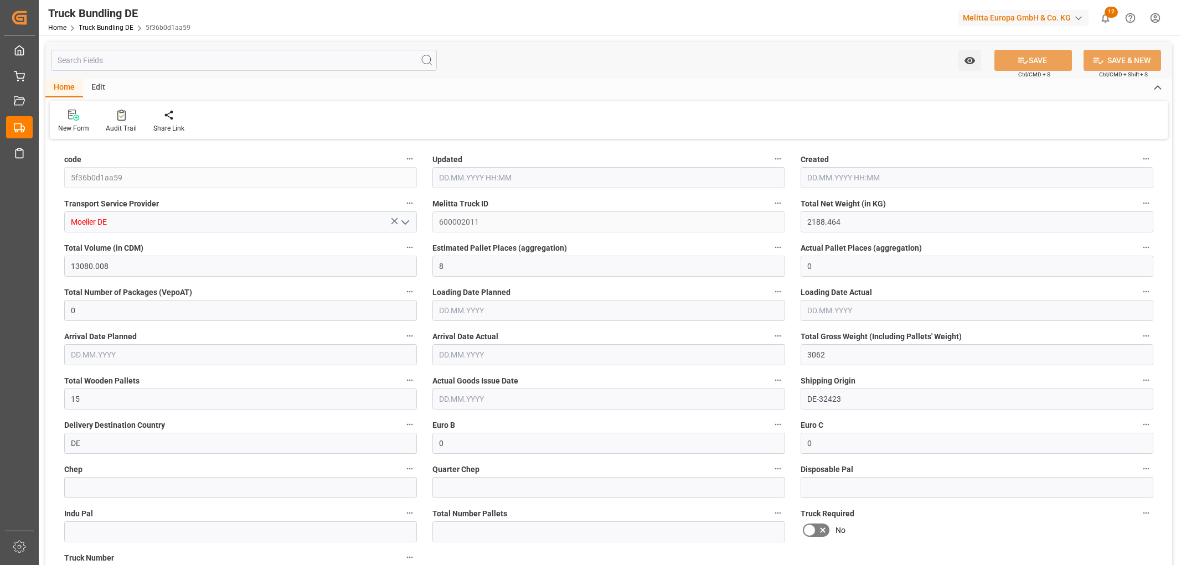
type input "0"
type input "[DATE] 06:24"
type input "[DATE]"
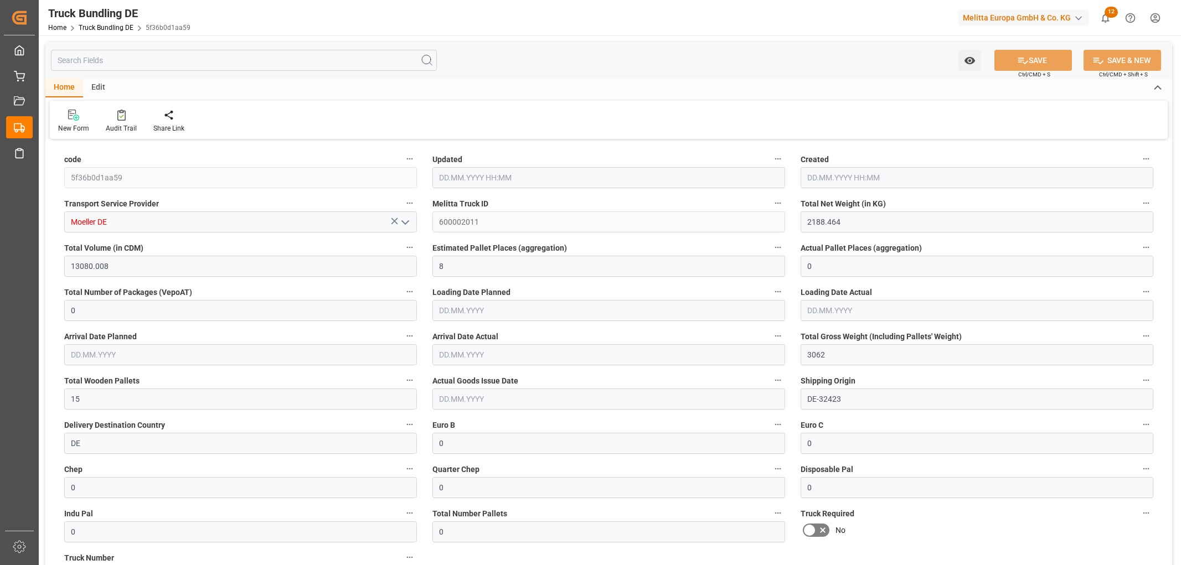
type input "[DATE]"
type input "27.08.2025 06:24"
type input "[DATE]"
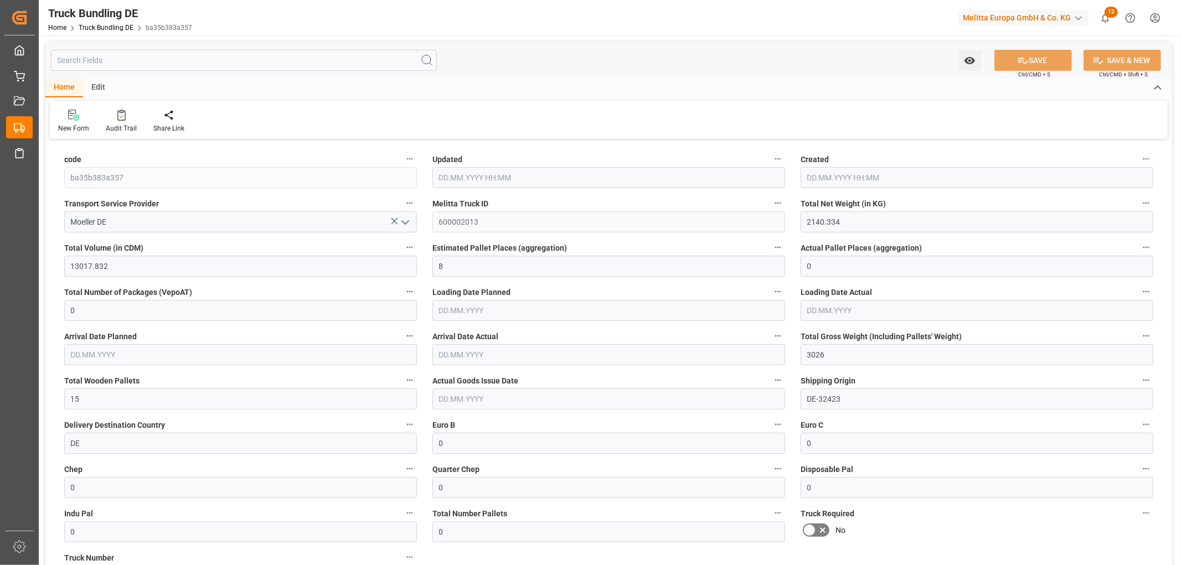
type input "[DATE]"
type input "[DATE] 06:26"
type input "[DATE]"
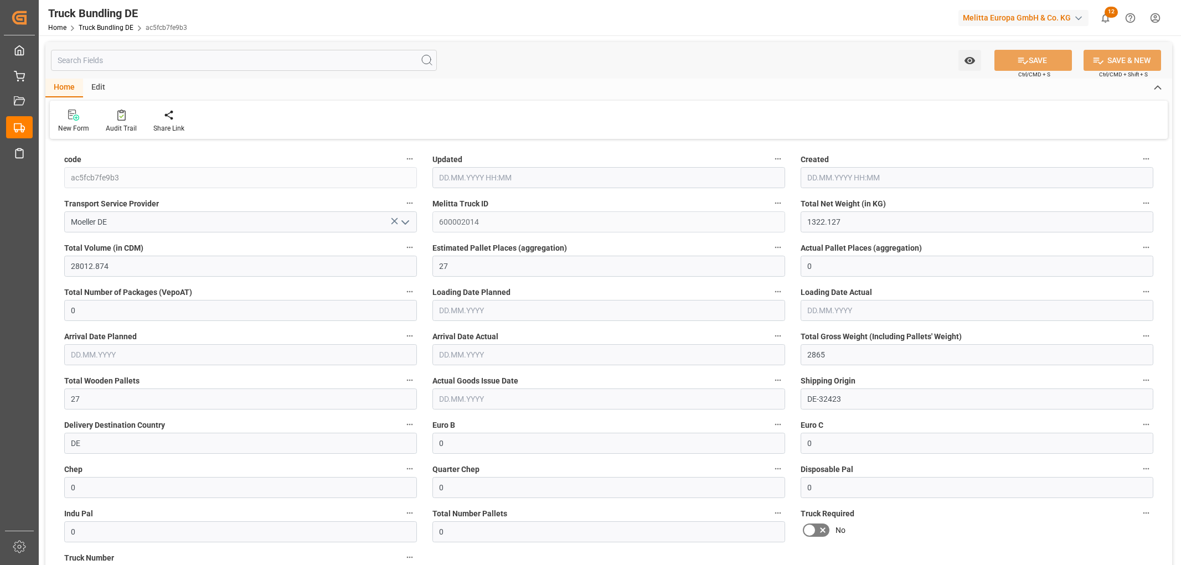
type input "[DATE]"
type input "1607.302"
type input "12003.632"
type input "7"
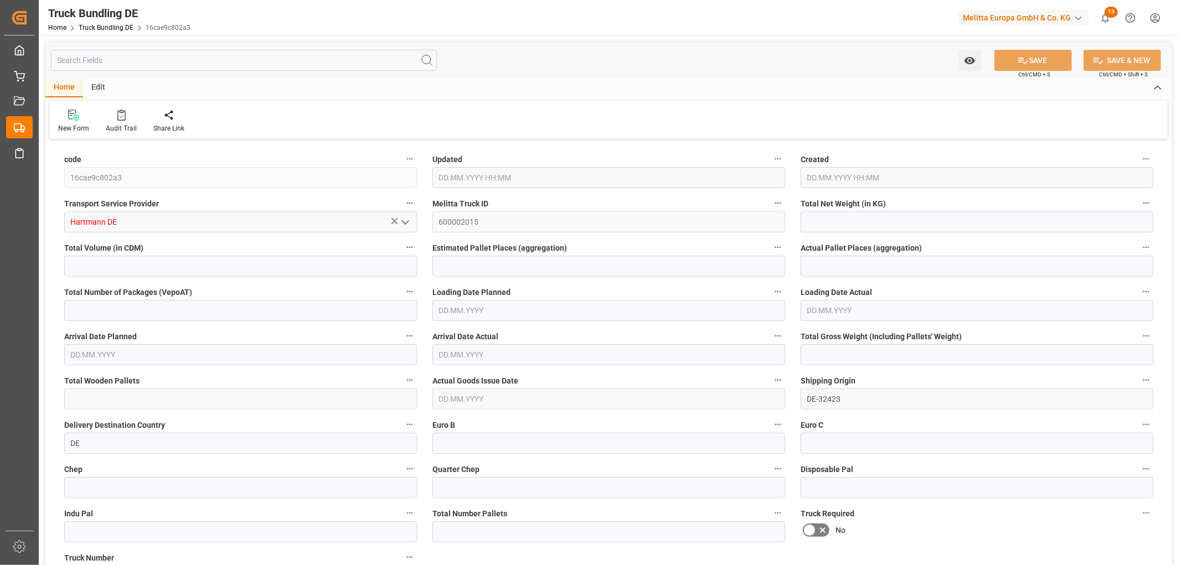
type input "0"
type input "2471"
type input "14"
type input "0"
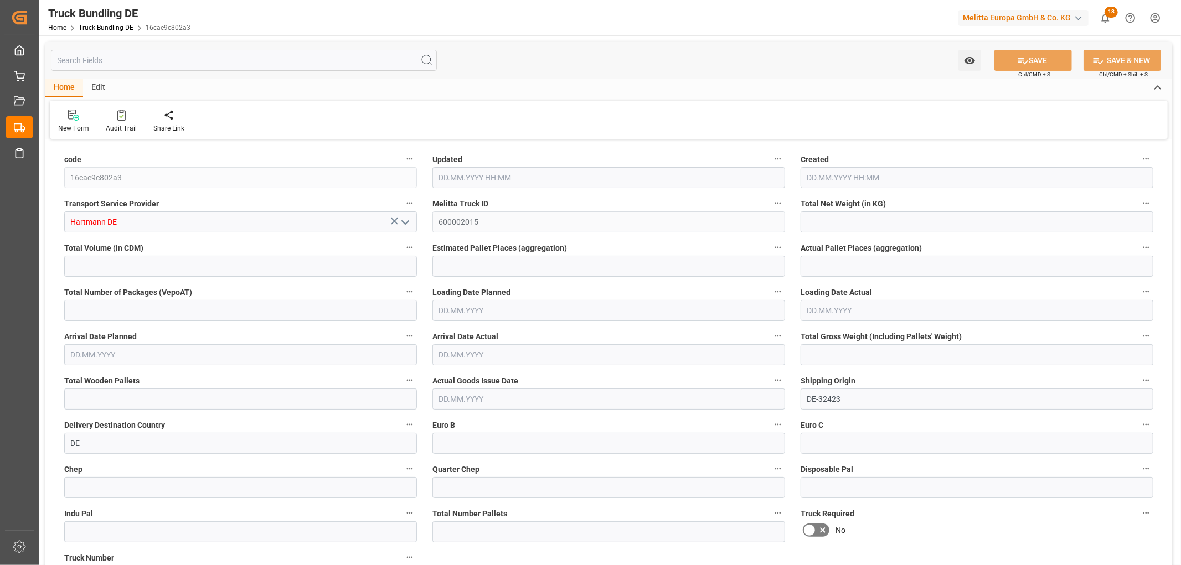
type input "0"
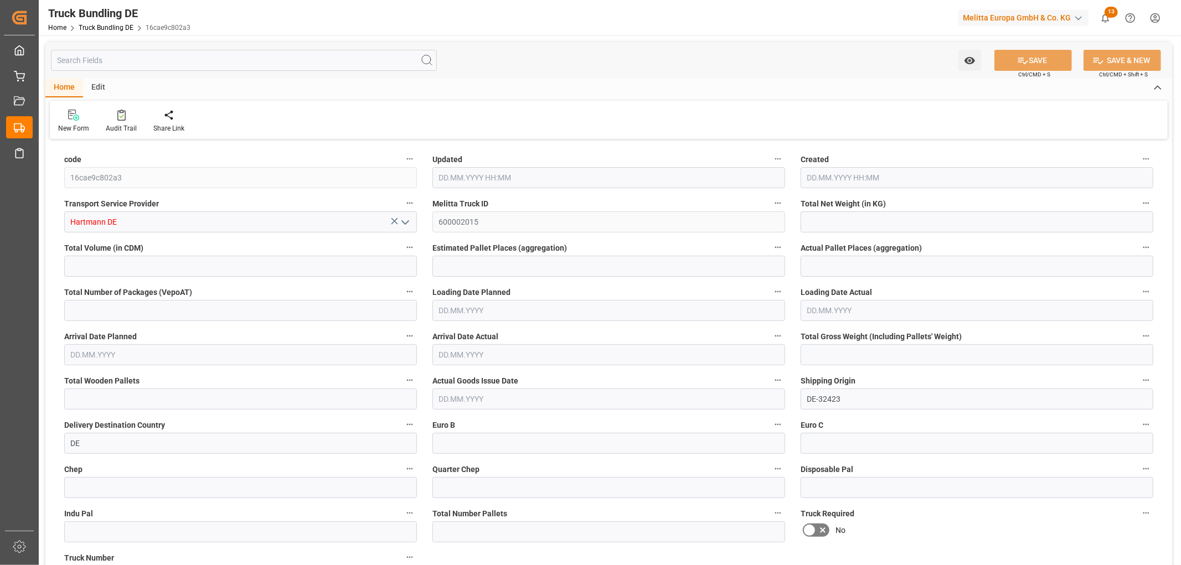
type input "0"
type input "[DATE] 06:31"
type input "[DATE]"
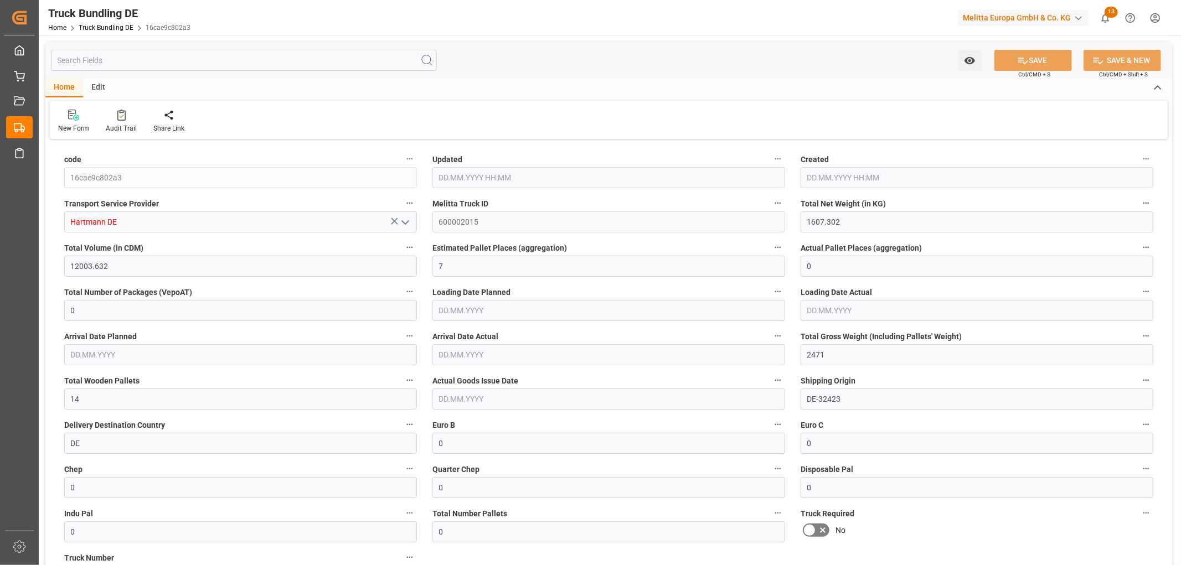
type input "[DATE]"
type input "1945.568"
type input "21012.428"
type input "13"
type input "0"
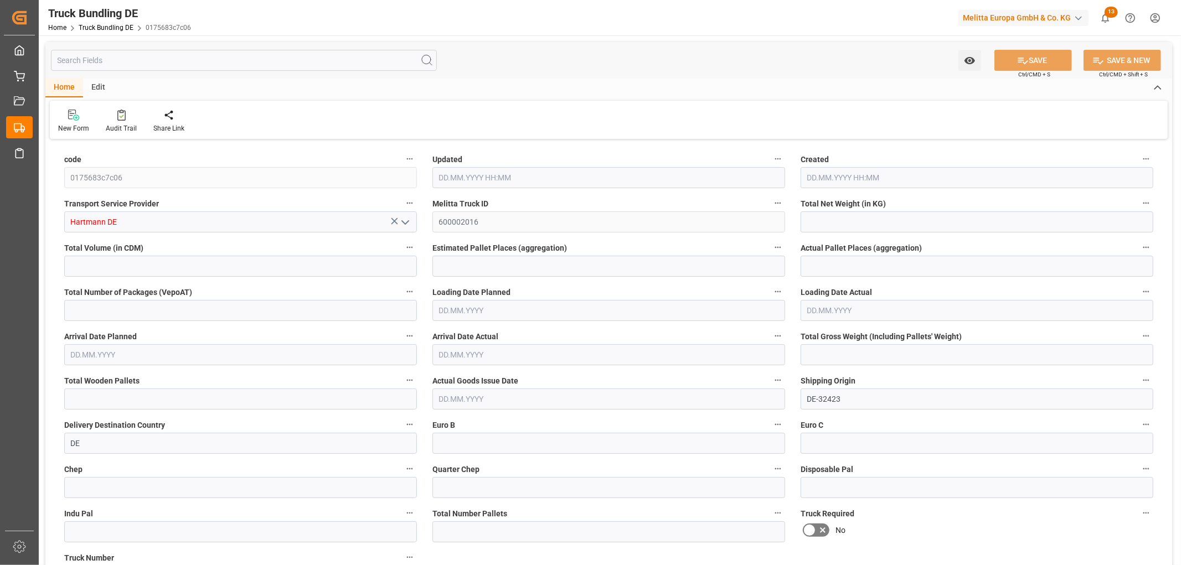
type input "0"
type input "3589"
type input "25"
type input "0"
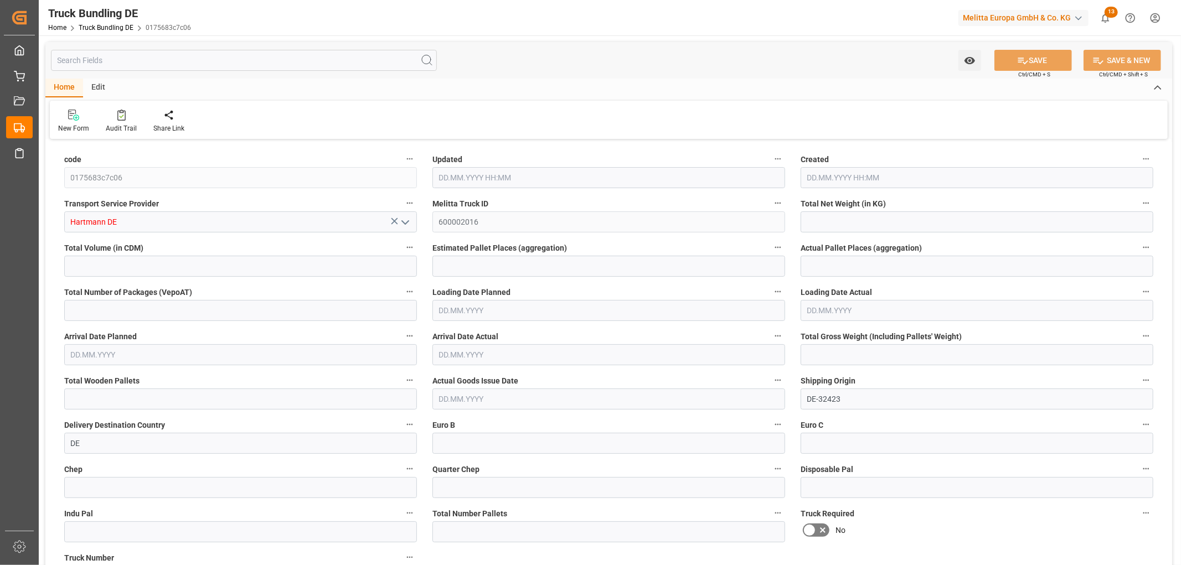
type input "0"
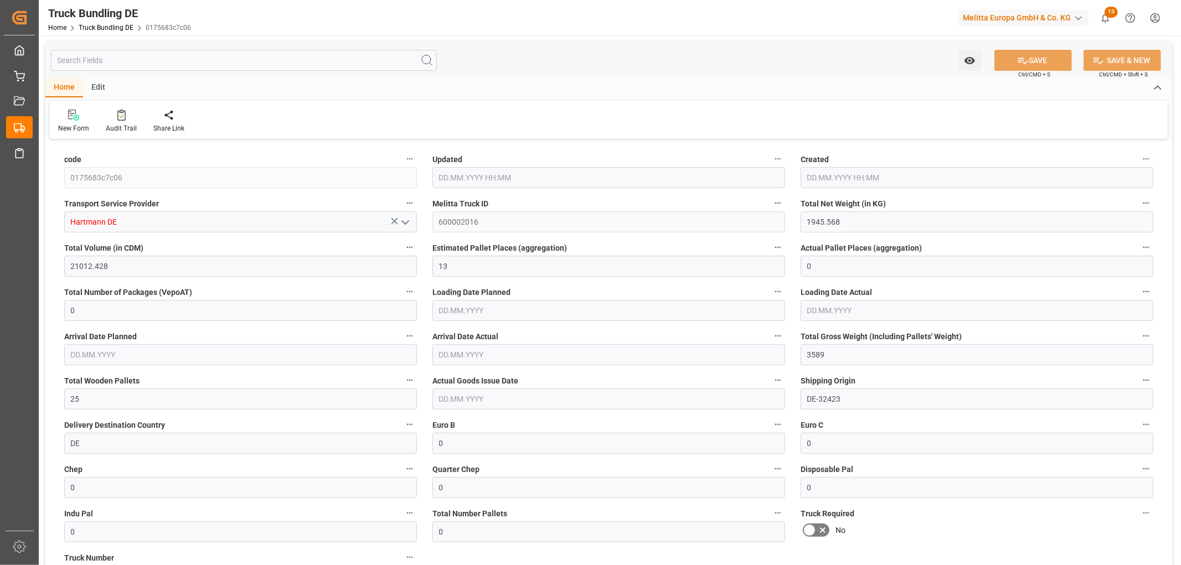
type input "27.08.2025 06:31"
type input "28.08.2025"
type input "01.09.2025"
type input "27.08.2025"
